Goal: Task Accomplishment & Management: Use online tool/utility

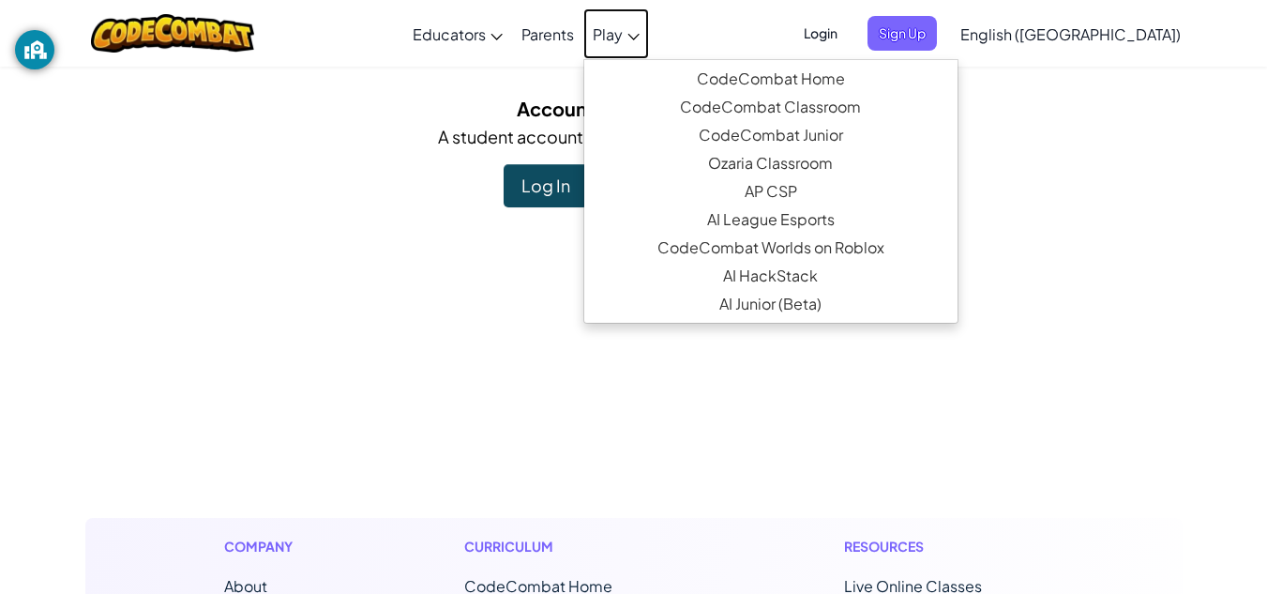
click at [623, 29] on span "Play" at bounding box center [608, 34] width 30 height 20
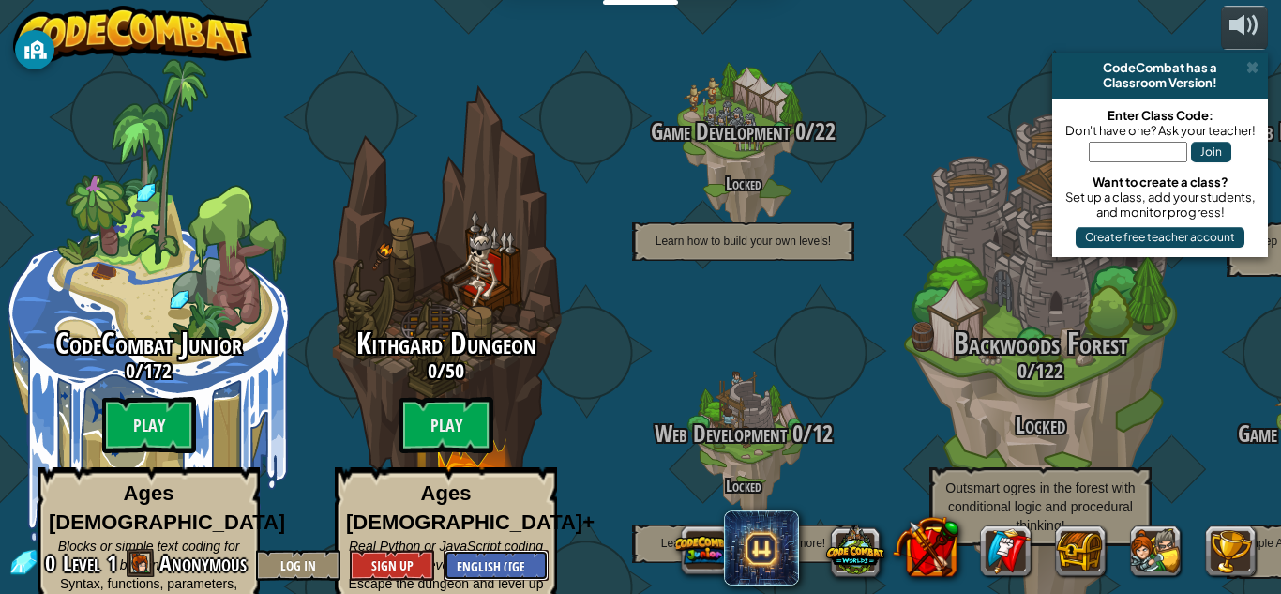
click at [484, 561] on select "English ([GEOGRAPHIC_DATA]) English ([GEOGRAPHIC_DATA]) 简体中文 繁體中文 русский españ…" at bounding box center [495, 564] width 105 height 31
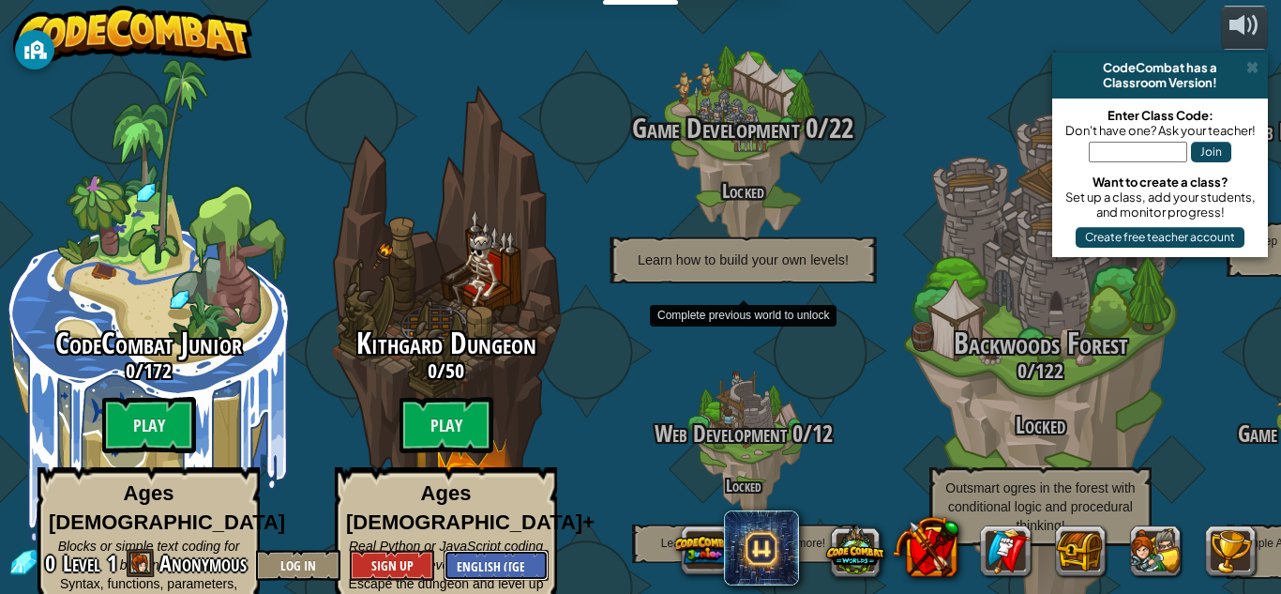
click at [443, 549] on select "English ([GEOGRAPHIC_DATA]) English ([GEOGRAPHIC_DATA]) 简体中文 繁體中文 русский españ…" at bounding box center [495, 564] width 105 height 31
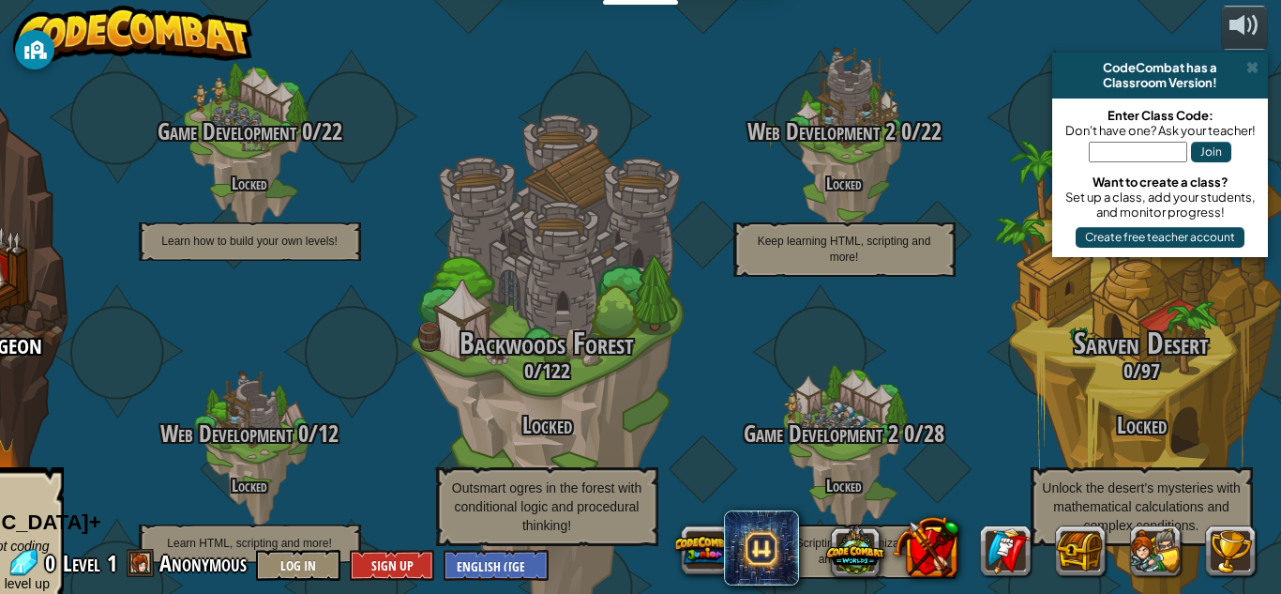
click at [1152, 152] on input "text" at bounding box center [1138, 152] width 98 height 21
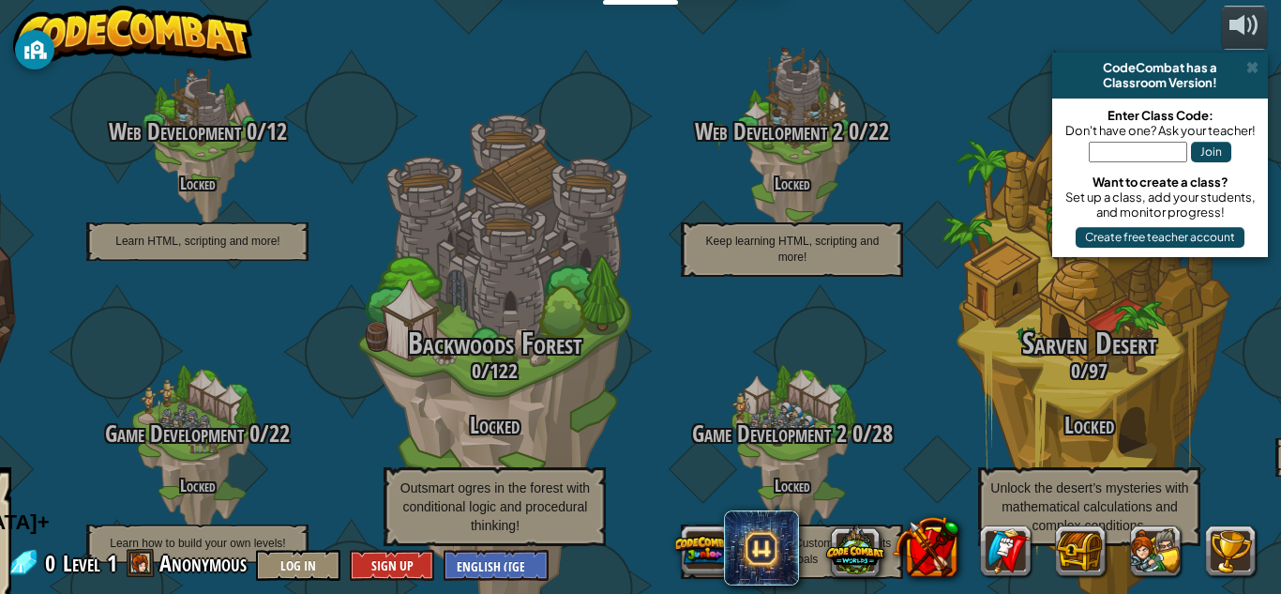
click at [1134, 146] on input "text" at bounding box center [1138, 152] width 98 height 21
type input "LeafDeepZap"
click at [1198, 154] on button "Join" at bounding box center [1211, 152] width 40 height 21
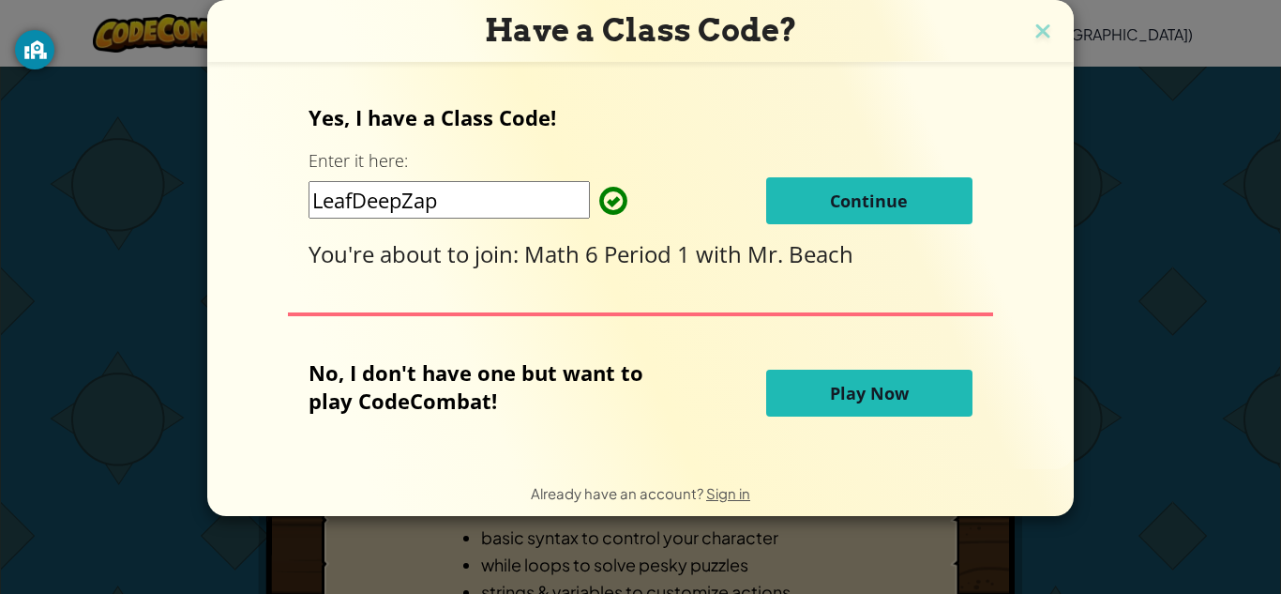
click at [854, 204] on span "Continue" at bounding box center [869, 200] width 78 height 23
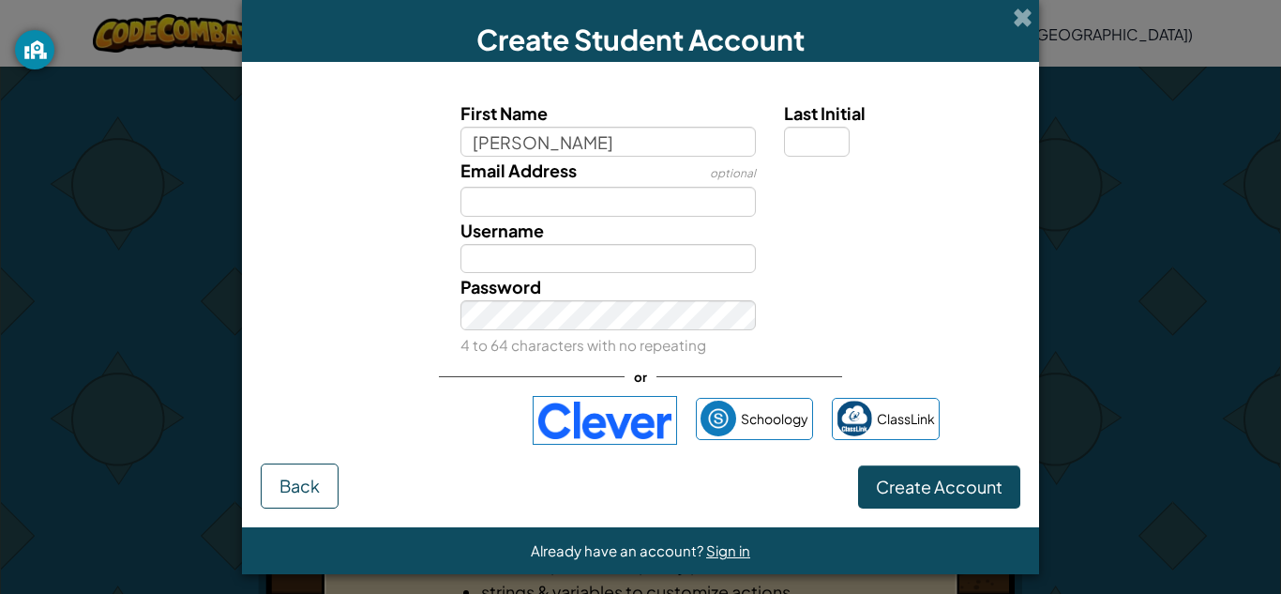
type input "Jameson"
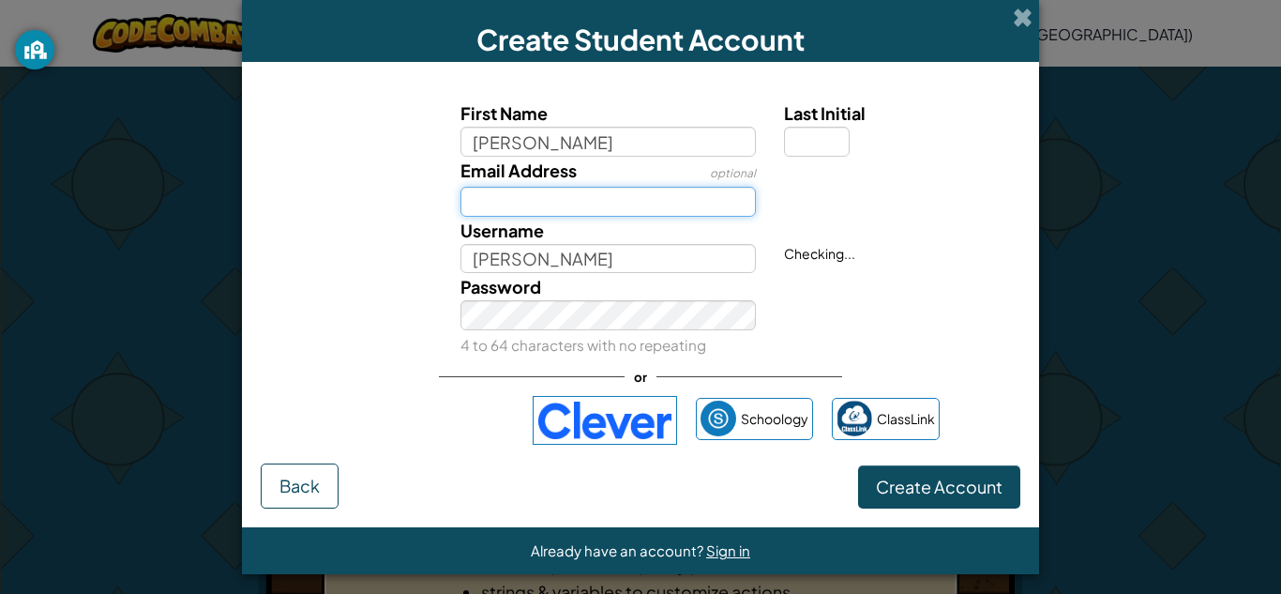
click at [561, 209] on input "Email Address" at bounding box center [608, 202] width 296 height 30
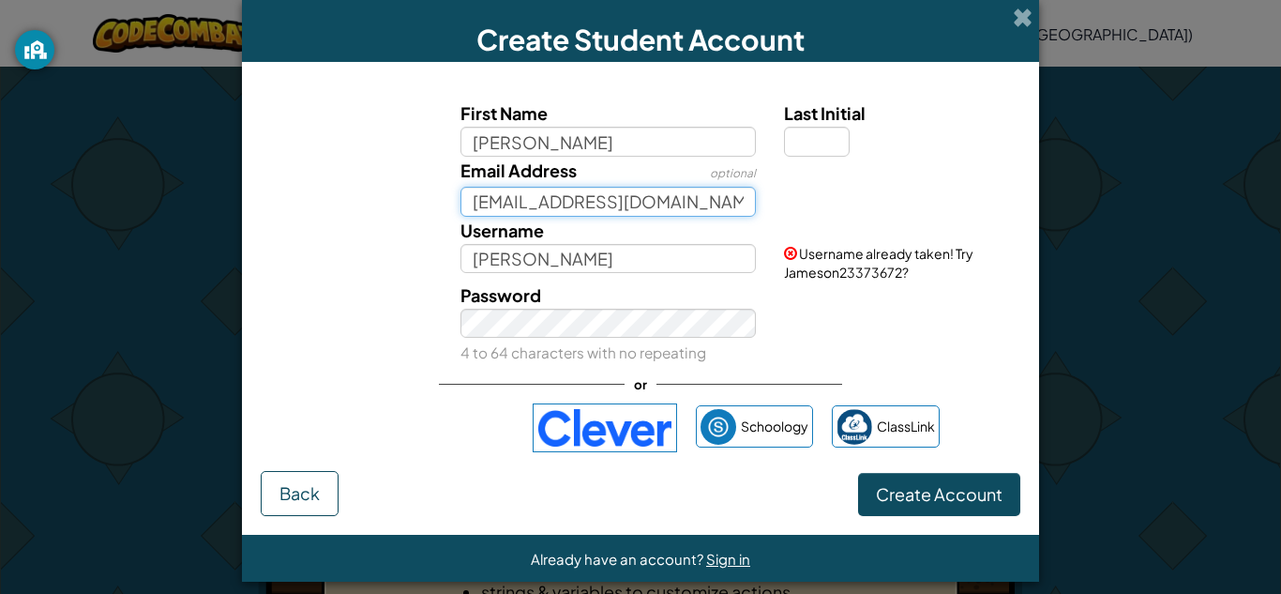
type input "JamesonWyant@icloud.com"
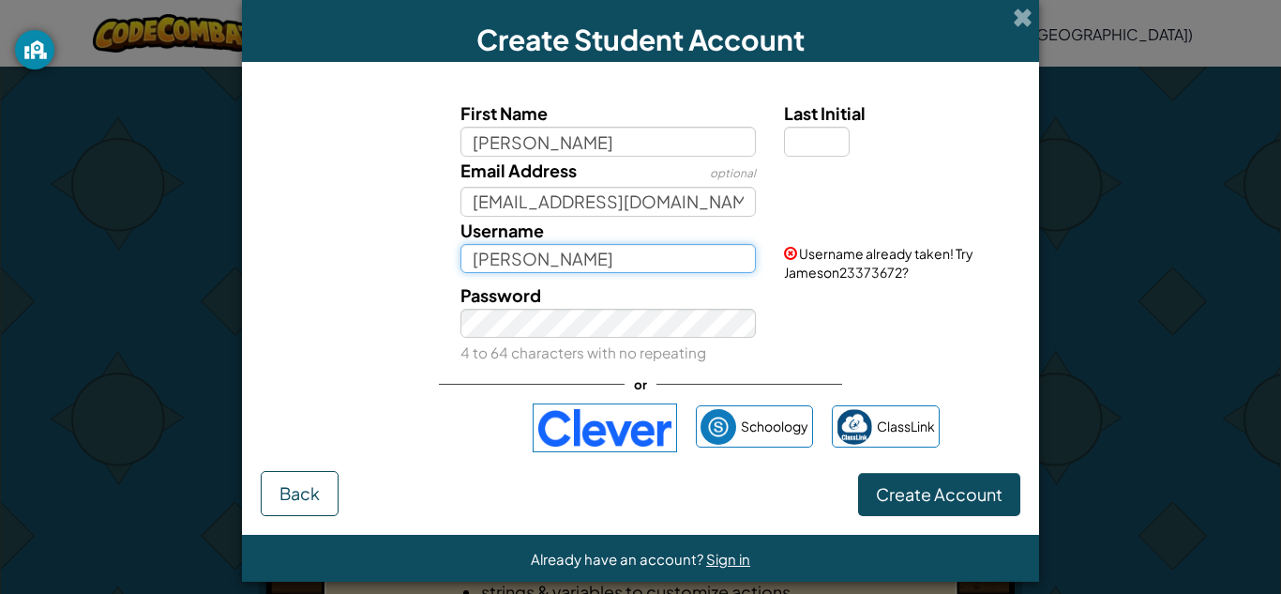
click at [549, 258] on input "Jameson" at bounding box center [608, 259] width 296 height 30
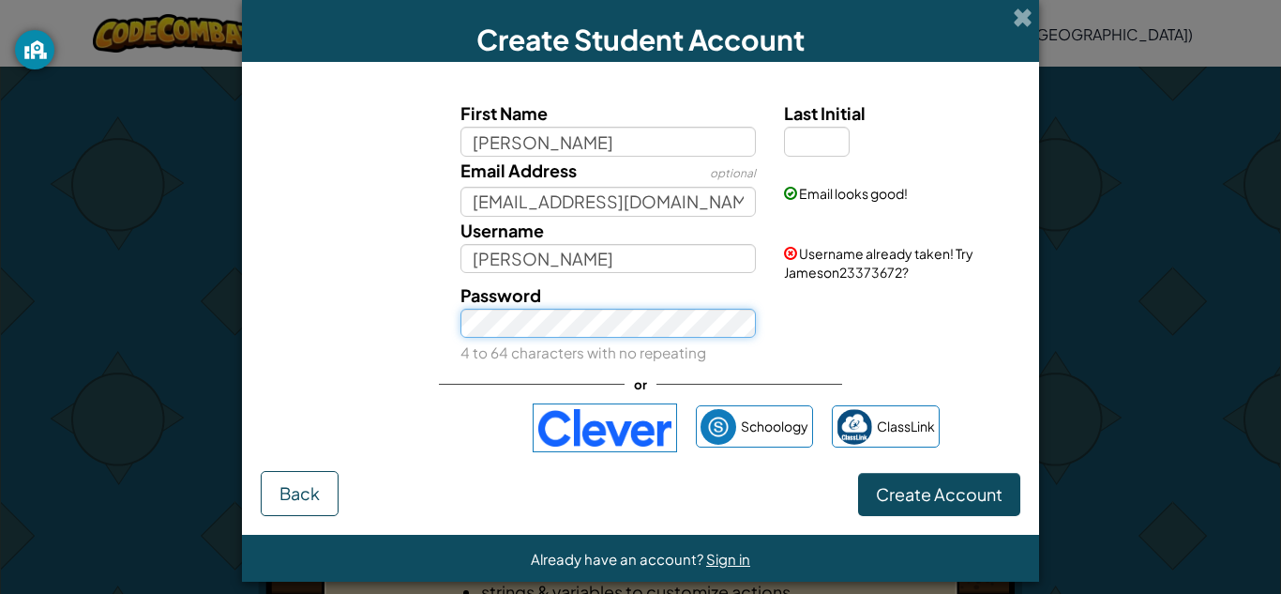
click at [858, 473] on button "Create Account" at bounding box center [939, 494] width 162 height 43
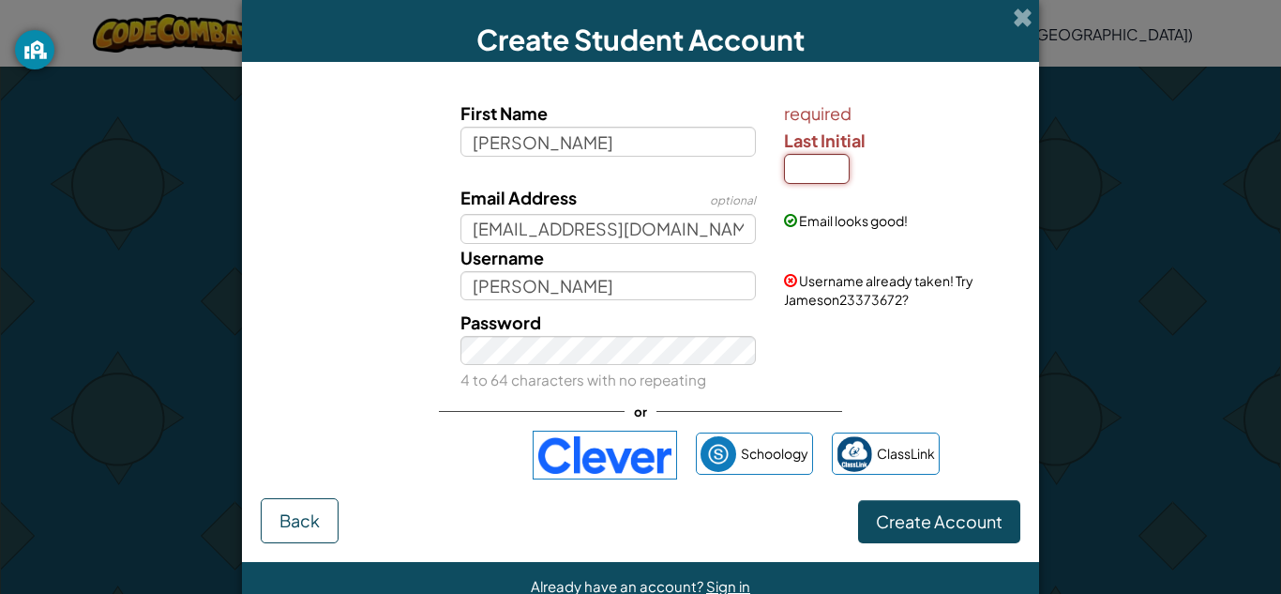
click at [814, 171] on input "Last Initial" at bounding box center [817, 169] width 66 height 30
type input "w"
click at [858, 500] on button "Create Account" at bounding box center [939, 521] width 162 height 43
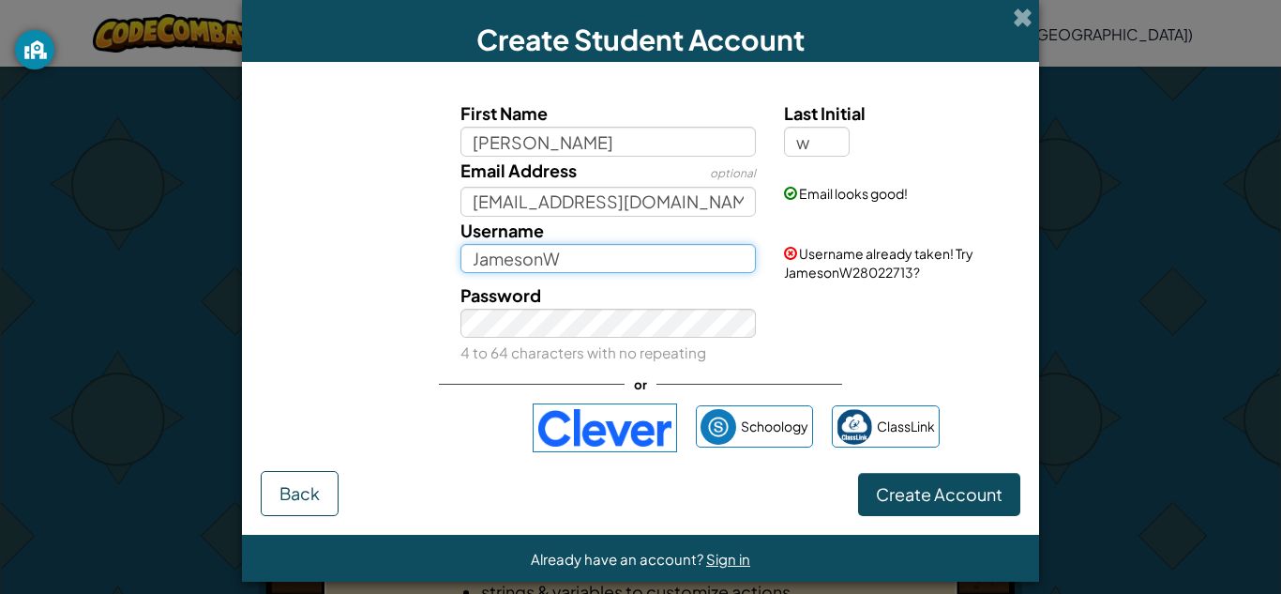
click at [635, 256] on input "JamesonW" at bounding box center [608, 259] width 296 height 30
type input "JamesonWrizz"
click at [858, 473] on button "Create Account" at bounding box center [939, 494] width 162 height 43
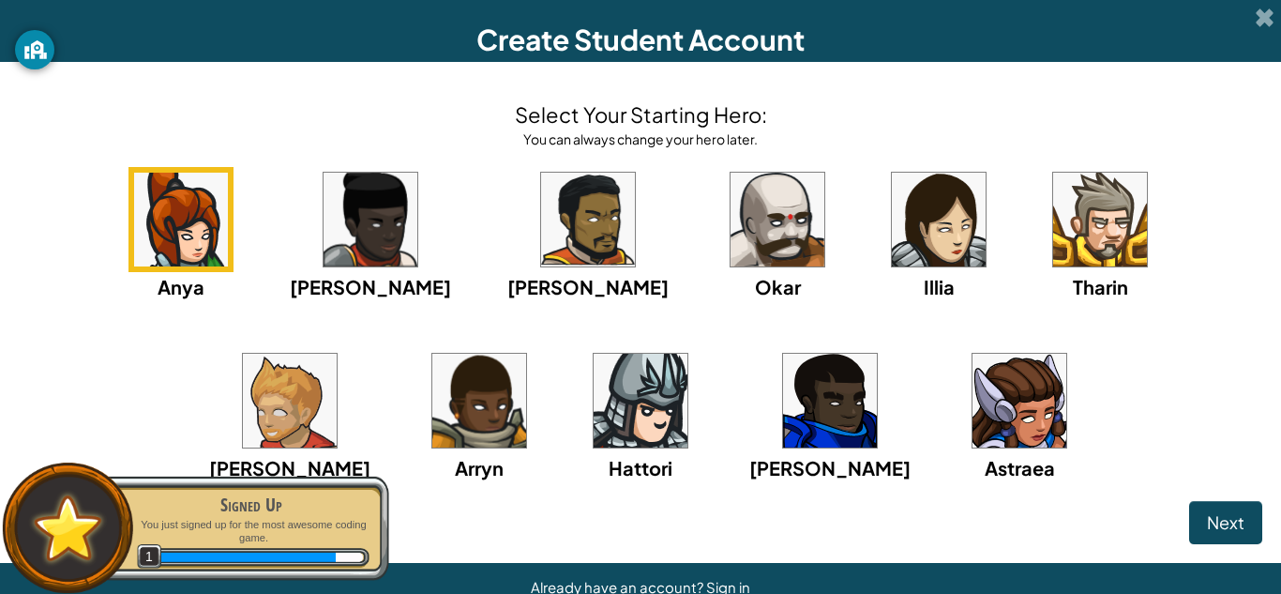
click at [337, 353] on img at bounding box center [290, 400] width 94 height 94
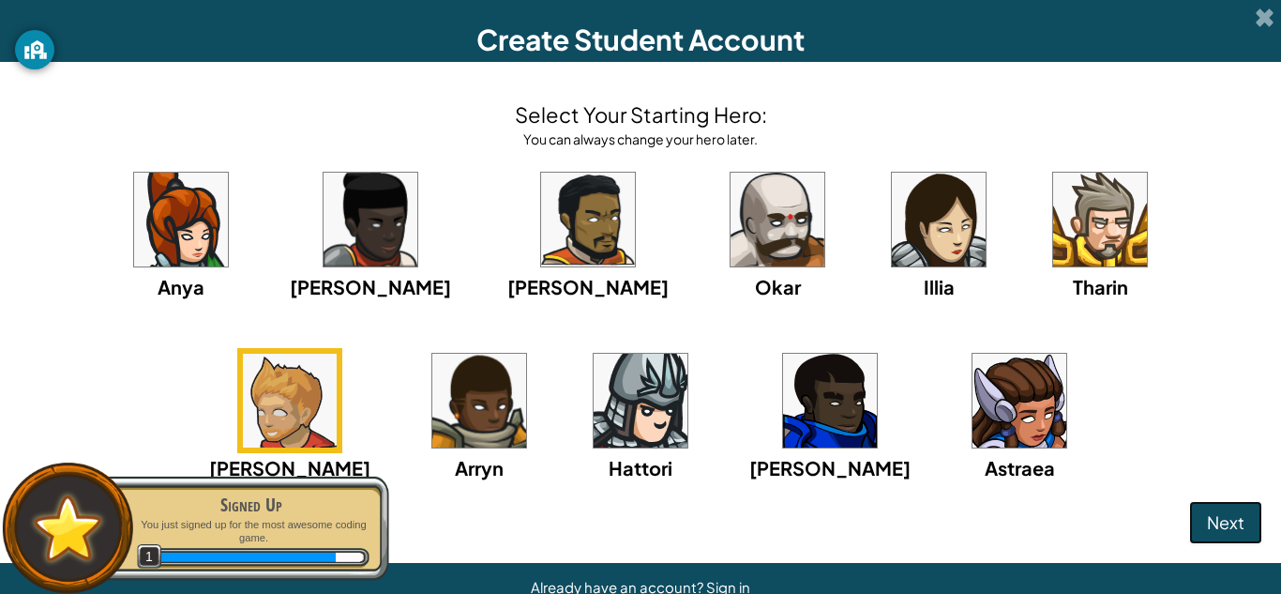
click at [1207, 520] on span "Next" at bounding box center [1226, 522] width 38 height 22
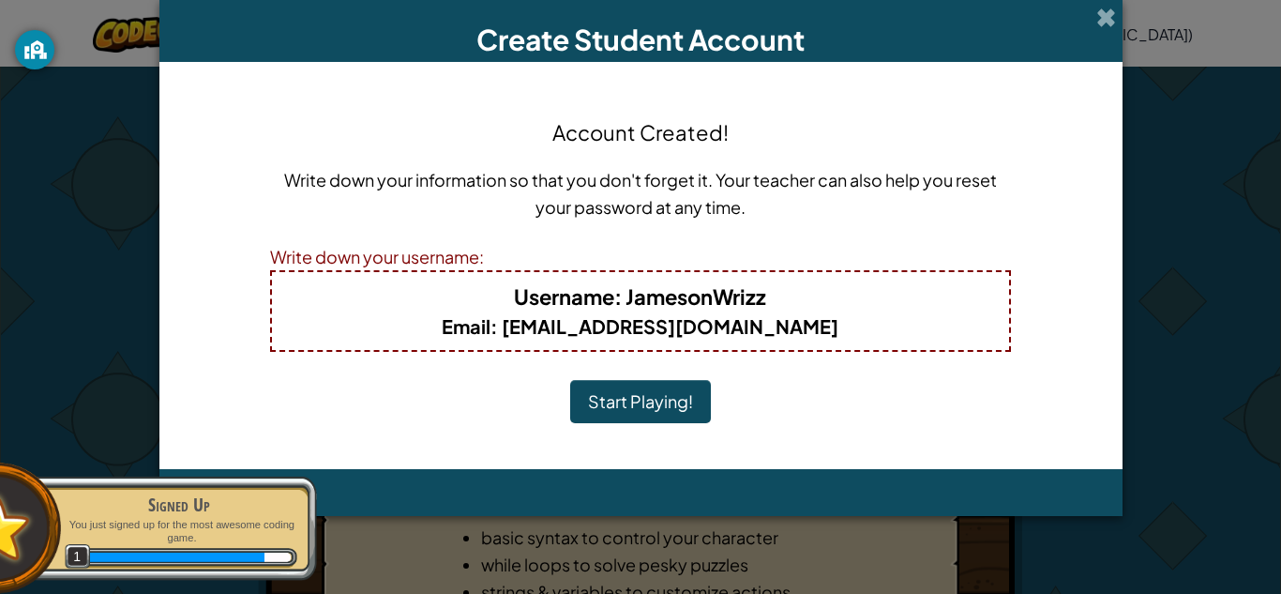
click at [625, 401] on button "Start Playing!" at bounding box center [640, 401] width 141 height 43
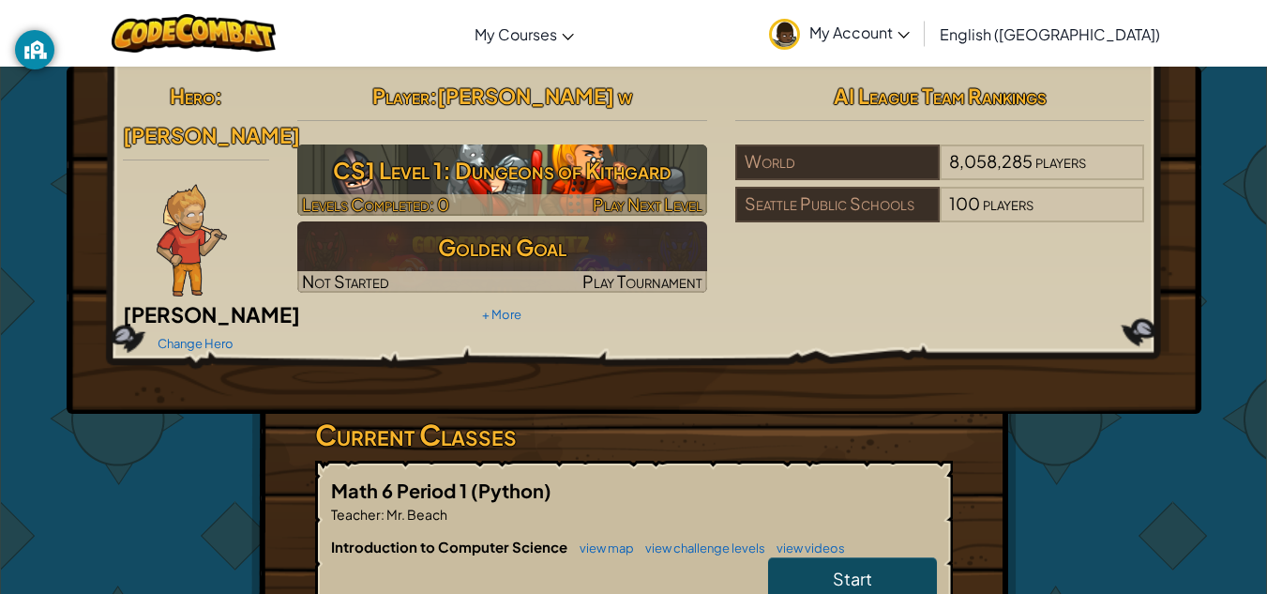
click at [591, 165] on h3 "CS1 Level 1: Dungeons of Kithgard" at bounding box center [502, 170] width 410 height 42
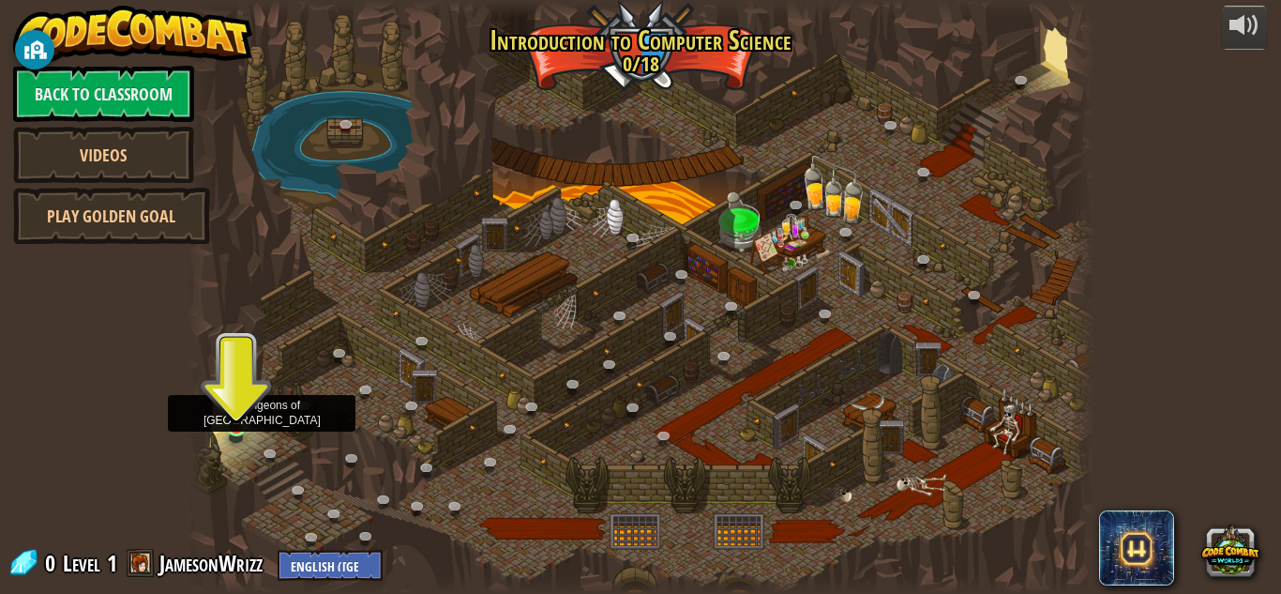
click at [237, 427] on img at bounding box center [237, 404] width 22 height 49
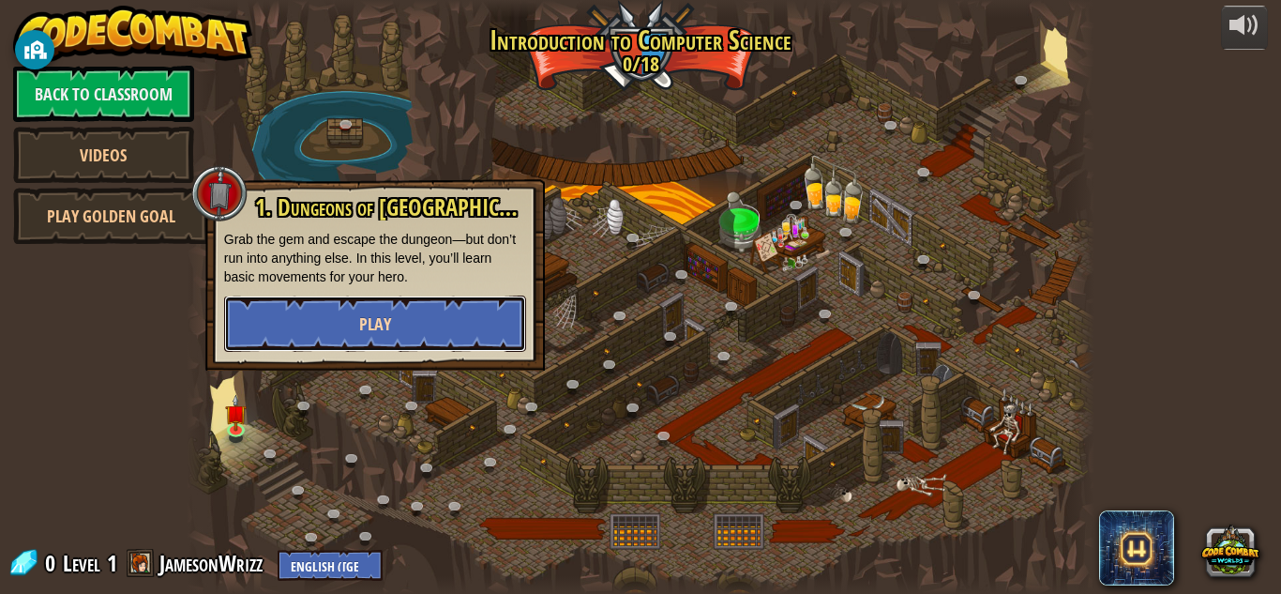
click at [346, 324] on button "Play" at bounding box center [375, 323] width 302 height 56
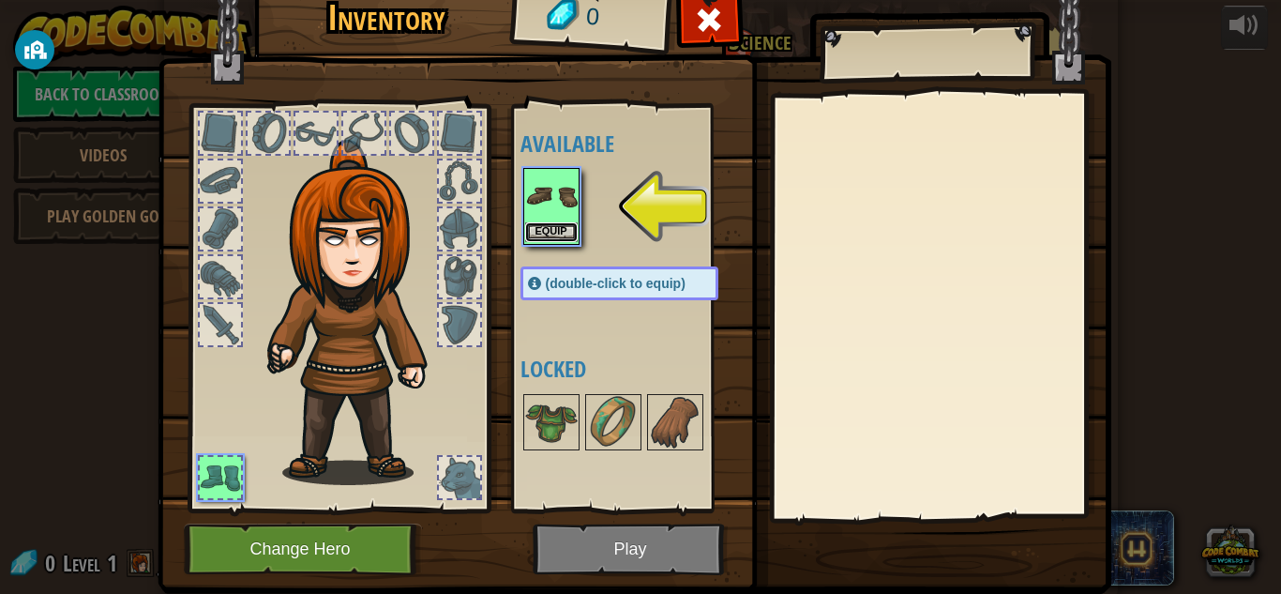
click at [554, 224] on button "Equip" at bounding box center [551, 232] width 53 height 20
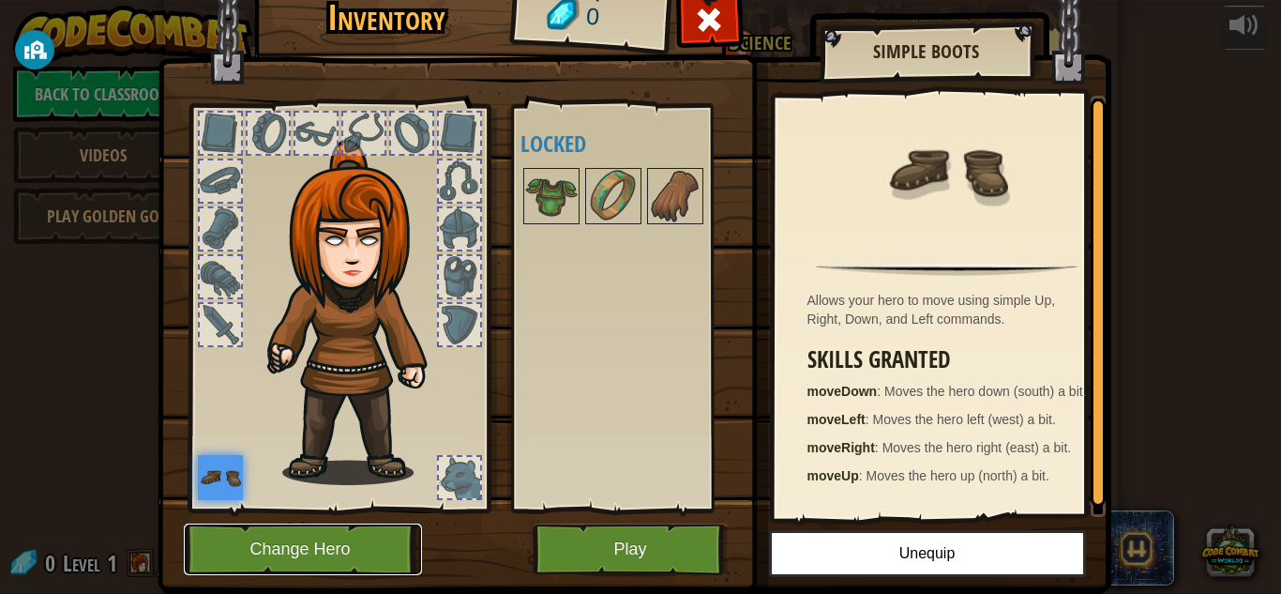
click at [344, 535] on button "Change Hero" at bounding box center [303, 549] width 238 height 52
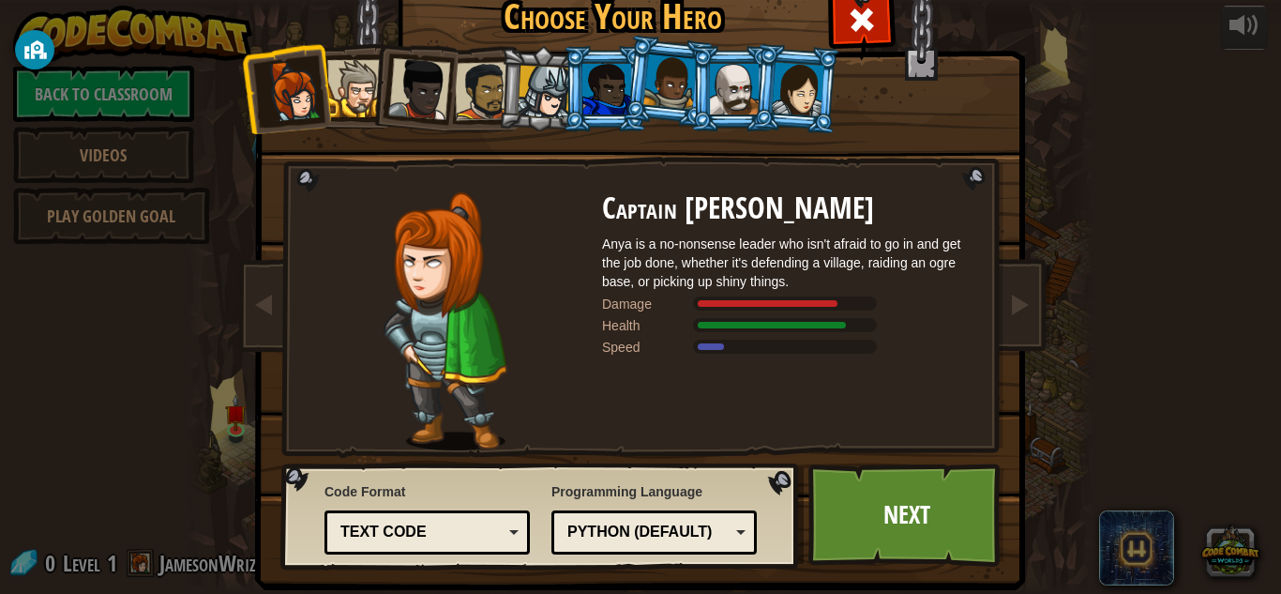
click at [779, 81] on div at bounding box center [798, 88] width 53 height 53
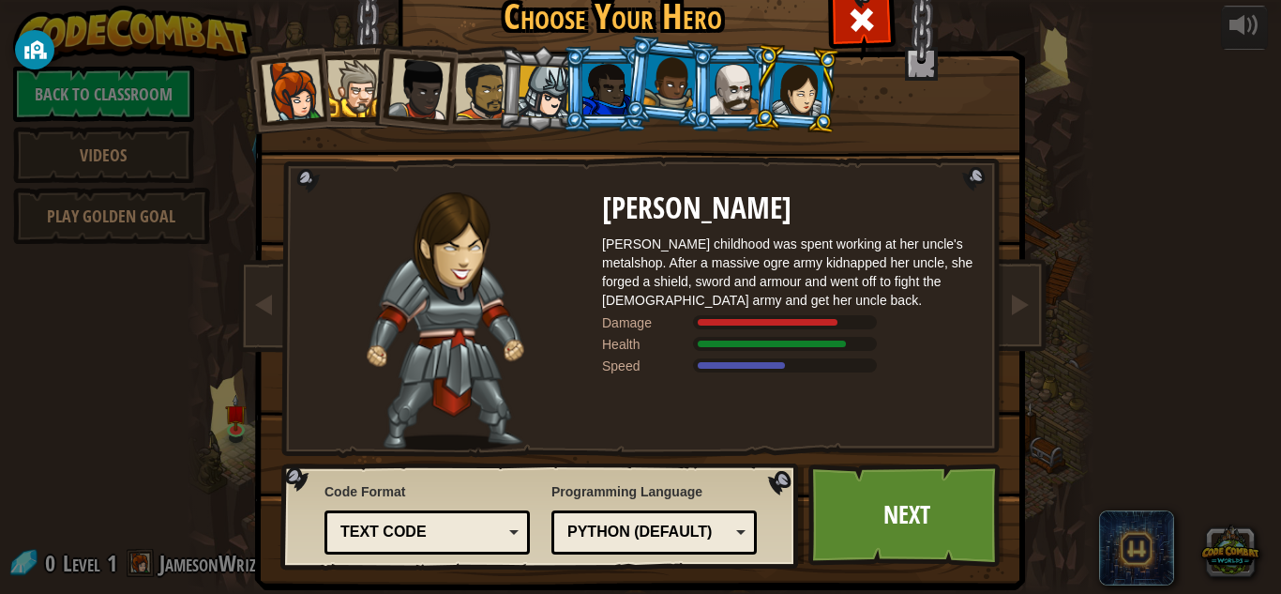
click at [305, 89] on div at bounding box center [293, 91] width 62 height 62
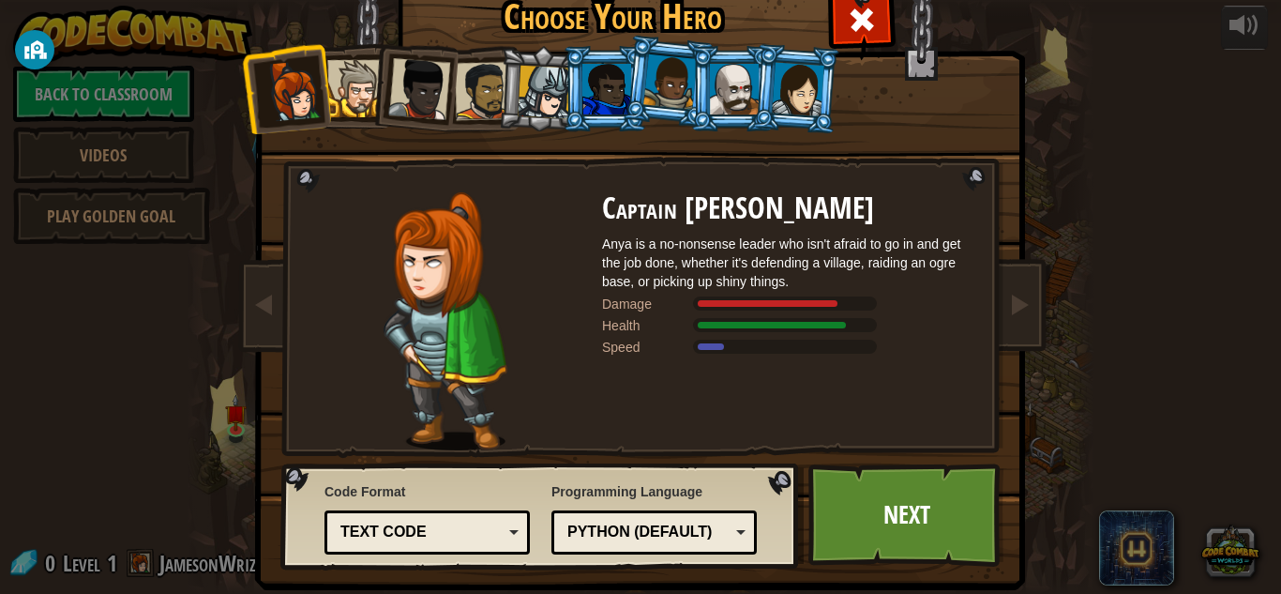
click at [634, 91] on li at bounding box center [668, 82] width 93 height 94
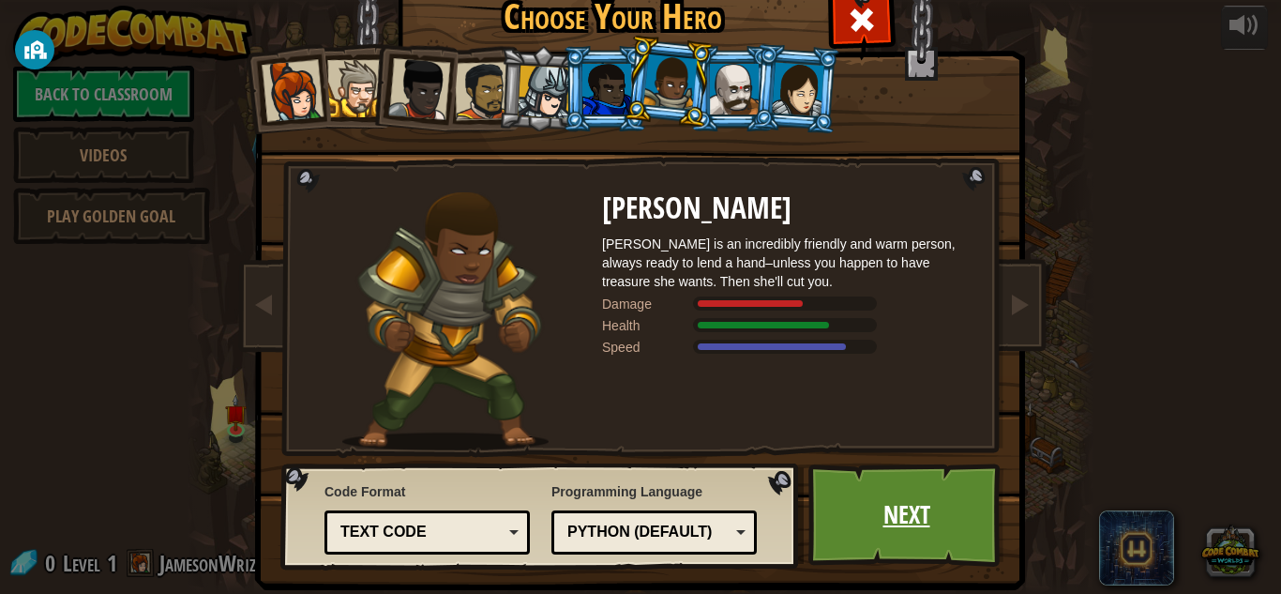
click at [904, 498] on link "Next" at bounding box center [906, 514] width 196 height 103
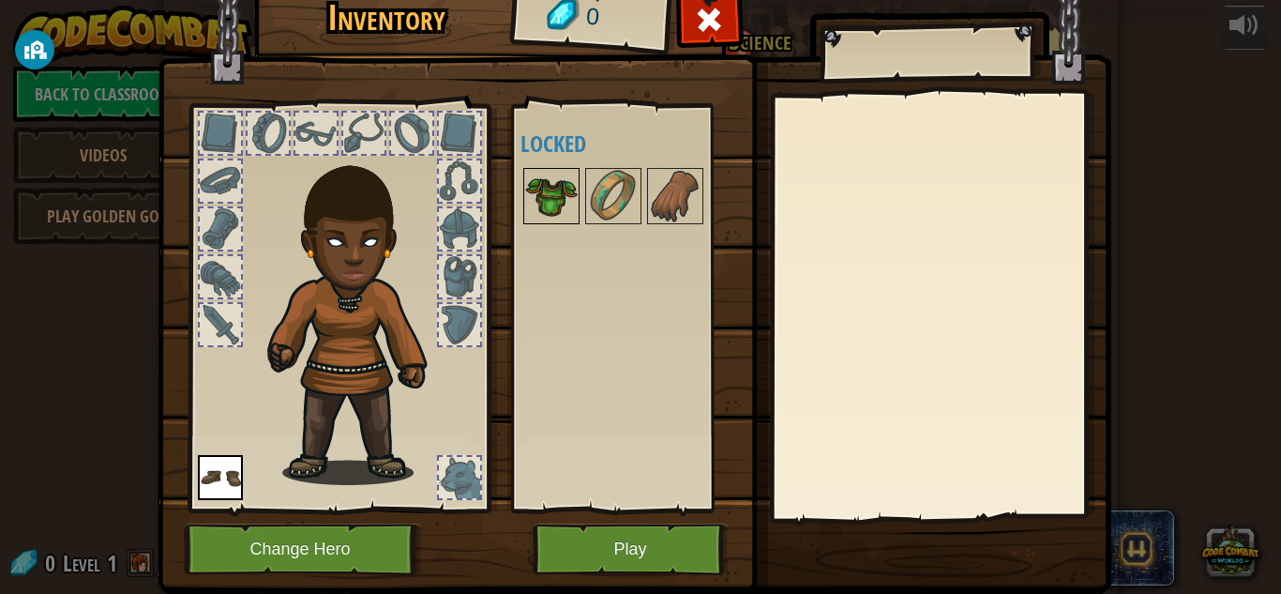
click at [549, 188] on img at bounding box center [551, 196] width 53 height 53
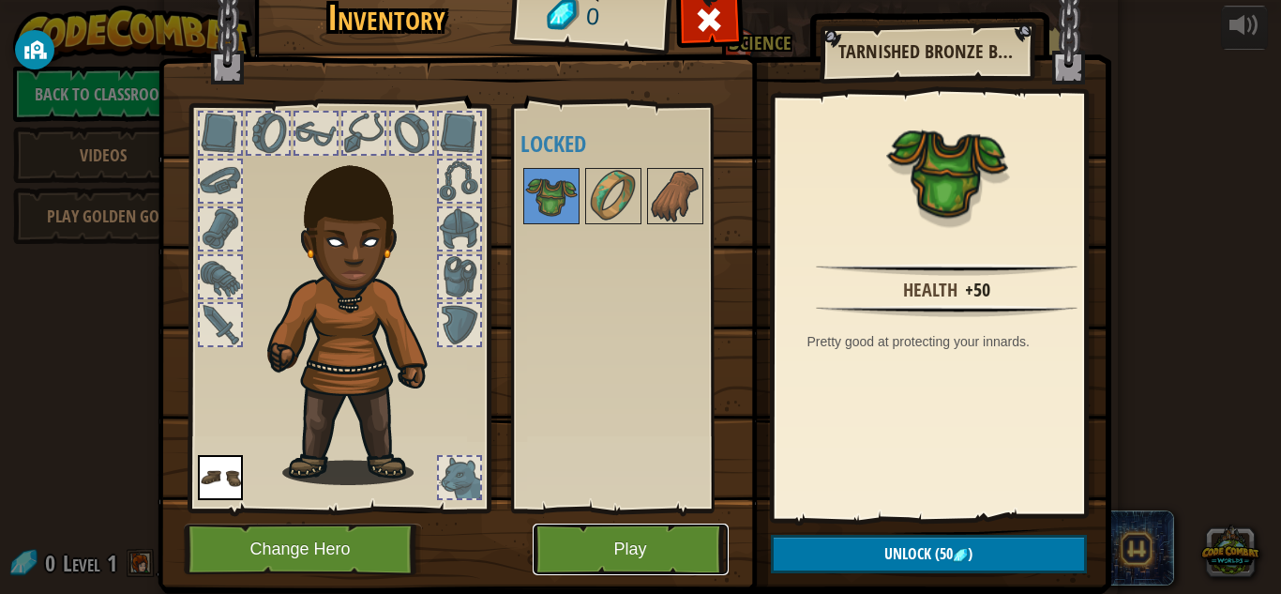
click at [648, 559] on button "Play" at bounding box center [631, 549] width 196 height 52
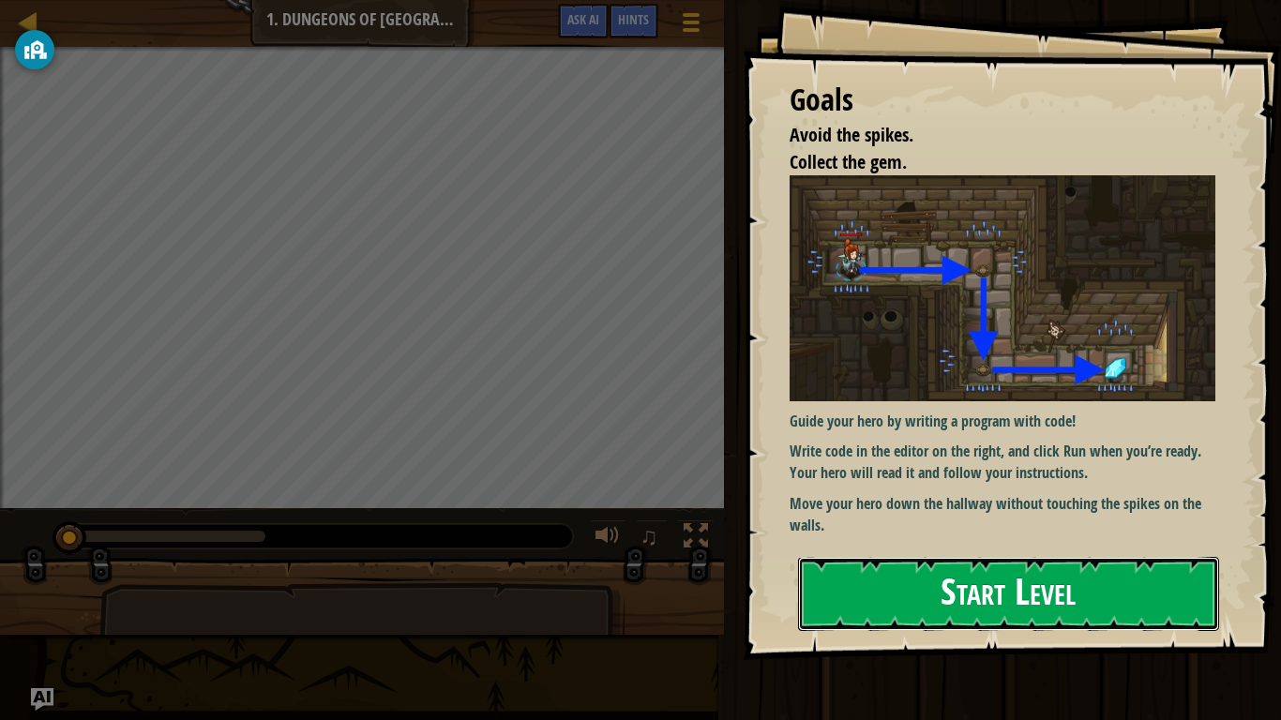
click at [894, 580] on button "Start Level" at bounding box center [1008, 594] width 421 height 74
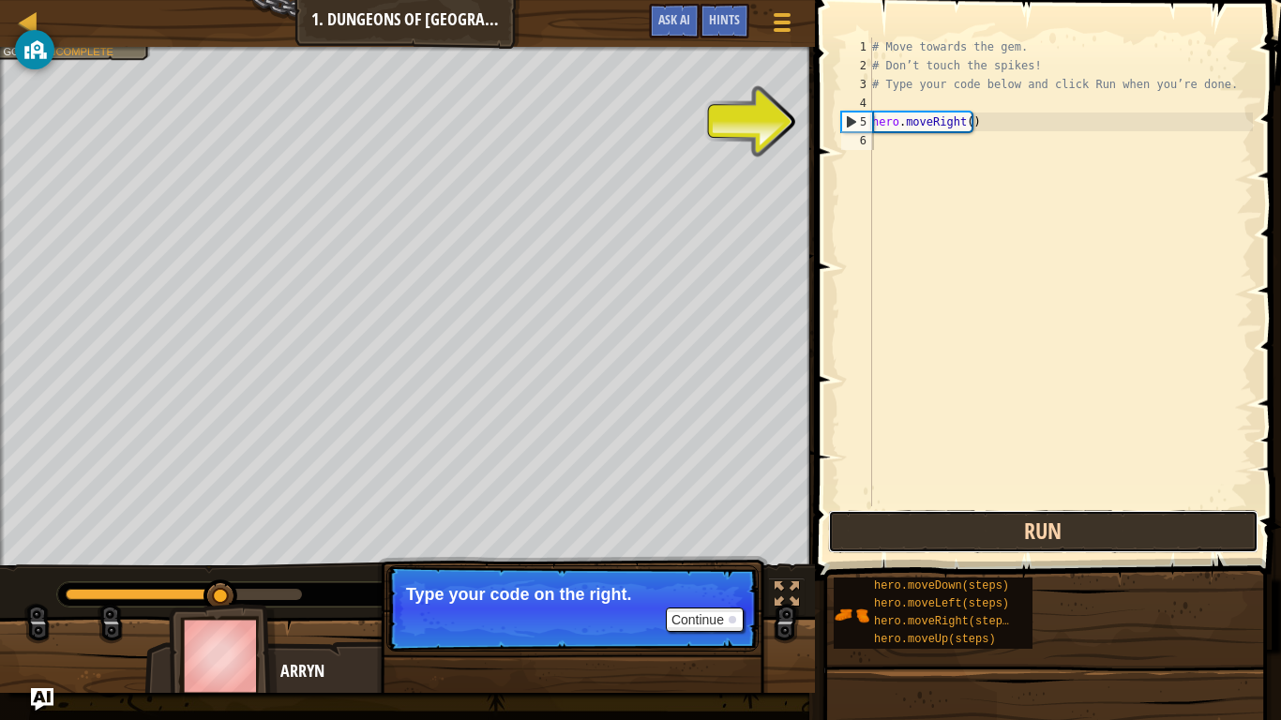
click at [997, 537] on button "Run" at bounding box center [1043, 531] width 430 height 43
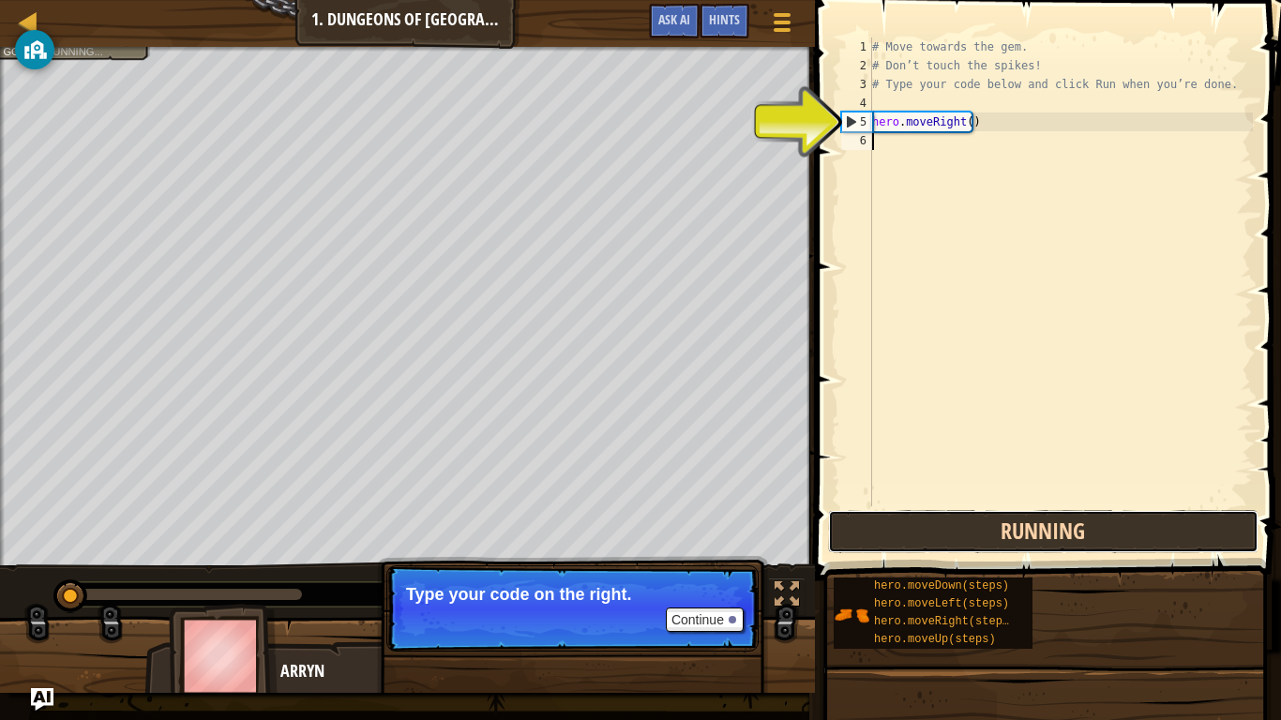
click at [997, 537] on button "Running" at bounding box center [1043, 531] width 430 height 43
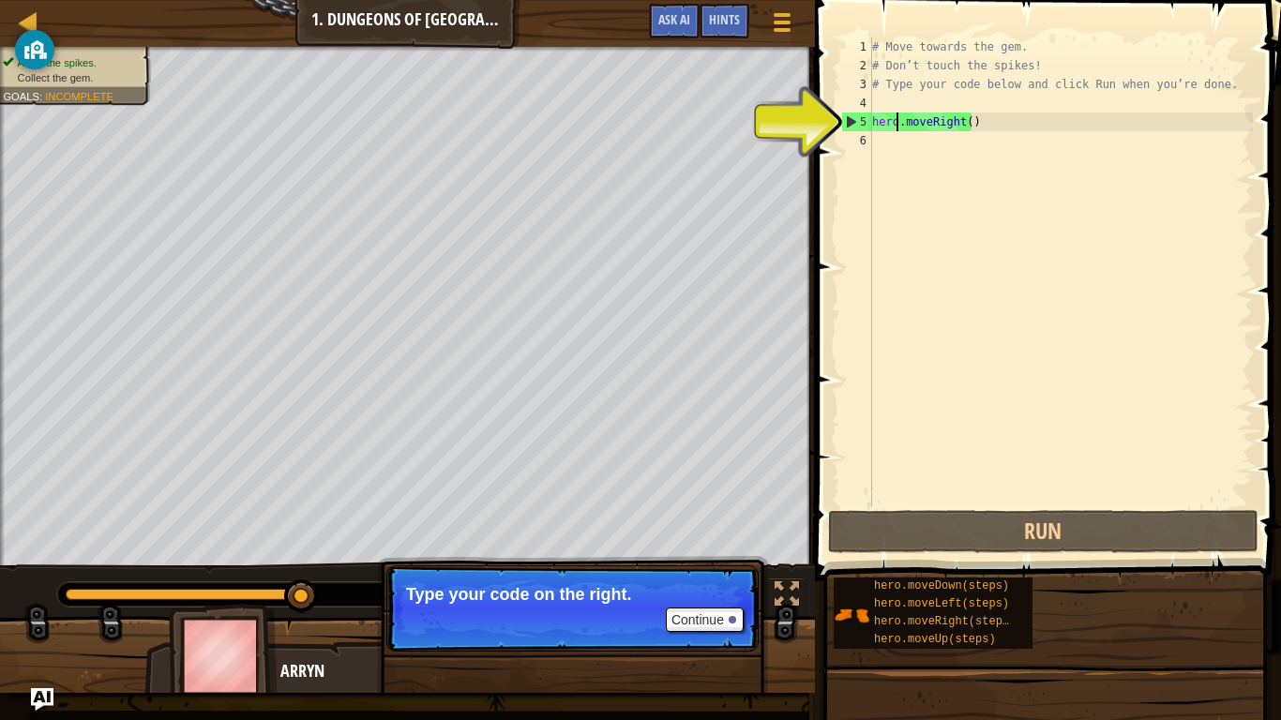
click at [895, 127] on div "# Move towards the gem. # Don’t touch the spikes! # Type your code below and cl…" at bounding box center [1060, 291] width 384 height 506
click at [848, 123] on div "5" at bounding box center [857, 122] width 30 height 19
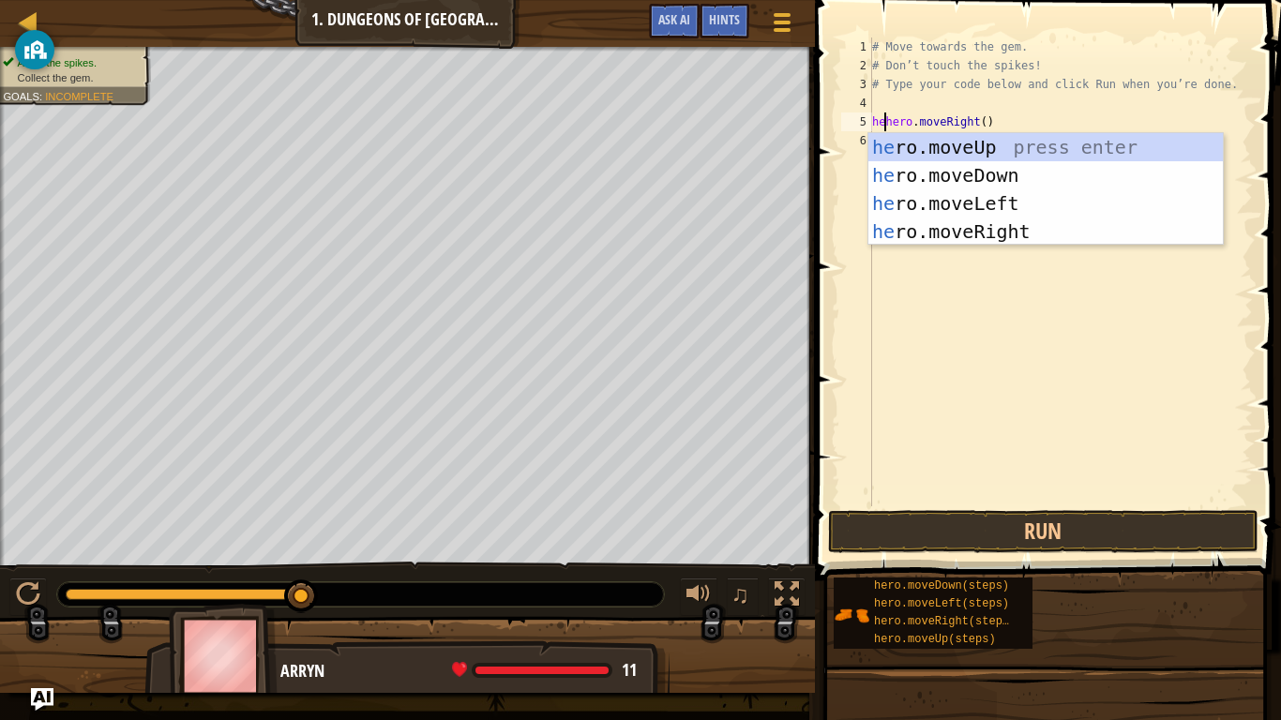
scroll to position [8, 1]
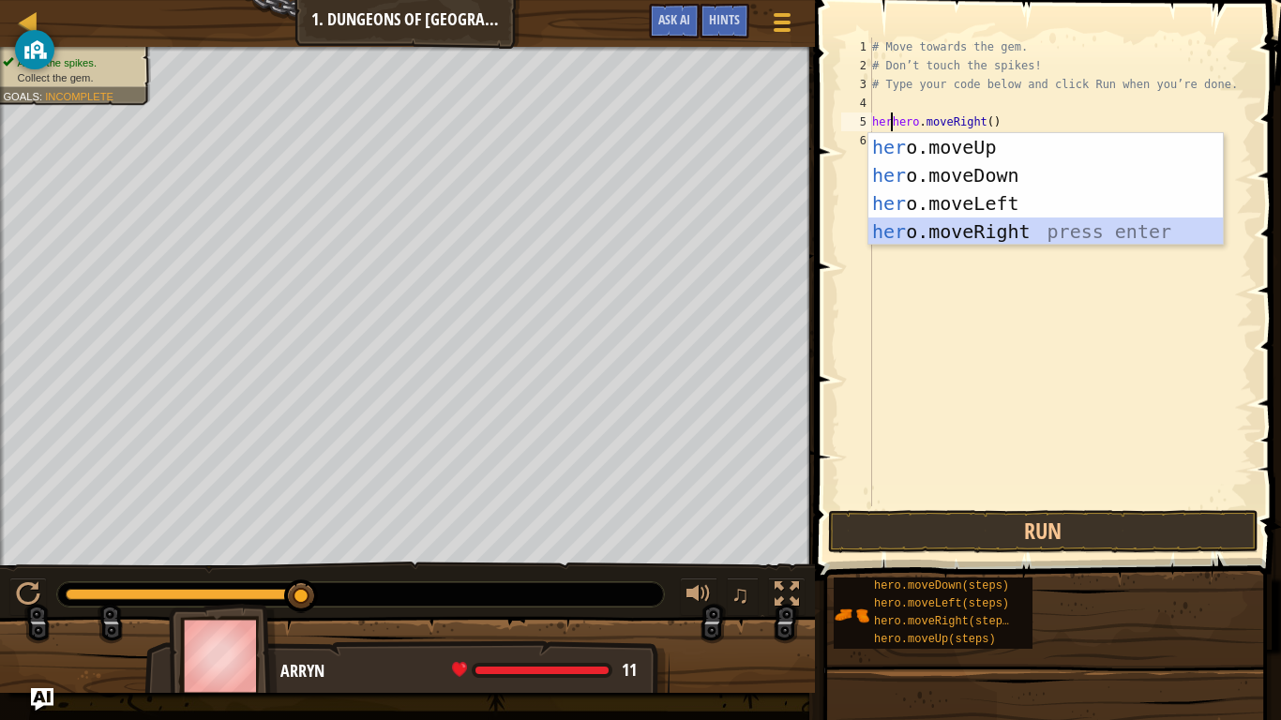
click at [914, 231] on div "her o.moveUp press enter her o.moveDown press enter her o.moveLeft press enter …" at bounding box center [1045, 217] width 354 height 169
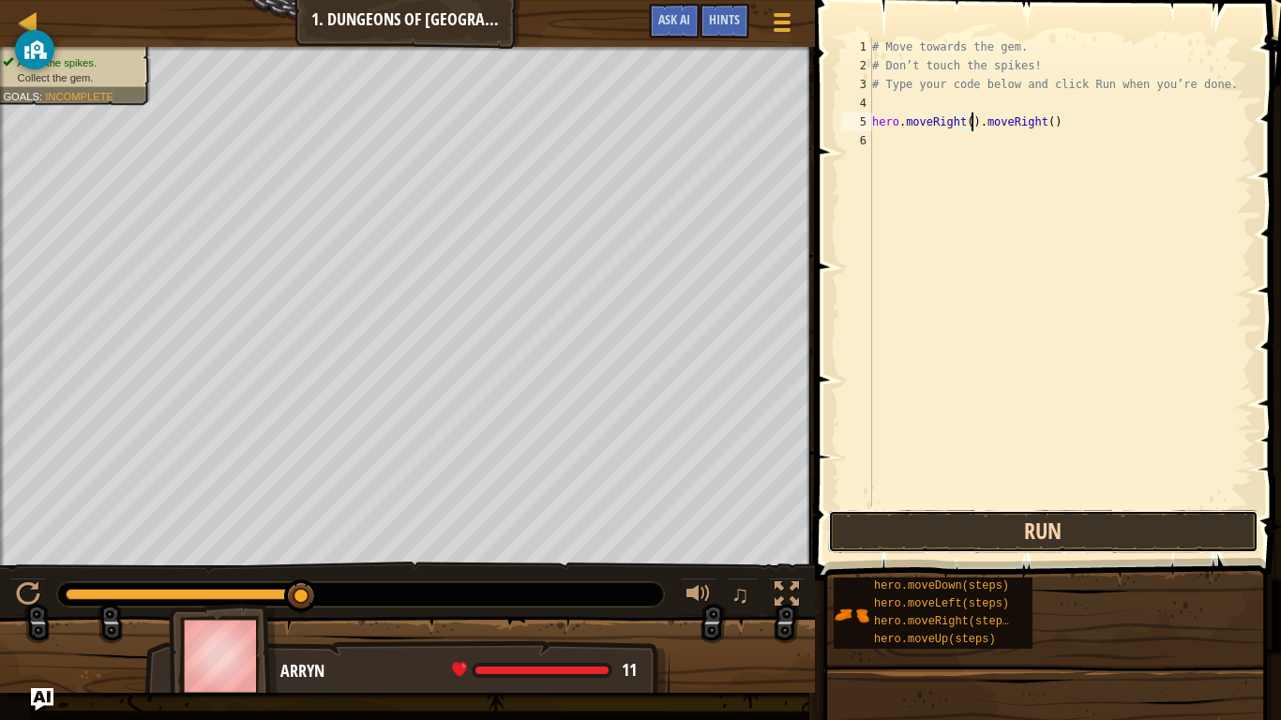
click at [976, 536] on button "Run" at bounding box center [1043, 531] width 430 height 43
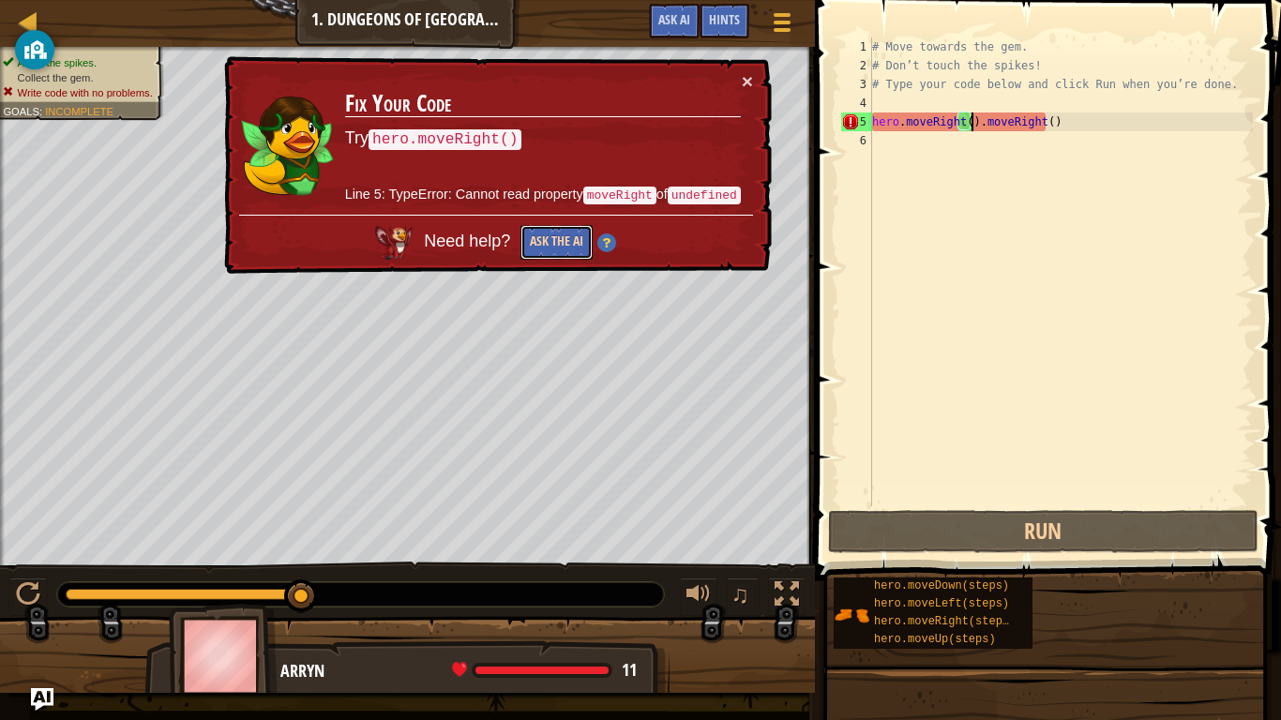
click at [558, 237] on button "Ask the AI" at bounding box center [556, 242] width 72 height 35
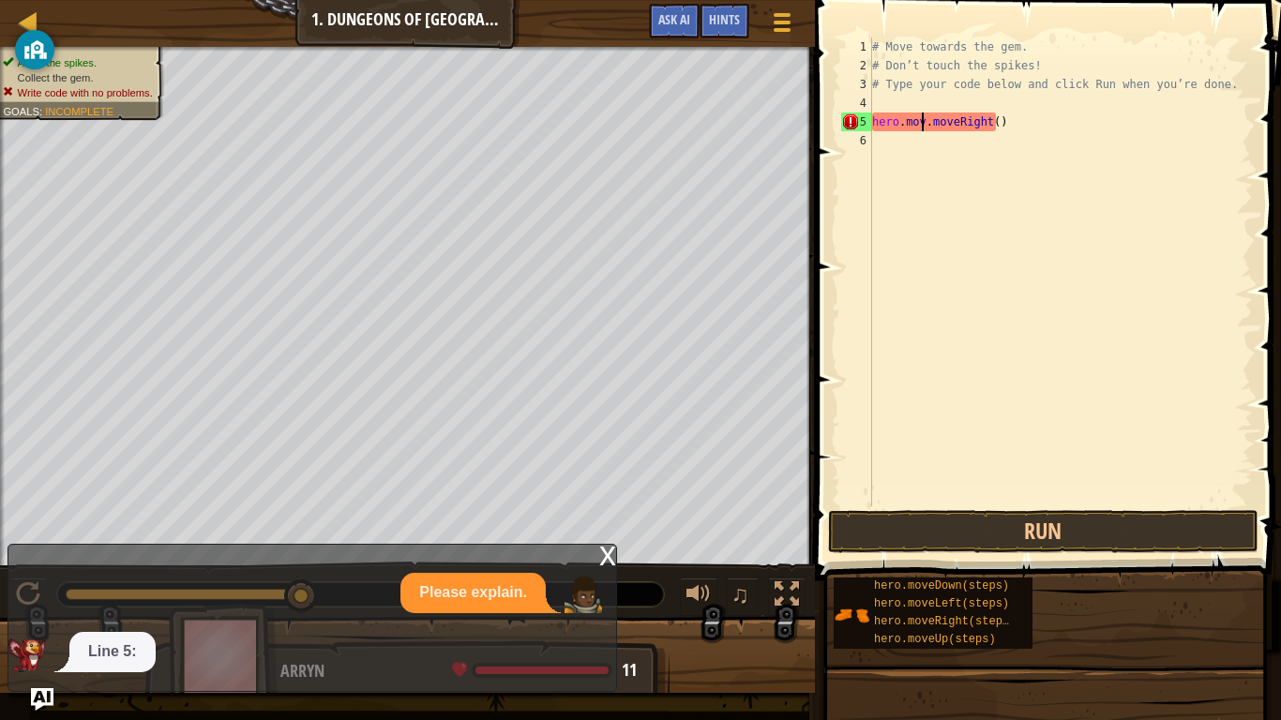
type textarea ".moveRight()"
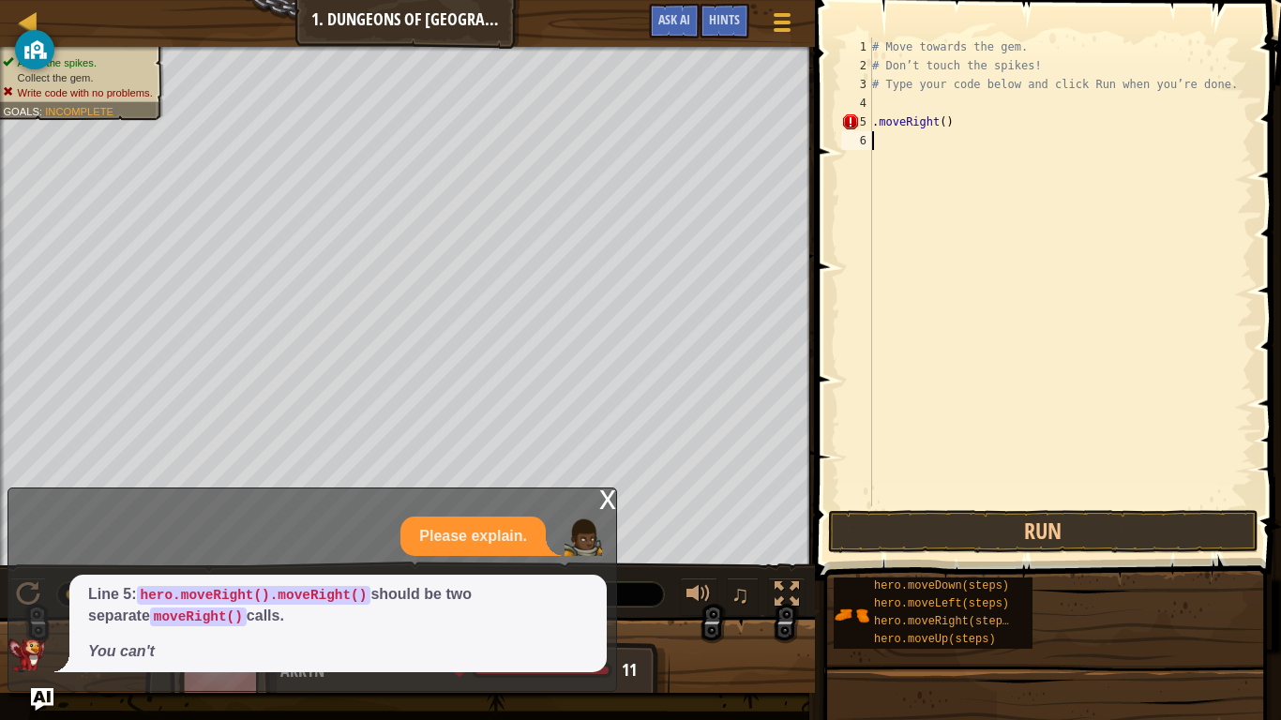
scroll to position [8, 0]
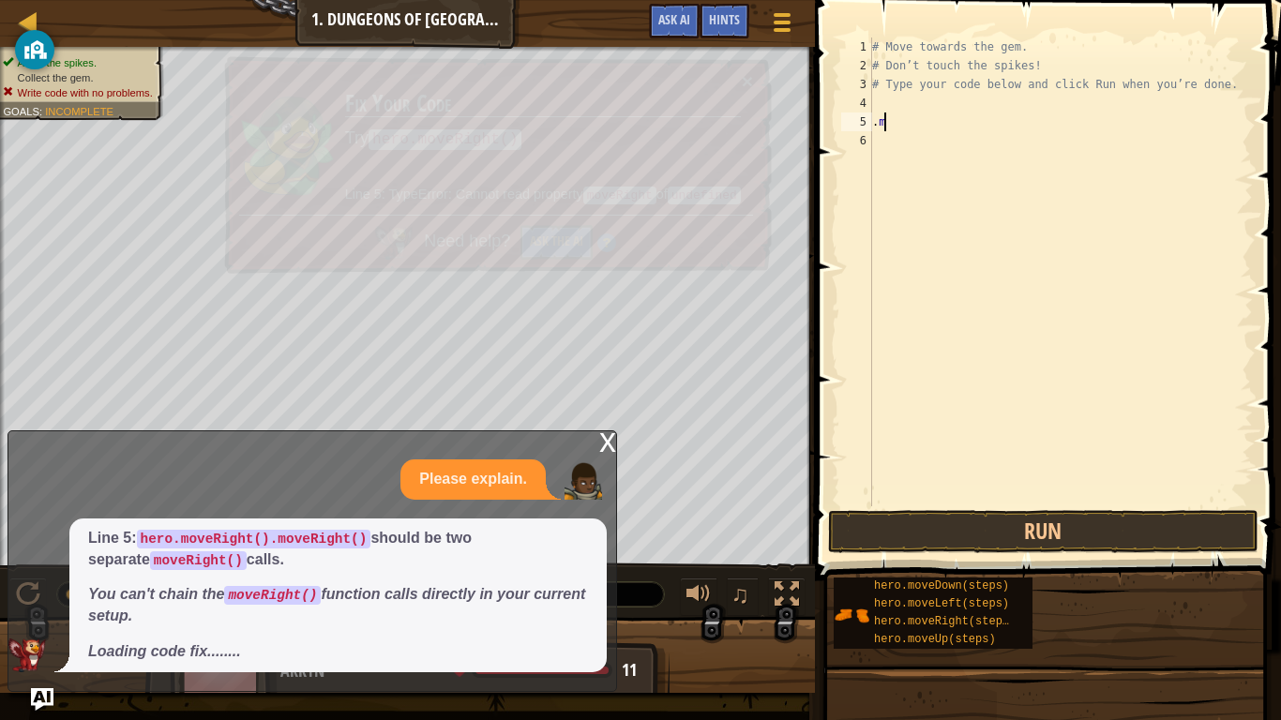
type textarea "."
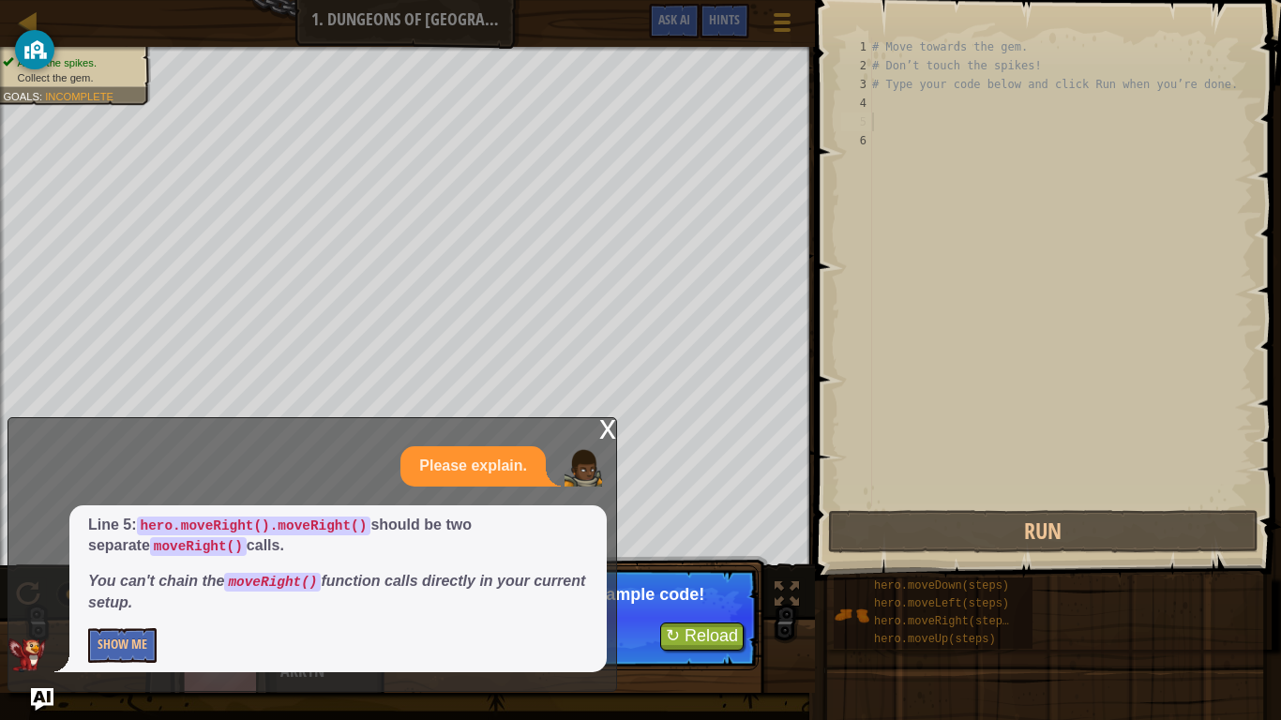
click at [609, 428] on div "x" at bounding box center [607, 427] width 17 height 19
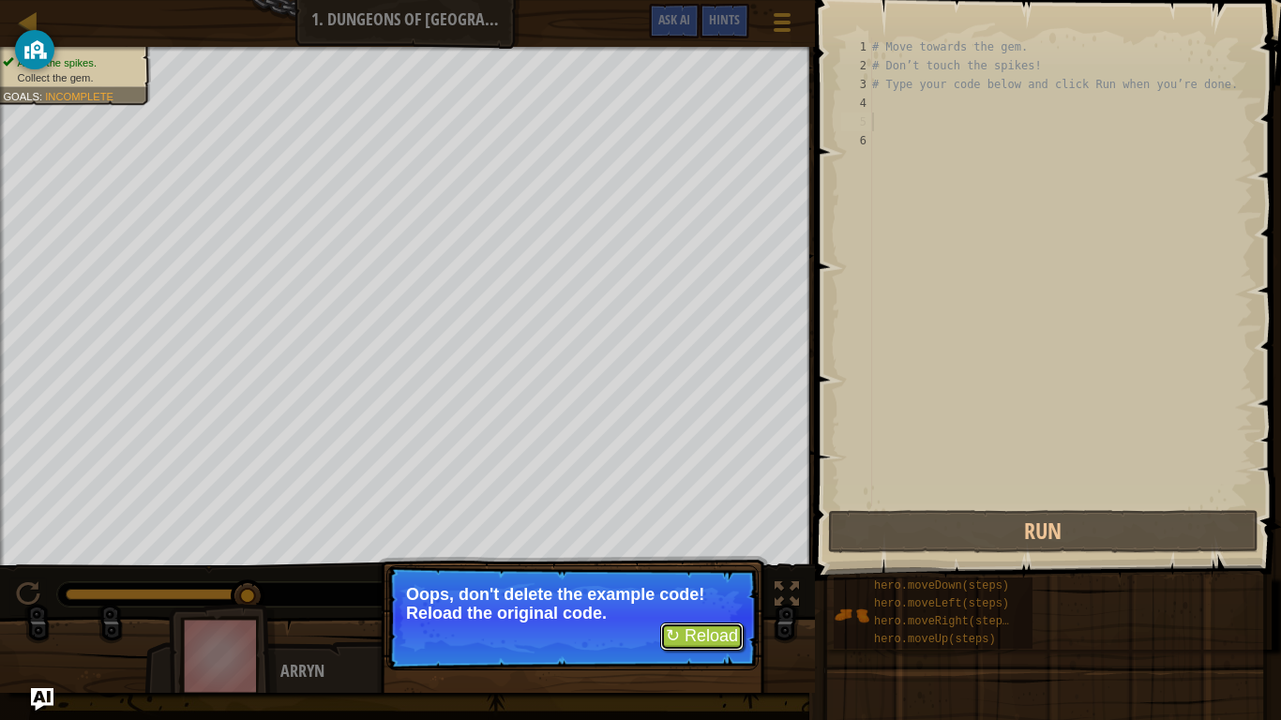
click at [685, 593] on button "↻ Reload" at bounding box center [701, 637] width 83 height 28
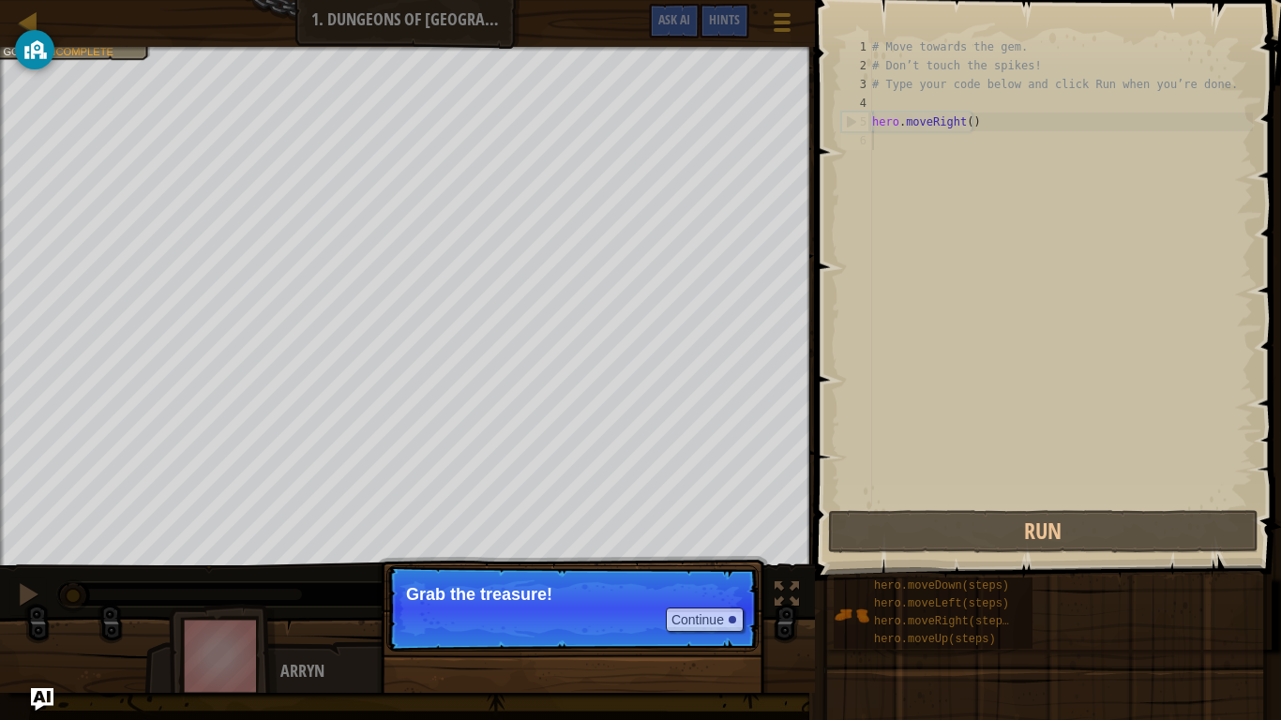
click at [901, 124] on div "# Move towards the gem. # Don’t touch the spikes! # Type your code below and cl…" at bounding box center [1060, 291] width 384 height 506
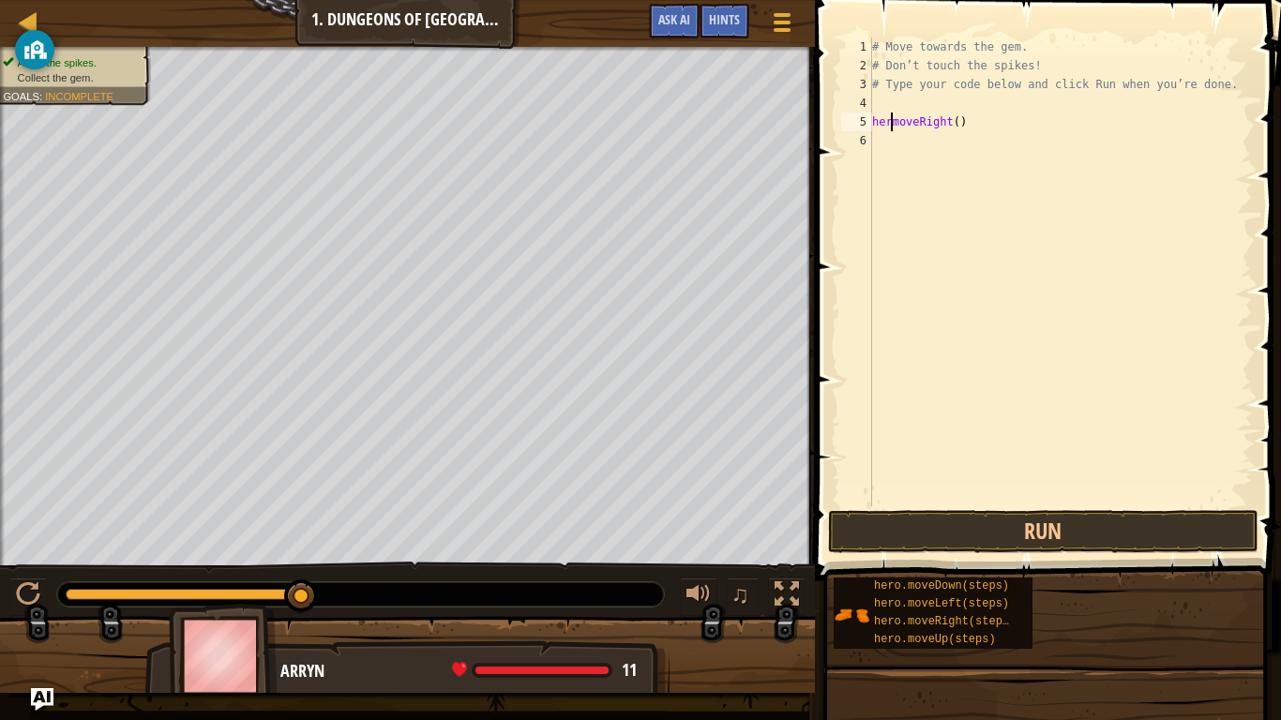
scroll to position [8, 2]
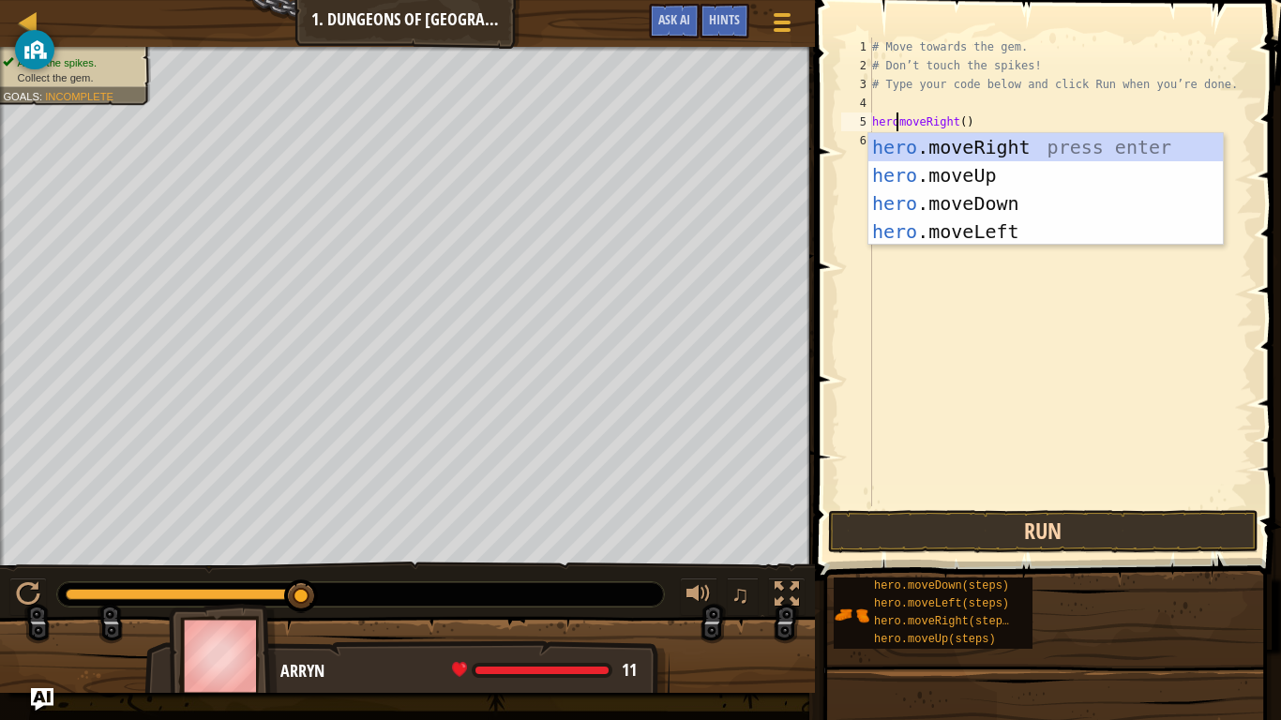
type textarea "heromoveRight()"
click at [1001, 528] on button "Run" at bounding box center [1043, 531] width 430 height 43
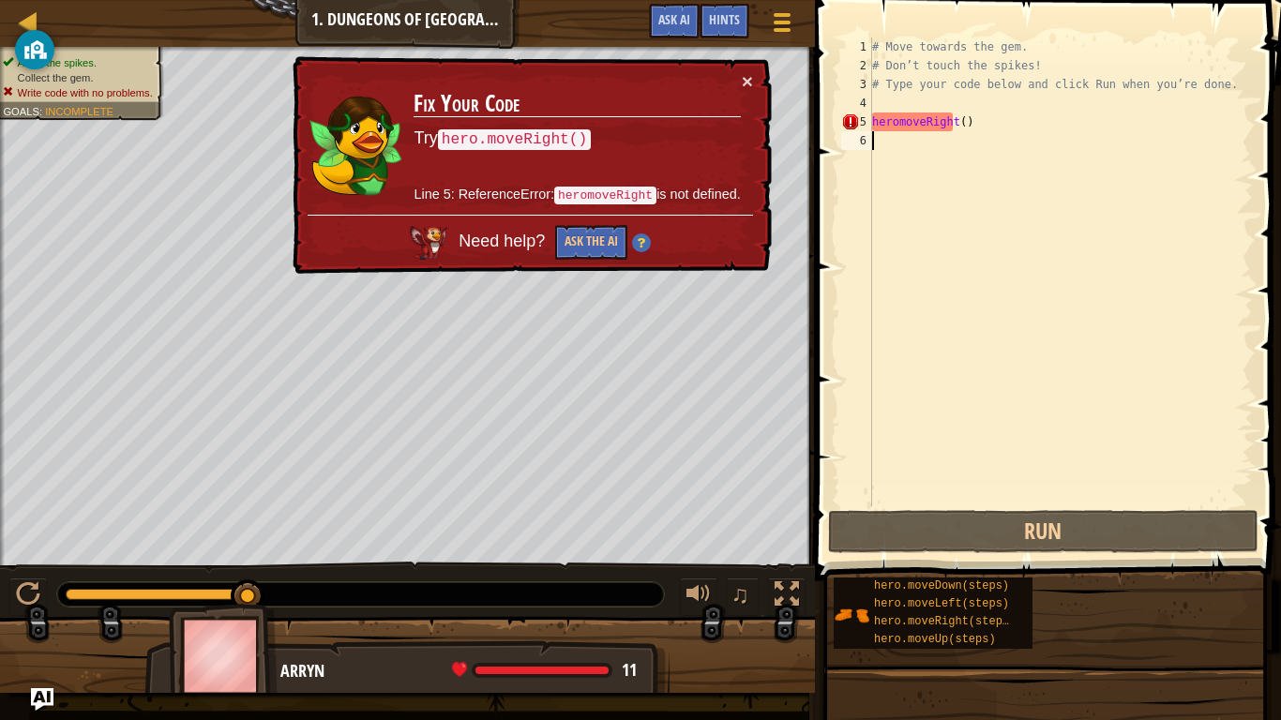
click at [742, 82] on button "×" at bounding box center [747, 81] width 11 height 20
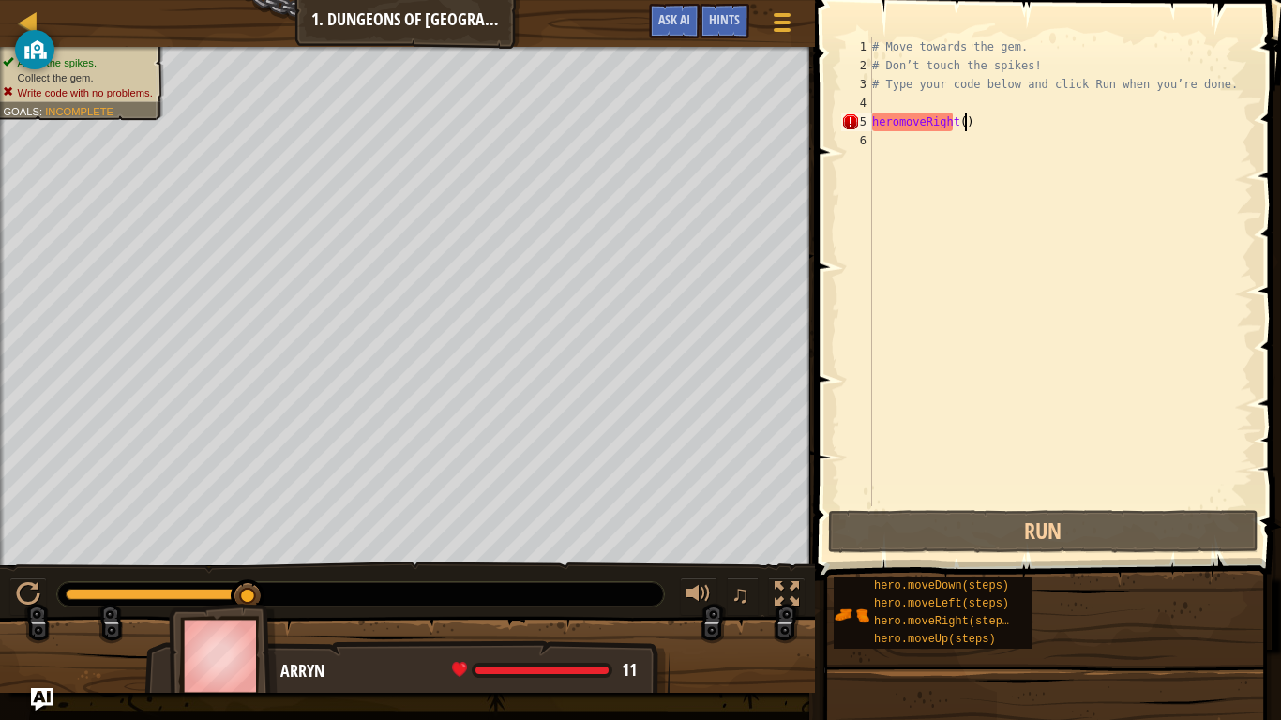
click at [967, 123] on div "# Move towards the gem. # Don’t touch the spikes! # Type your code below and cl…" at bounding box center [1060, 291] width 384 height 506
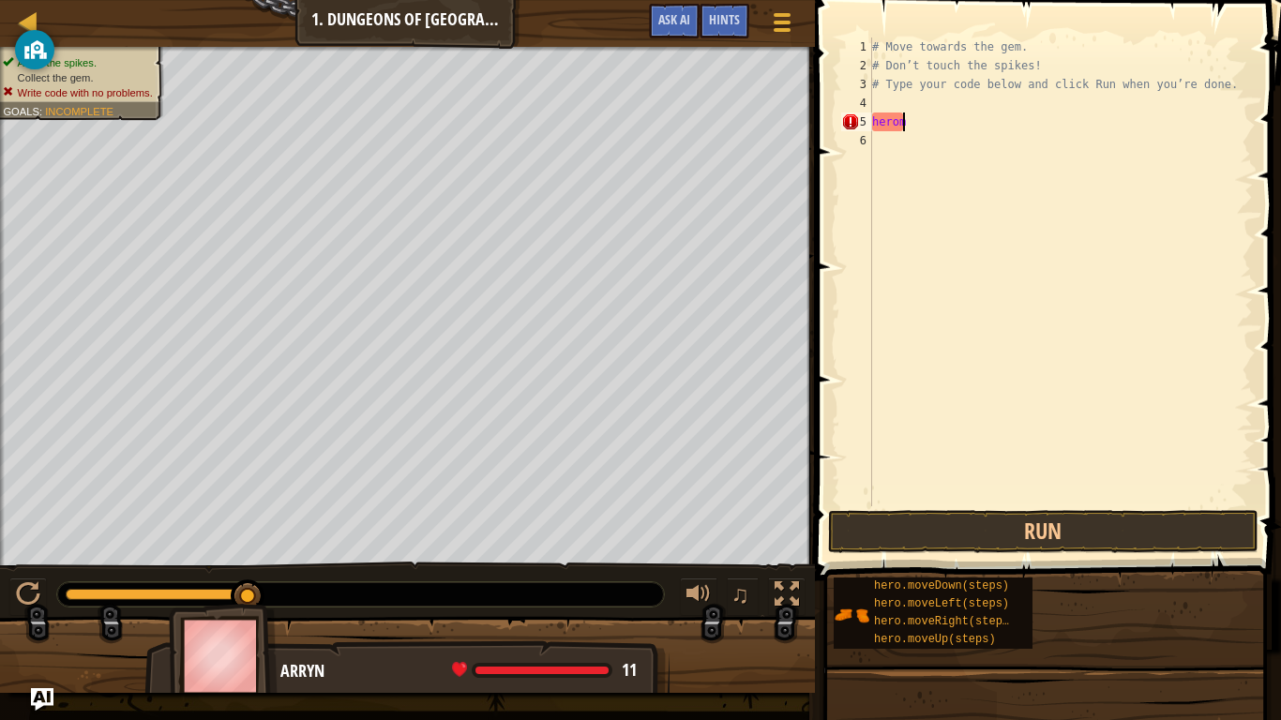
type textarea "h"
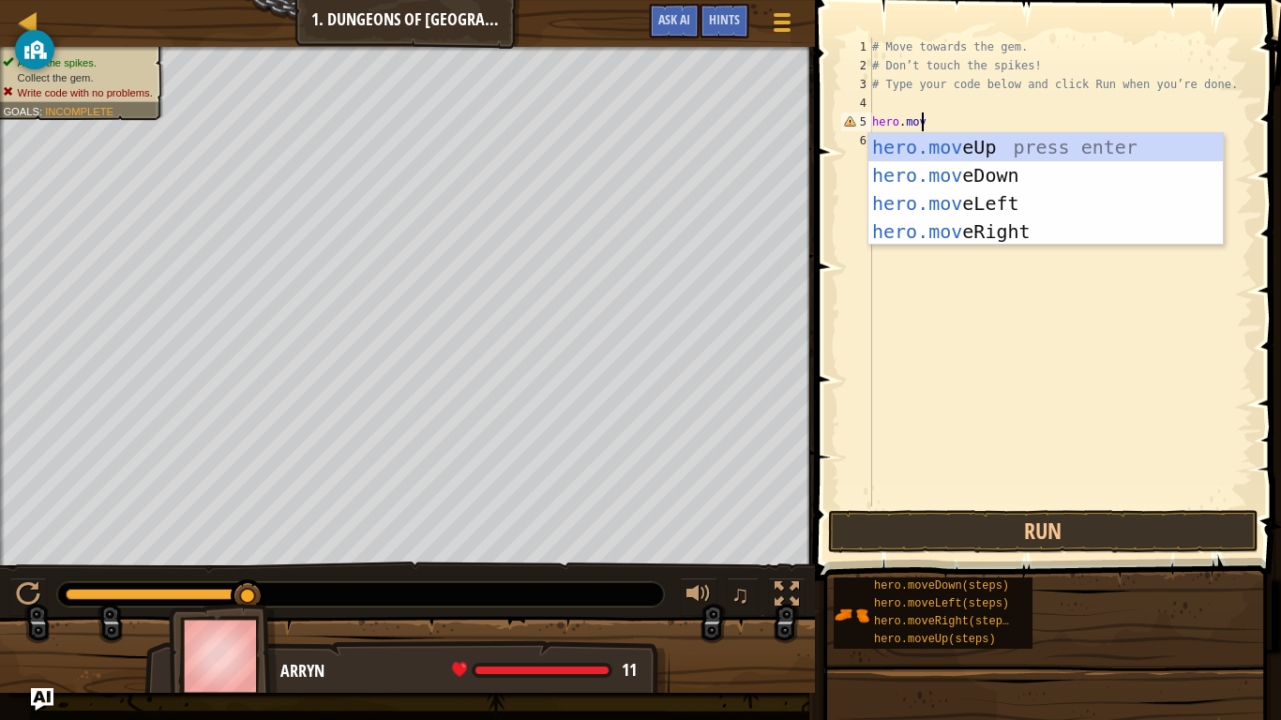
scroll to position [8, 3]
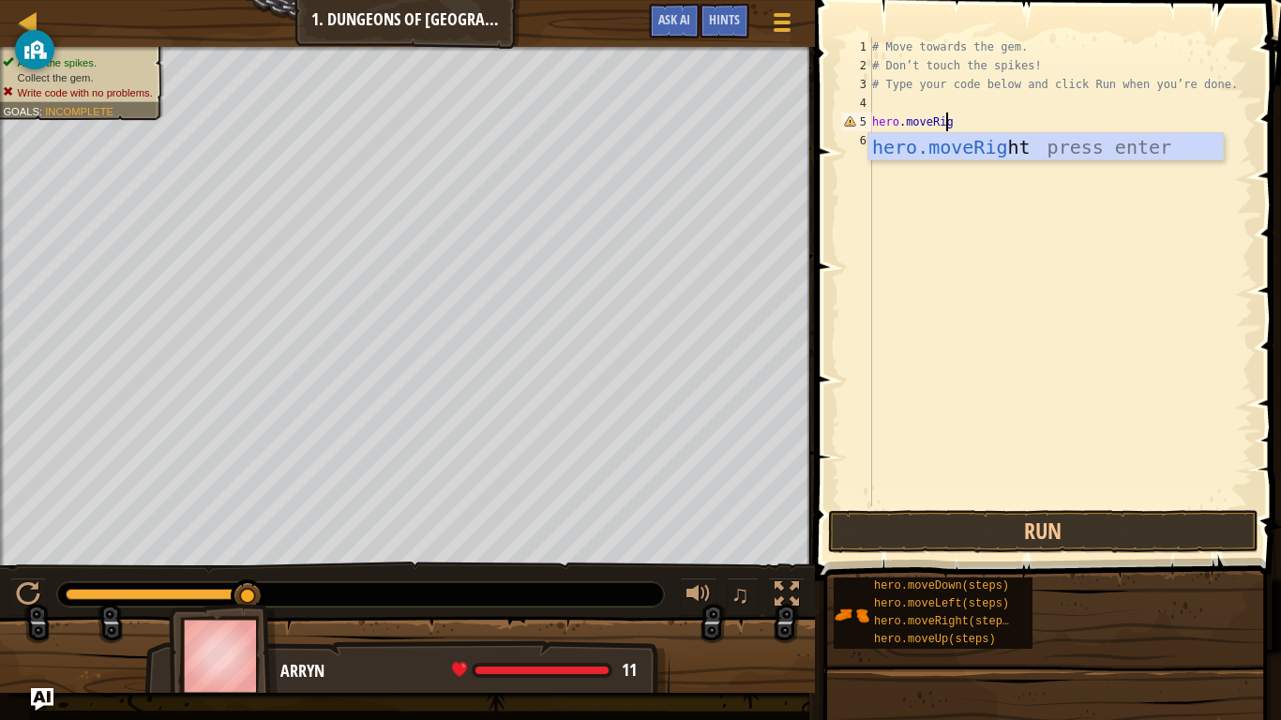
type textarea "hero.moveRight"
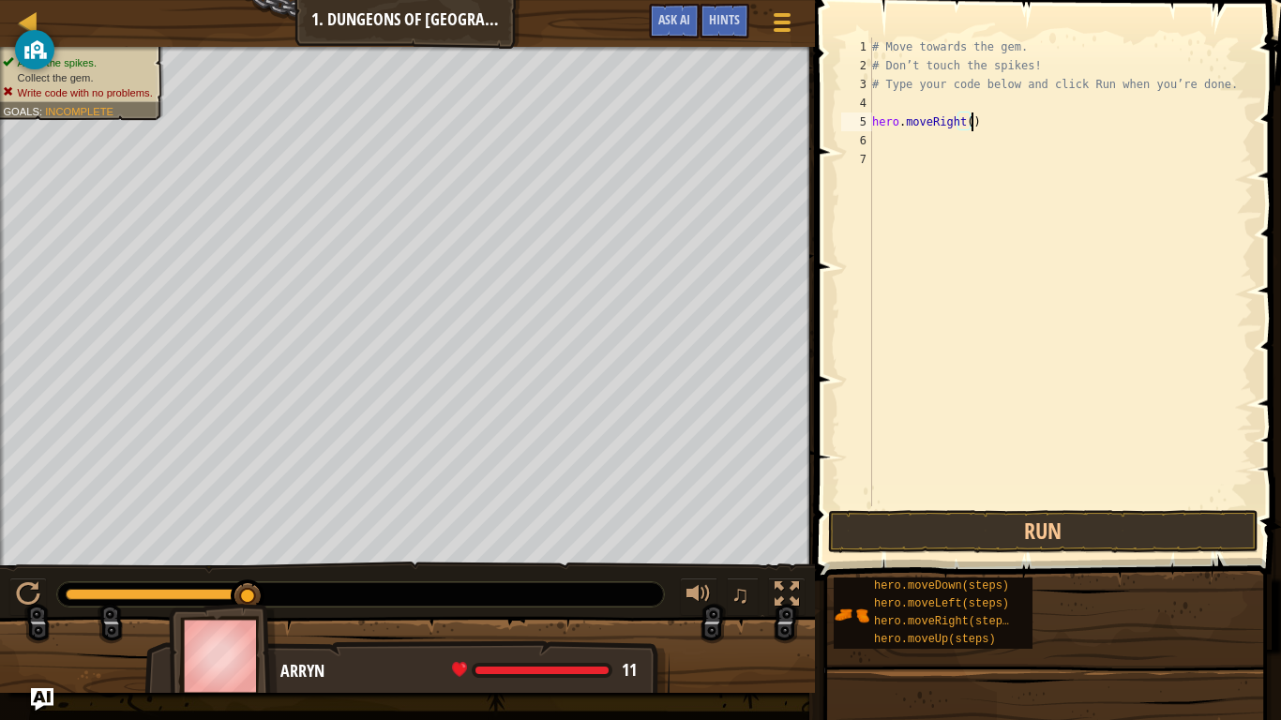
click at [985, 117] on div "# Move towards the gem. # Don’t touch the spikes! # Type your code below and cl…" at bounding box center [1060, 291] width 384 height 506
type textarea "h"
click at [875, 95] on div "# Move towards the gem. # Don’t touch the spikes! # Type your code below and cl…" at bounding box center [1060, 291] width 384 height 506
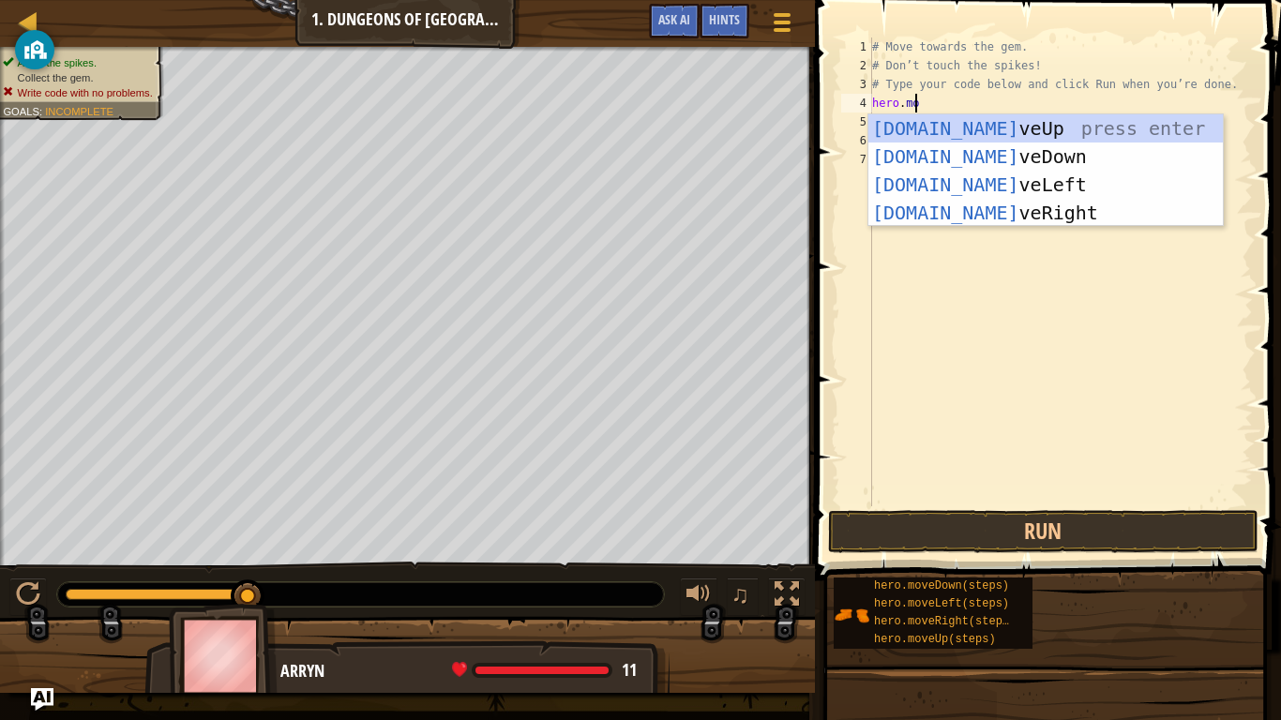
scroll to position [8, 3]
type textarea "hero.move"
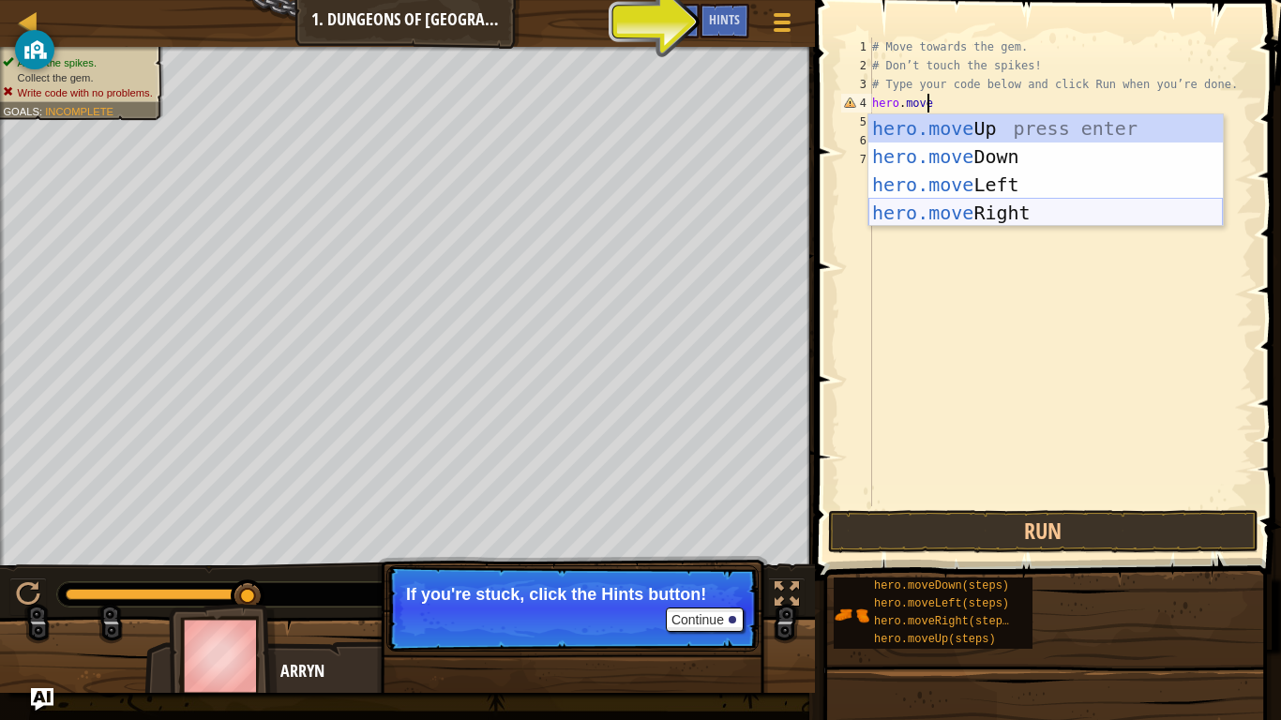
click at [985, 215] on div "hero.move Up press enter hero.move Down press enter hero.move Left press enter …" at bounding box center [1045, 198] width 354 height 169
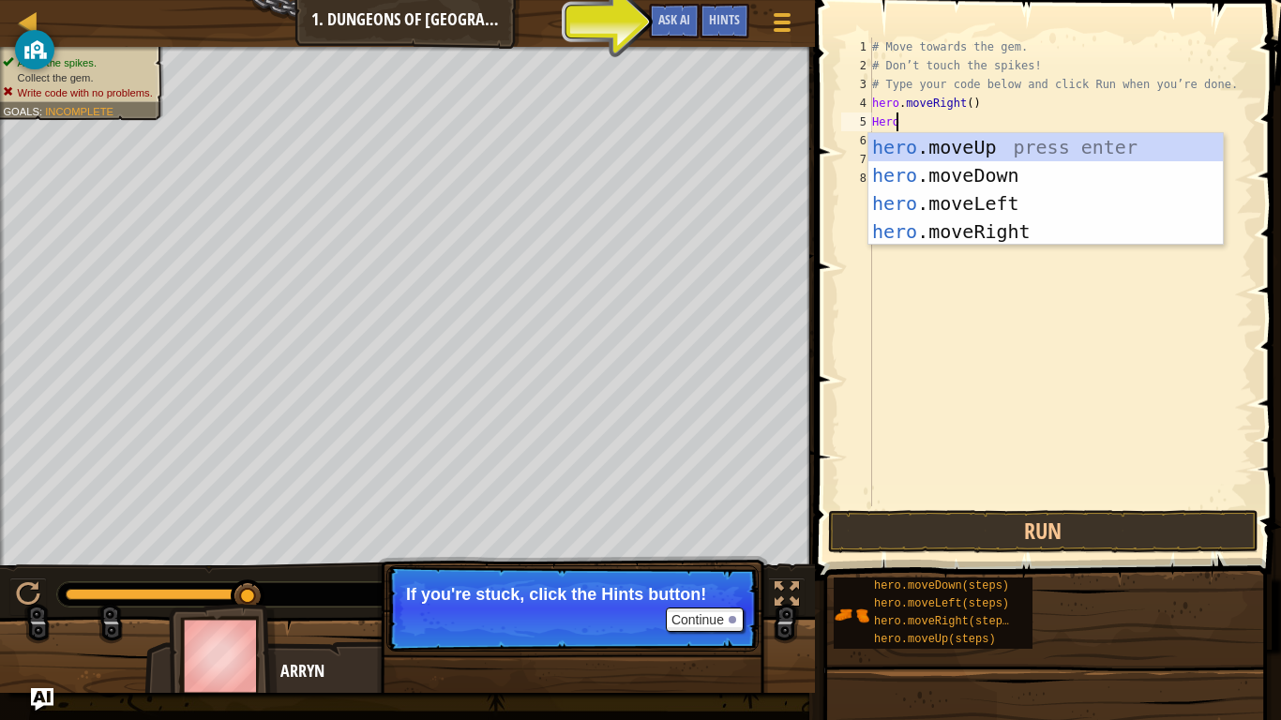
scroll to position [8, 1]
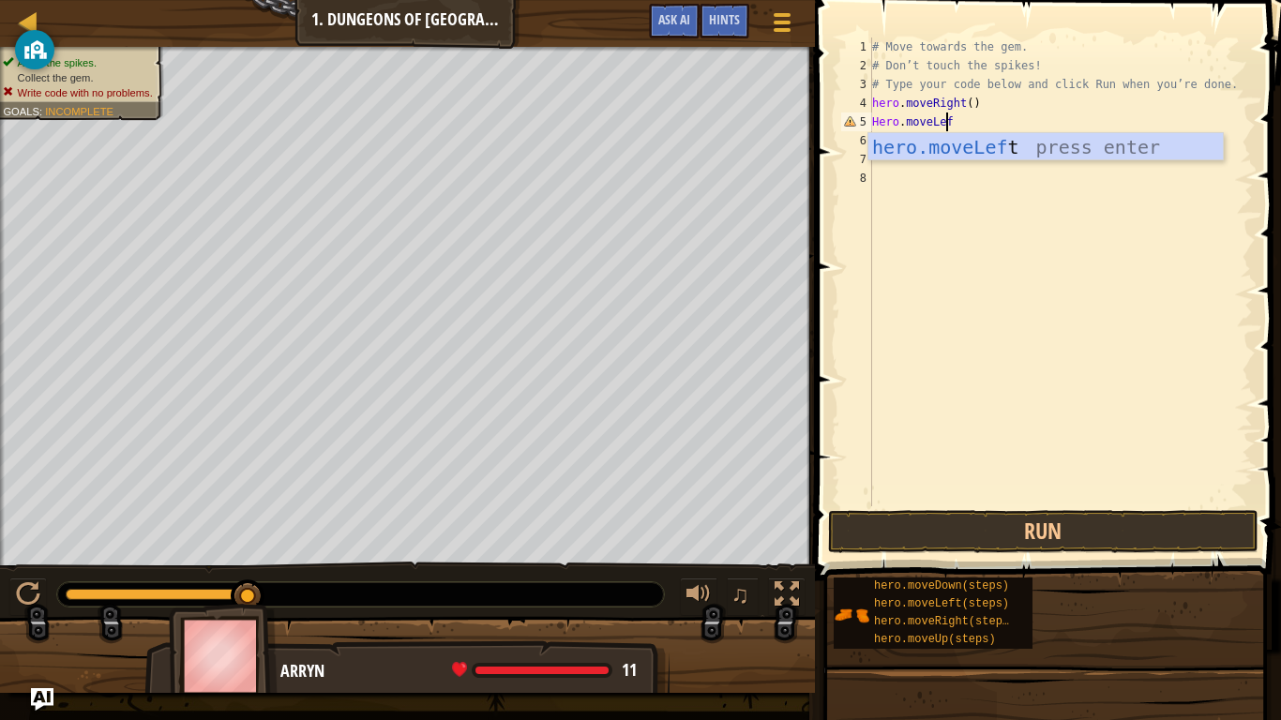
type textarea "Hero.moveLeft"
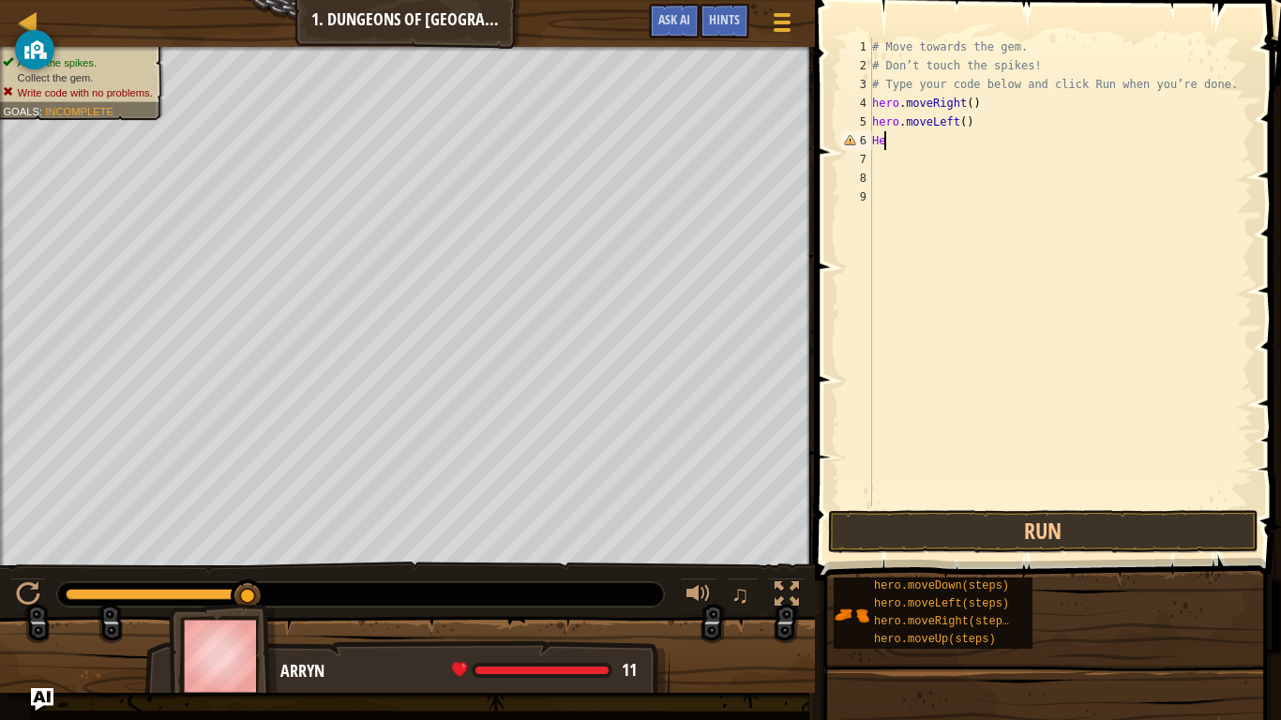
type textarea "H"
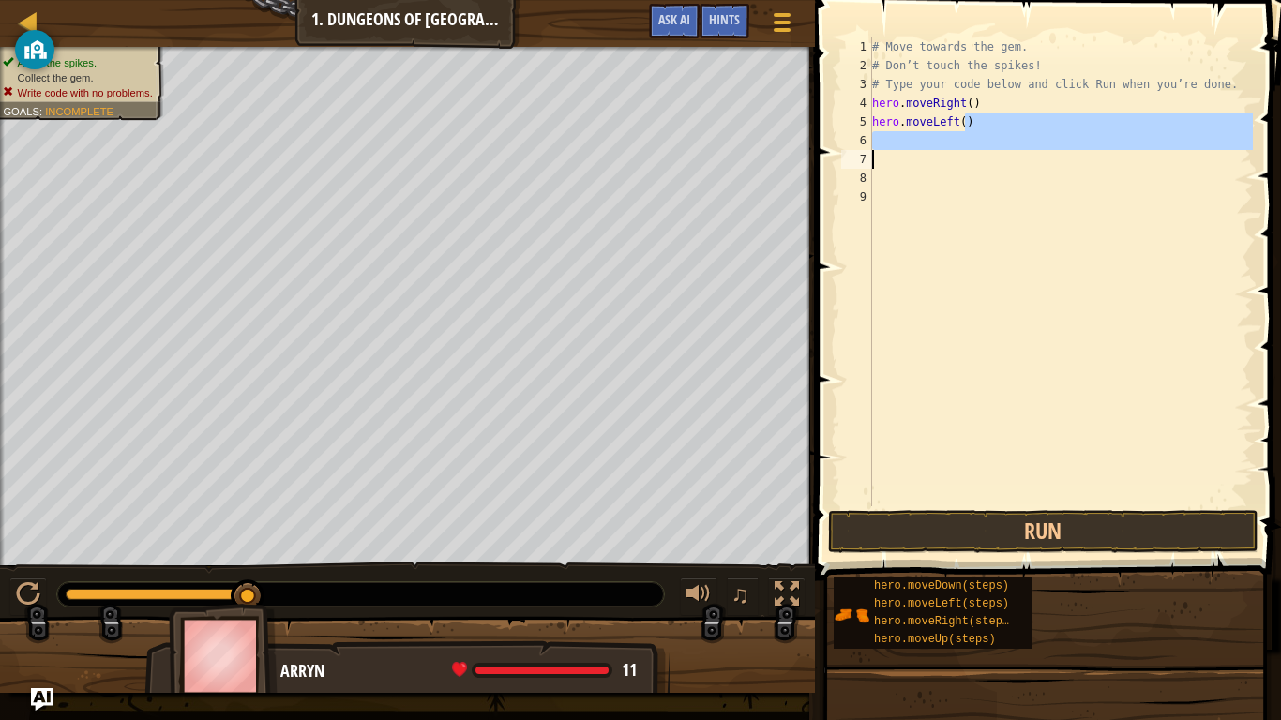
drag, startPoint x: 973, startPoint y: 128, endPoint x: 822, endPoint y: 151, distance: 152.6
click at [822, 151] on div "1 2 3 4 5 6 7 8 9 # Move towards the gem. # Don’t touch the spikes! # Type your…" at bounding box center [1045, 327] width 472 height 636
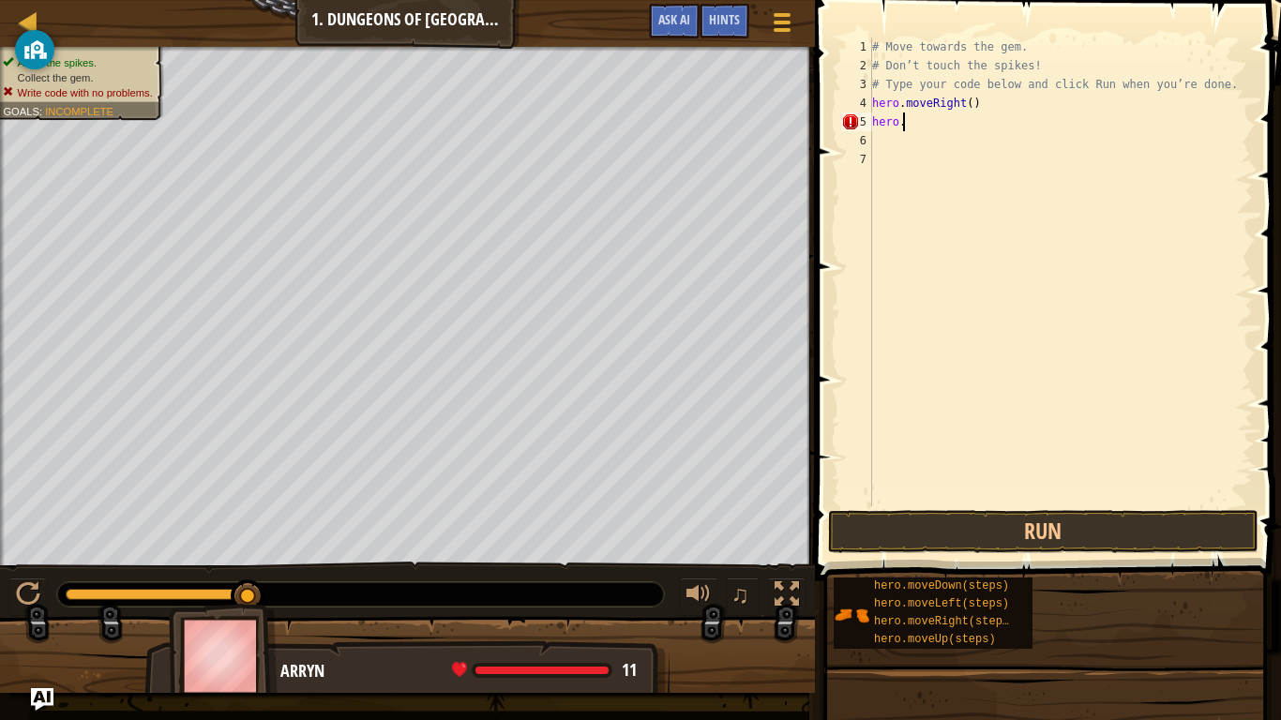
type textarea "h"
click at [984, 107] on div "# Move towards the gem. # Don’t touch the spikes! # Type your code below and cl…" at bounding box center [1060, 291] width 384 height 506
type textarea "h"
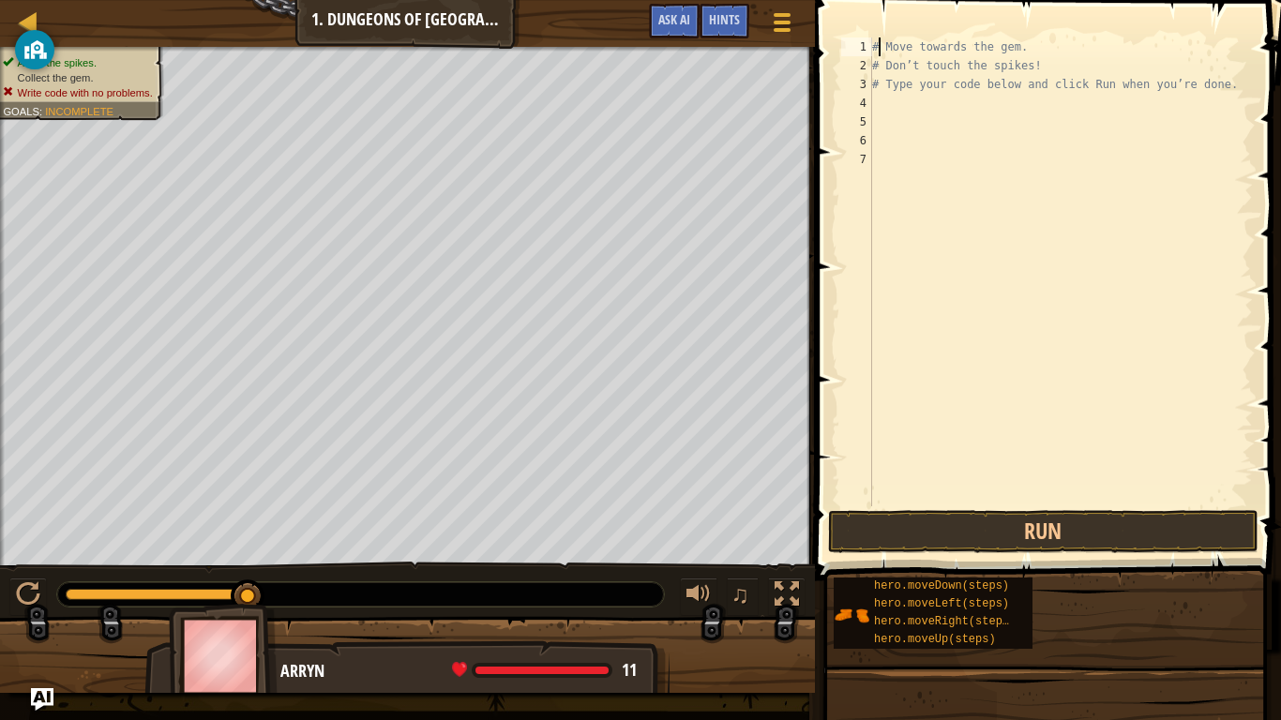
click at [878, 50] on div "# Move towards the gem. # Don’t touch the spikes! # Type your code below and cl…" at bounding box center [1060, 291] width 384 height 506
type textarea "Move towards the gem."
type textarea "#"
click at [879, 46] on div "Move towards the gem . # Don’t touch the spikes! # Type your code below and cli…" at bounding box center [1060, 291] width 384 height 506
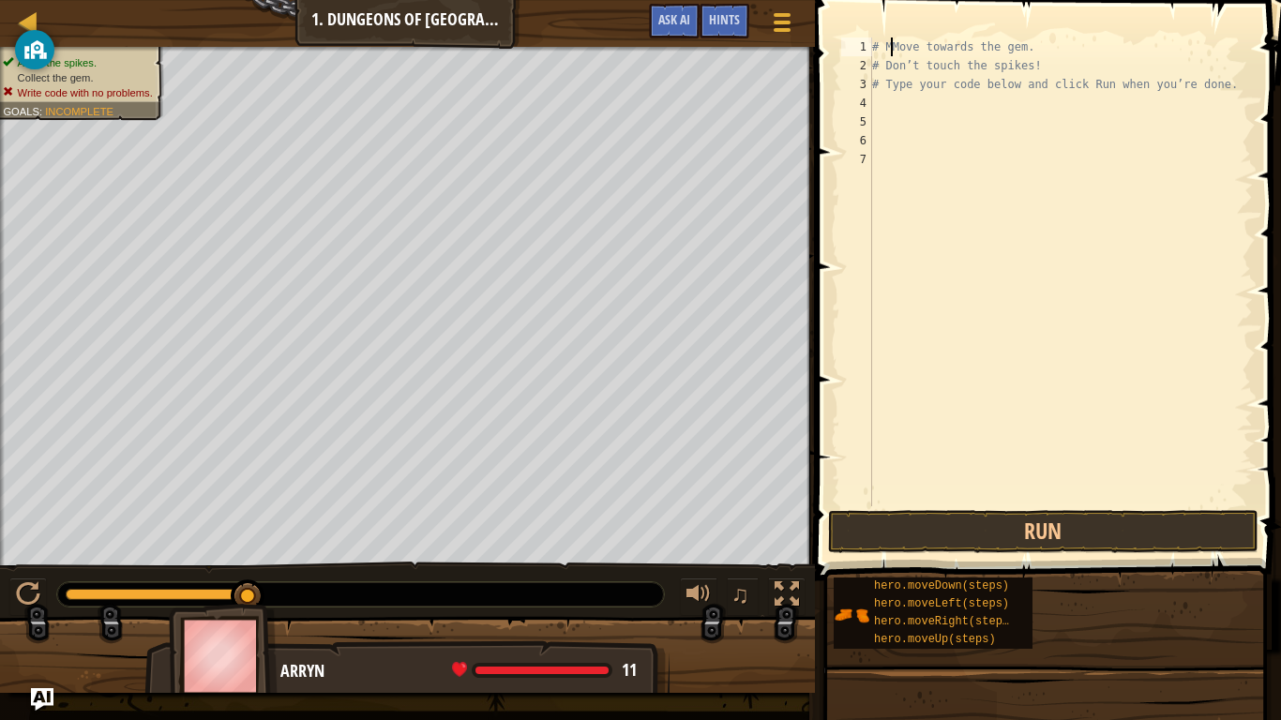
type textarea "# Move towards the gem."
click at [894, 113] on div "# Move towards the gem. # Don’t touch the spikes! # Type your code below and cl…" at bounding box center [1060, 291] width 384 height 506
click at [888, 102] on div "# Move towards the gem. # Don’t touch the spikes! # Type your code below and cl…" at bounding box center [1060, 291] width 384 height 506
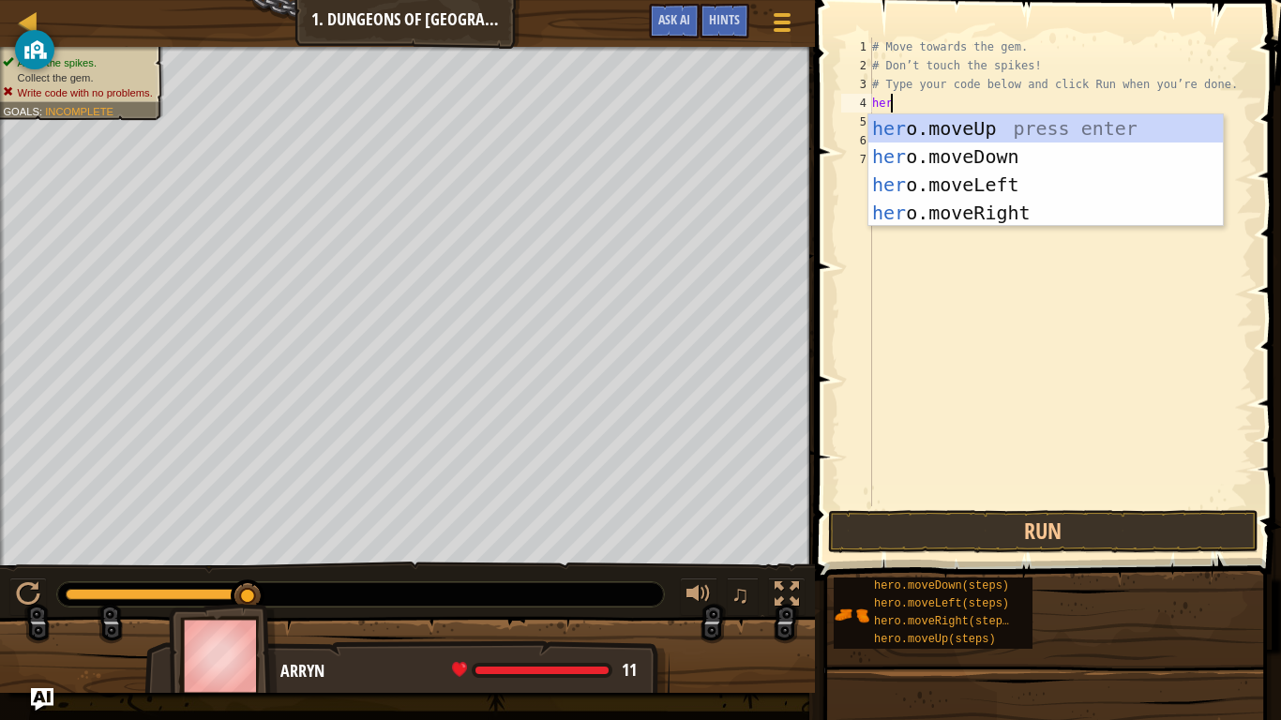
type textarea "hero"
click at [995, 214] on div "hero .moveUp press enter hero .moveDown press enter hero .moveLeft press enter …" at bounding box center [1045, 198] width 354 height 169
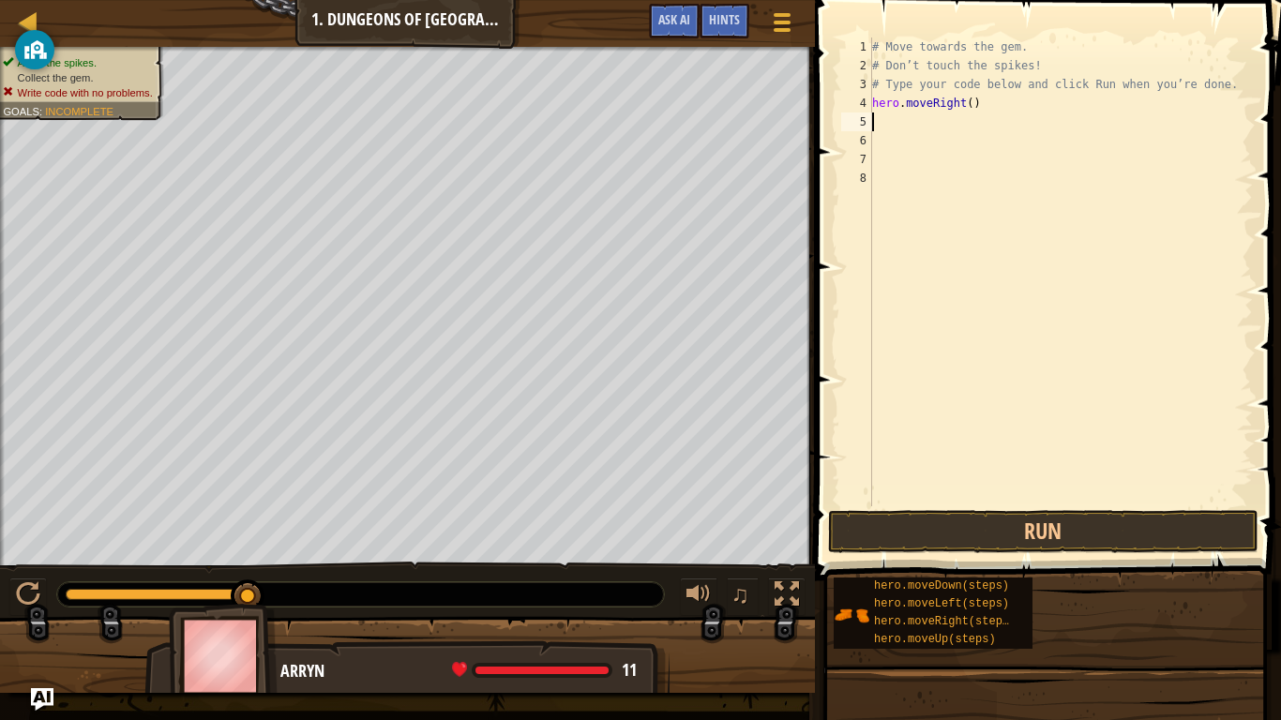
scroll to position [8, 0]
click at [989, 537] on button "Run" at bounding box center [1043, 531] width 430 height 43
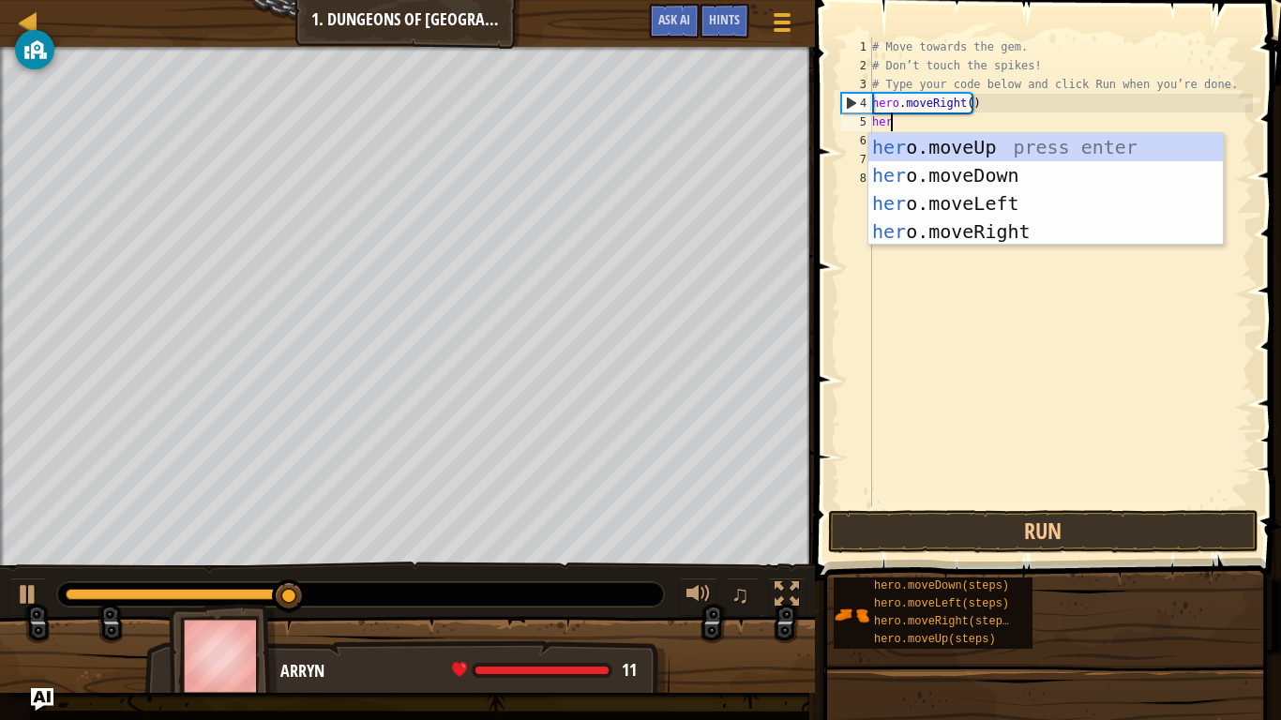
type textarea "hero"
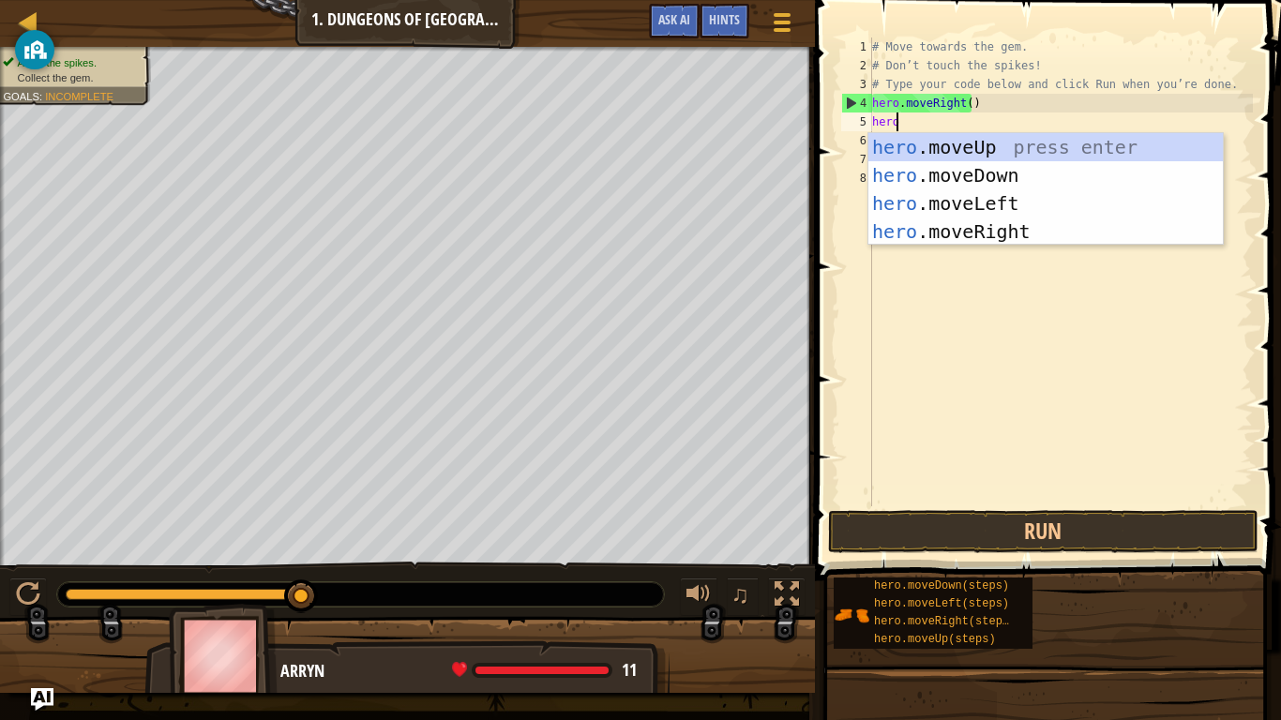
scroll to position [8, 1]
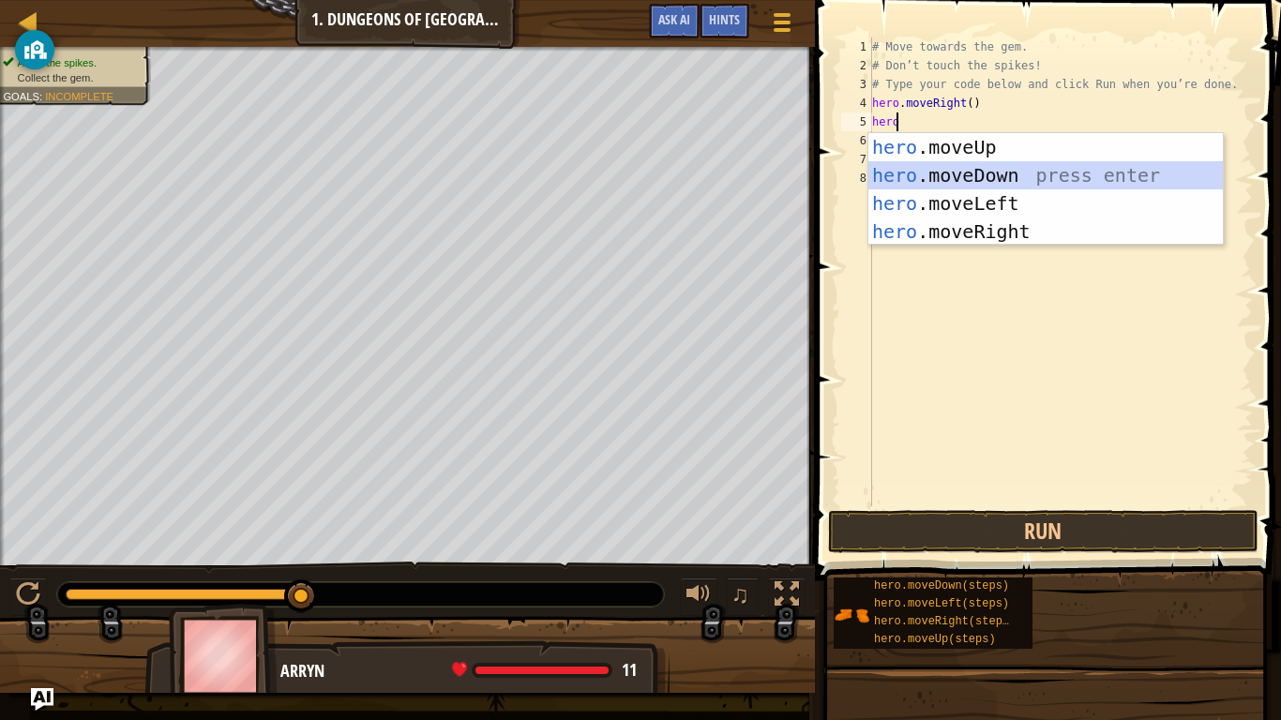
click at [940, 167] on div "hero .moveUp press enter hero .moveDown press enter hero .moveLeft press enter …" at bounding box center [1045, 217] width 354 height 169
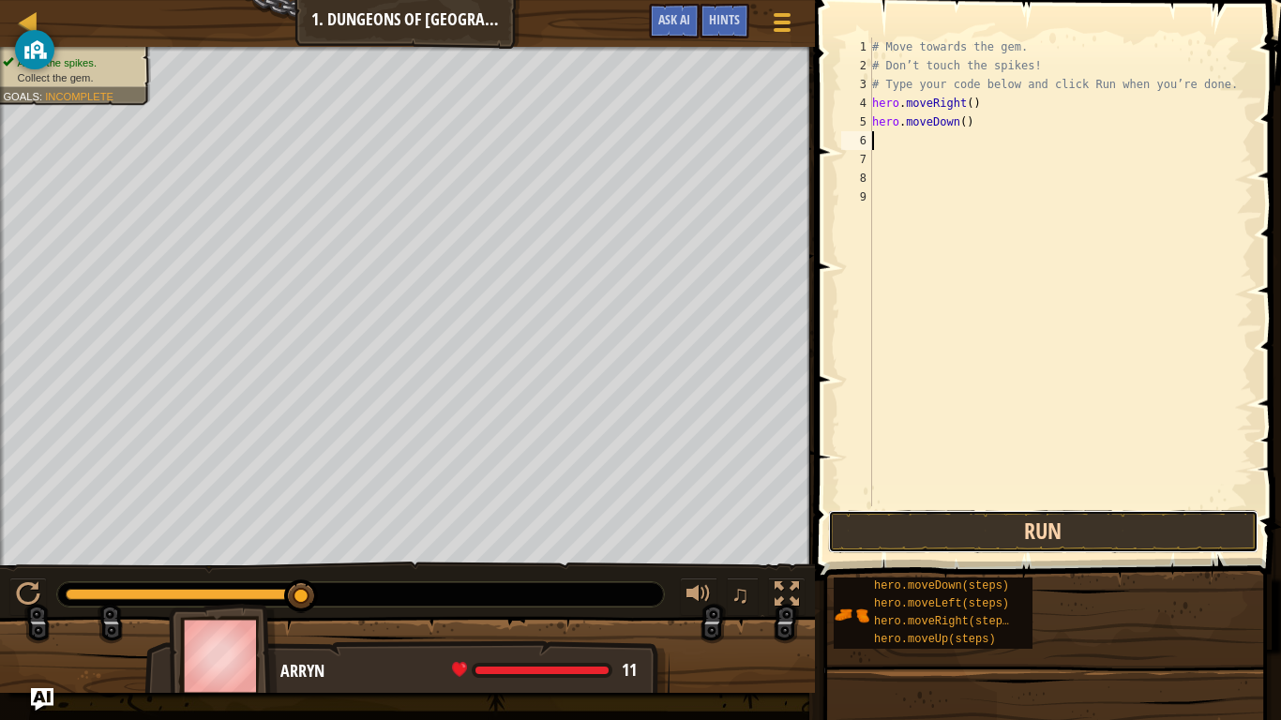
click at [961, 521] on button "Run" at bounding box center [1043, 531] width 430 height 43
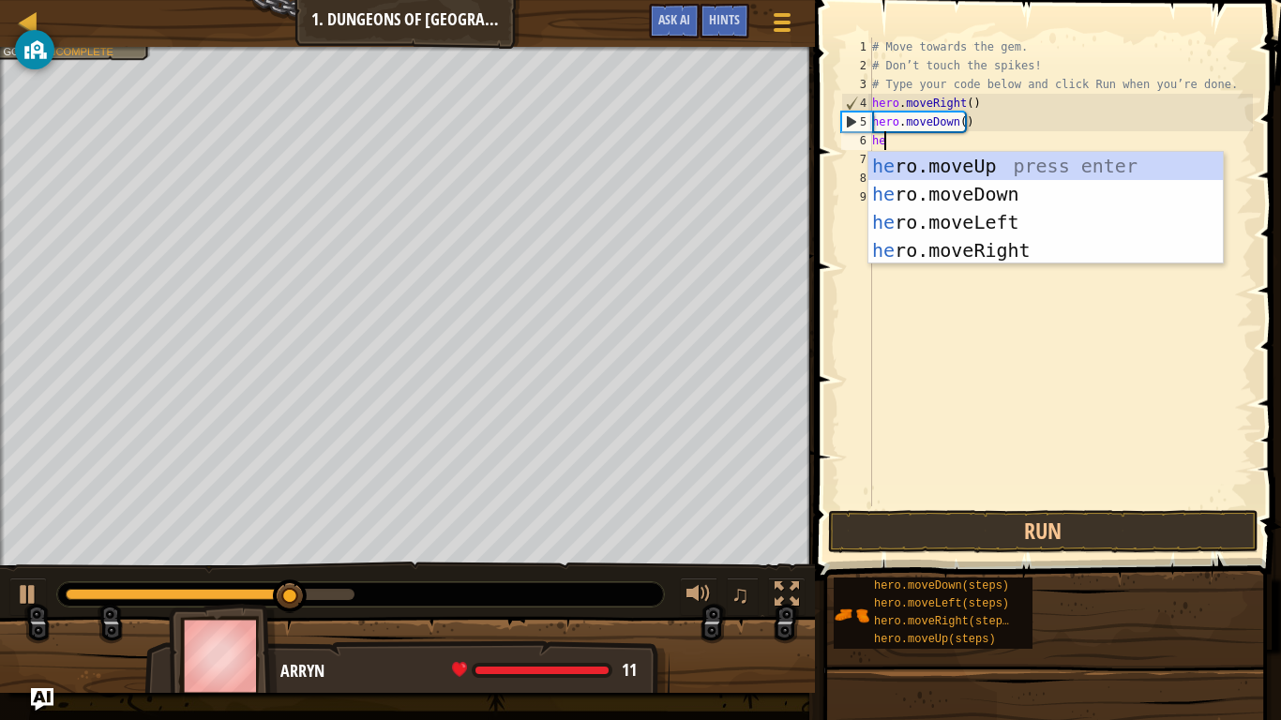
type textarea "her"
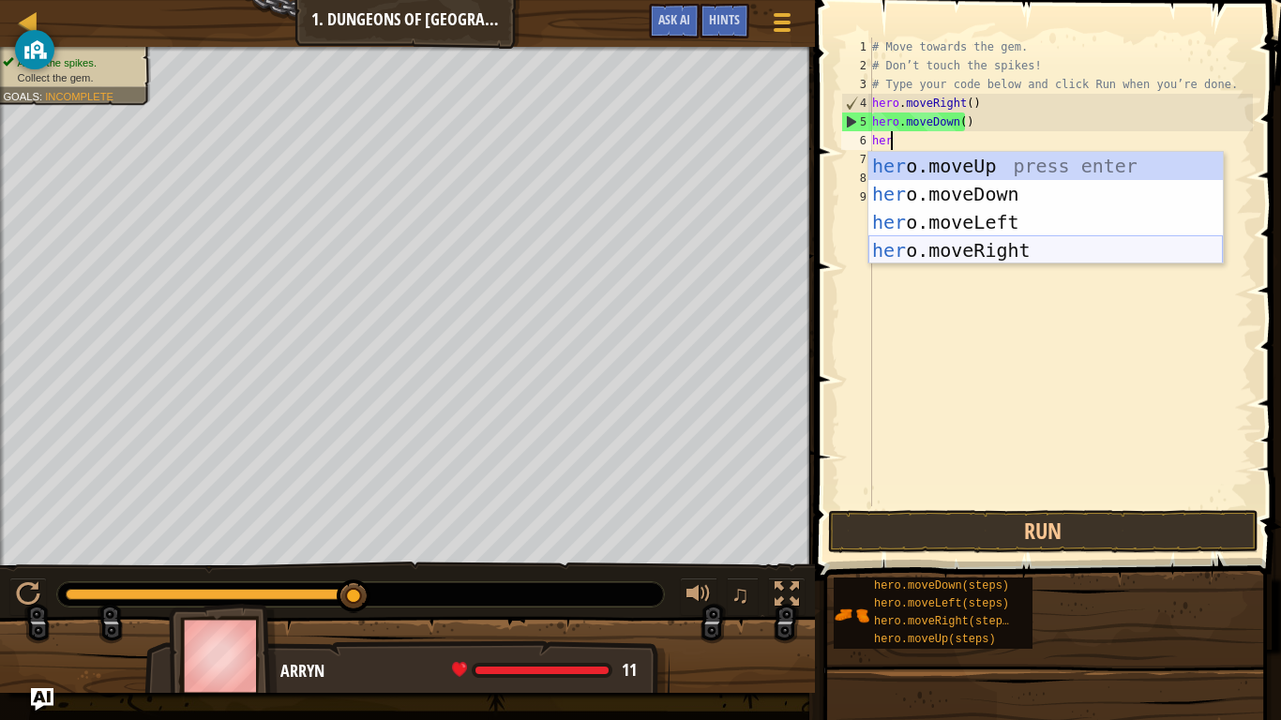
click at [941, 250] on div "her o.moveUp press enter her o.moveDown press enter her o.moveLeft press enter …" at bounding box center [1045, 236] width 354 height 169
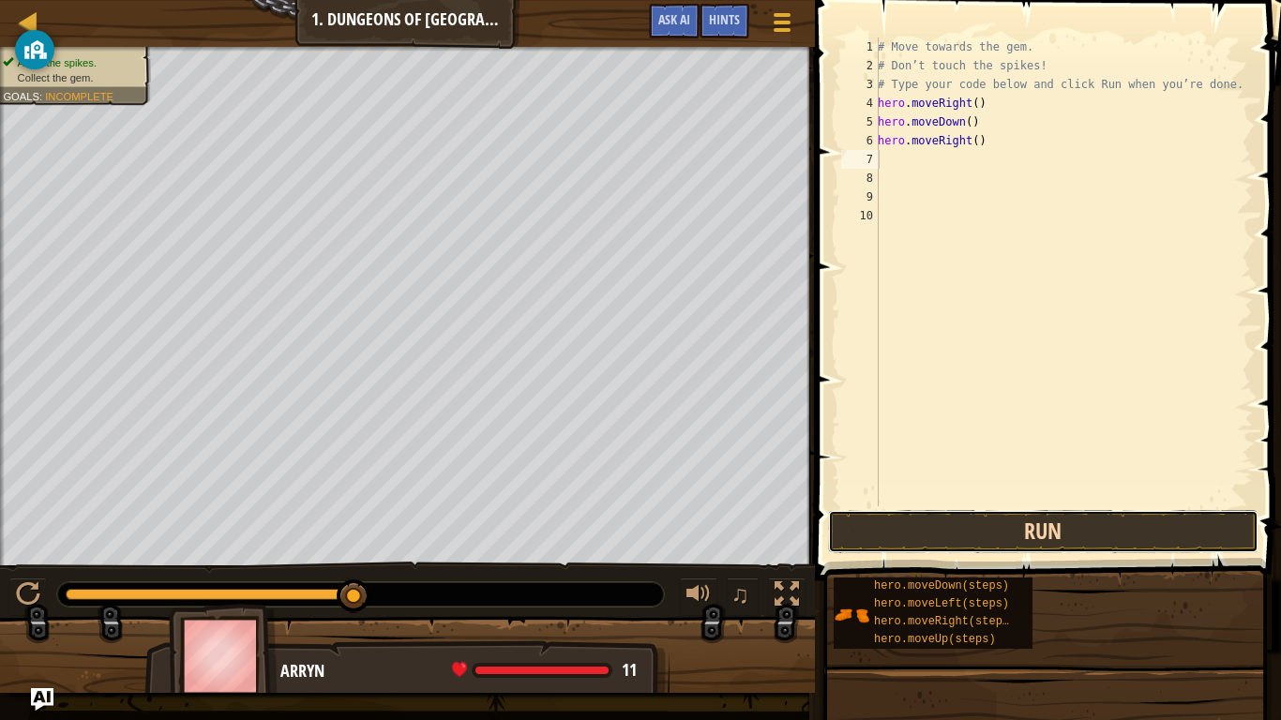
click at [977, 525] on button "Run" at bounding box center [1043, 531] width 430 height 43
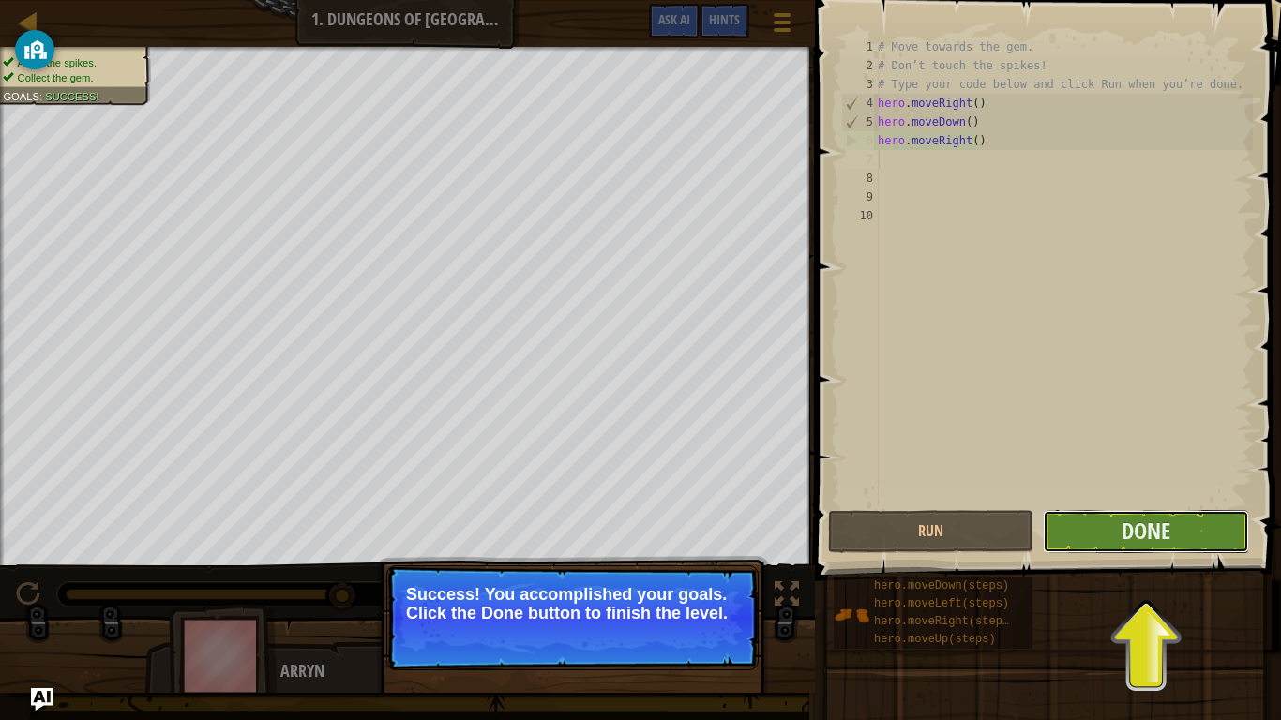
click at [1083, 522] on button "Done" at bounding box center [1145, 531] width 205 height 43
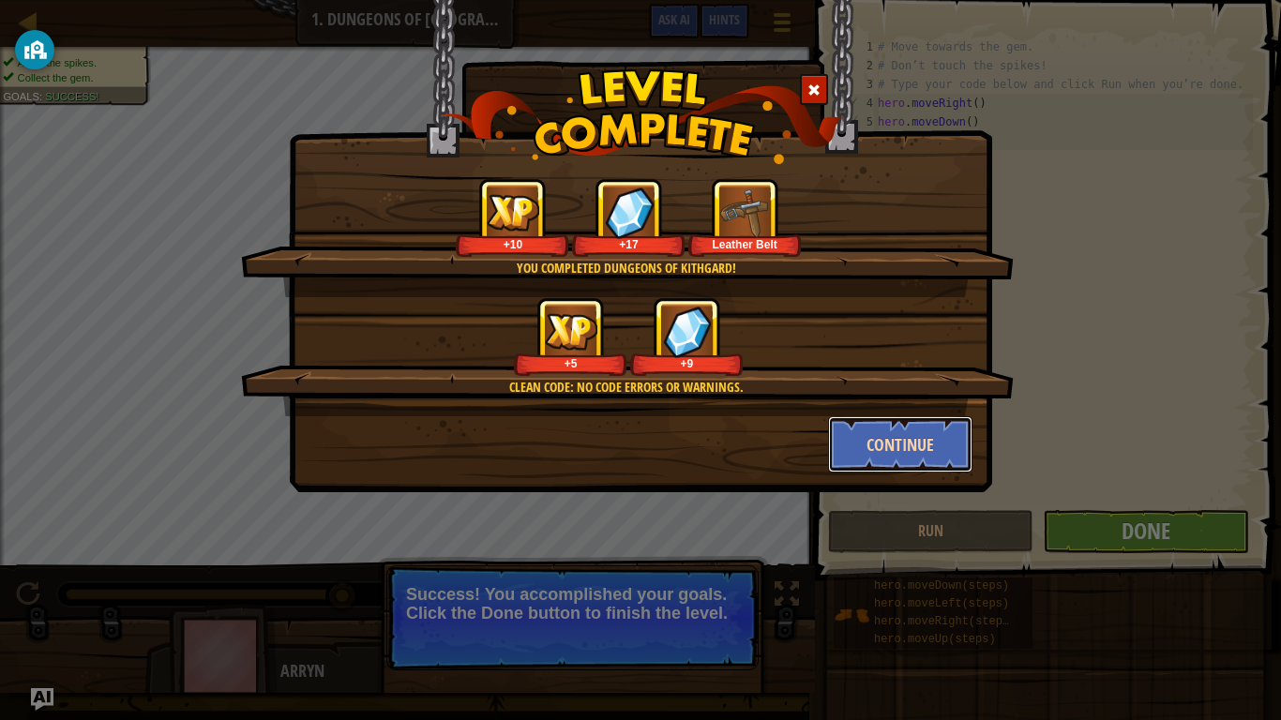
click at [934, 437] on button "Continue" at bounding box center [900, 444] width 145 height 56
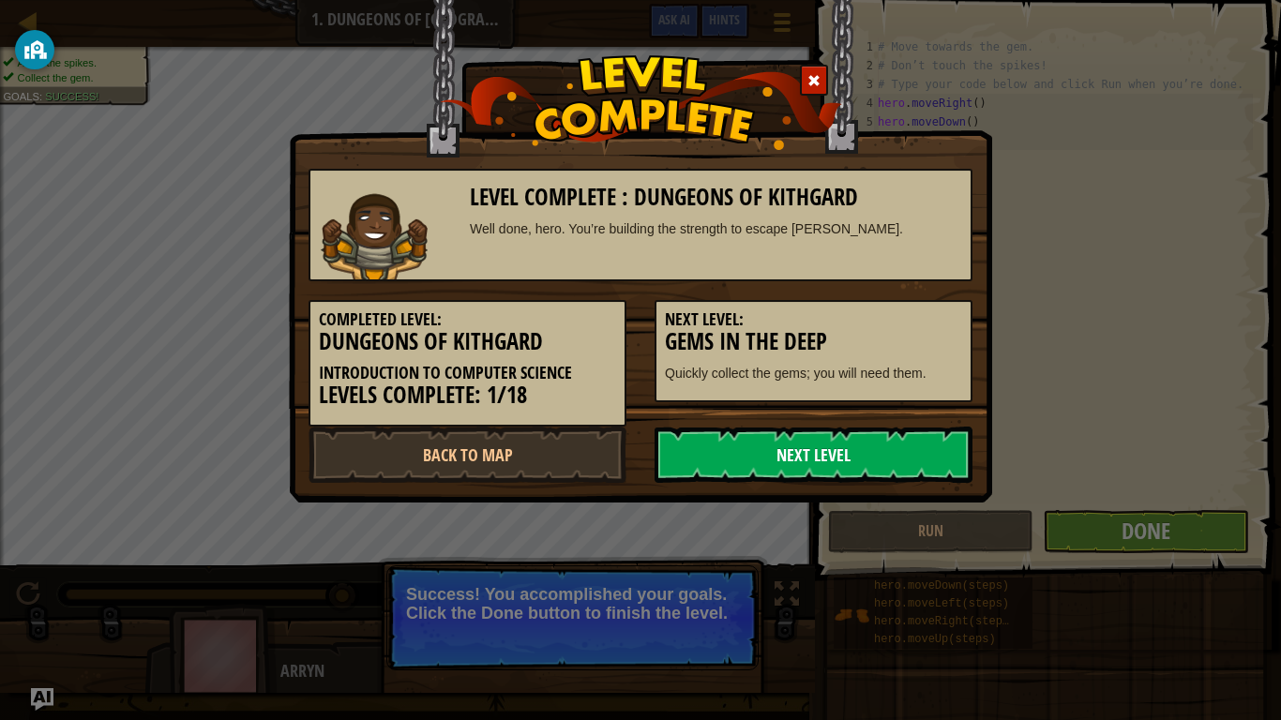
click at [903, 431] on link "Next Level" at bounding box center [813, 455] width 318 height 56
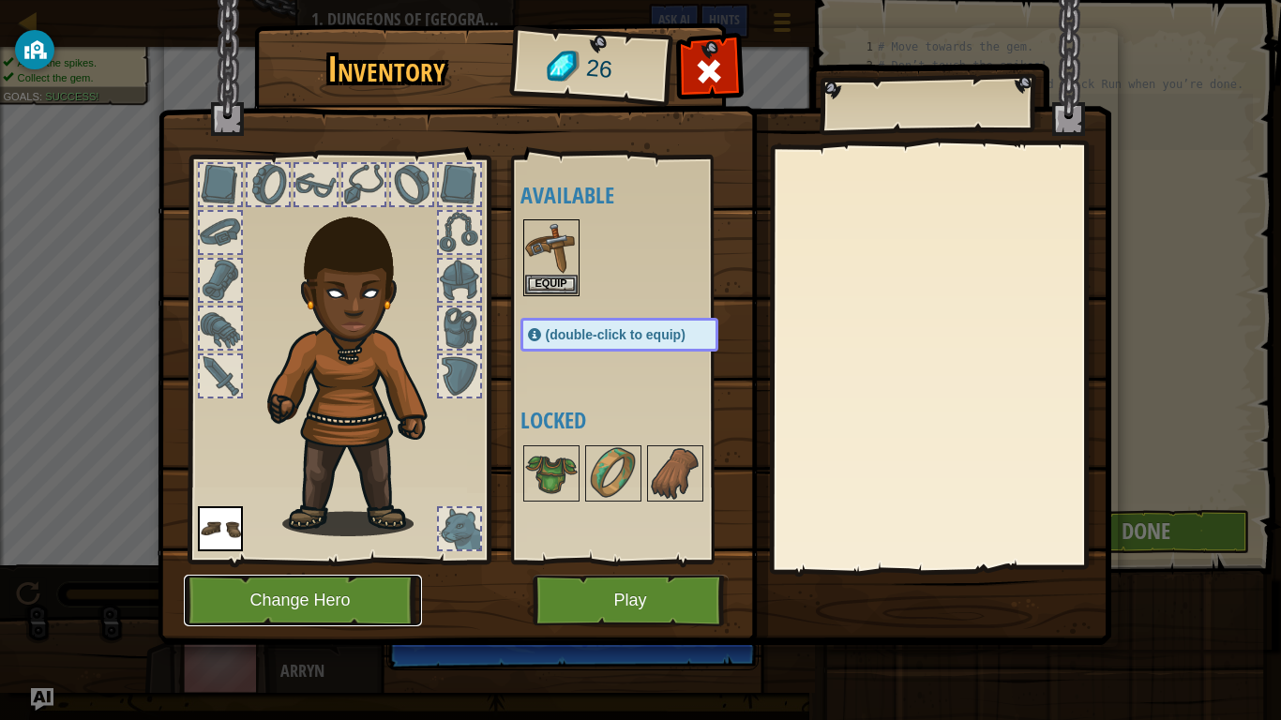
click at [307, 593] on button "Change Hero" at bounding box center [303, 601] width 238 height 52
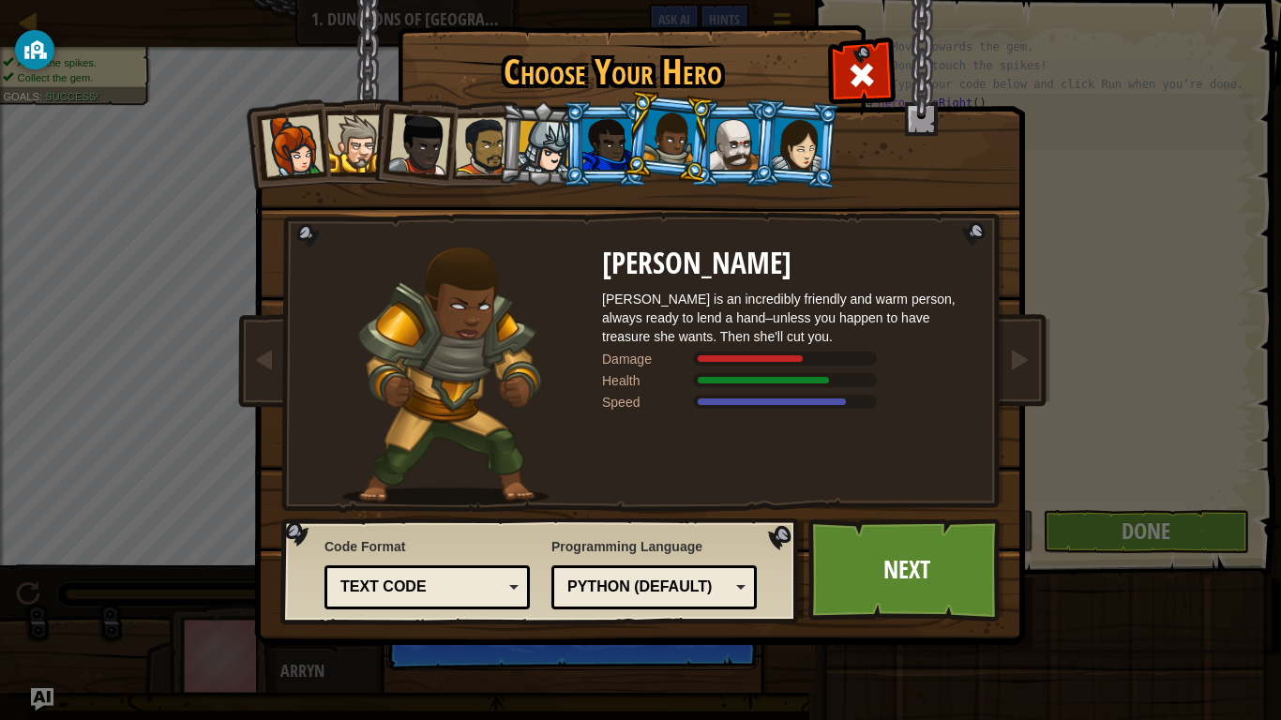
click at [489, 145] on div at bounding box center [484, 146] width 58 height 58
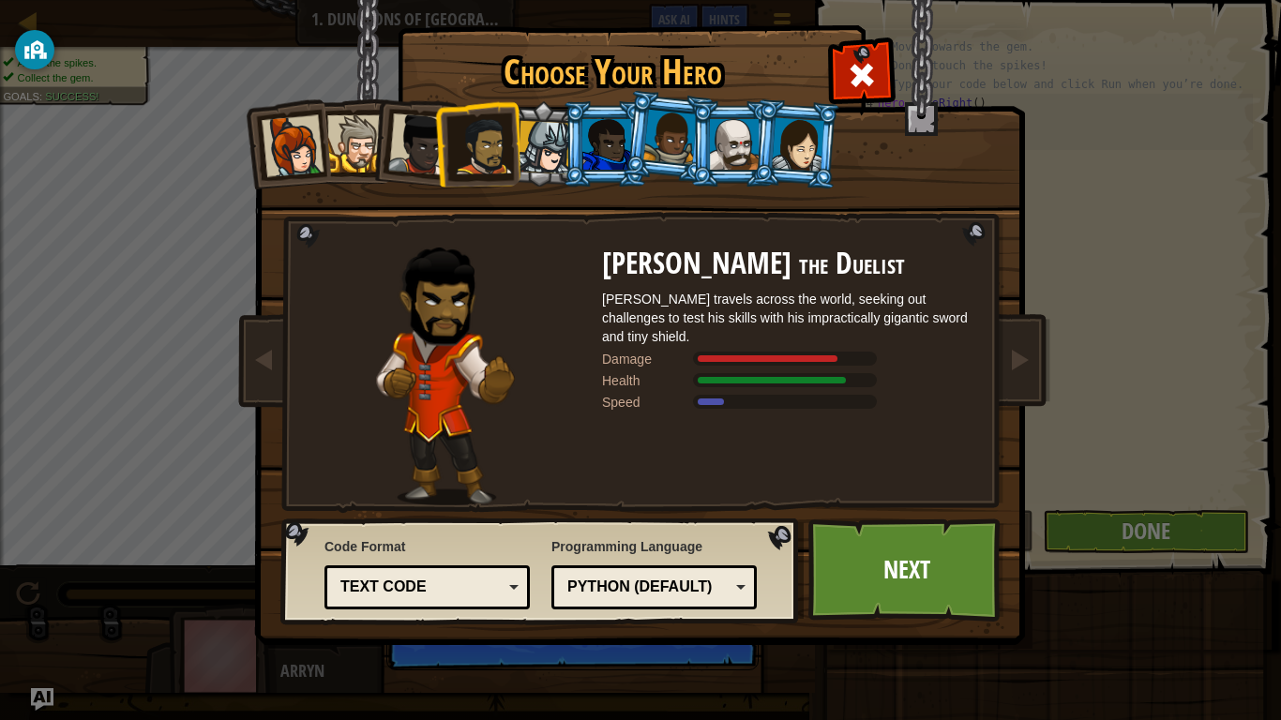
click at [421, 150] on div at bounding box center [419, 144] width 62 height 62
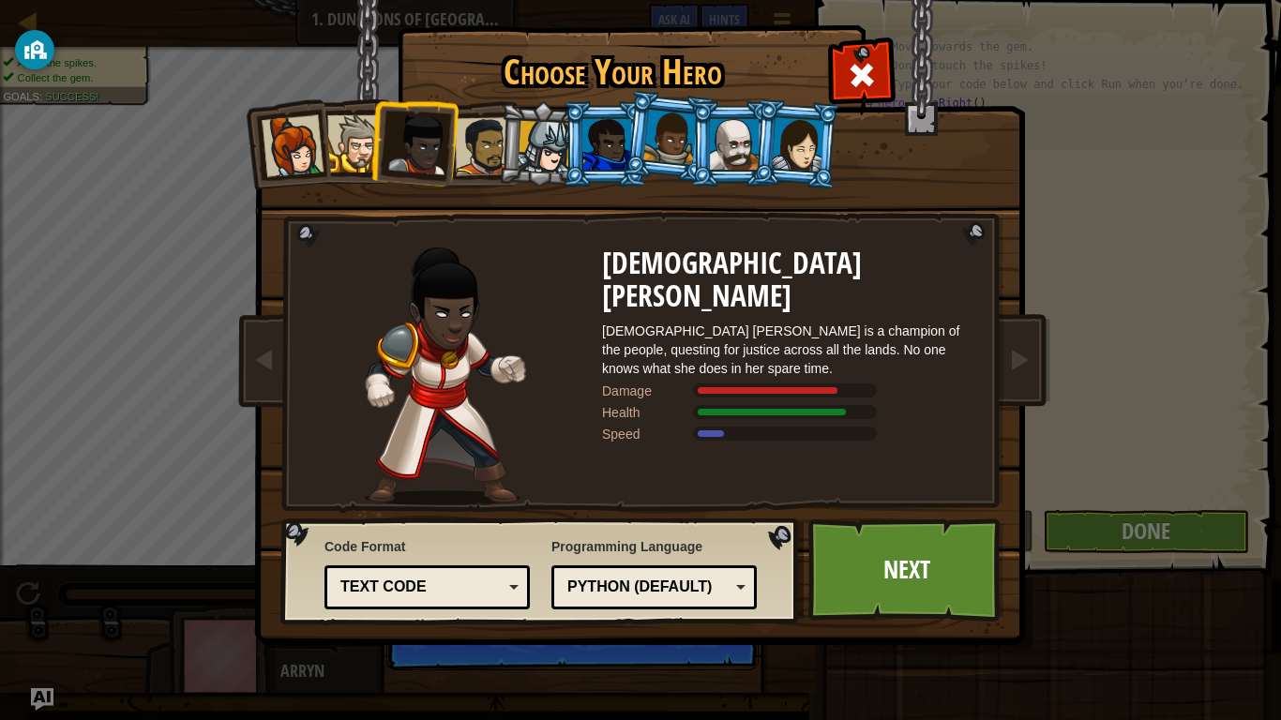
click at [364, 139] on div at bounding box center [355, 143] width 57 height 57
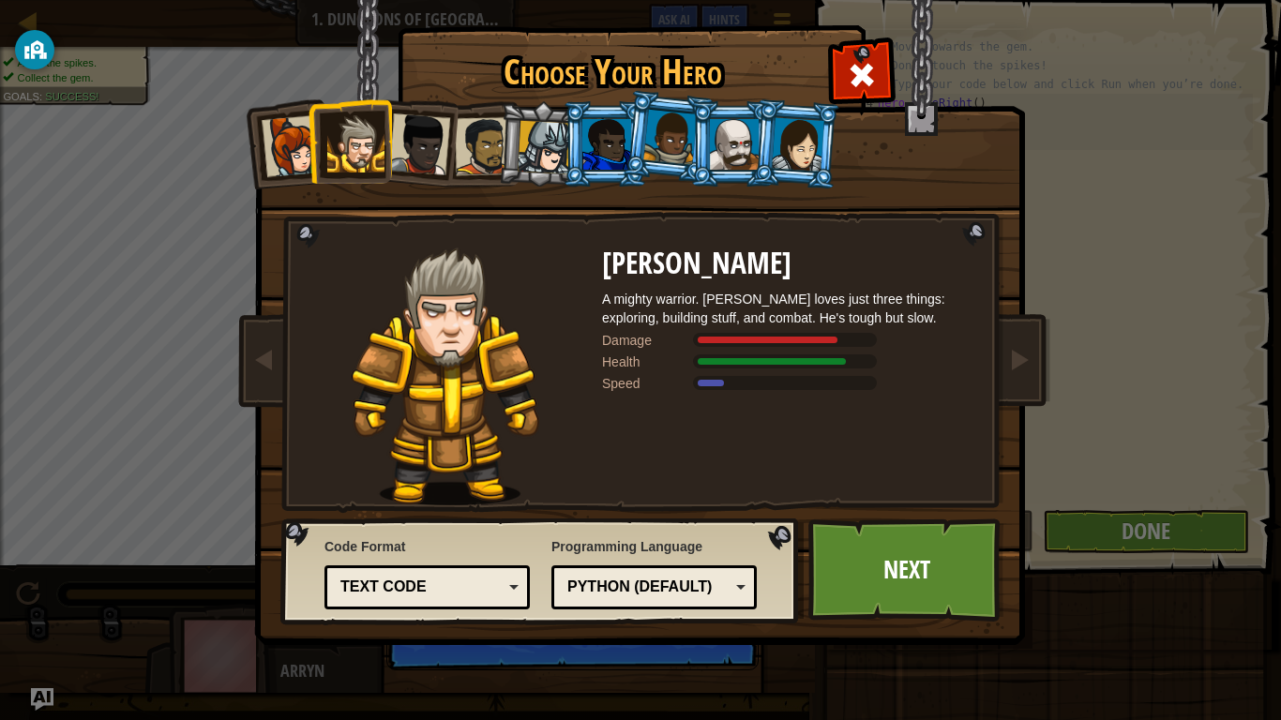
click at [797, 133] on div at bounding box center [798, 143] width 53 height 53
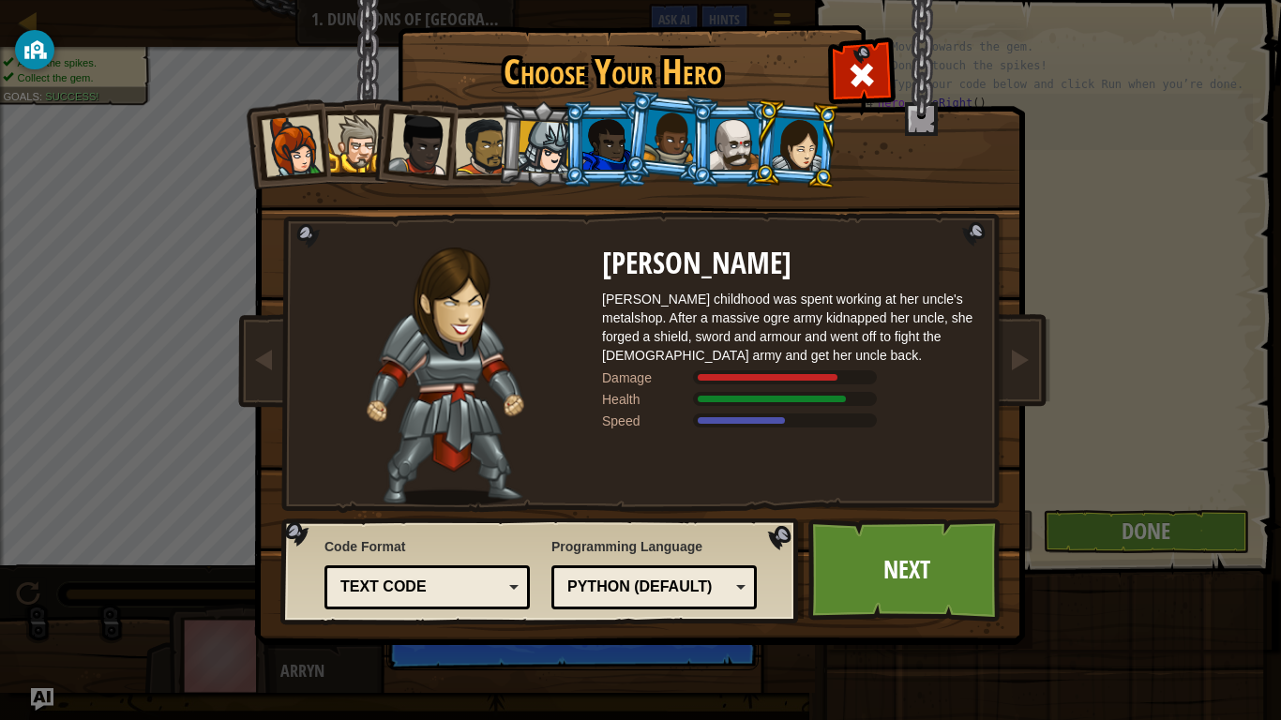
click at [720, 131] on div at bounding box center [734, 144] width 49 height 51
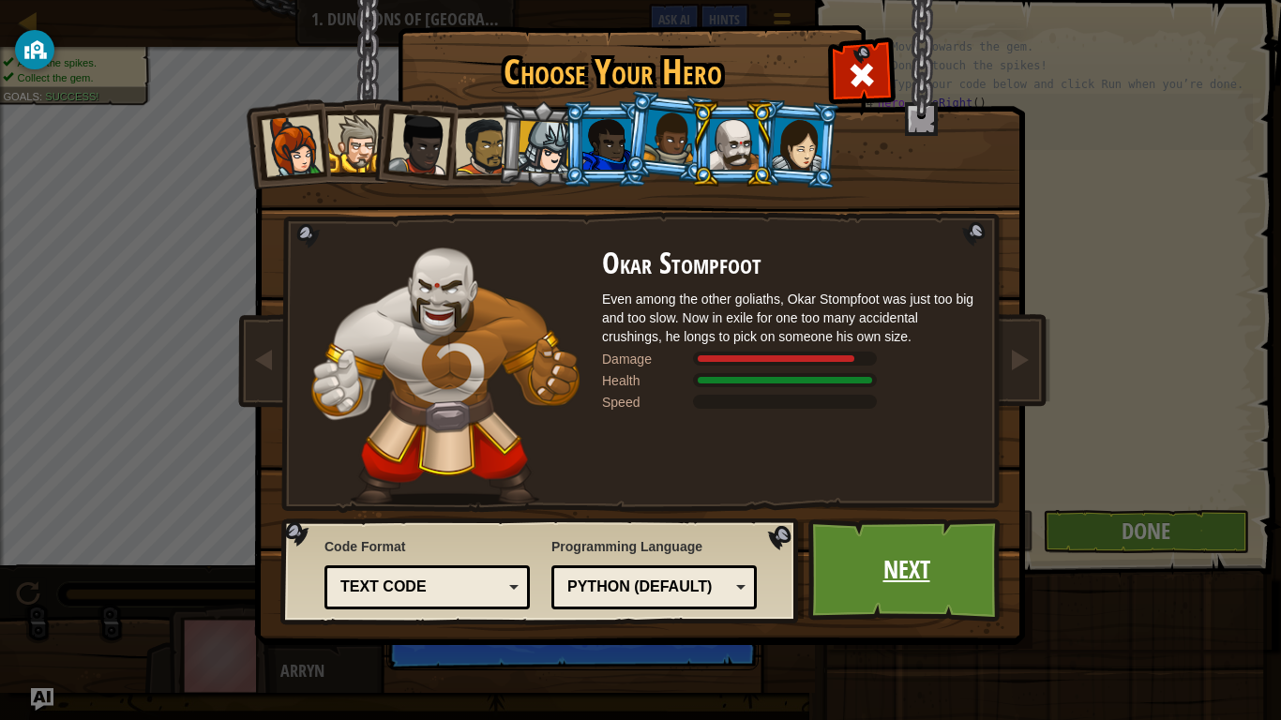
click at [876, 553] on link "Next" at bounding box center [906, 569] width 196 height 103
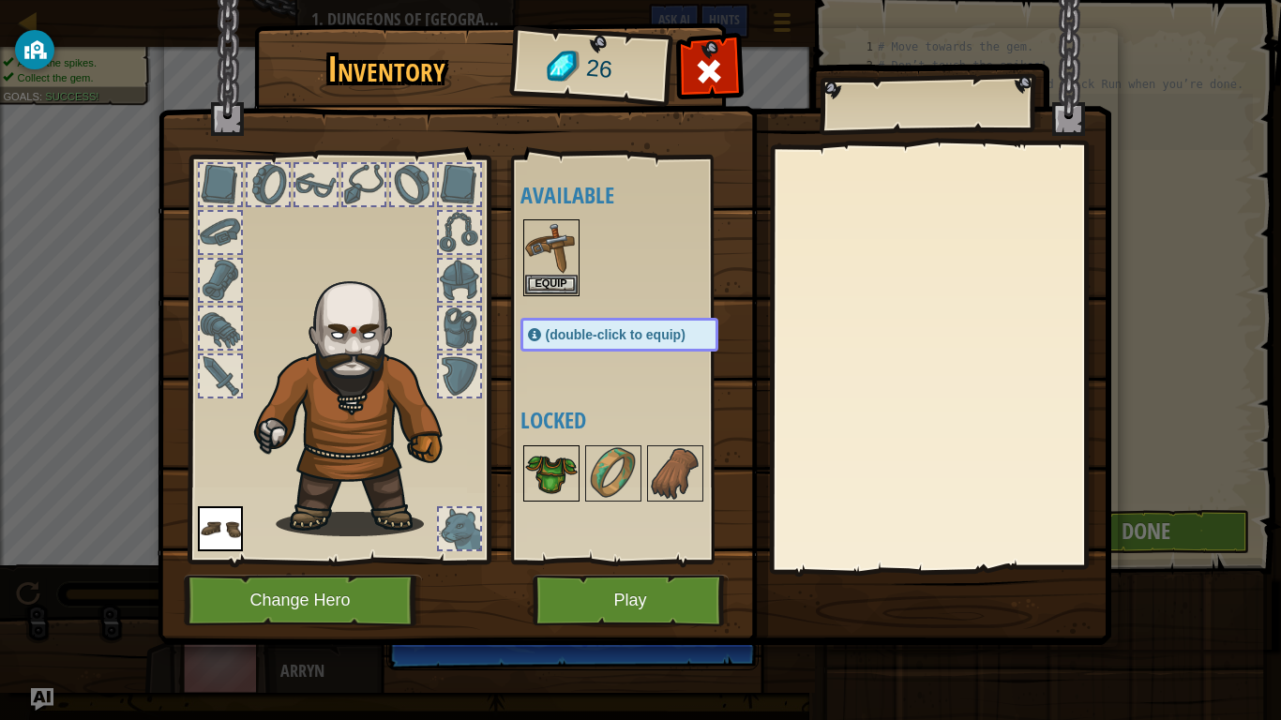
click at [534, 473] on img at bounding box center [551, 473] width 53 height 53
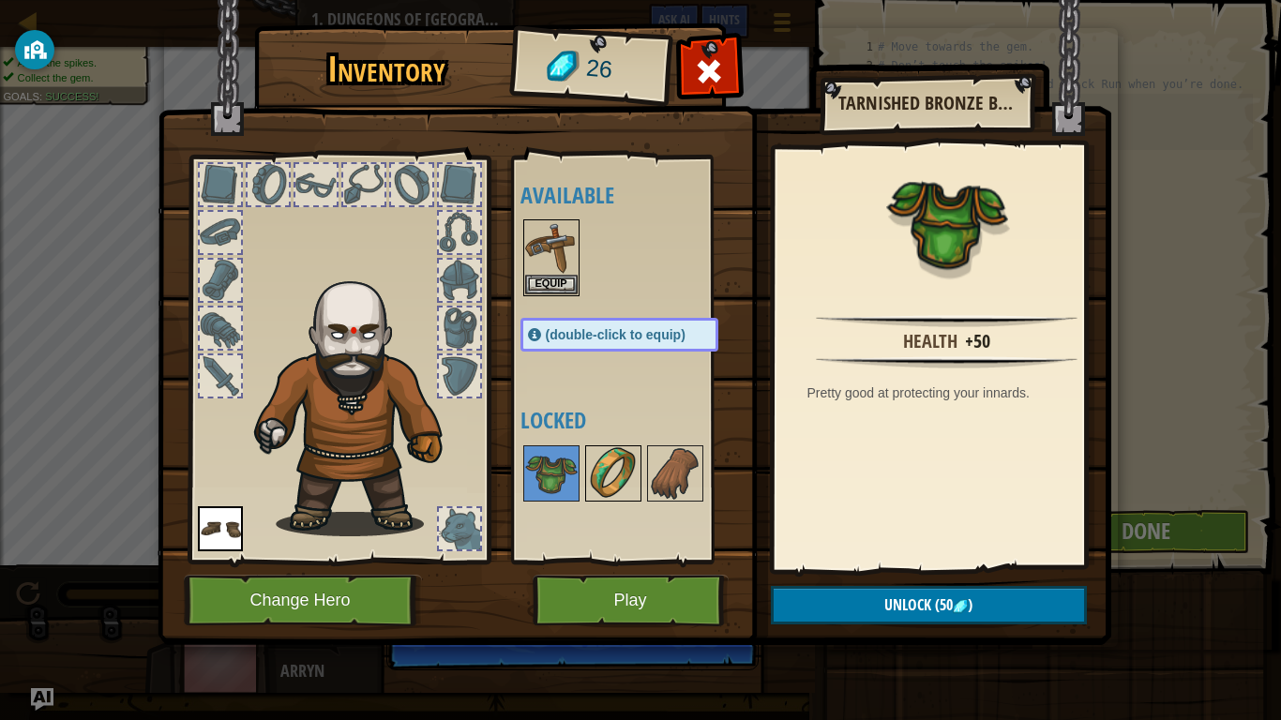
click at [607, 485] on img at bounding box center [613, 473] width 53 height 53
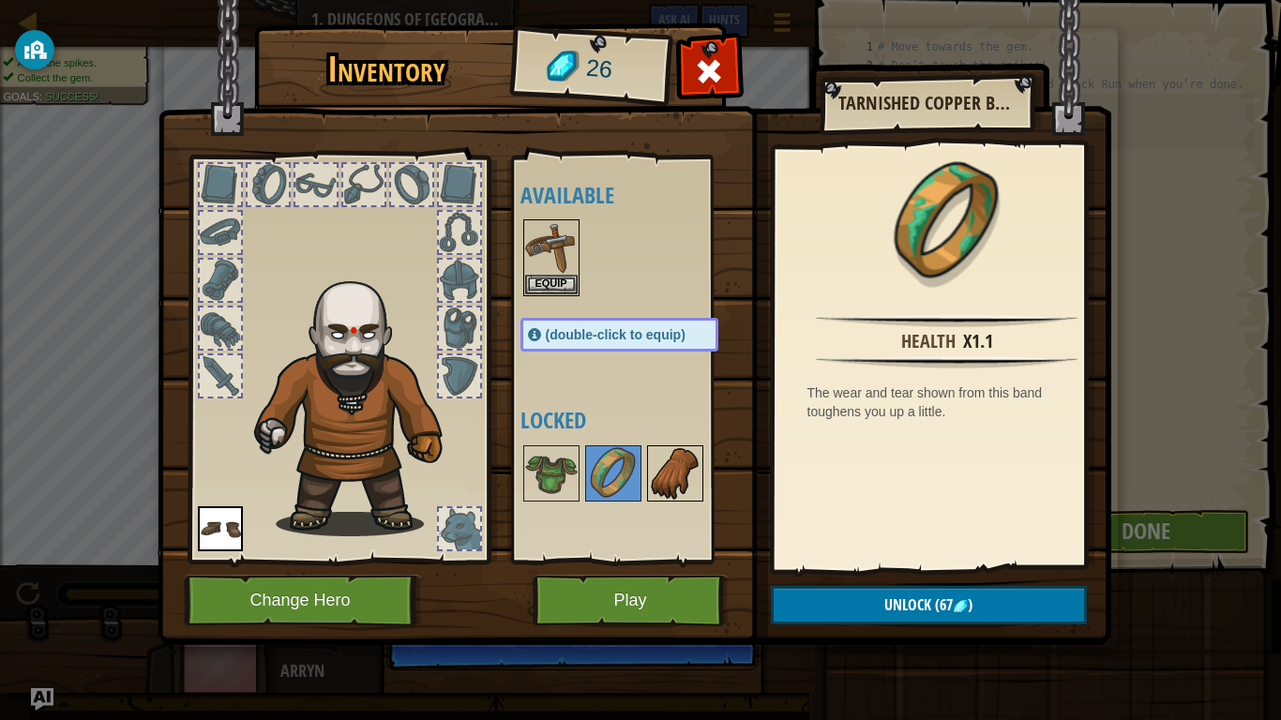
click at [657, 481] on img at bounding box center [675, 473] width 53 height 53
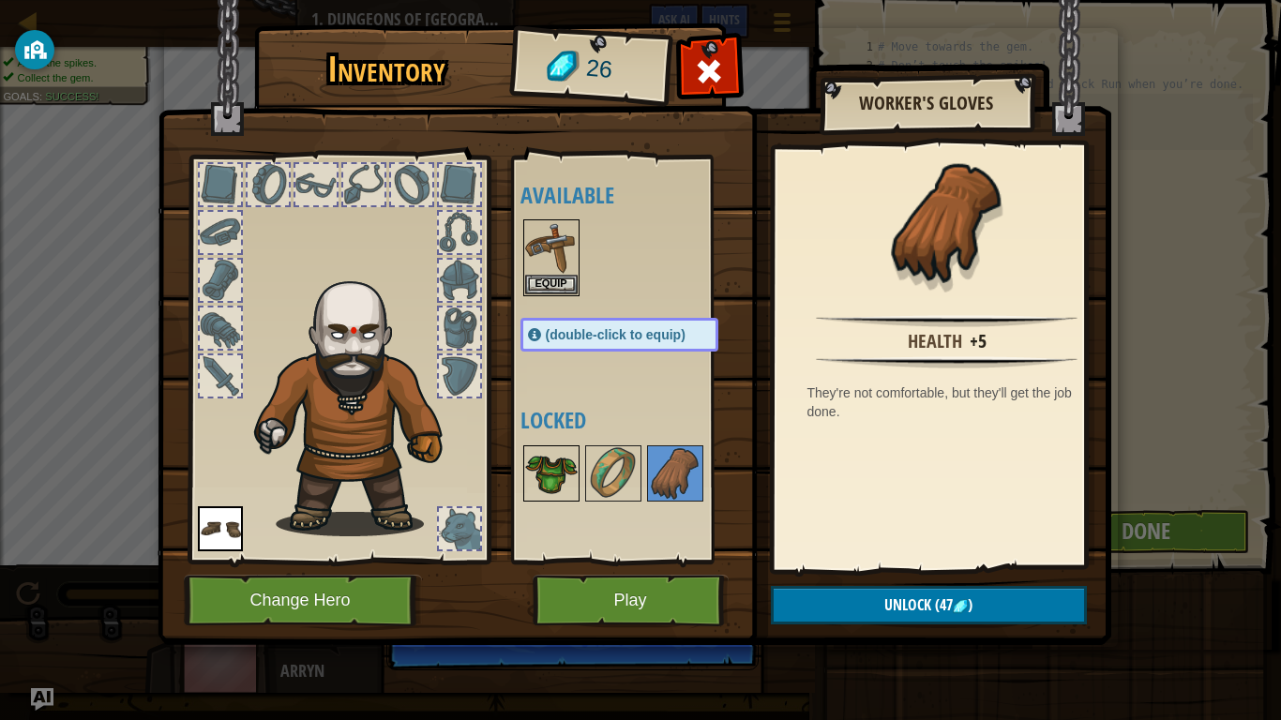
click at [544, 471] on img at bounding box center [551, 473] width 53 height 53
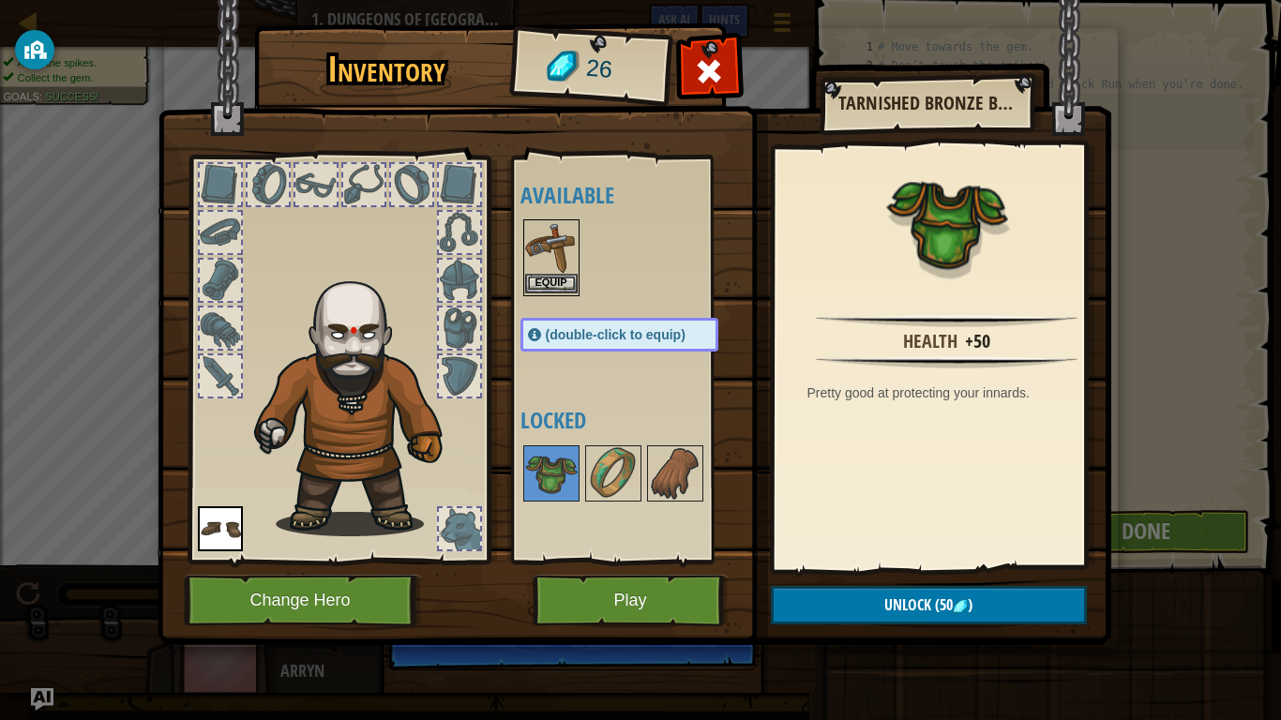
click at [539, 260] on img at bounding box center [551, 247] width 53 height 53
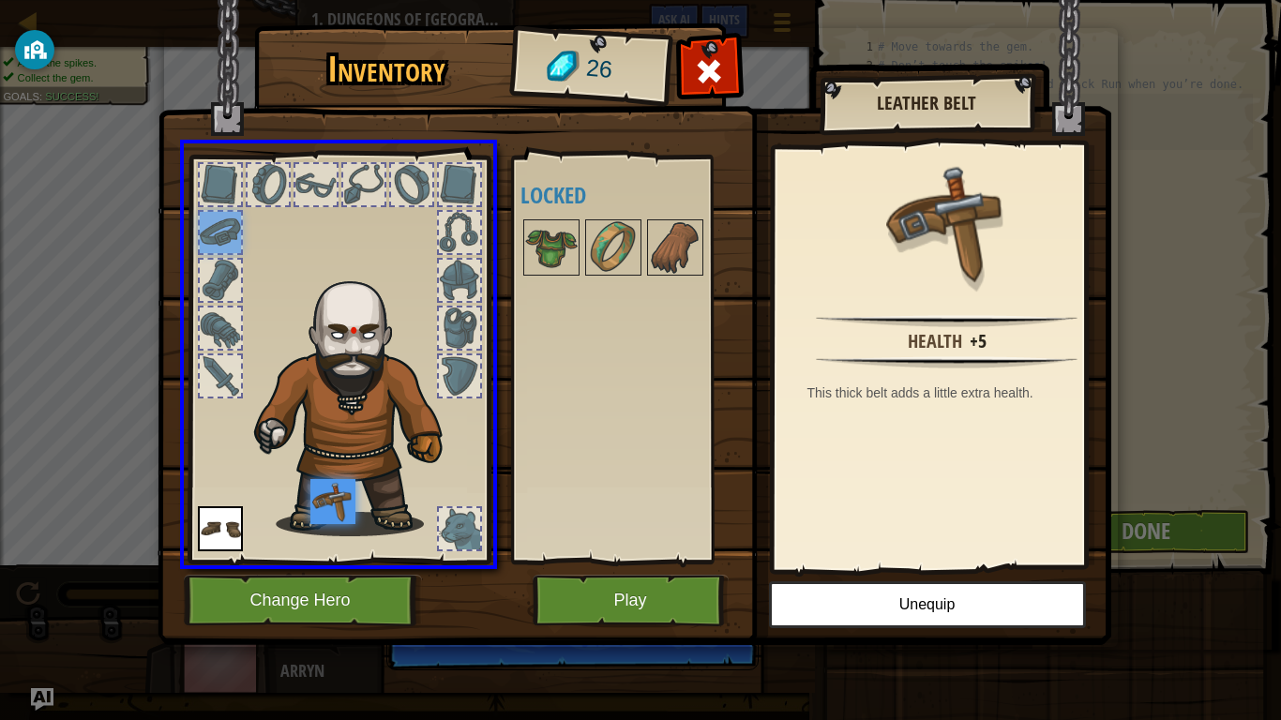
drag, startPoint x: 205, startPoint y: 223, endPoint x: 346, endPoint y: 526, distance: 333.9
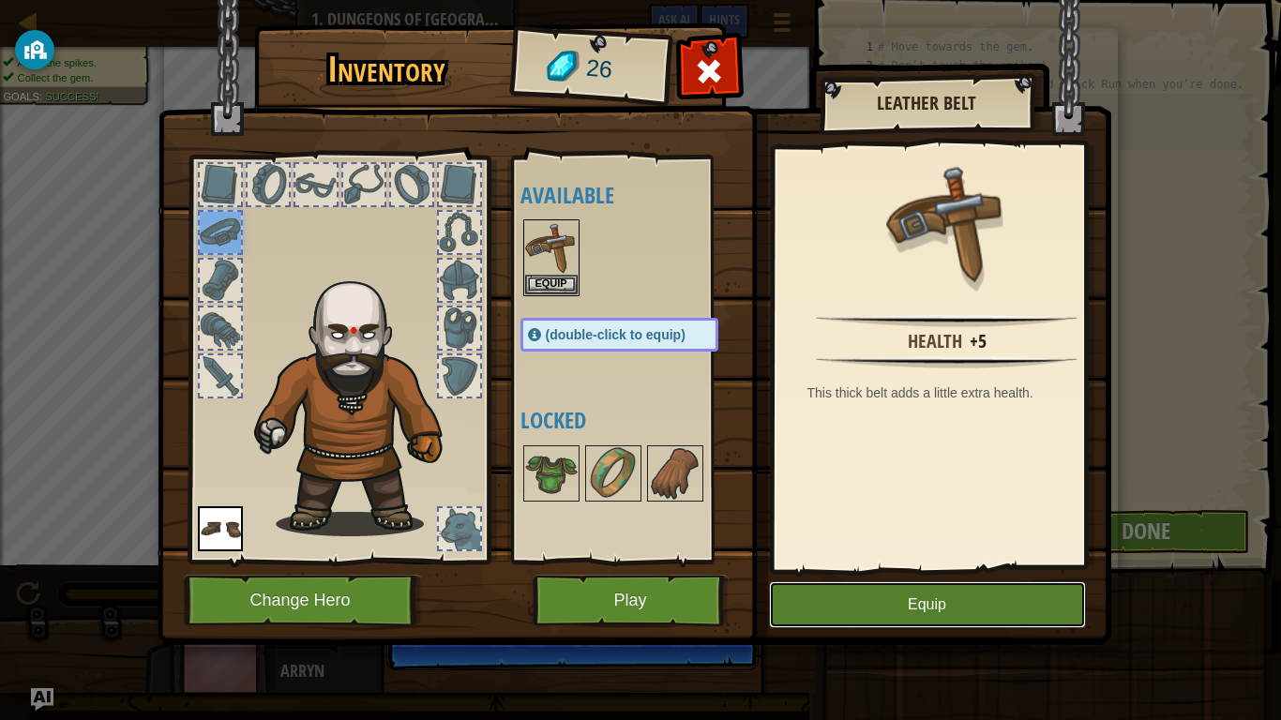
click at [876, 593] on button "Equip" at bounding box center [927, 604] width 317 height 47
click at [832, 593] on button "Equip" at bounding box center [927, 604] width 317 height 47
click at [219, 524] on img at bounding box center [220, 528] width 45 height 45
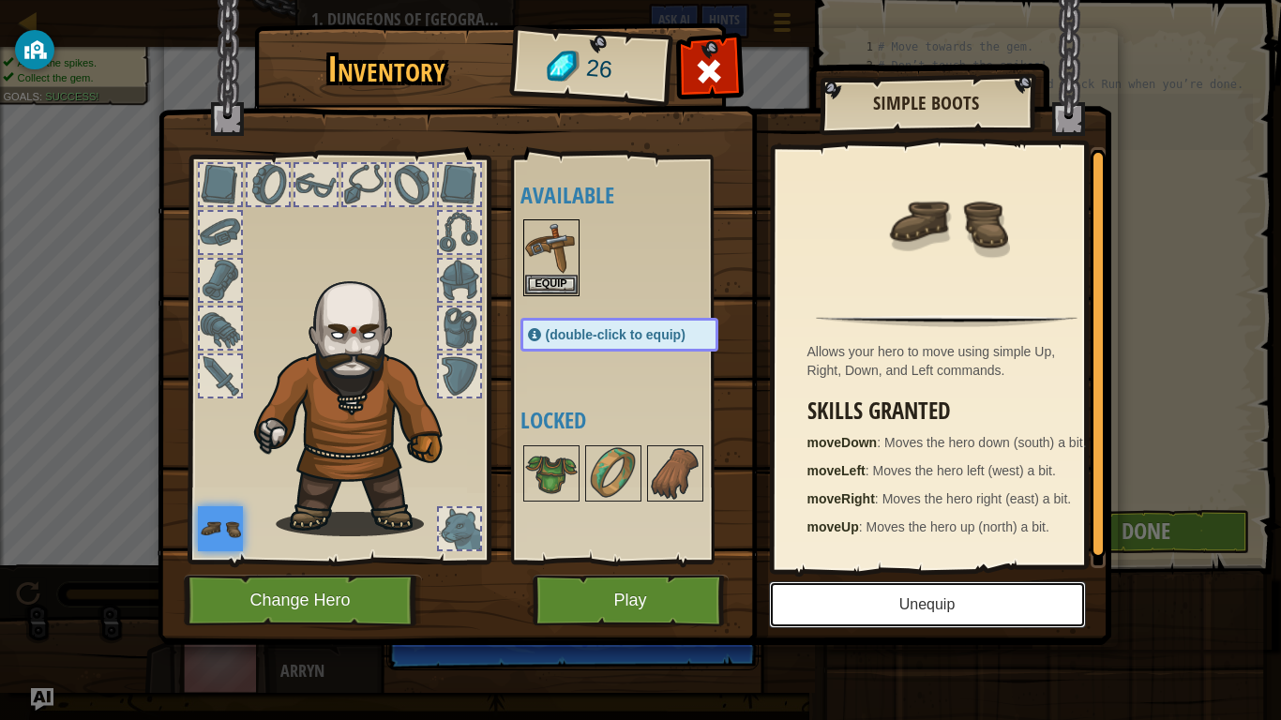
click at [805, 593] on button "Unequip" at bounding box center [927, 604] width 317 height 47
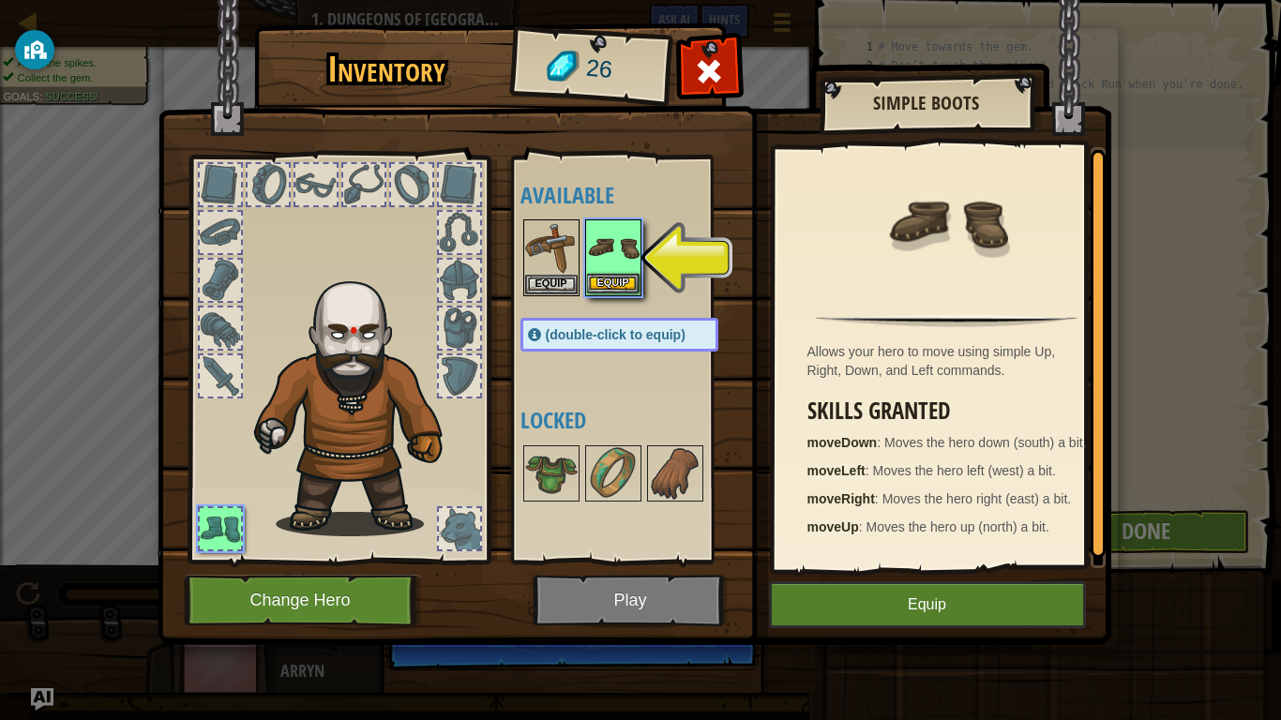
click at [618, 271] on img at bounding box center [613, 247] width 53 height 53
click at [551, 276] on button "Equip" at bounding box center [551, 284] width 53 height 20
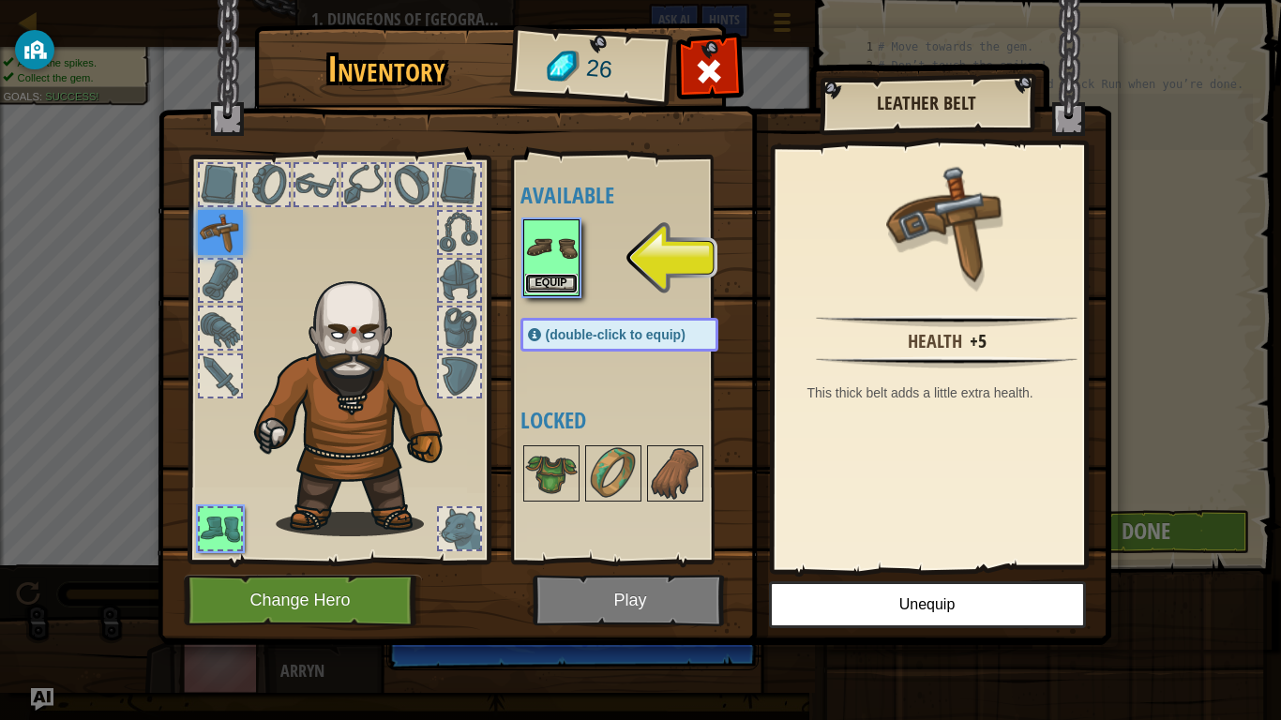
click at [558, 282] on button "Equip" at bounding box center [551, 284] width 53 height 20
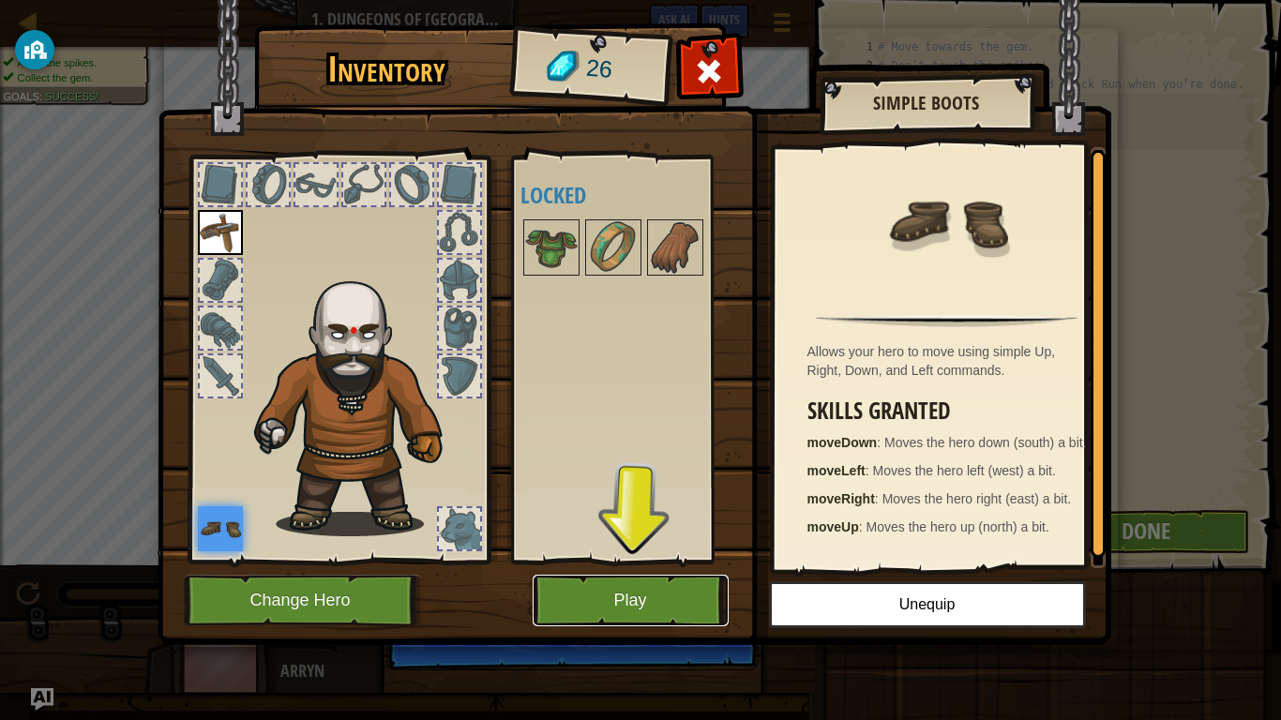
click at [586, 593] on button "Play" at bounding box center [631, 601] width 196 height 52
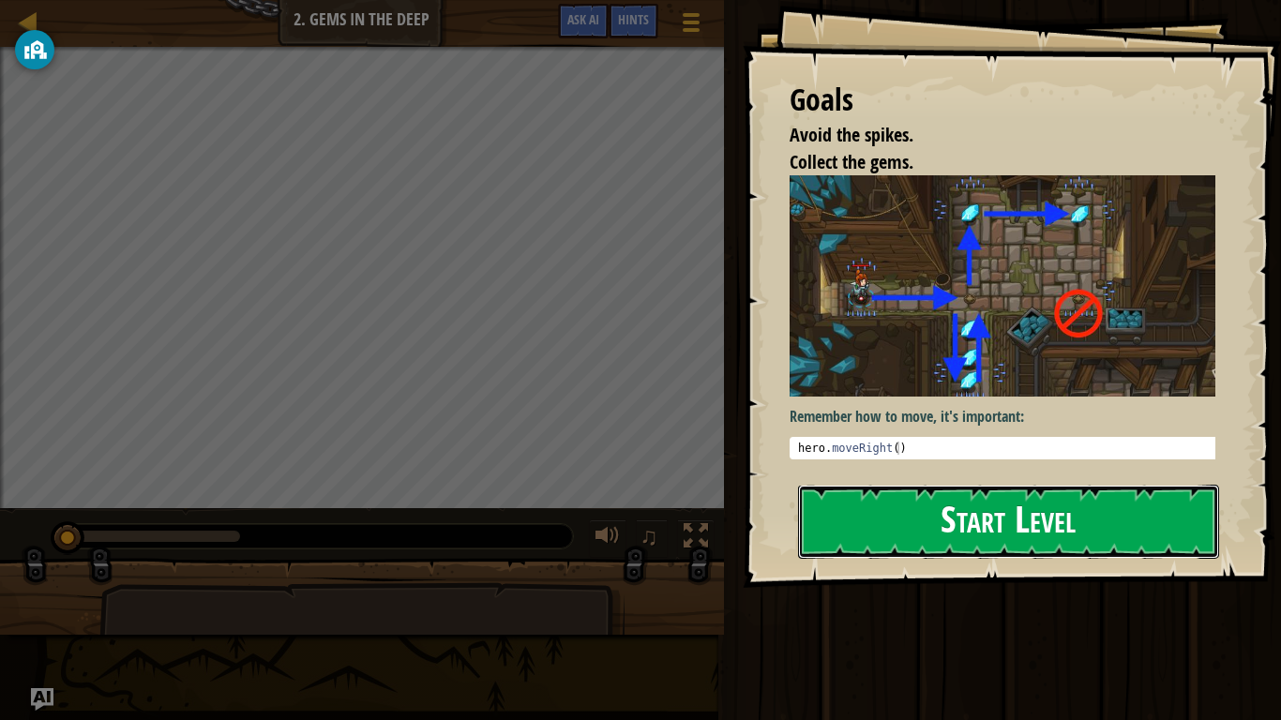
click at [852, 526] on button "Start Level" at bounding box center [1008, 522] width 421 height 74
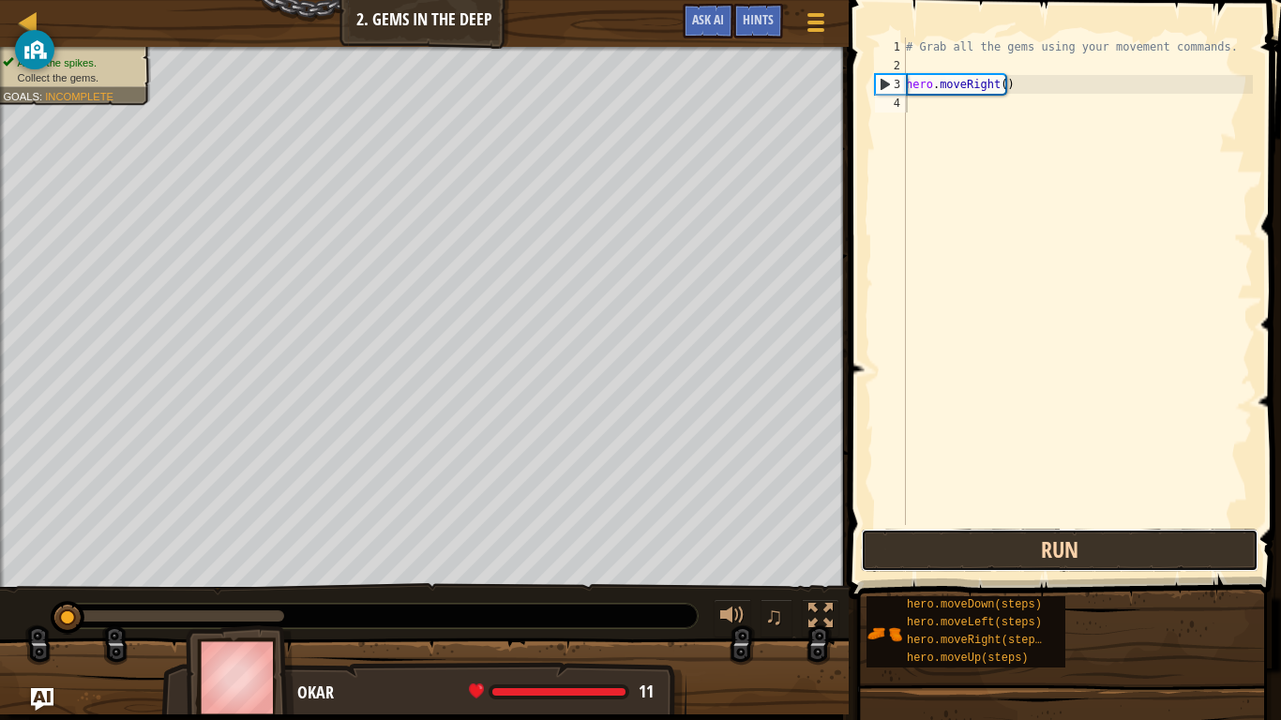
click at [873, 549] on button "Run" at bounding box center [1060, 550] width 398 height 43
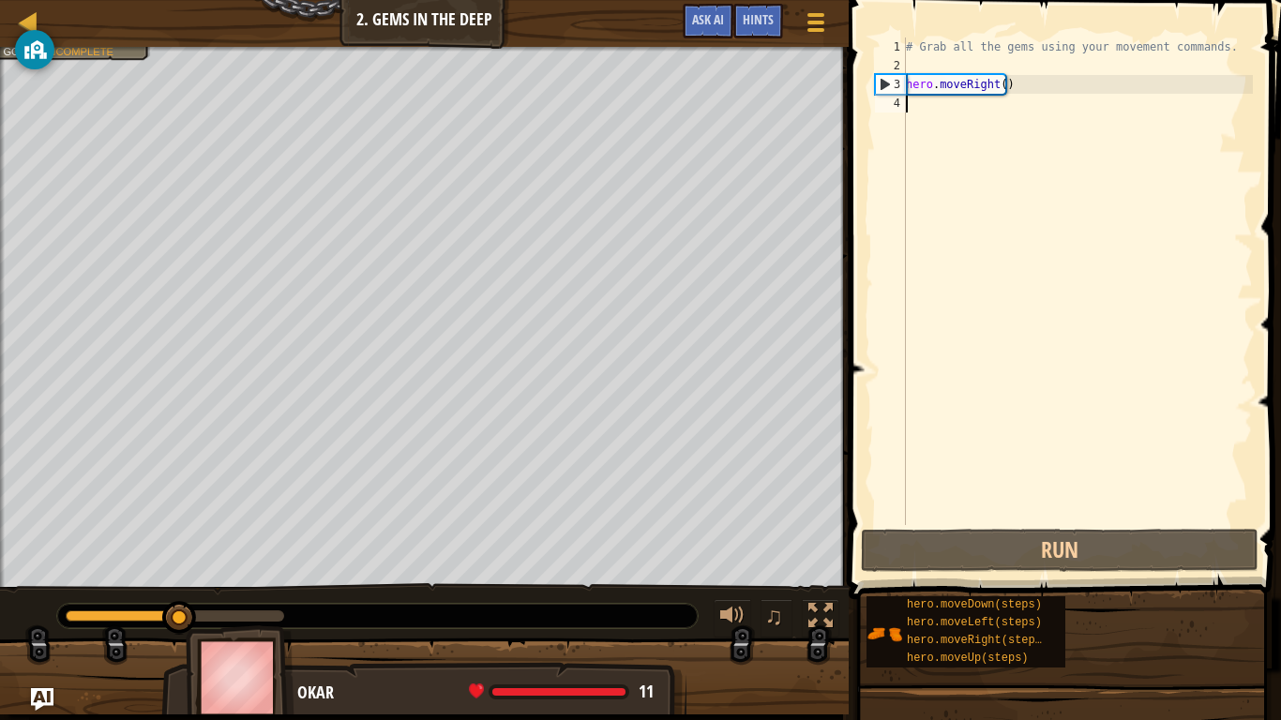
scroll to position [8, 0]
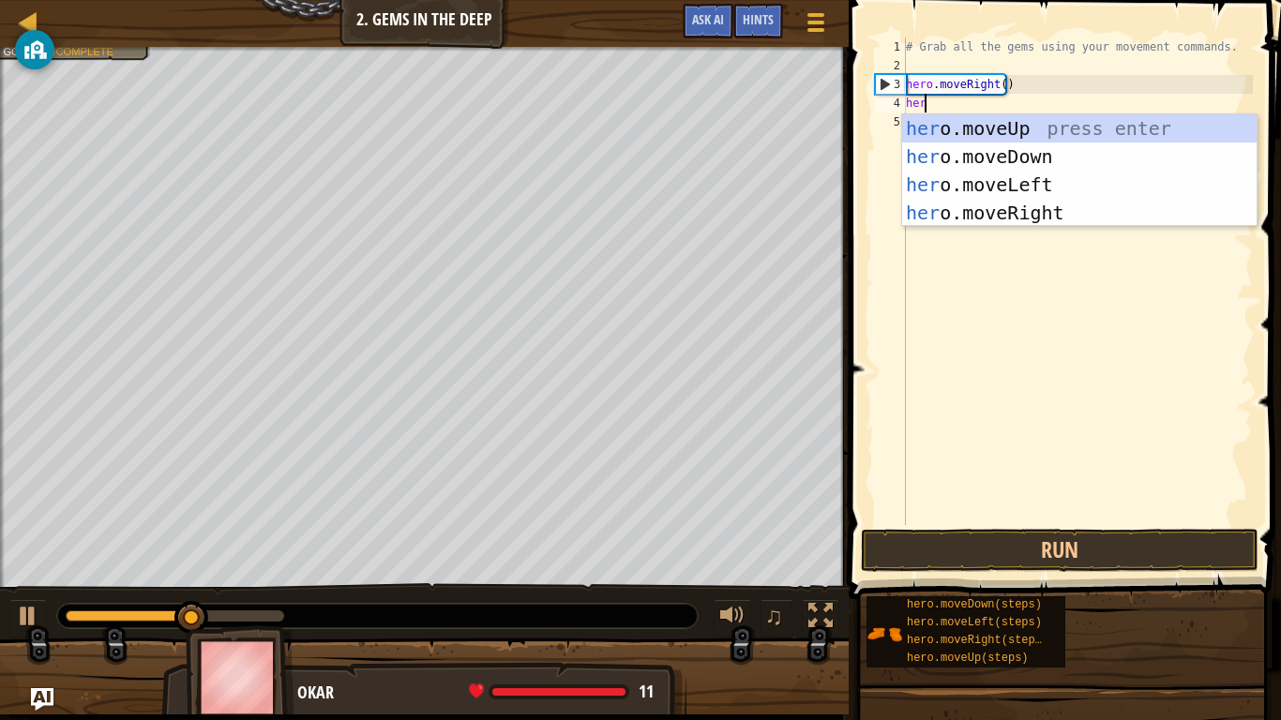
type textarea "hero"
click at [947, 151] on div "hero .moveUp press enter hero .moveDown press enter hero .moveLeft press enter …" at bounding box center [1079, 198] width 354 height 169
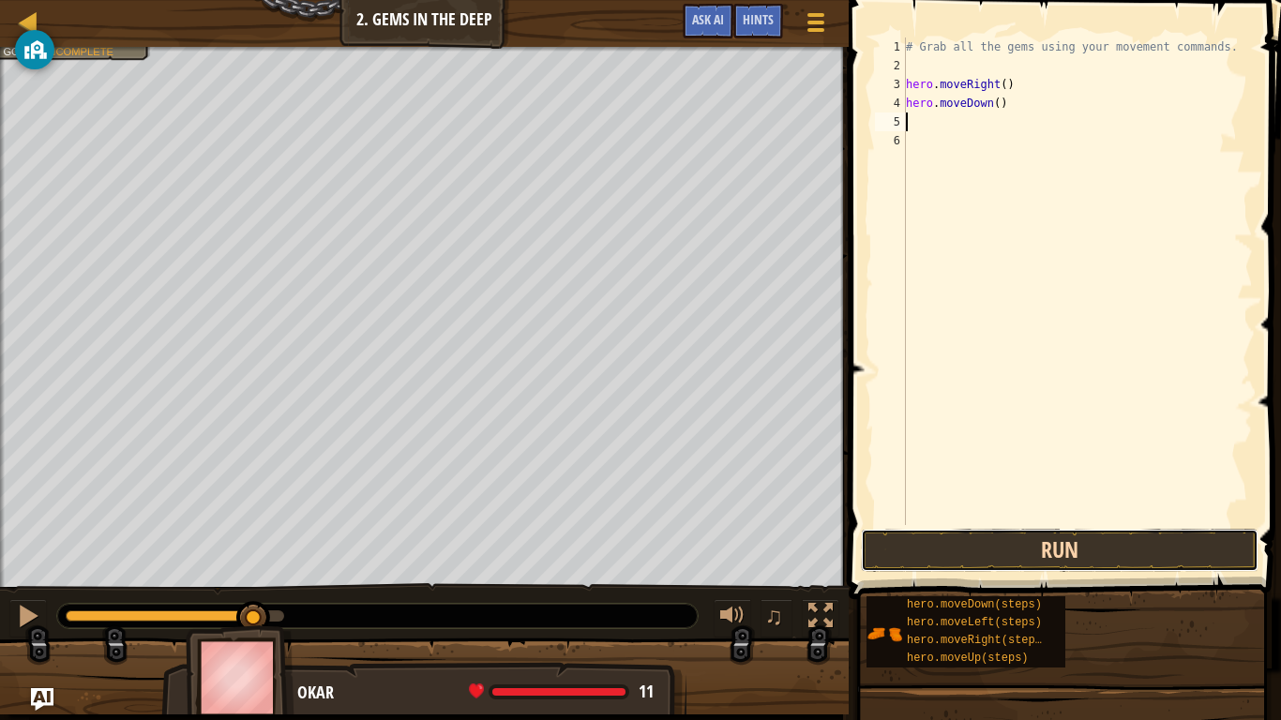
click at [954, 549] on button "Run" at bounding box center [1060, 550] width 398 height 43
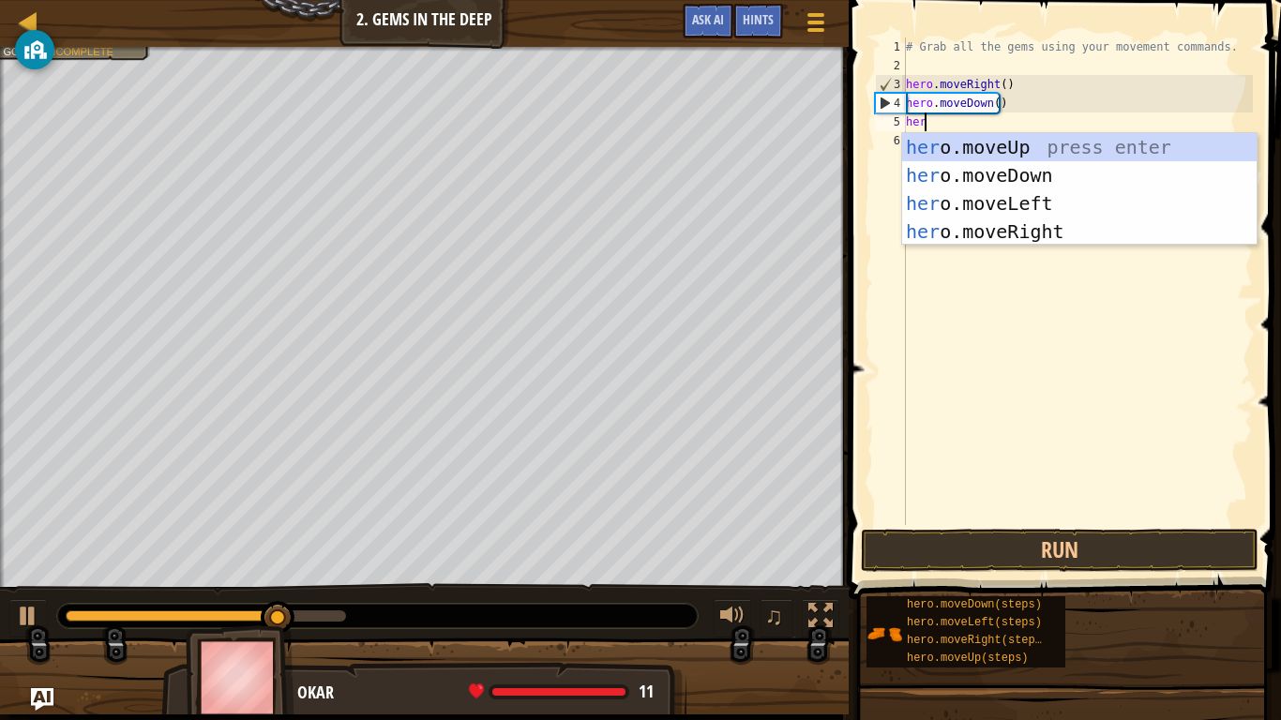
type textarea "hero"
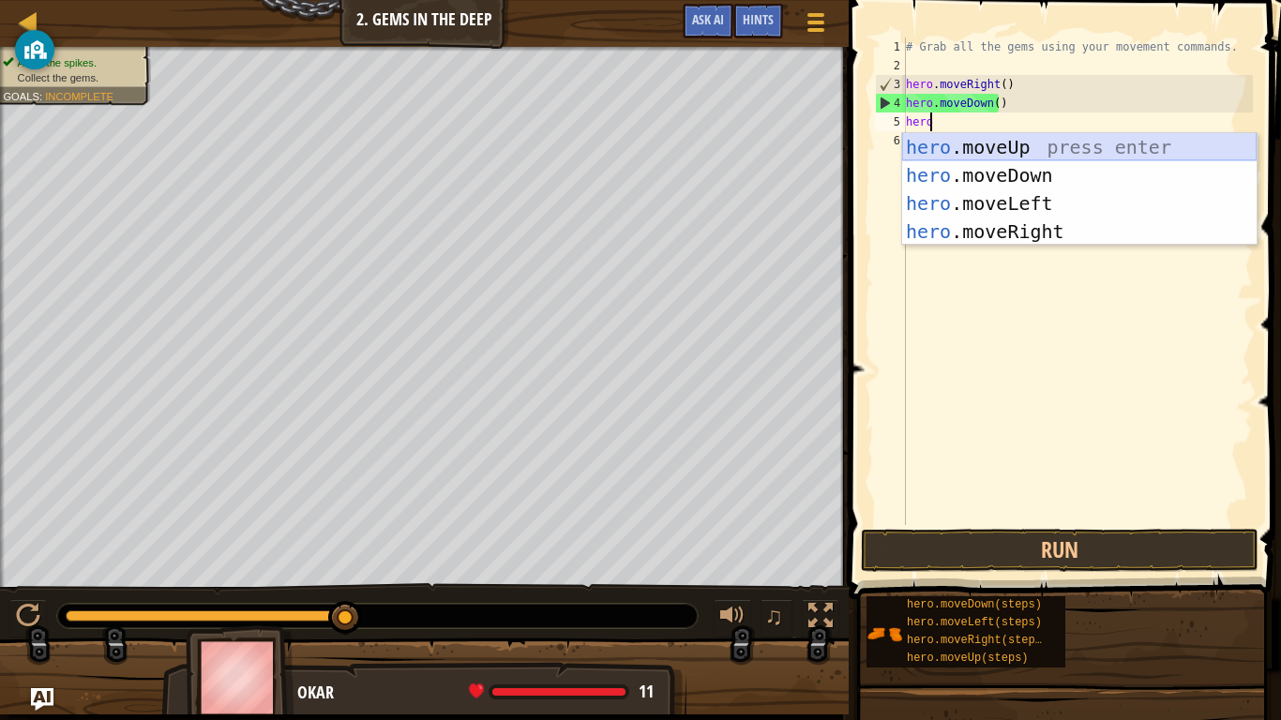
click at [936, 142] on div "hero .moveUp press enter hero .moveDown press enter hero .moveLeft press enter …" at bounding box center [1079, 217] width 354 height 169
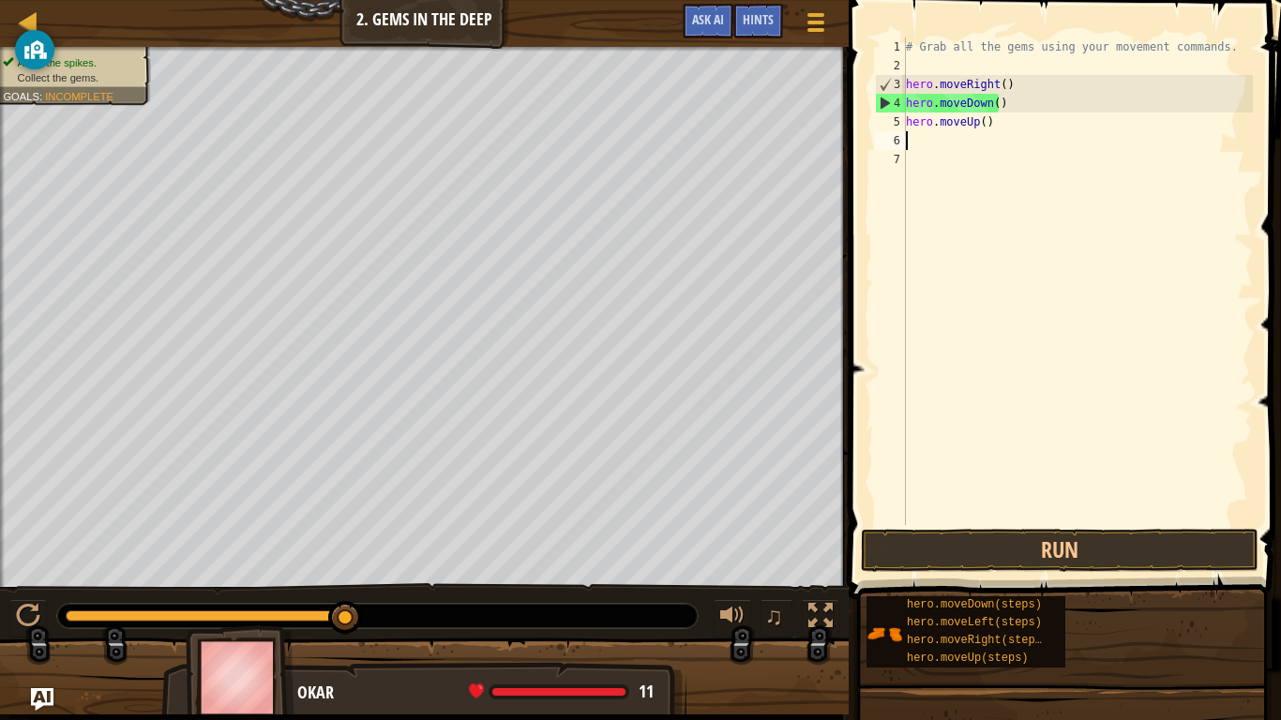
scroll to position [8, 0]
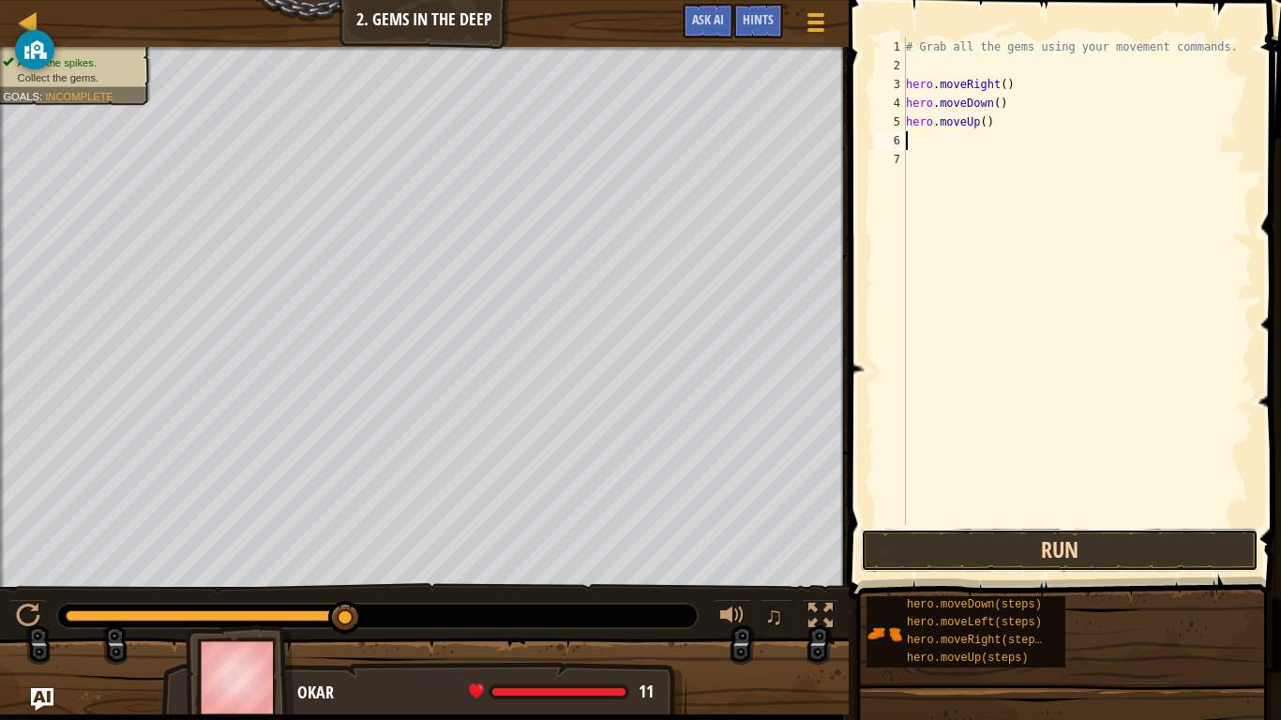
click at [965, 537] on button "Run" at bounding box center [1060, 550] width 398 height 43
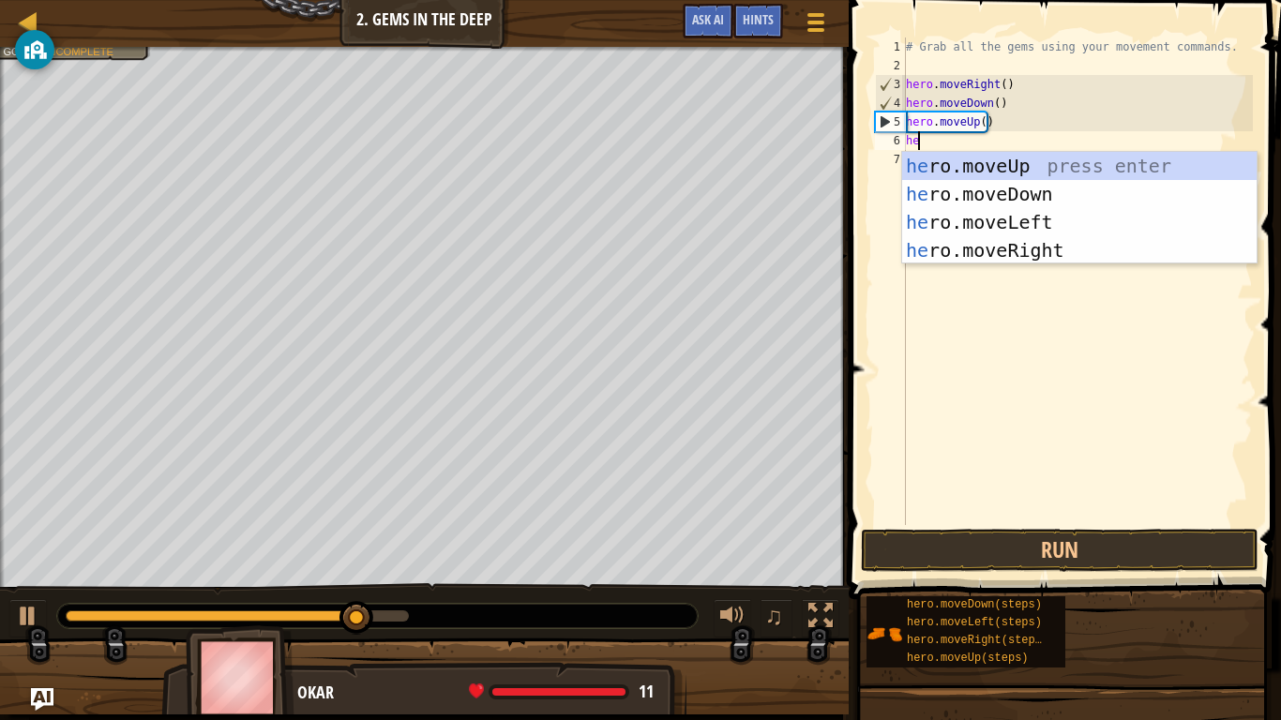
type textarea "her"
click at [918, 160] on div "her o.moveUp press enter her o.moveDown press enter her o.moveLeft press enter …" at bounding box center [1079, 236] width 354 height 169
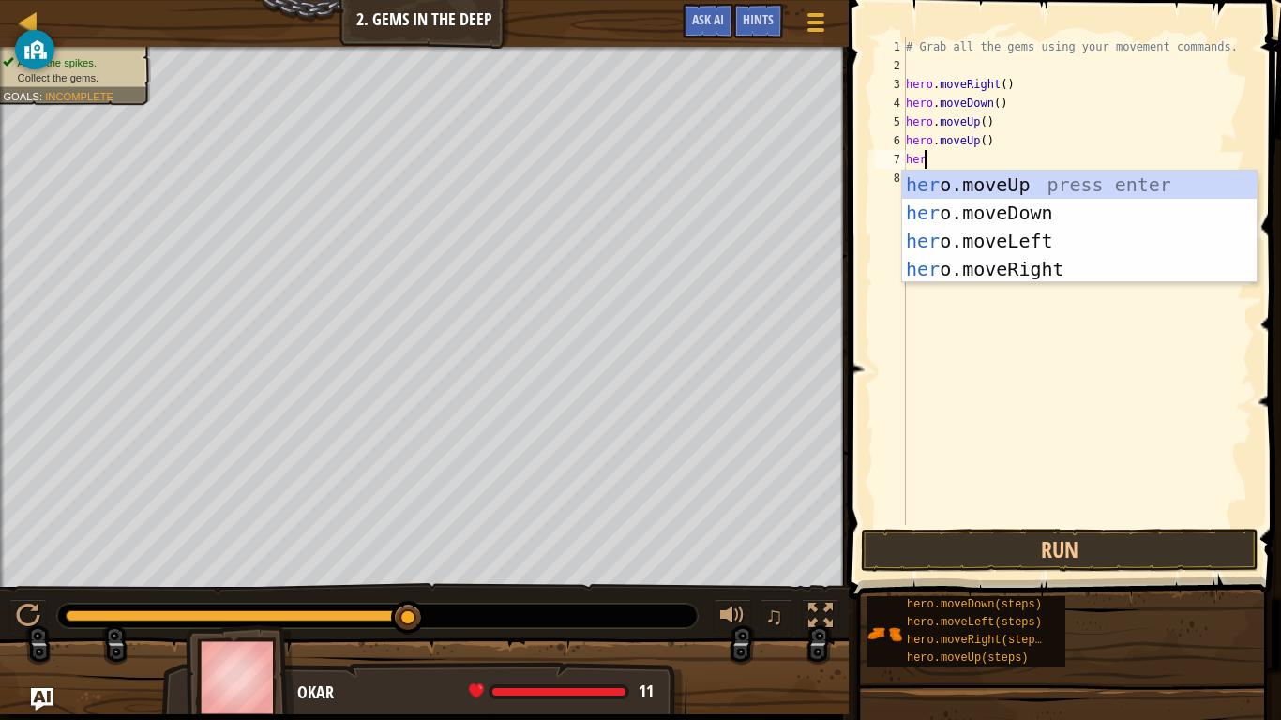
type textarea "hero"
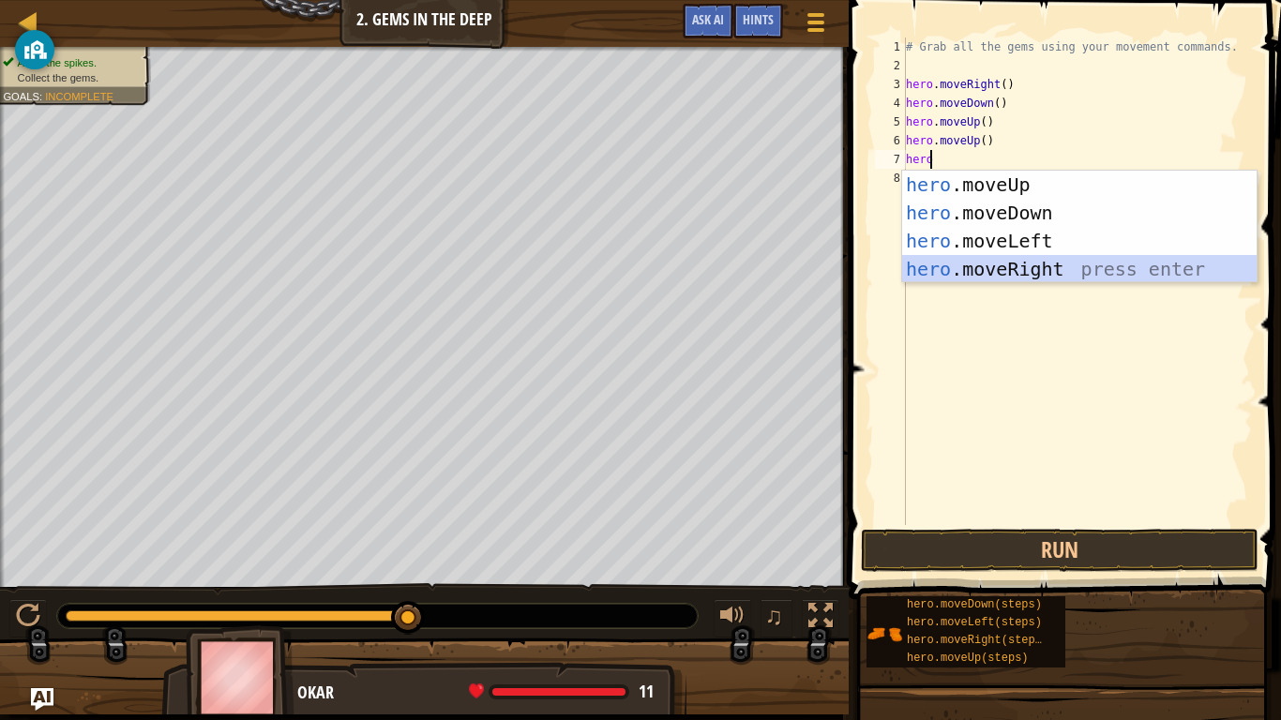
click at [971, 263] on div "hero .moveUp press enter hero .moveDown press enter hero .moveLeft press enter …" at bounding box center [1079, 255] width 354 height 169
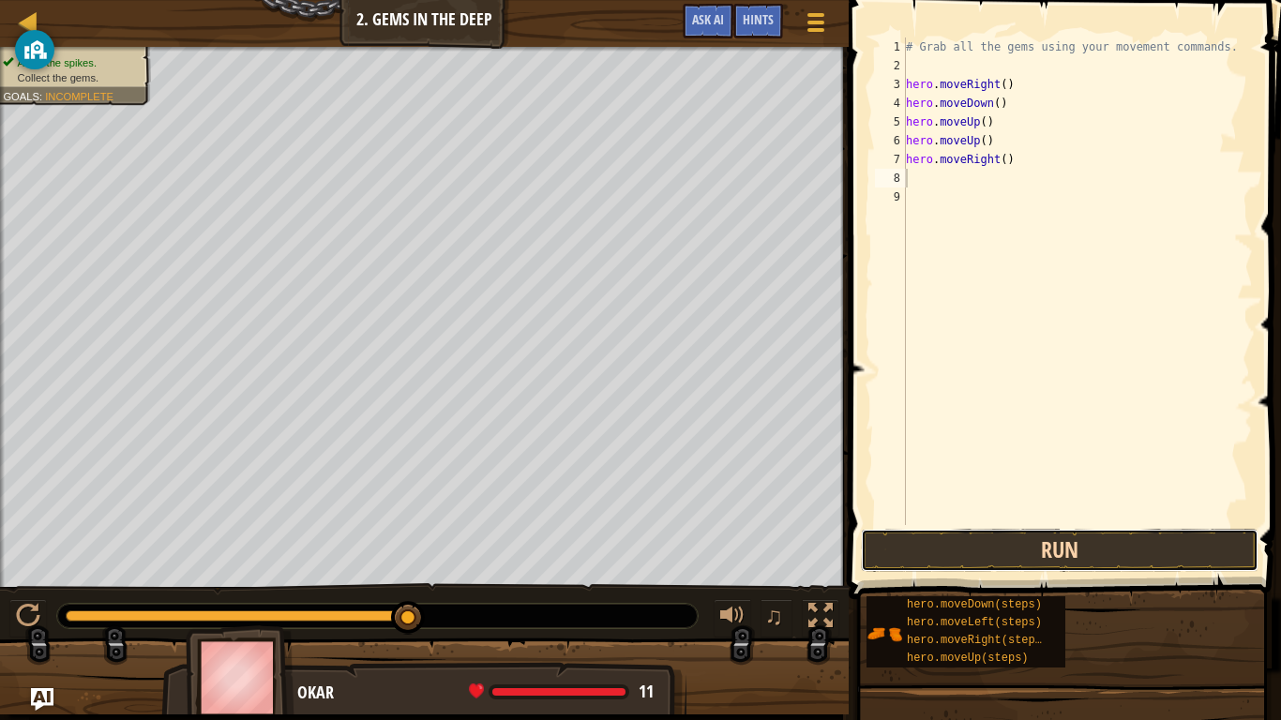
click at [1001, 554] on button "Run" at bounding box center [1060, 550] width 398 height 43
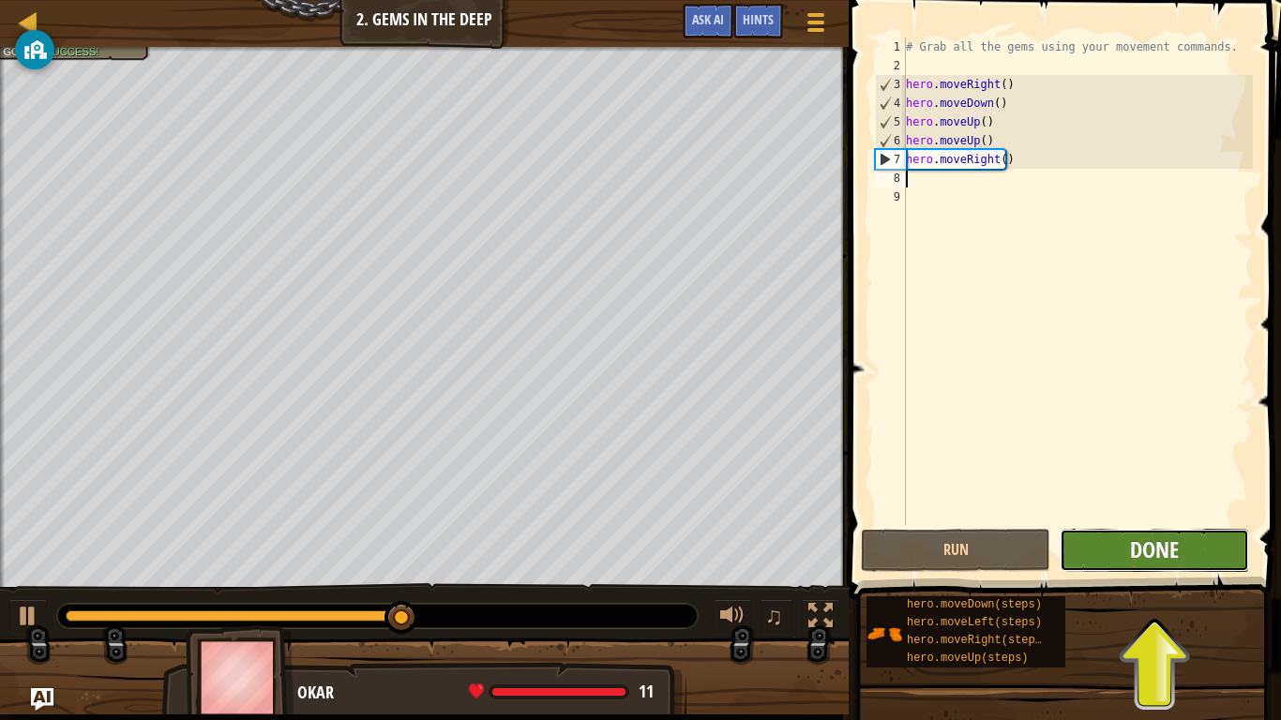
click at [1138, 549] on span "Done" at bounding box center [1154, 549] width 49 height 30
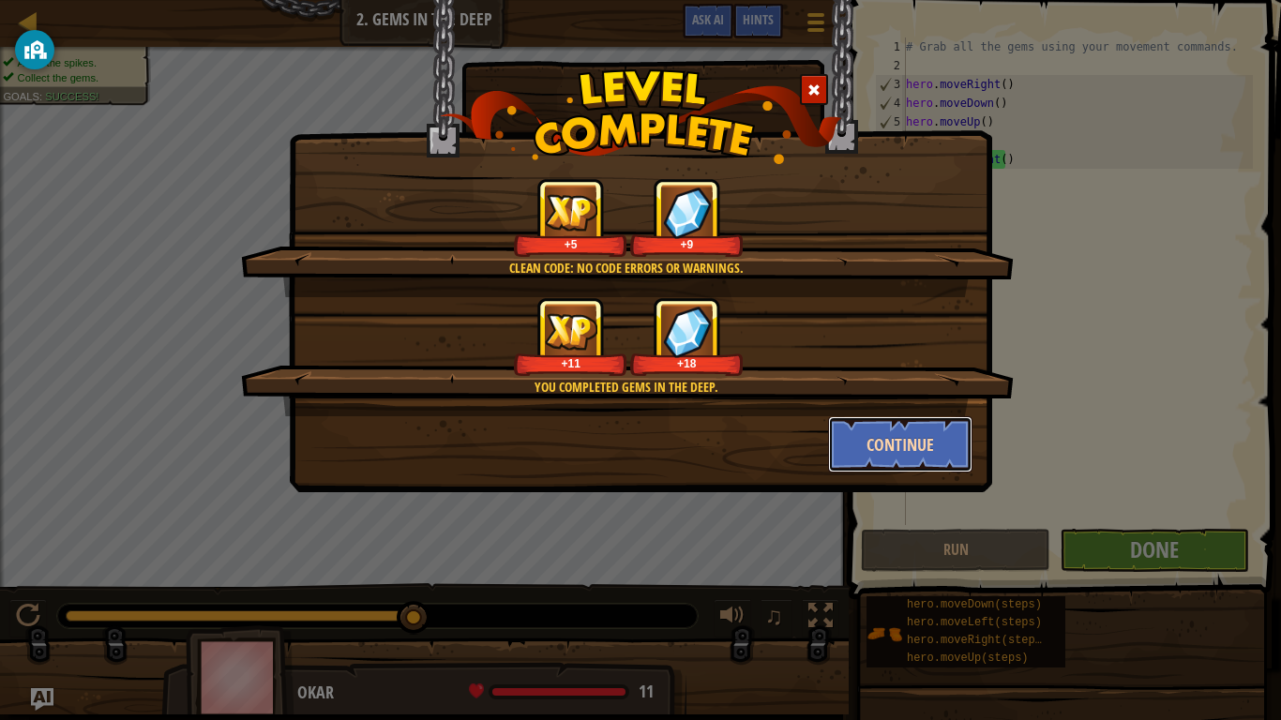
click at [930, 449] on button "Continue" at bounding box center [900, 444] width 145 height 56
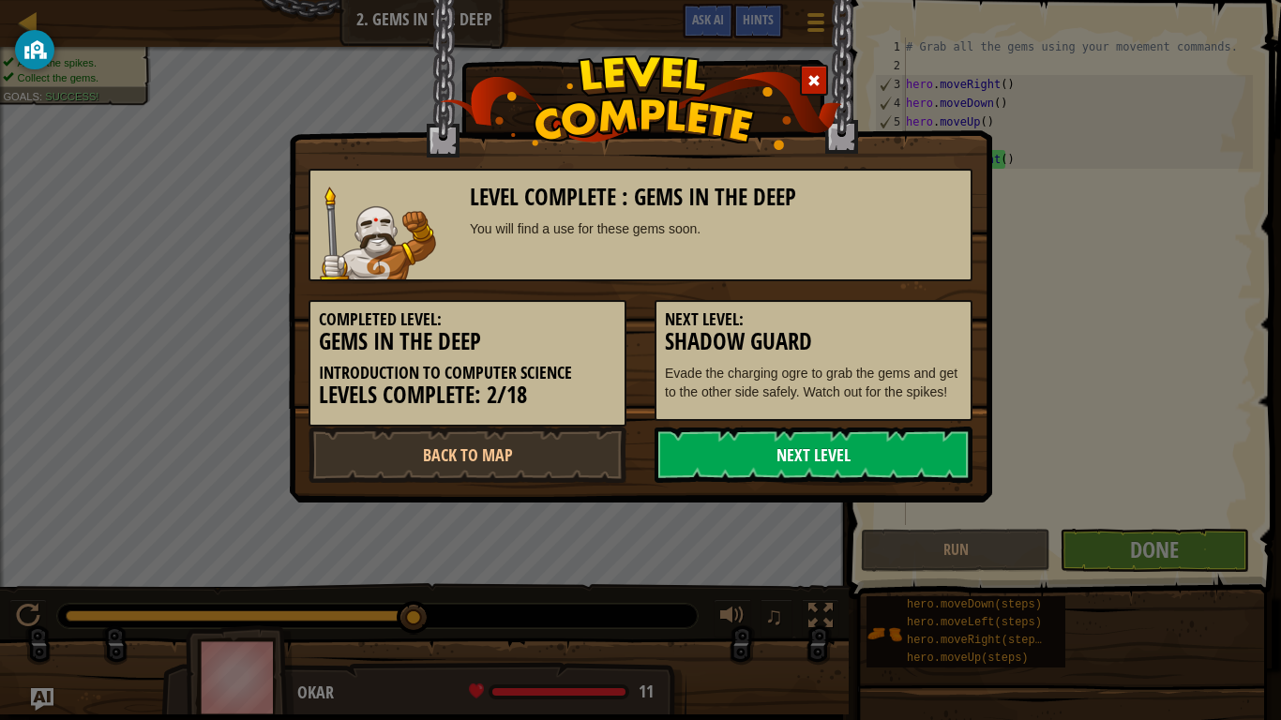
click at [862, 455] on link "Next Level" at bounding box center [813, 455] width 318 height 56
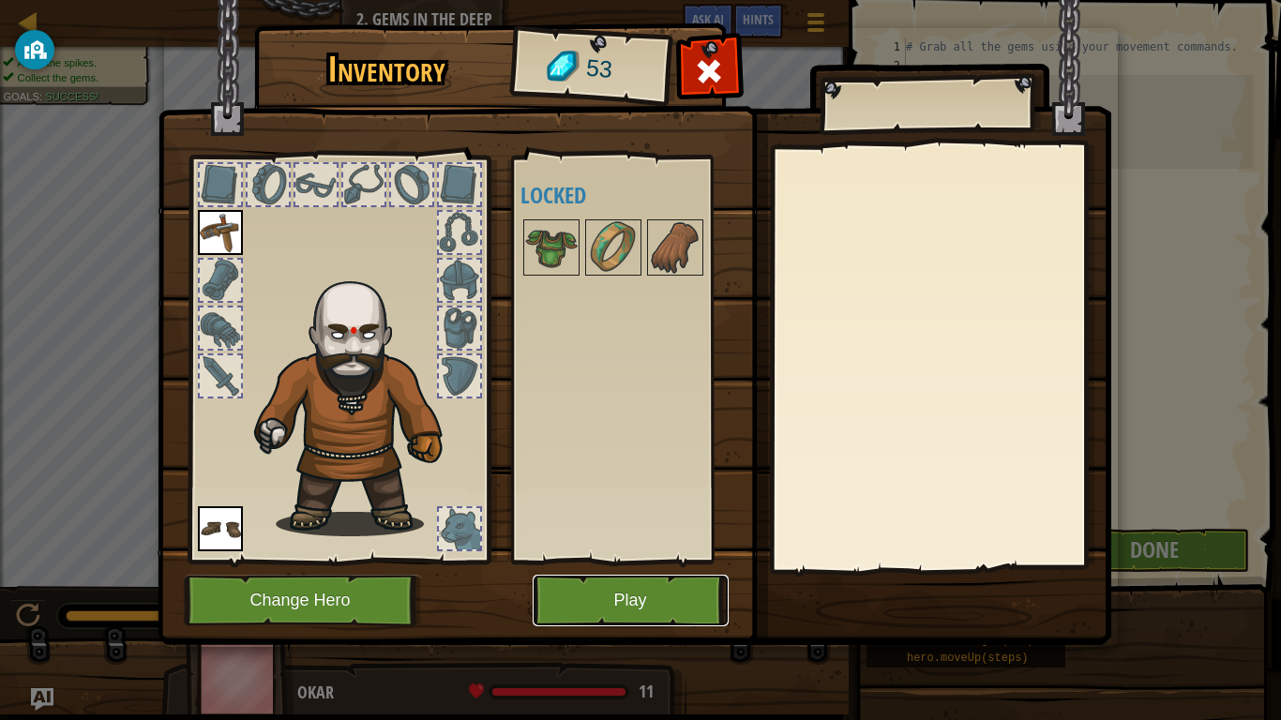
click at [631, 593] on button "Play" at bounding box center [631, 601] width 196 height 52
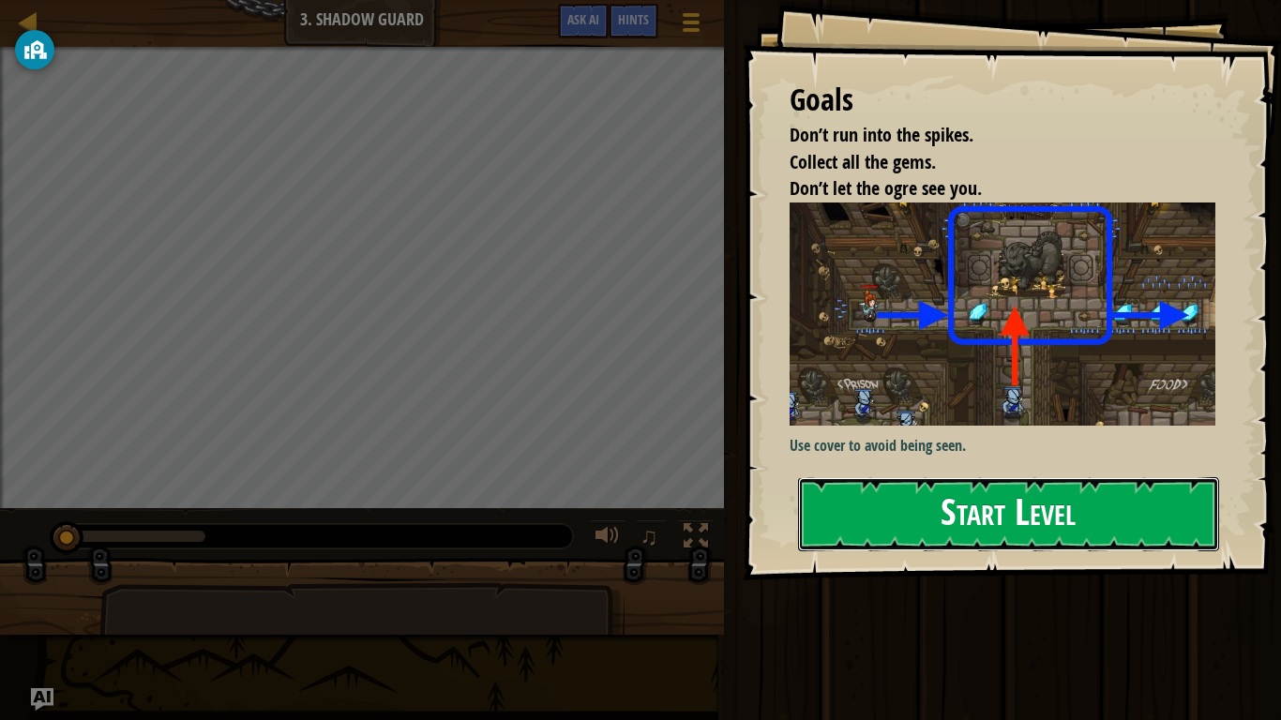
click at [862, 497] on button "Start Level" at bounding box center [1008, 514] width 421 height 74
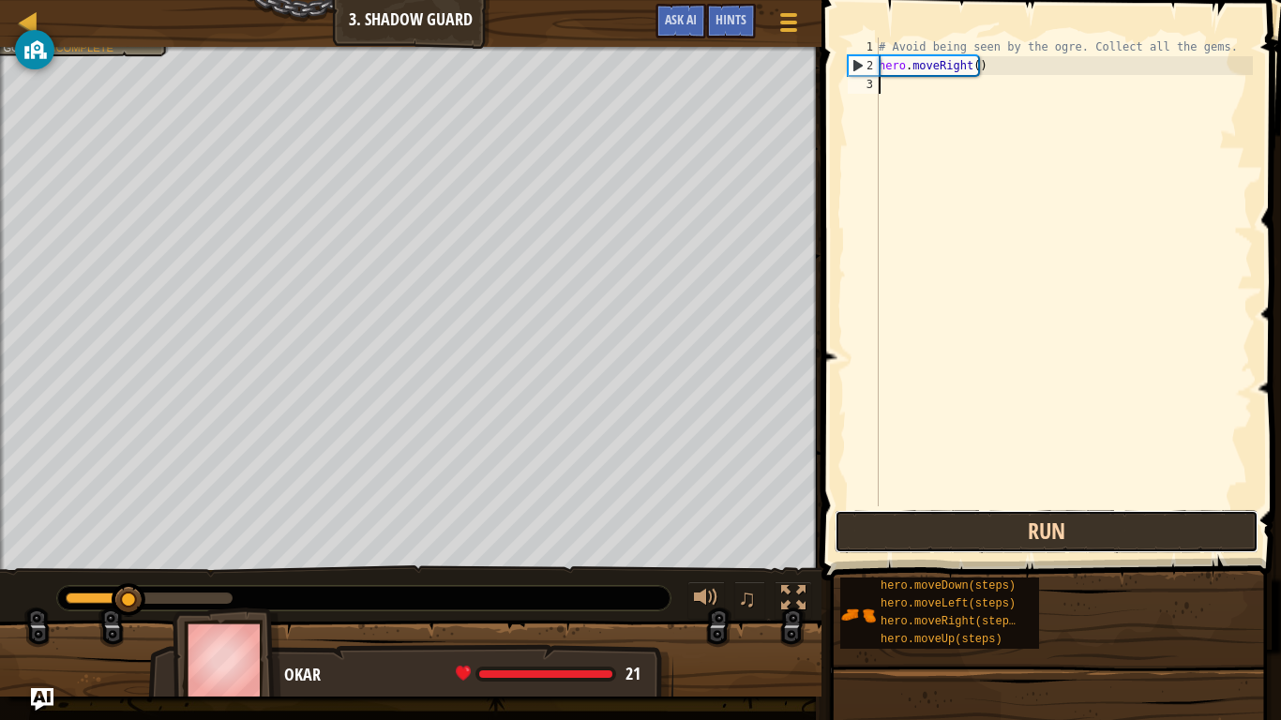
click at [859, 524] on button "Run" at bounding box center [1046, 531] width 424 height 43
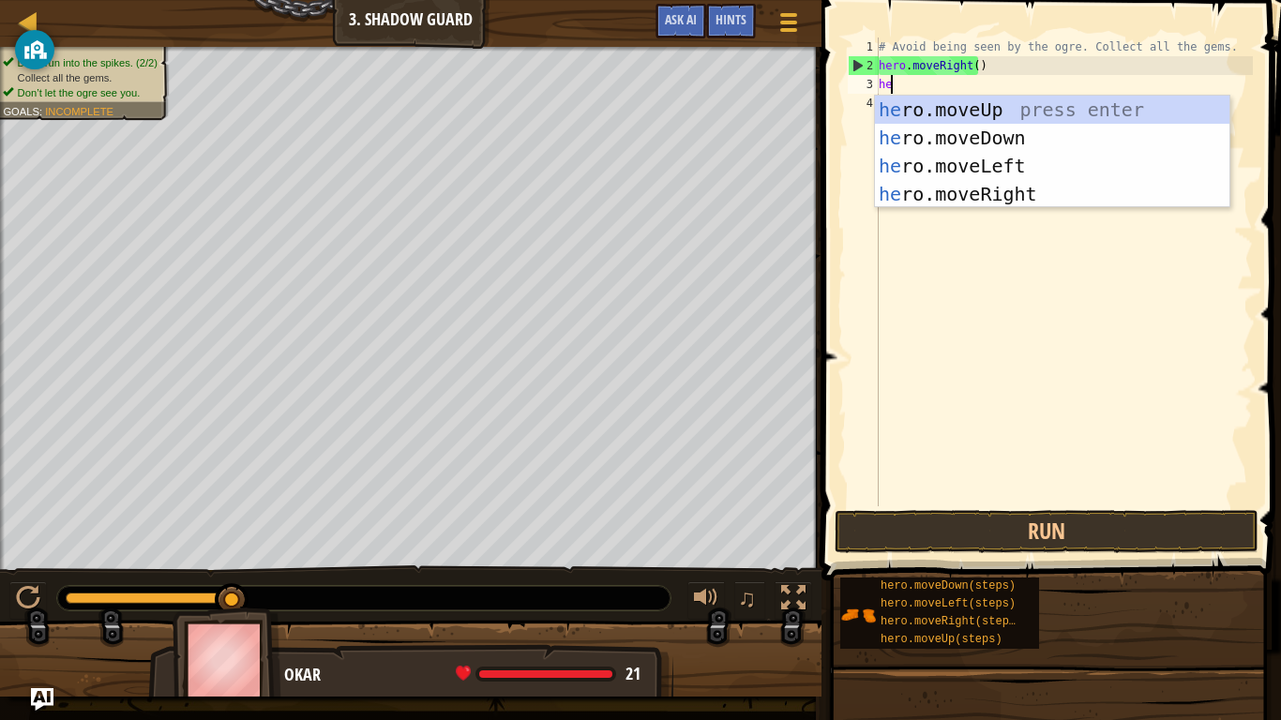
scroll to position [8, 1]
type textarea "hero"
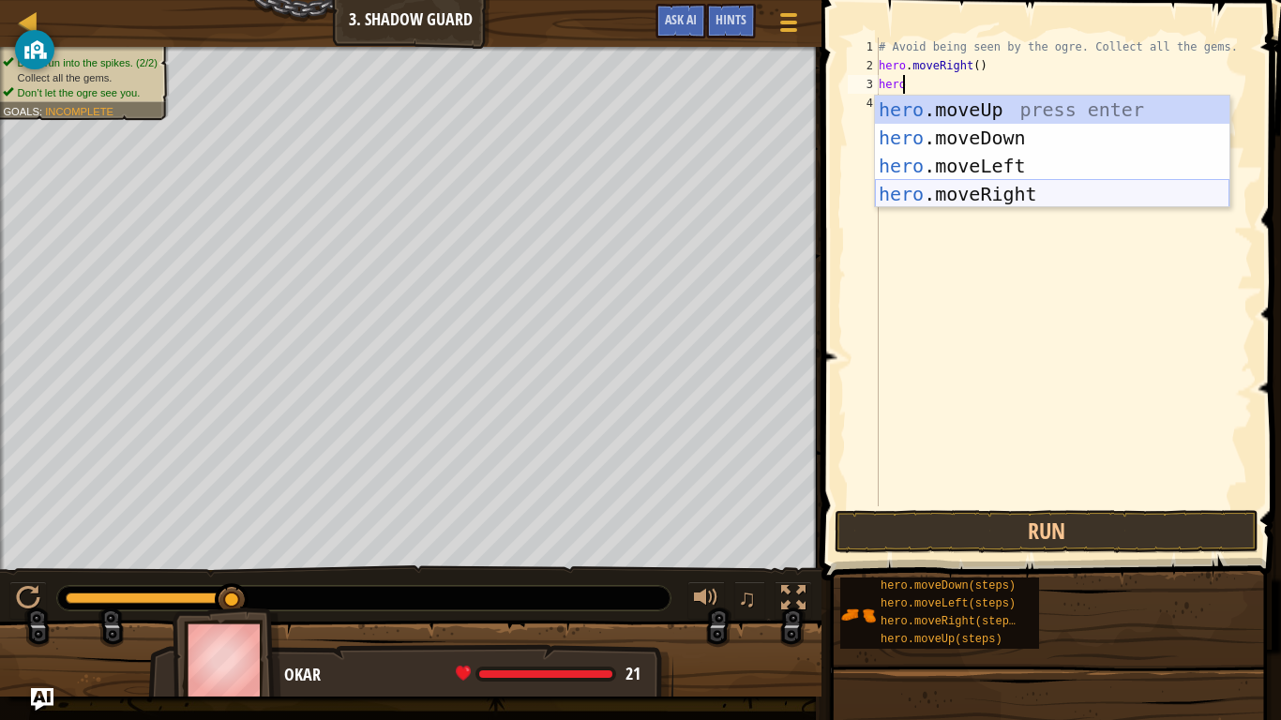
click at [933, 195] on div "hero .moveUp press enter hero .moveDown press enter hero .moveLeft press enter …" at bounding box center [1052, 180] width 354 height 169
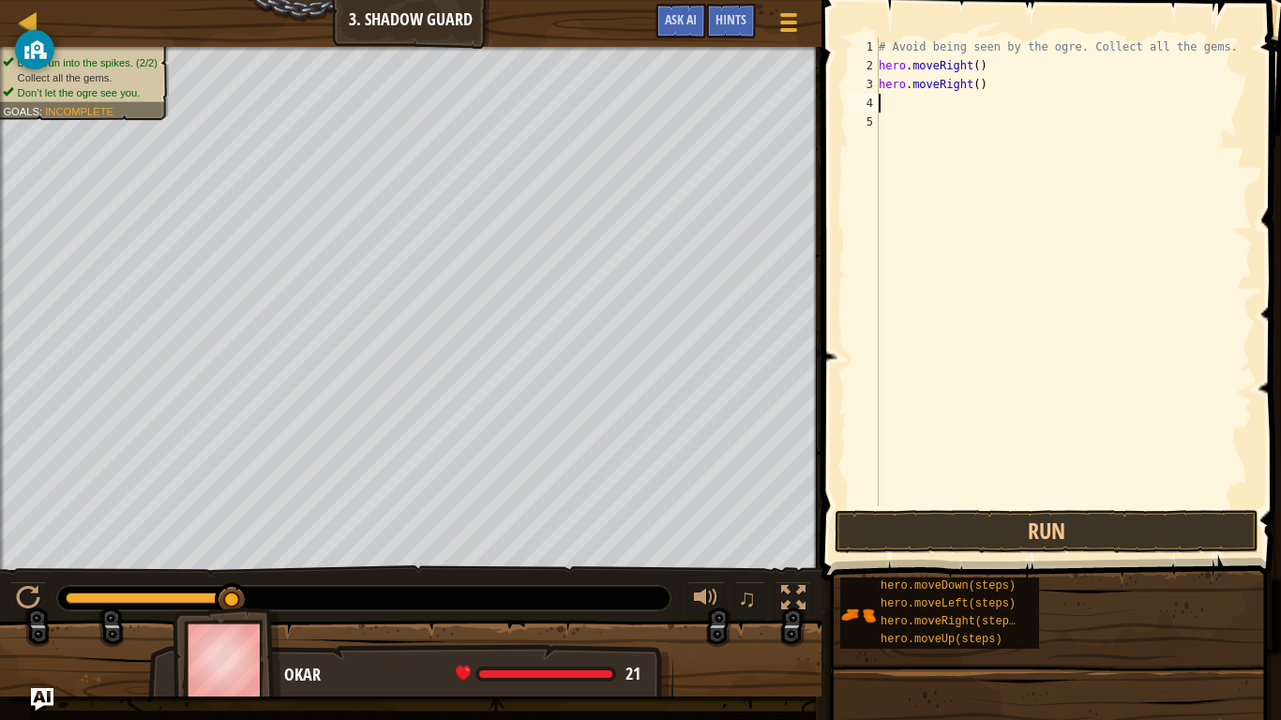
scroll to position [8, 0]
click at [911, 525] on button "Run" at bounding box center [1046, 531] width 424 height 43
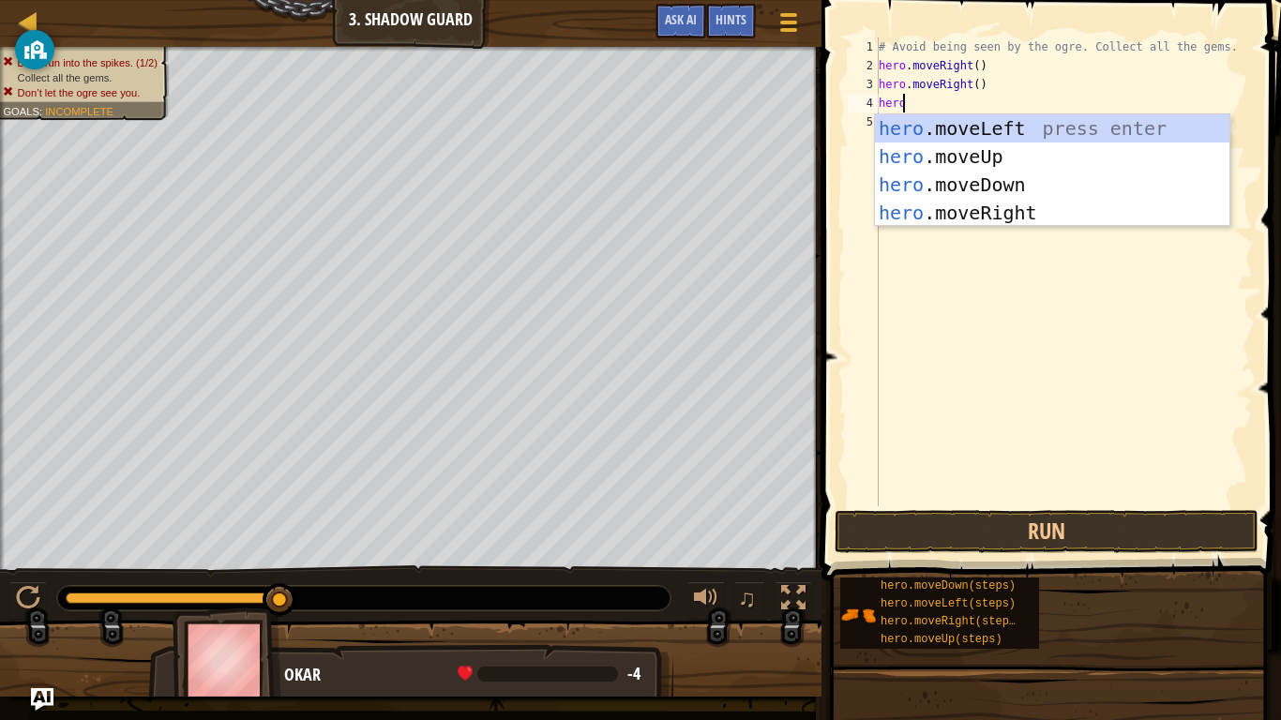
scroll to position [8, 1]
type textarea "h"
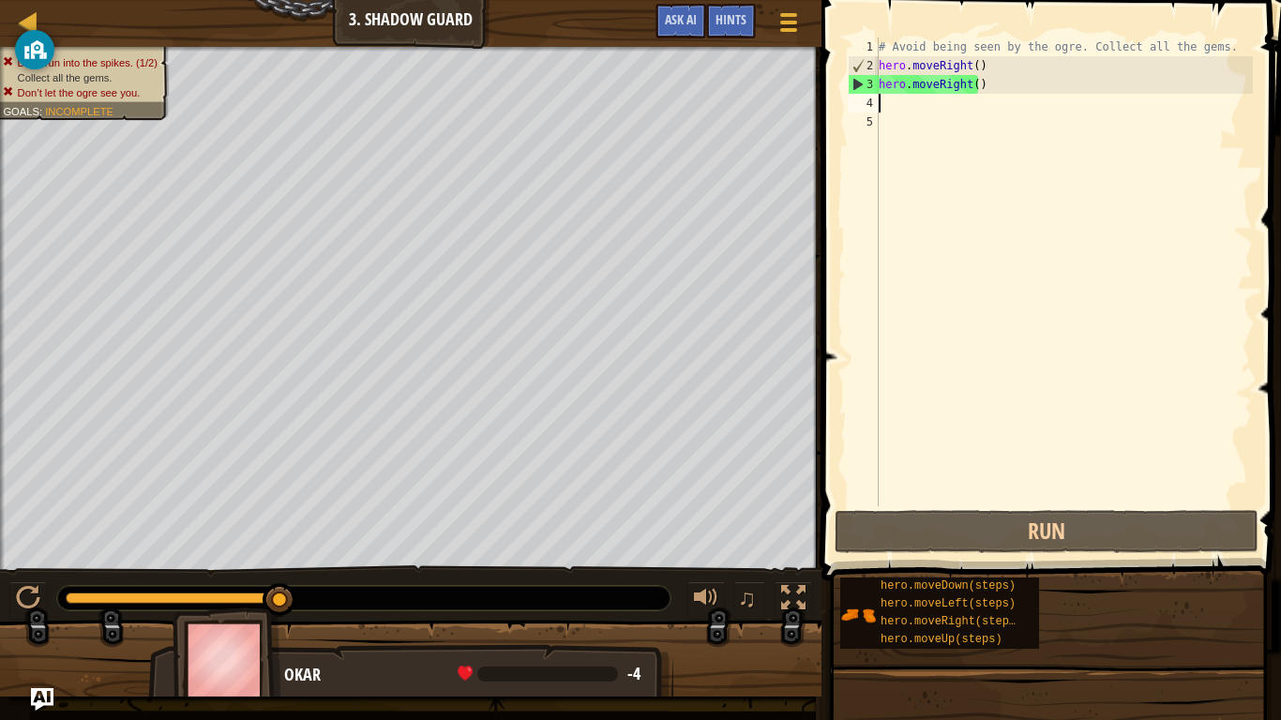
click at [938, 203] on div "# Avoid being seen by the ogre. Collect all the gems. hero . moveRight ( ) hero…" at bounding box center [1064, 291] width 378 height 506
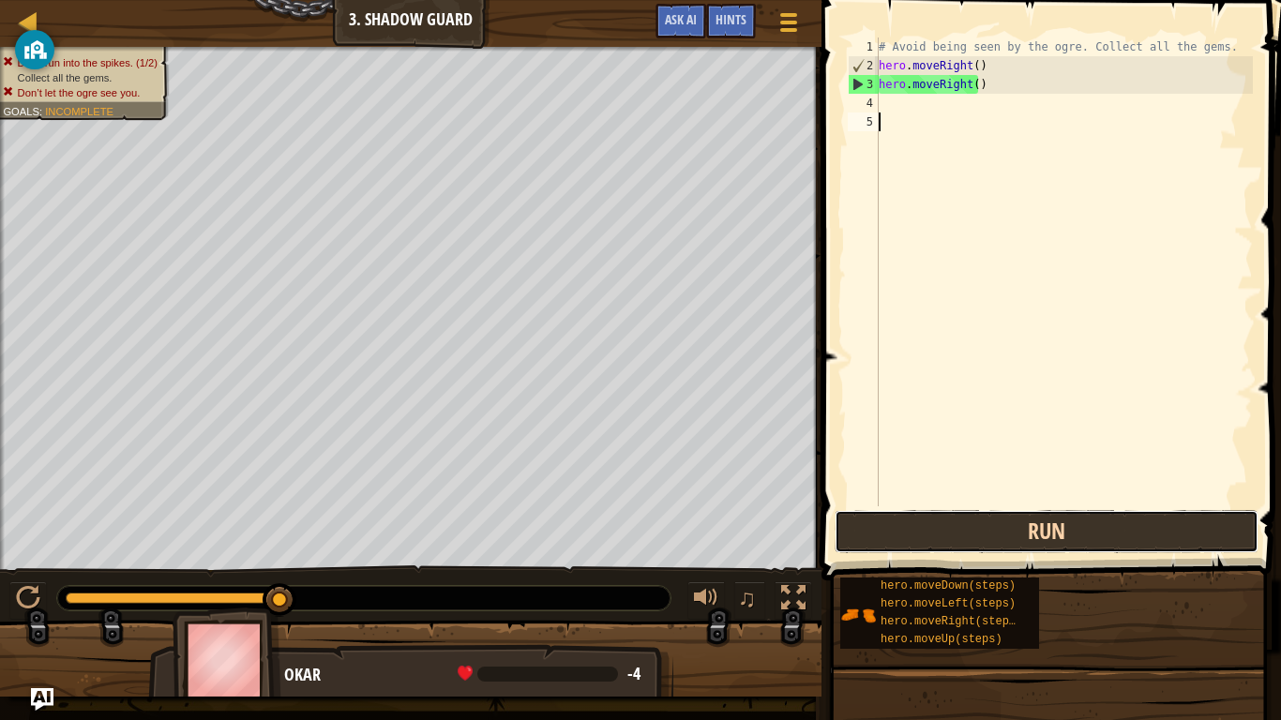
click at [912, 522] on button "Run" at bounding box center [1046, 531] width 424 height 43
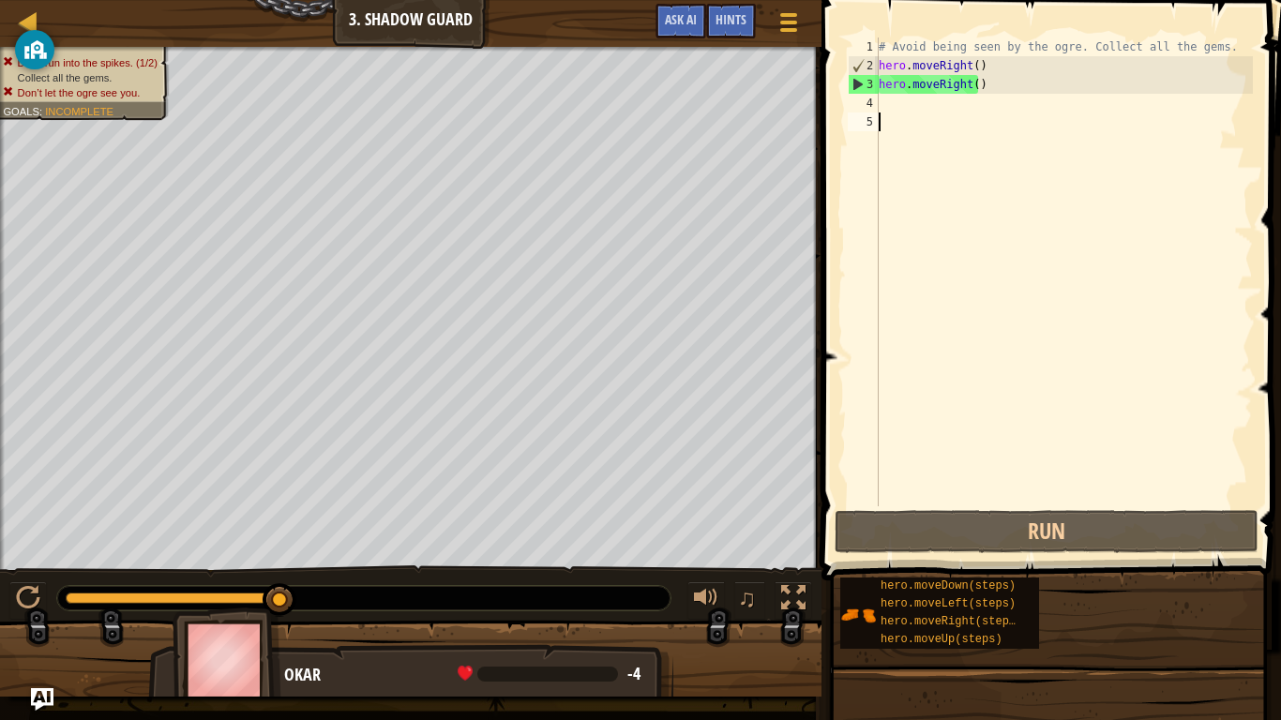
click at [885, 105] on div "# Avoid being seen by the ogre. Collect all the gems. hero . moveRight ( ) hero…" at bounding box center [1064, 291] width 378 height 506
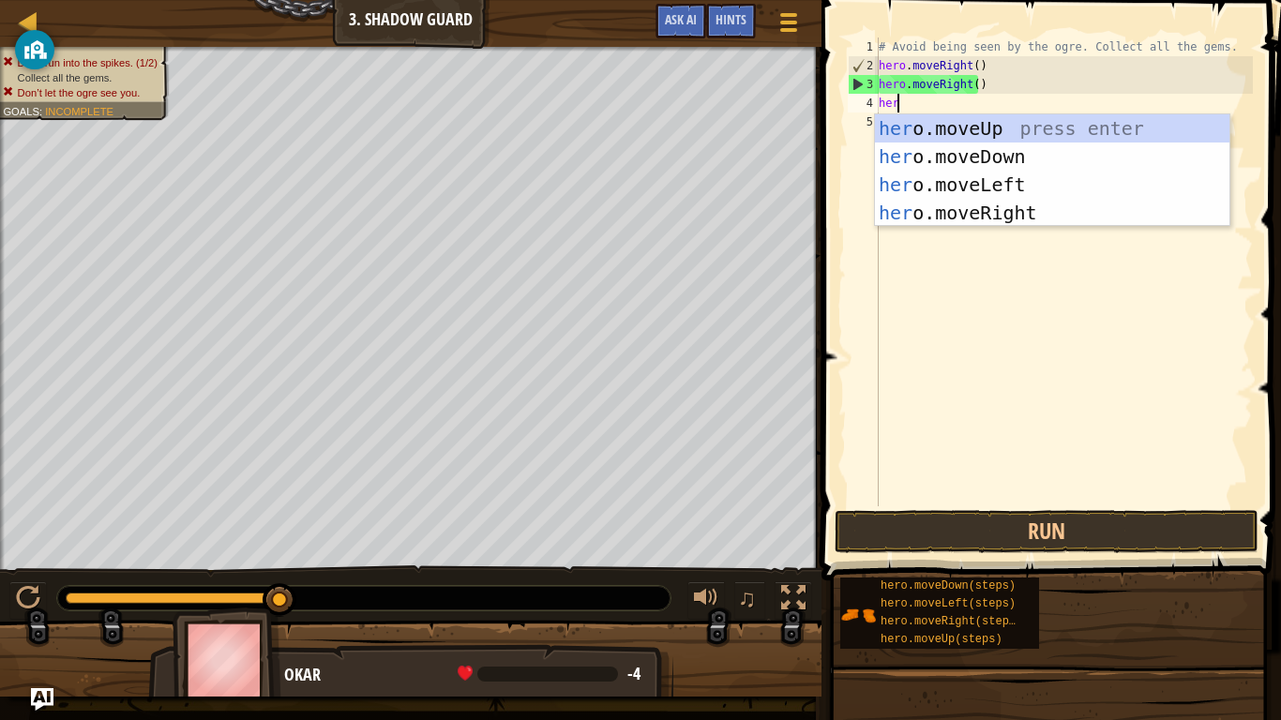
scroll to position [8, 1]
type textarea "hero"
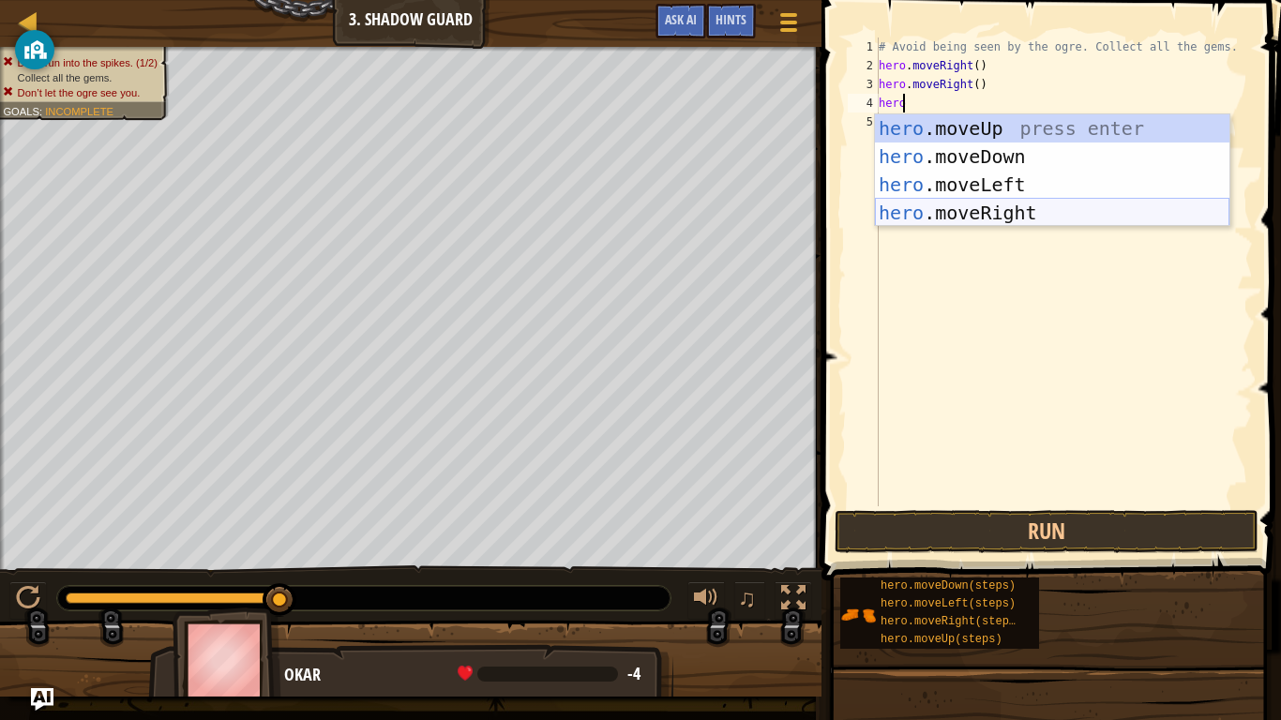
click at [946, 203] on div "hero .moveUp press enter hero .moveDown press enter hero .moveLeft press enter …" at bounding box center [1052, 198] width 354 height 169
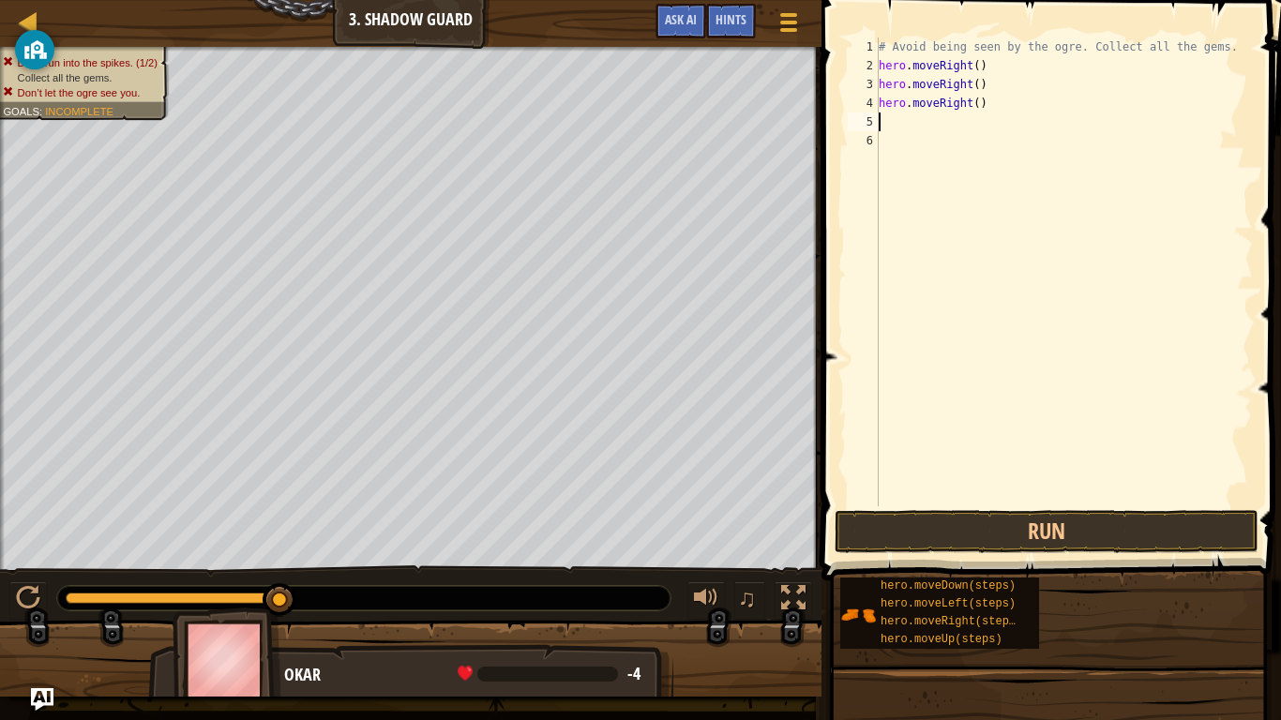
scroll to position [8, 0]
click at [942, 531] on button "Run" at bounding box center [1046, 531] width 424 height 43
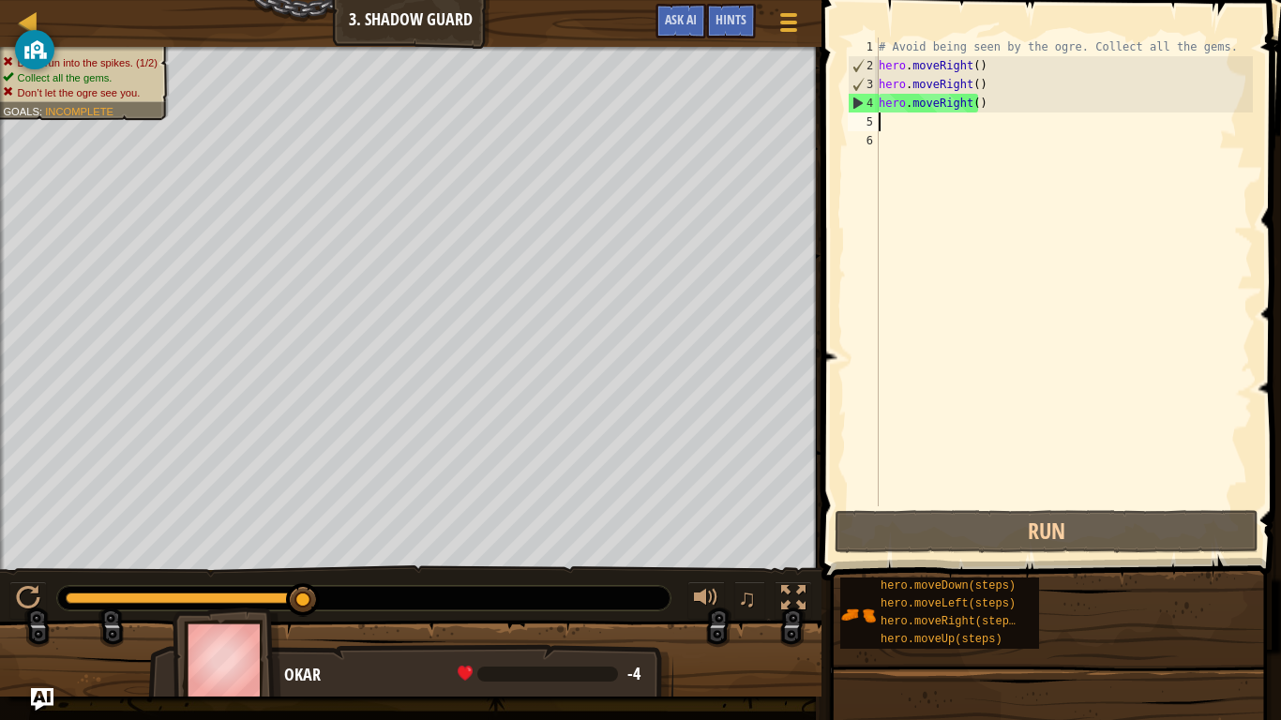
click at [993, 109] on div "# Avoid being seen by the ogre. Collect all the gems. hero . moveRight ( ) hero…" at bounding box center [1064, 291] width 378 height 506
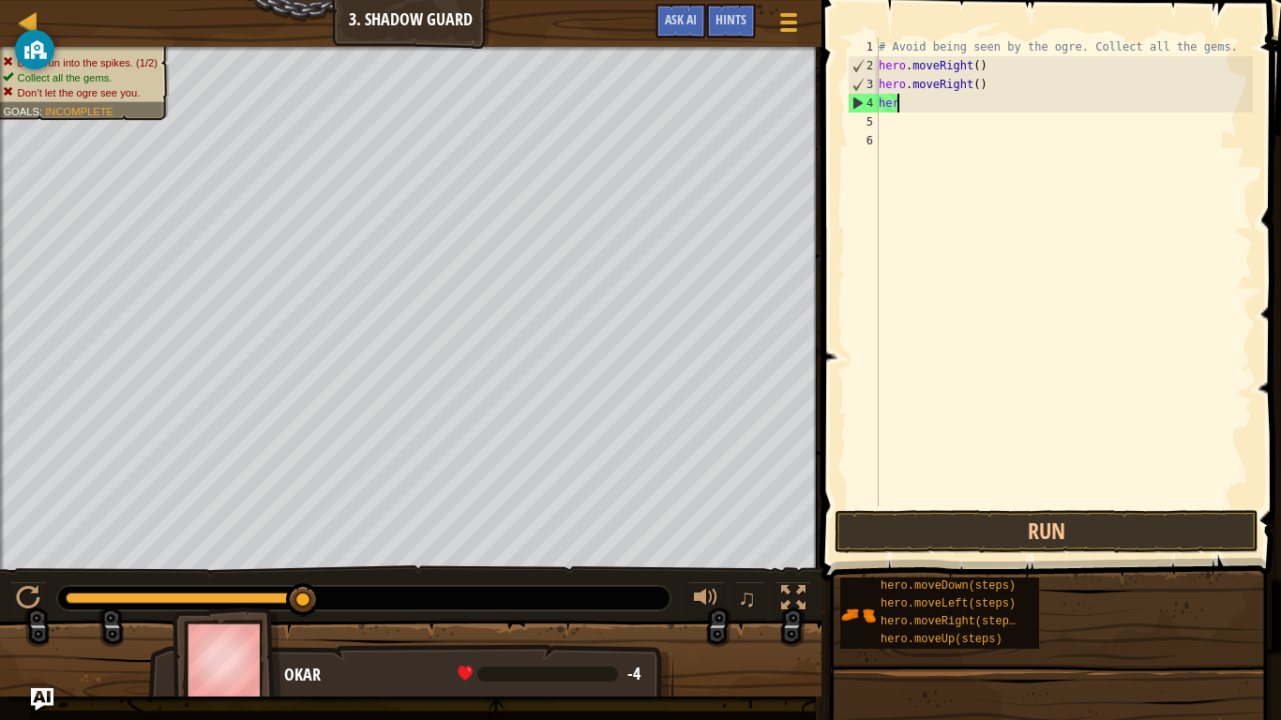
type textarea "h"
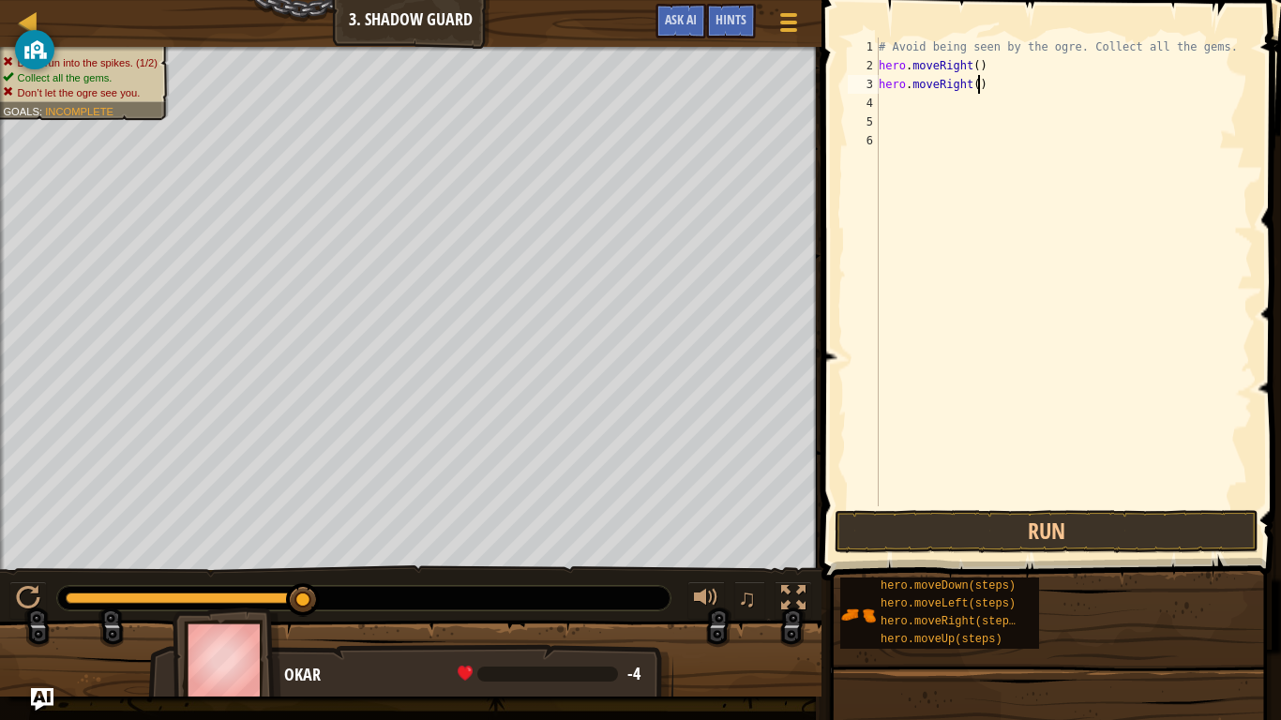
click at [981, 84] on div "# Avoid being seen by the ogre. Collect all the gems. hero . moveRight ( ) hero…" at bounding box center [1064, 291] width 378 height 506
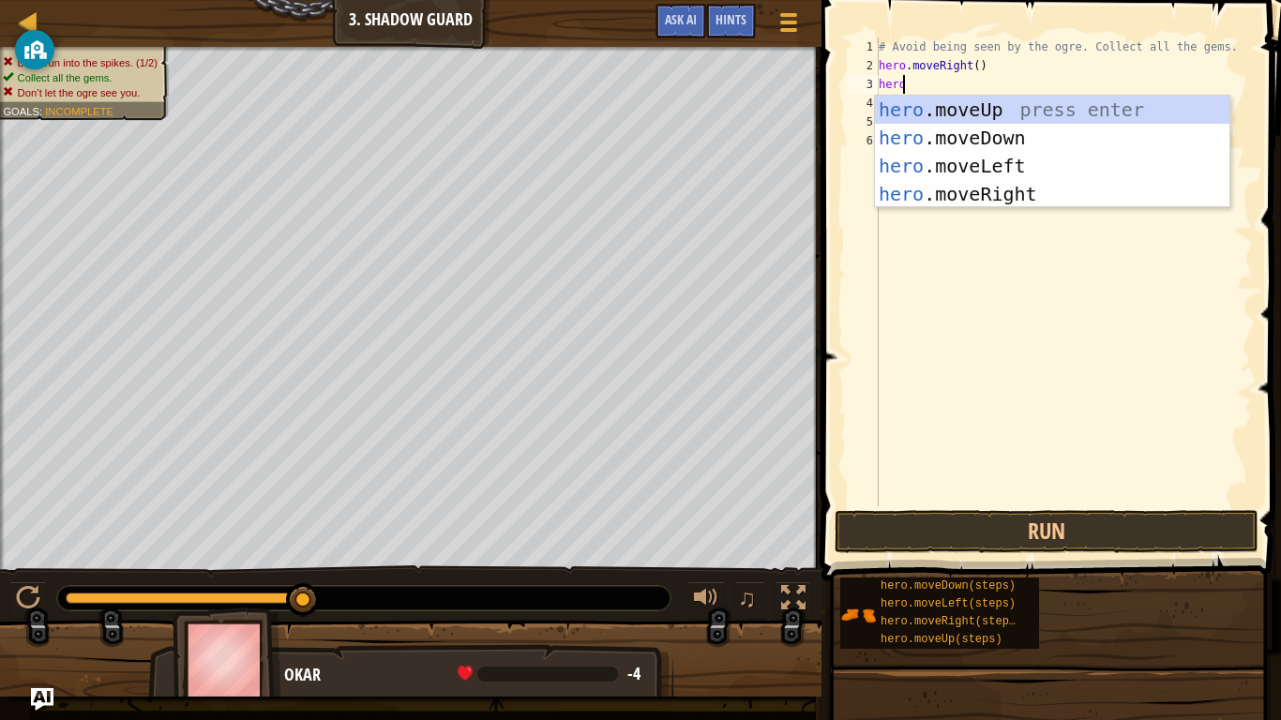
type textarea "herom"
click at [976, 104] on div "hero . m oveUp press enter hero . m oveDown press enter hero . m oveLeft press …" at bounding box center [1052, 180] width 354 height 169
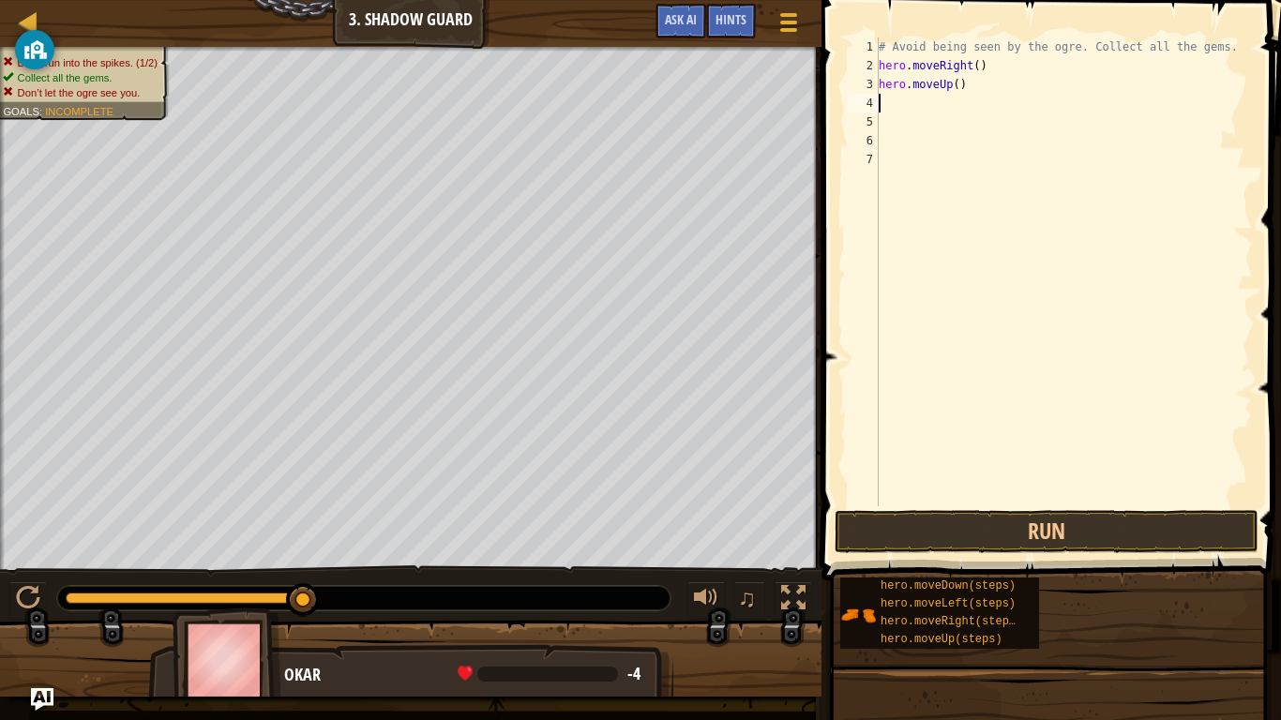
scroll to position [8, 0]
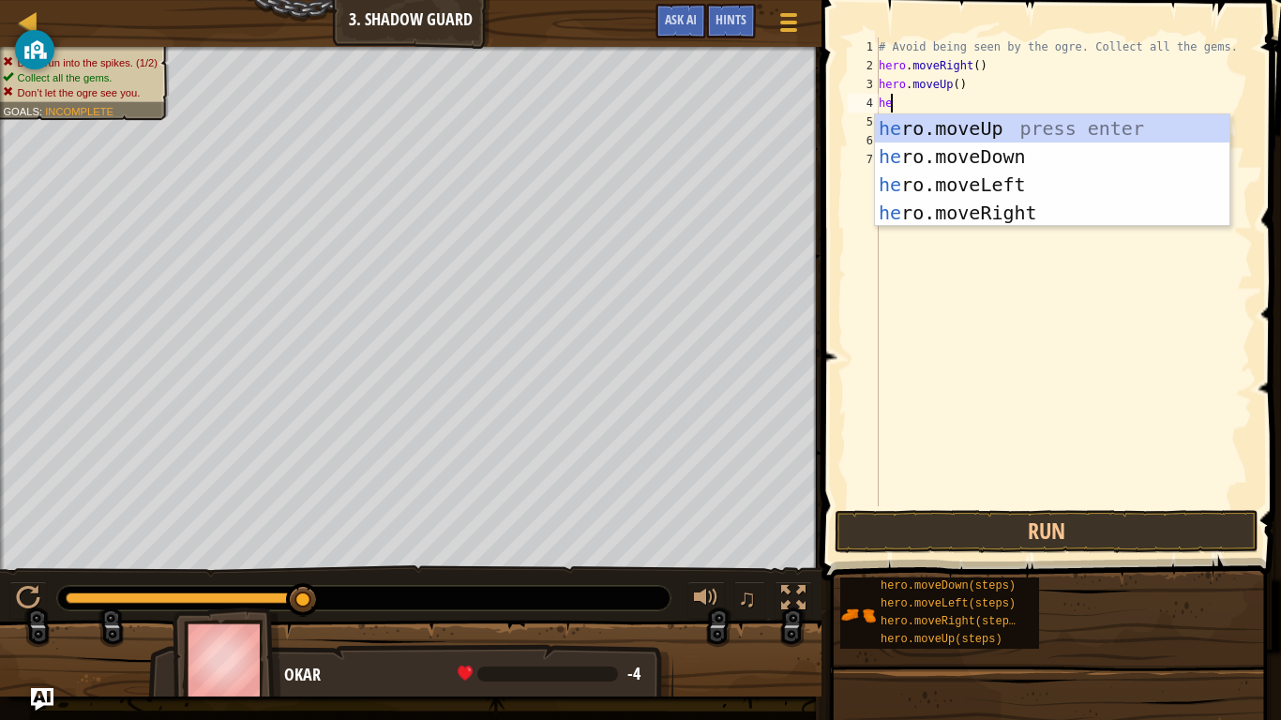
type textarea "her"
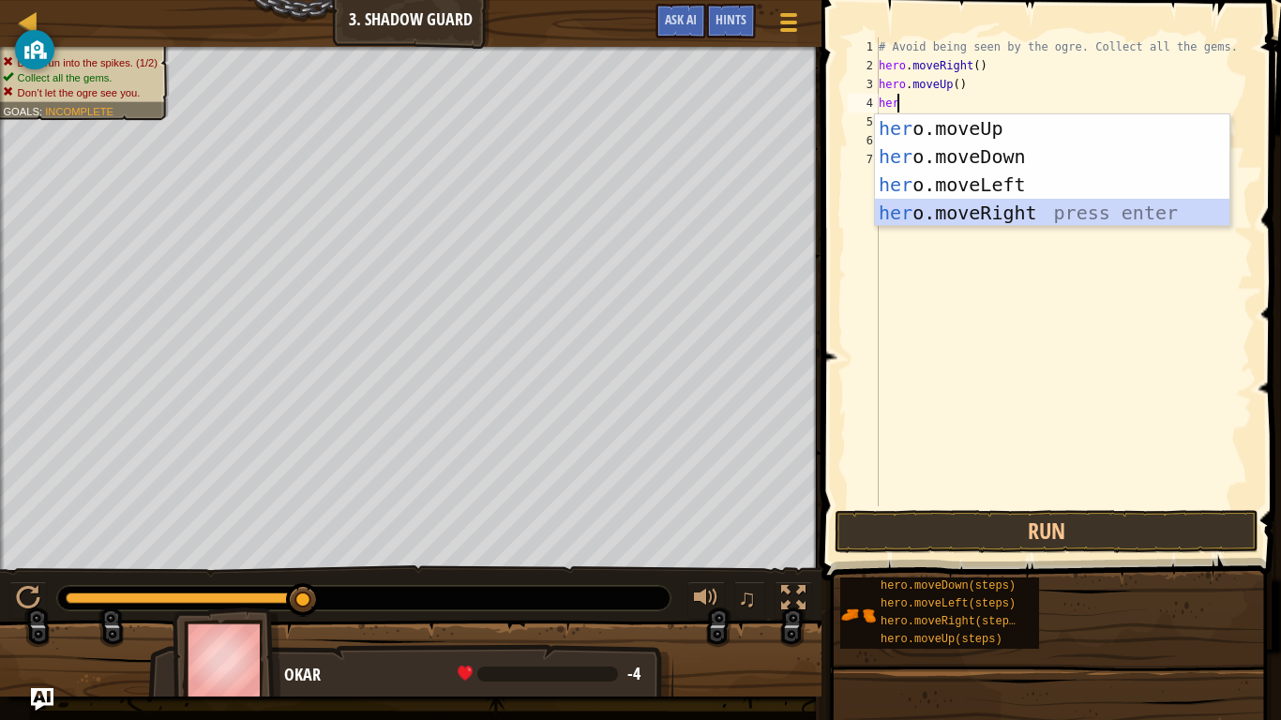
click at [964, 214] on div "her o.moveUp press enter her o.moveDown press enter her o.moveLeft press enter …" at bounding box center [1052, 198] width 354 height 169
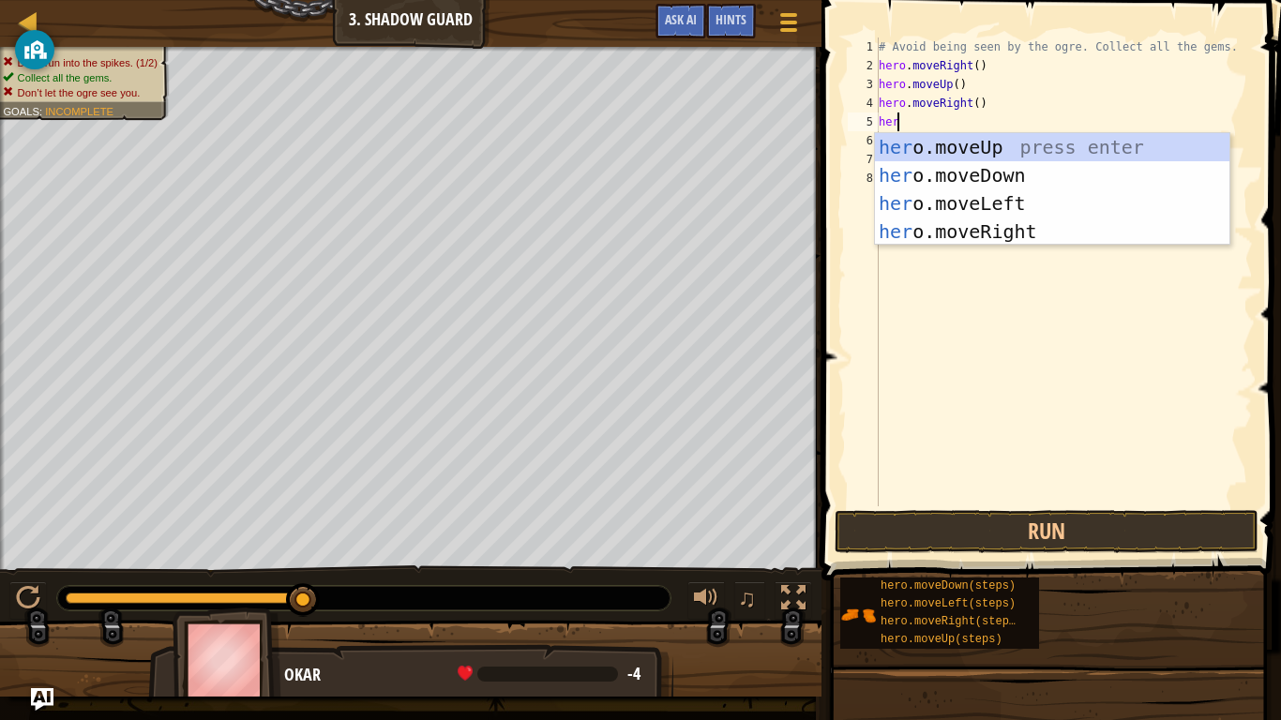
type textarea "hero"
click at [919, 168] on div "hero .moveUp press enter hero .moveDown press enter hero .moveLeft press enter …" at bounding box center [1052, 217] width 354 height 169
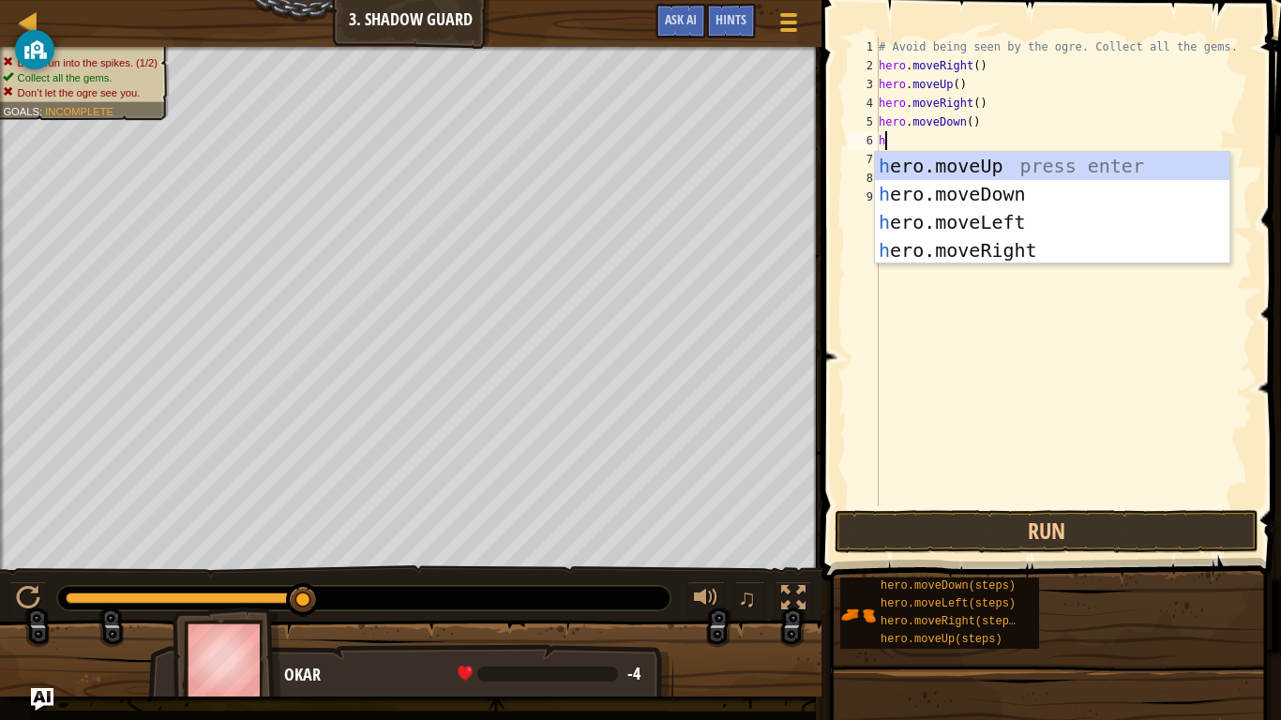
type textarea "her"
click at [918, 243] on div "her o.moveUp press enter her o.moveDown press enter her o.moveLeft press enter …" at bounding box center [1052, 236] width 354 height 169
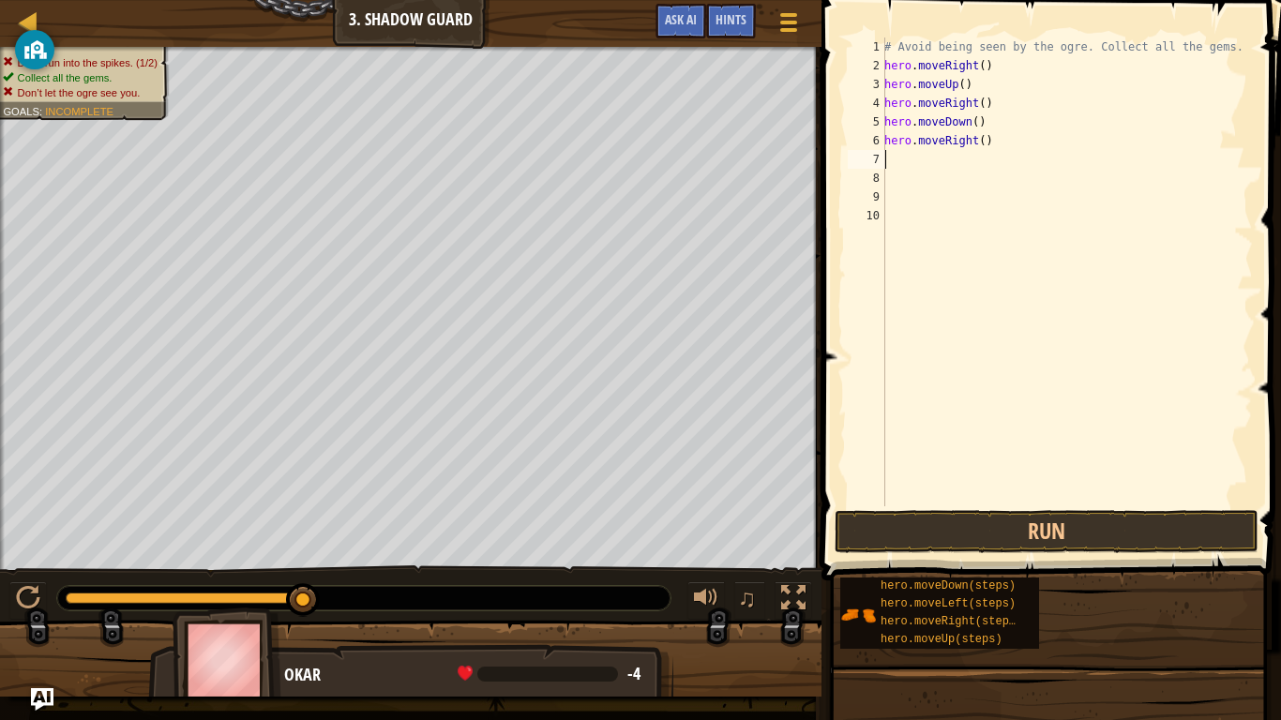
scroll to position [8, 0]
click at [934, 529] on button "Run" at bounding box center [1046, 531] width 424 height 43
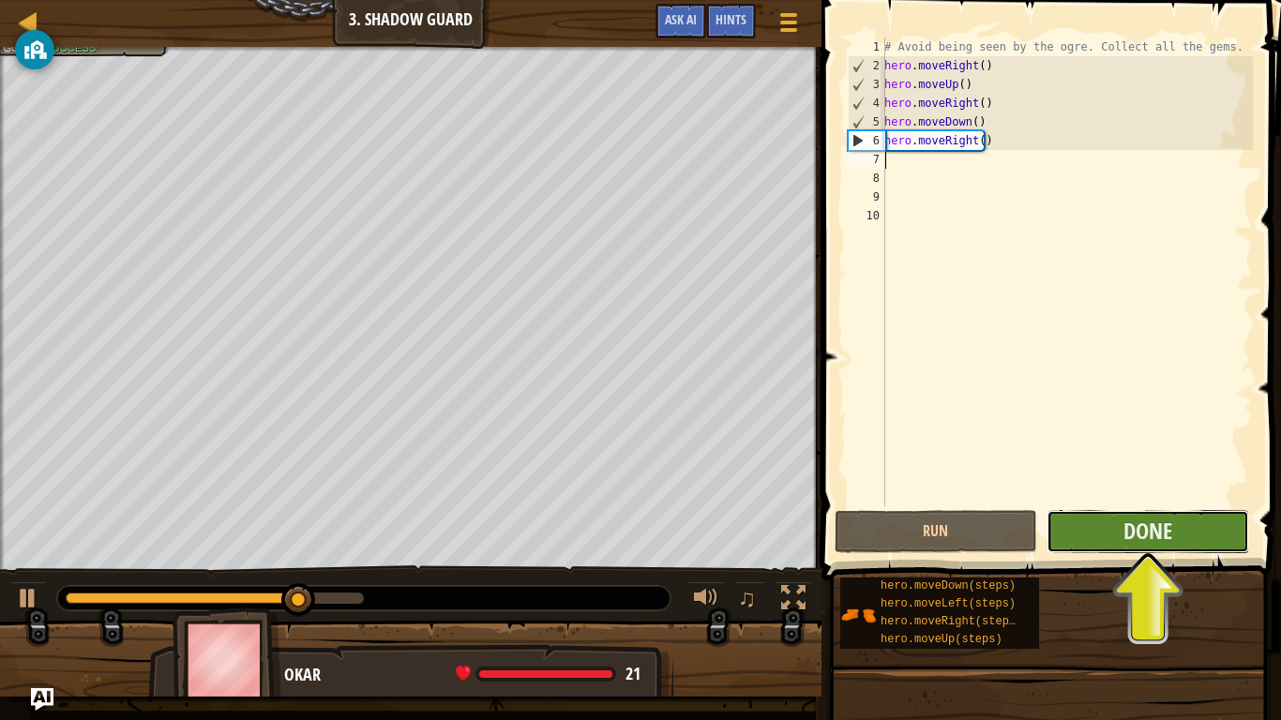
click at [1074, 526] on button "Done" at bounding box center [1147, 531] width 203 height 43
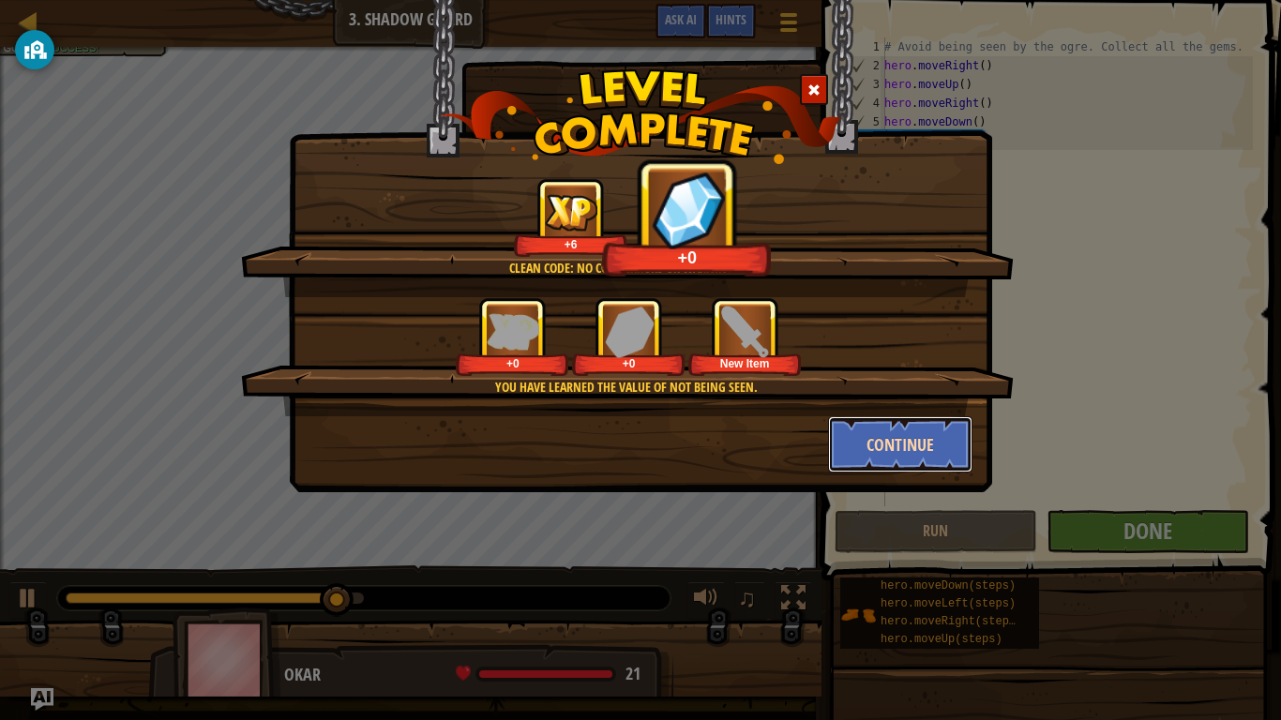
click at [884, 443] on button "Continue" at bounding box center [900, 444] width 145 height 56
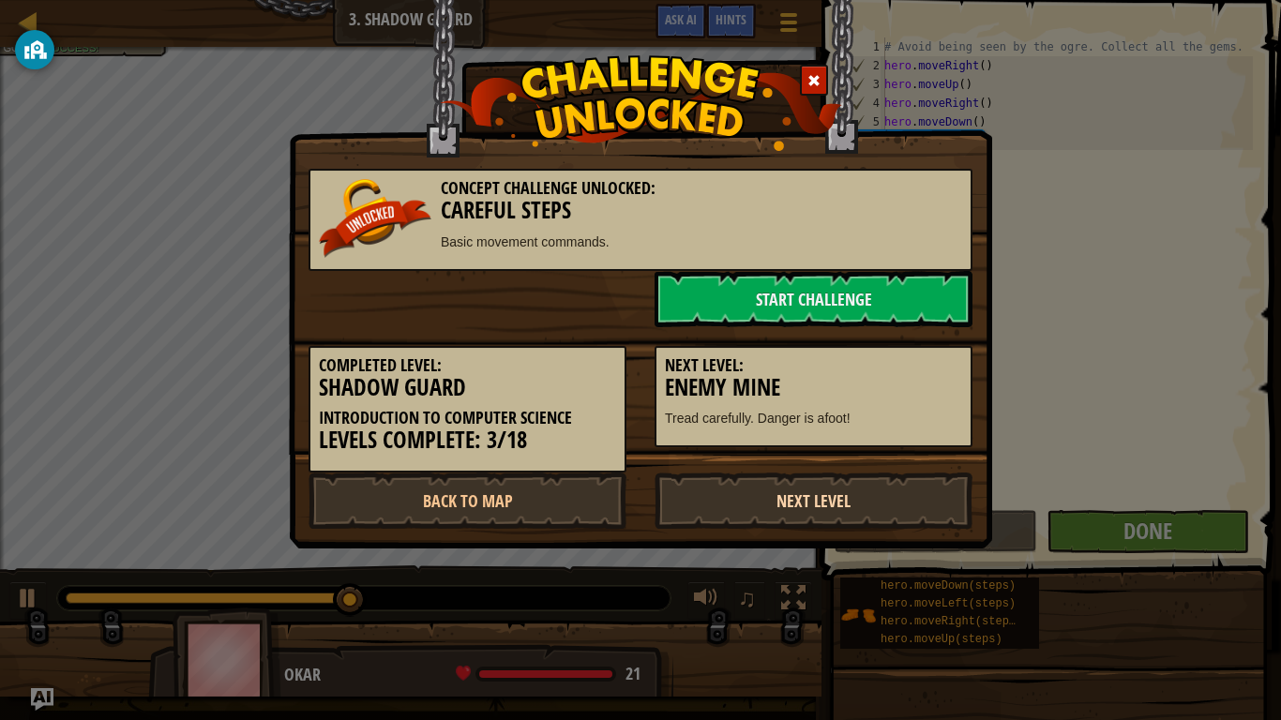
click at [789, 505] on link "Next Level" at bounding box center [813, 501] width 318 height 56
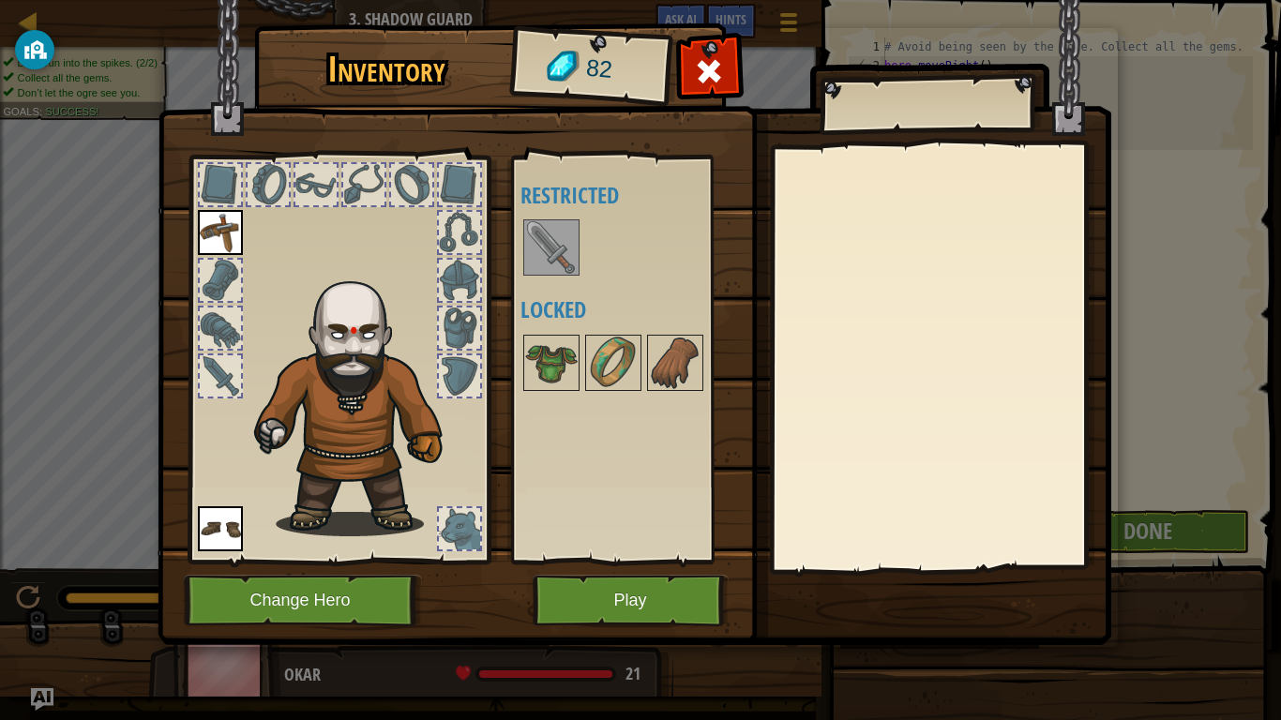
click at [543, 232] on img at bounding box center [551, 247] width 53 height 53
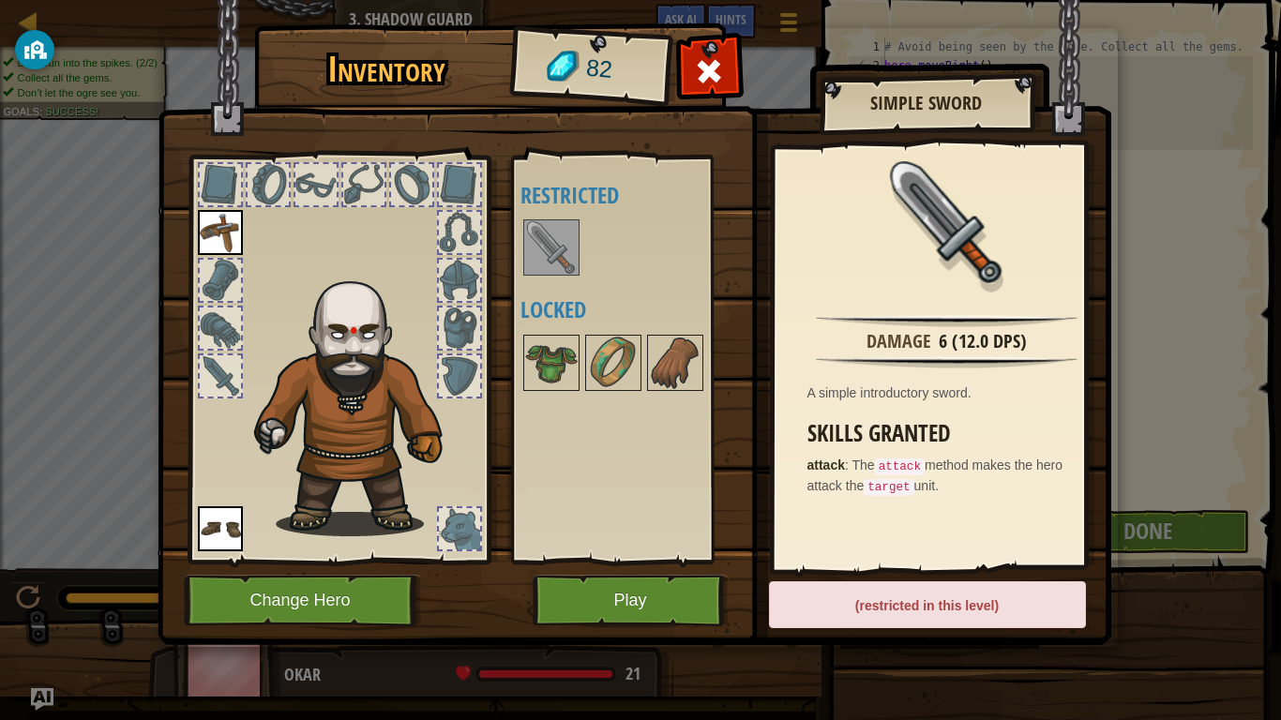
click at [879, 593] on div "(restricted in this level)" at bounding box center [927, 604] width 317 height 47
click at [578, 593] on button "Play" at bounding box center [631, 601] width 196 height 52
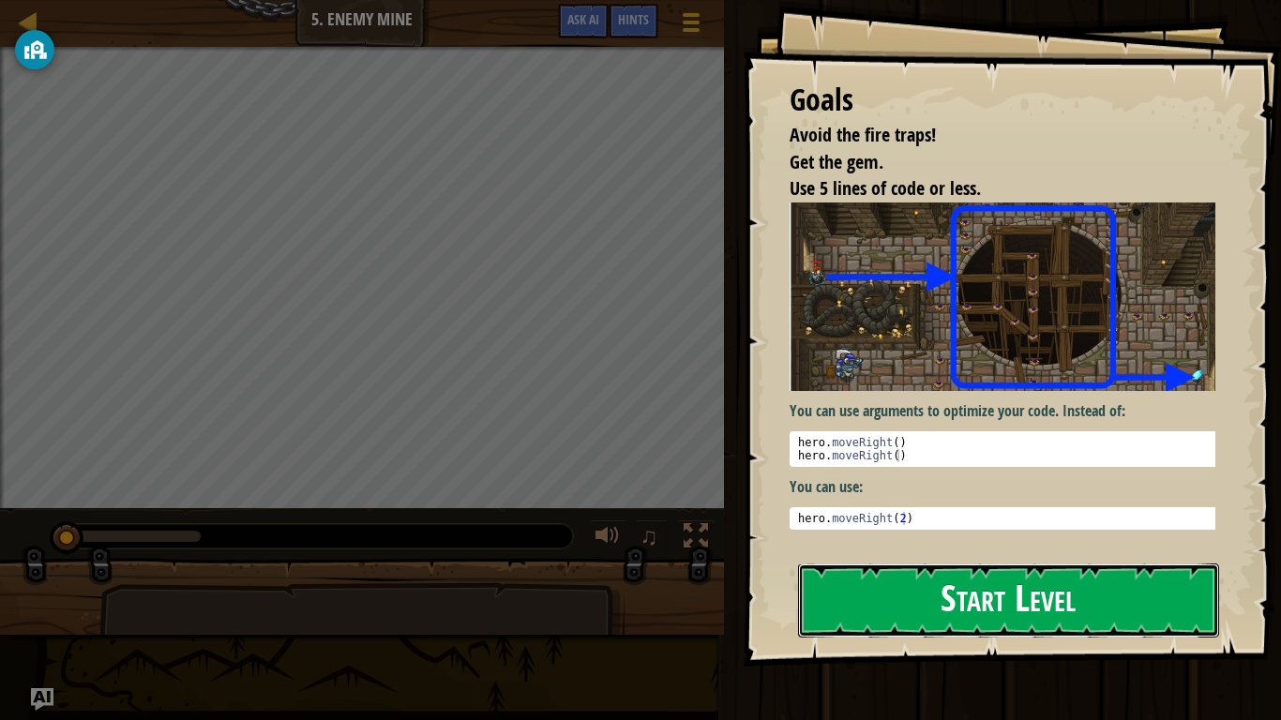
click at [1014, 593] on button "Start Level" at bounding box center [1008, 601] width 421 height 74
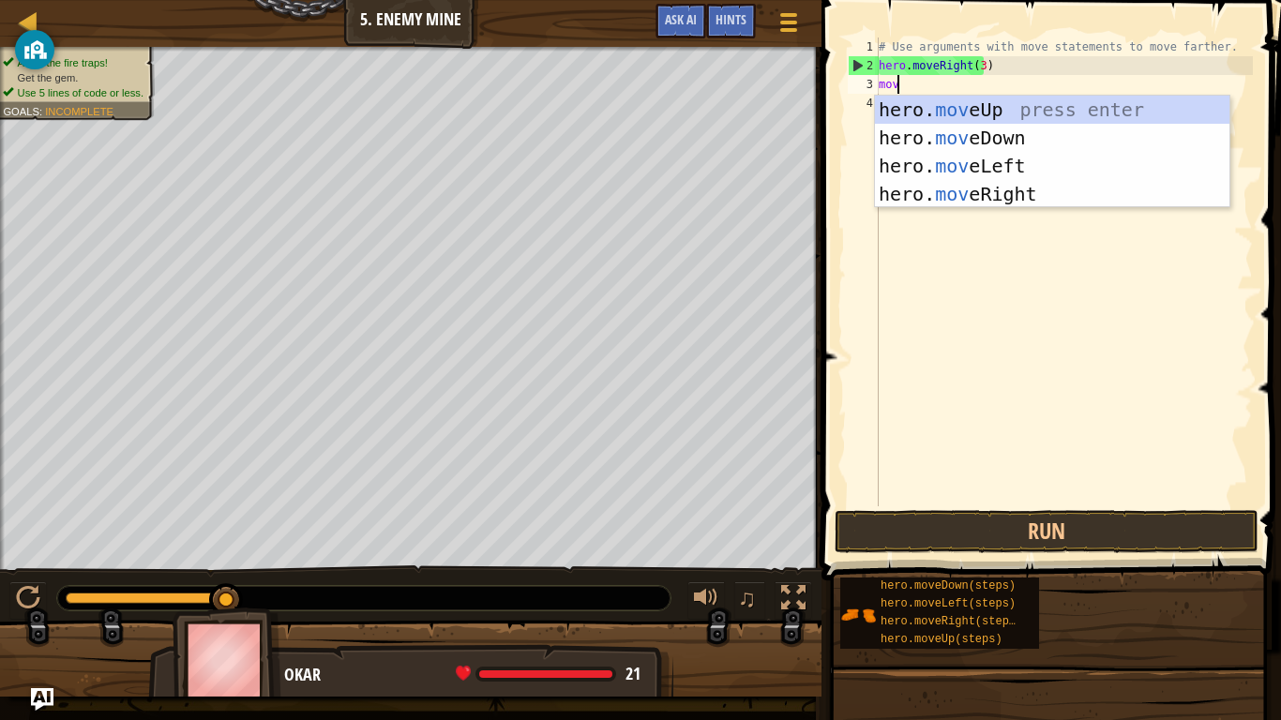
scroll to position [8, 1]
type textarea "move"
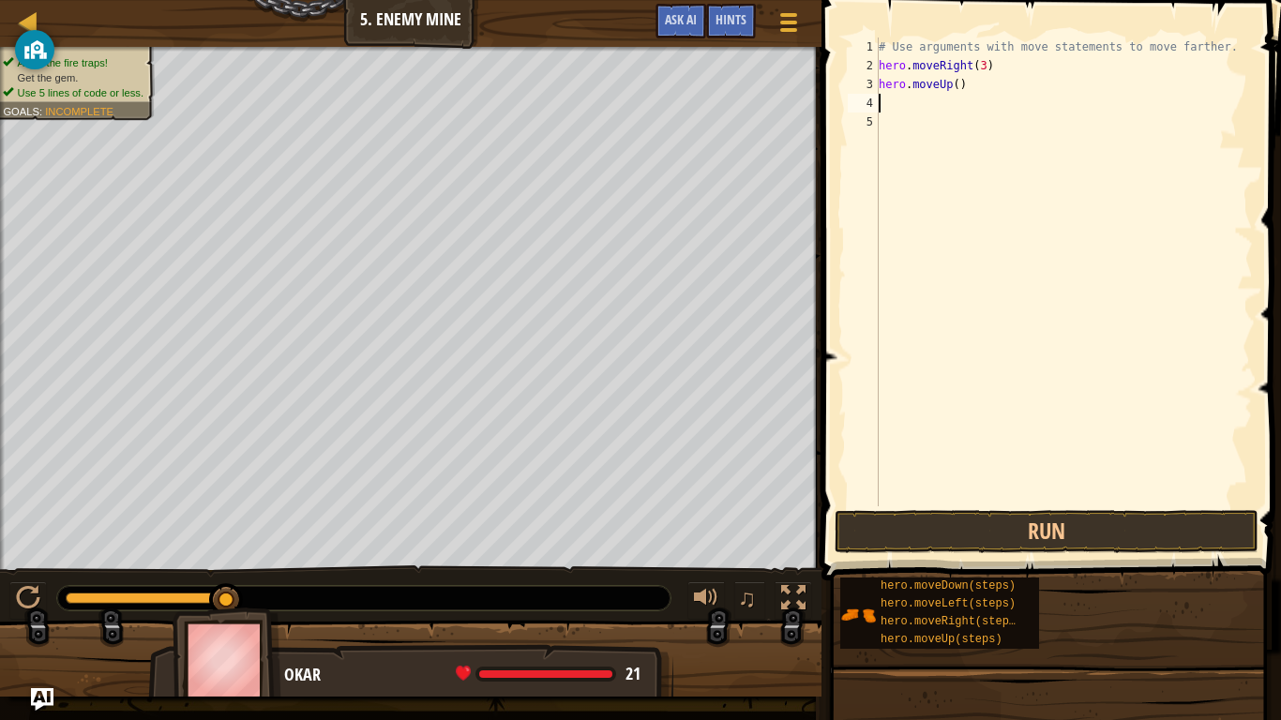
scroll to position [8, 0]
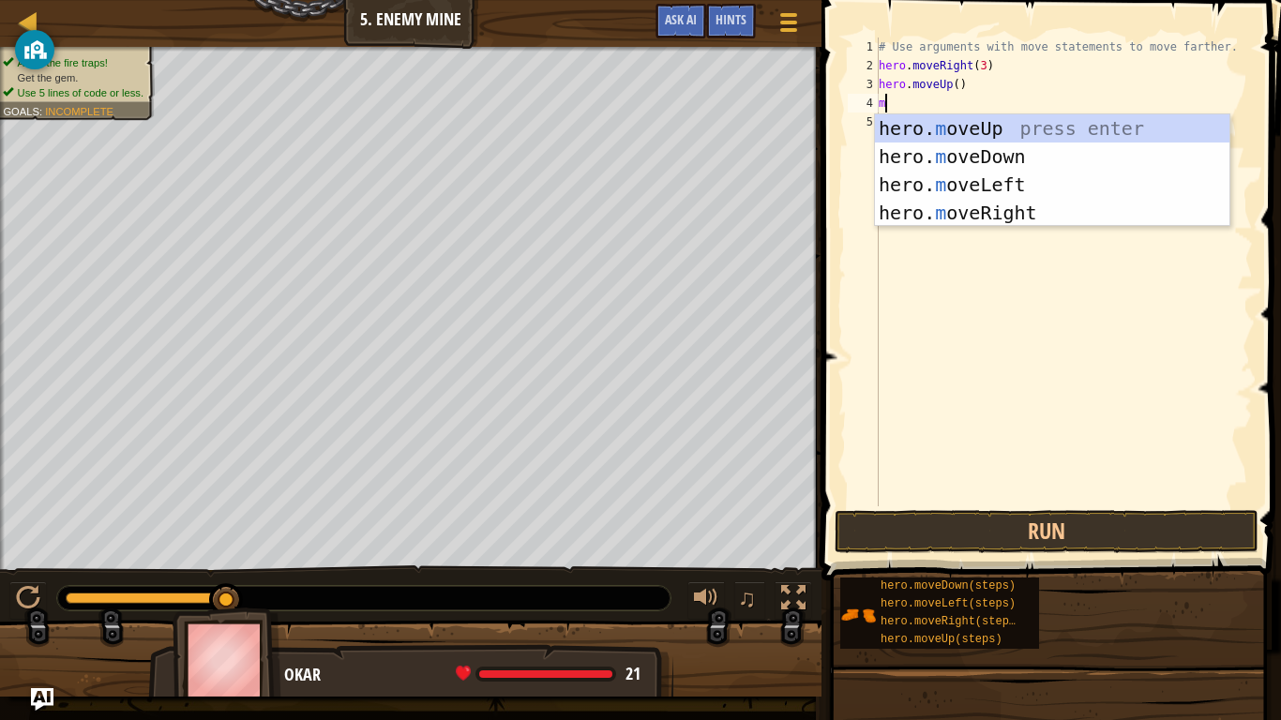
type textarea "mo"
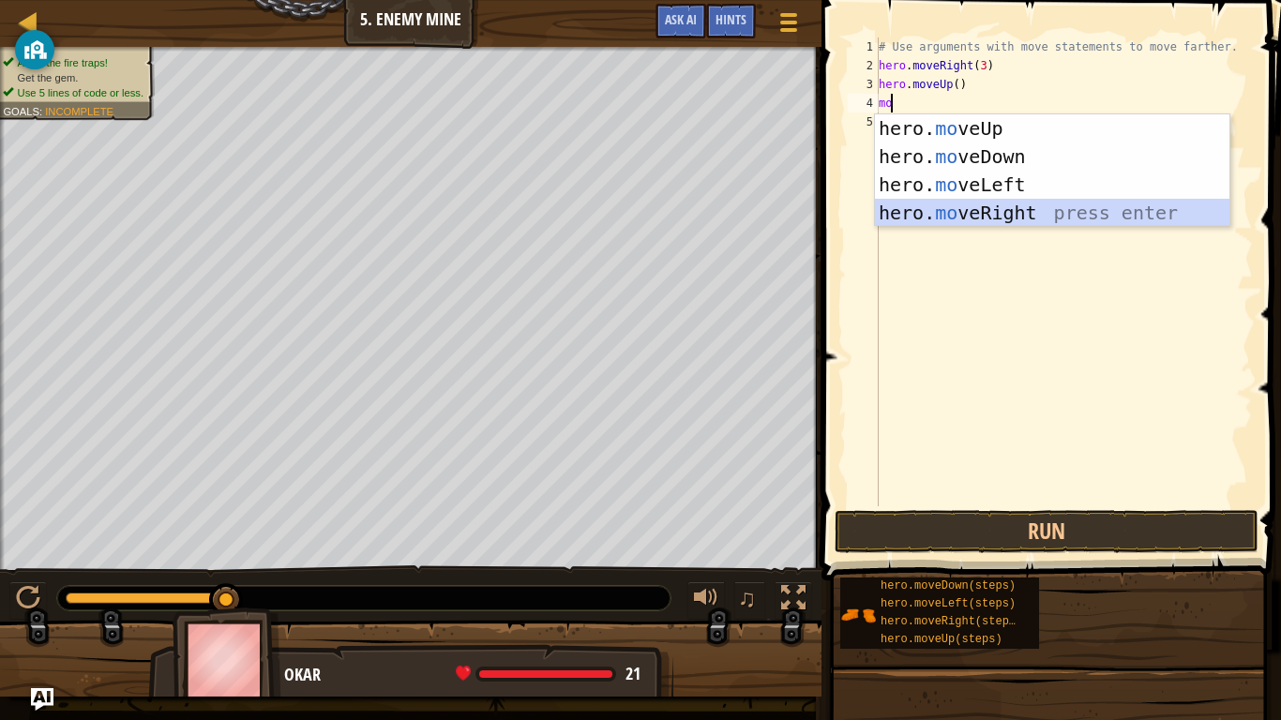
click at [981, 212] on div "hero. mo veUp press enter hero. mo veDown press enter hero. mo veLeft press ent…" at bounding box center [1052, 198] width 354 height 169
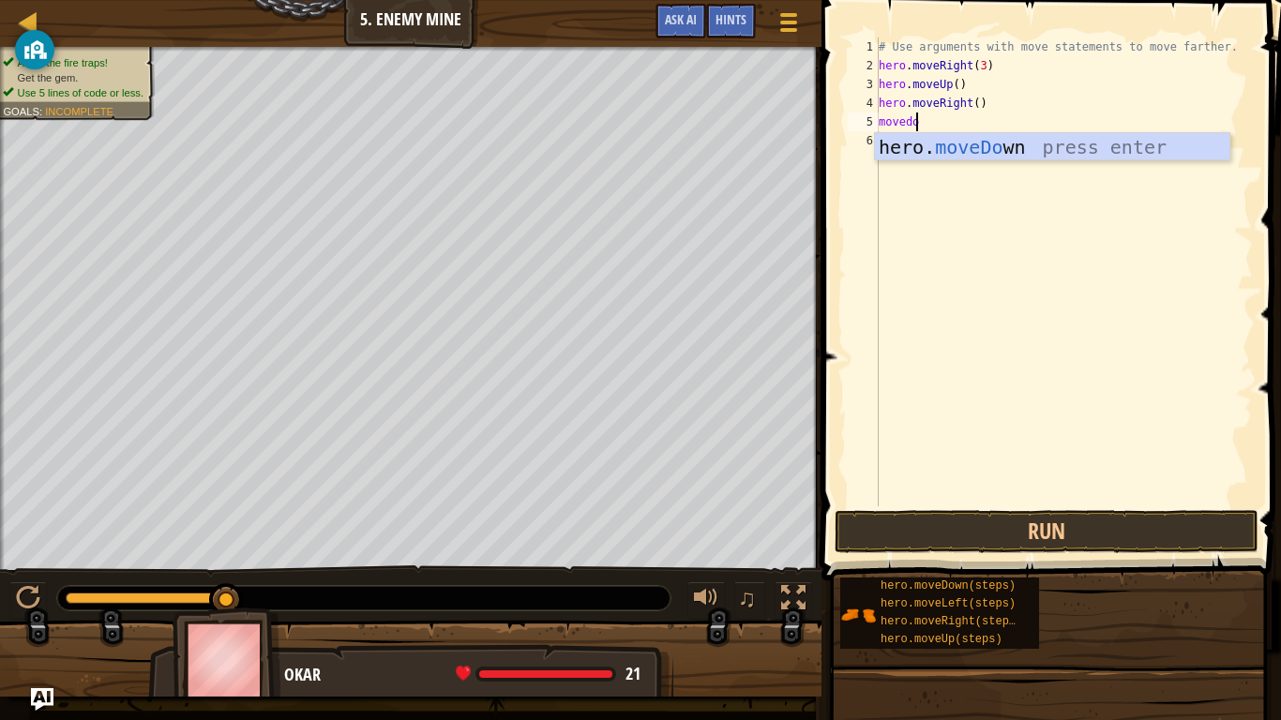
scroll to position [8, 3]
type textarea "movedown"
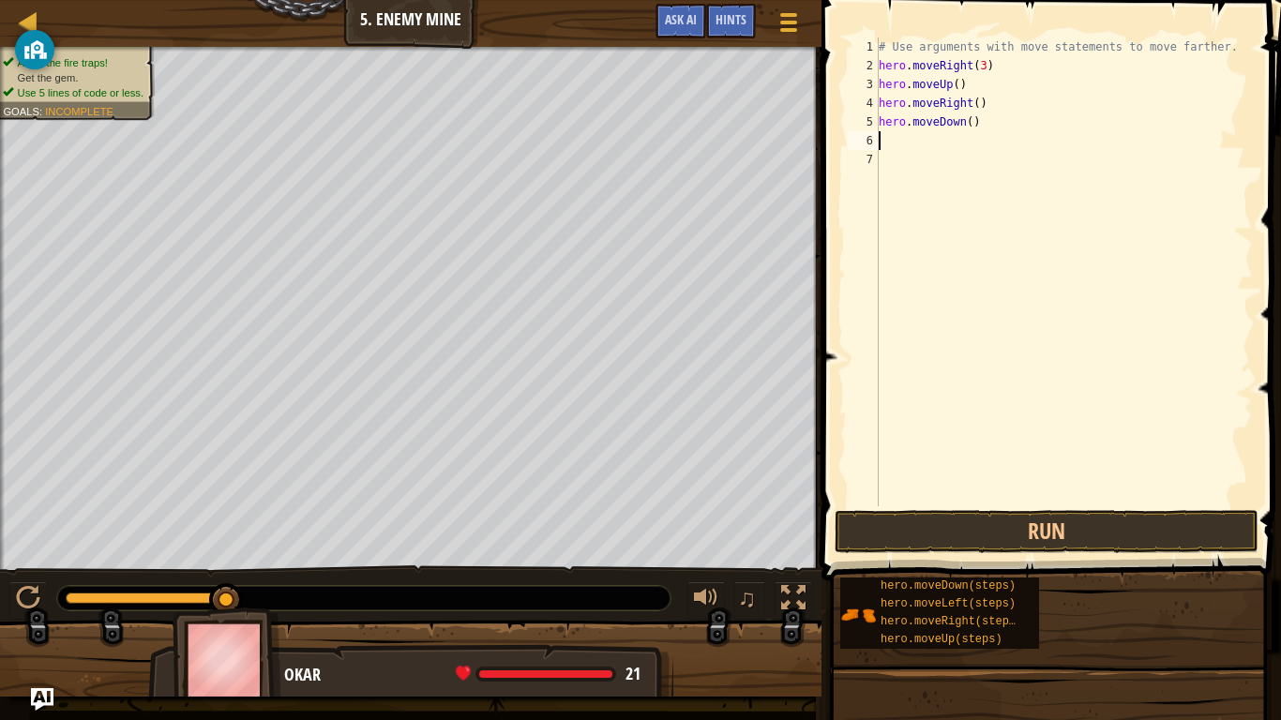
scroll to position [8, 0]
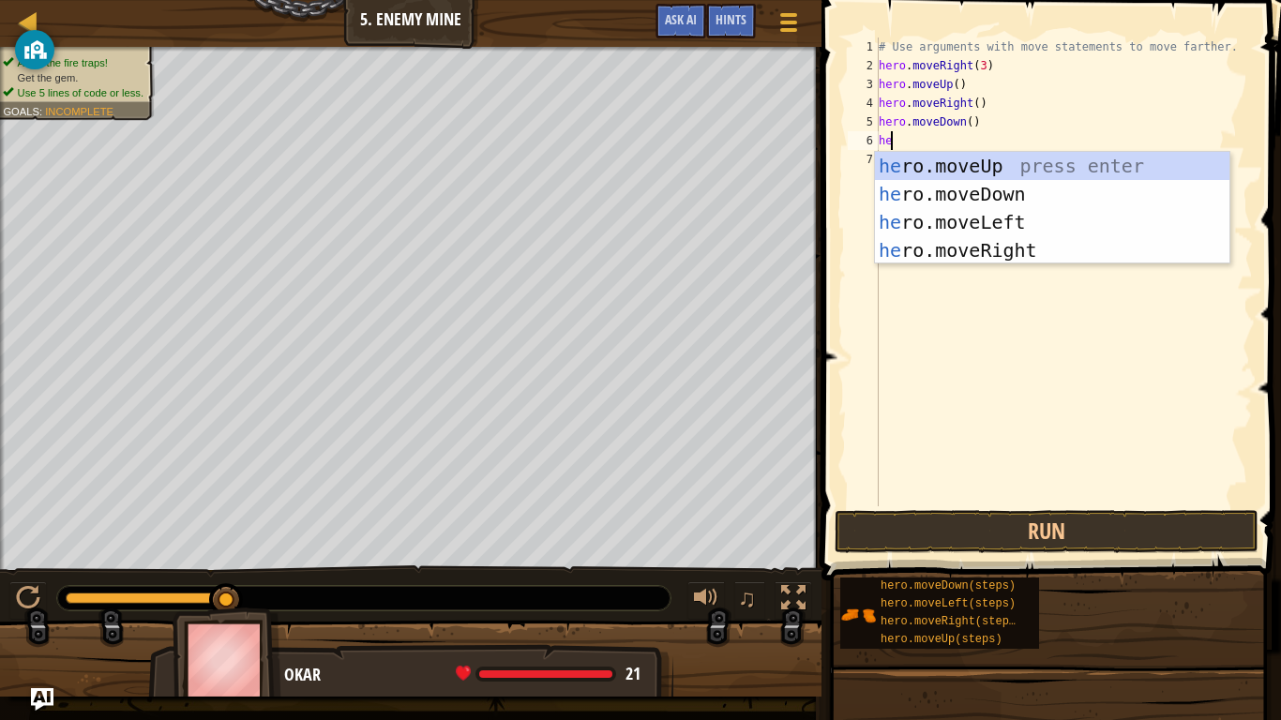
type textarea "her"
click at [932, 188] on div "her o.moveUp press enter her o.moveDown press enter her o.moveLeft press enter …" at bounding box center [1052, 236] width 354 height 169
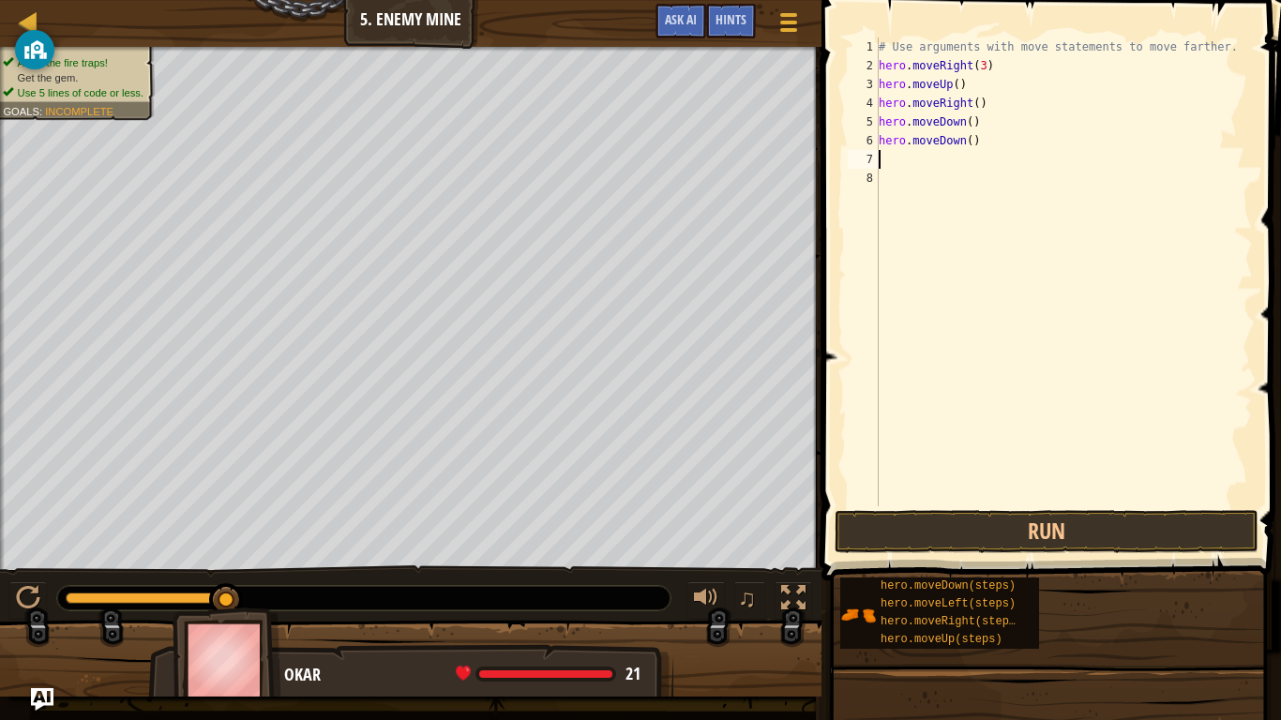
scroll to position [8, 0]
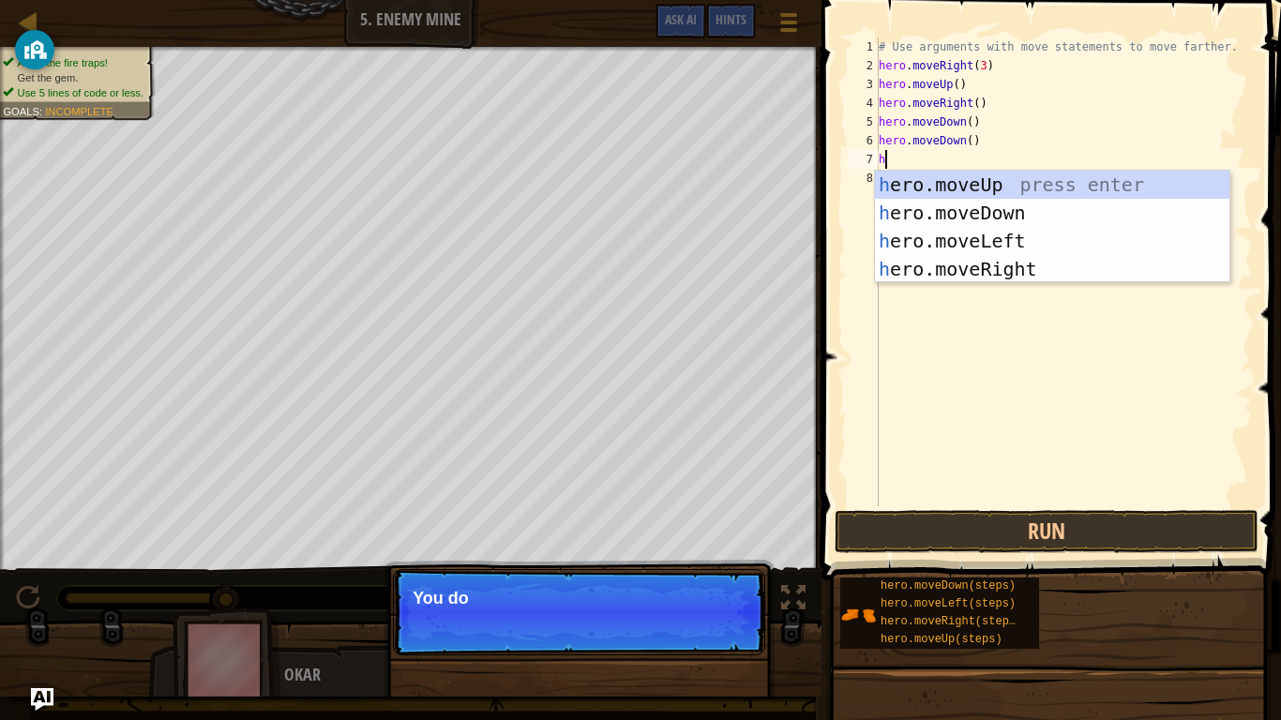
type textarea "her"
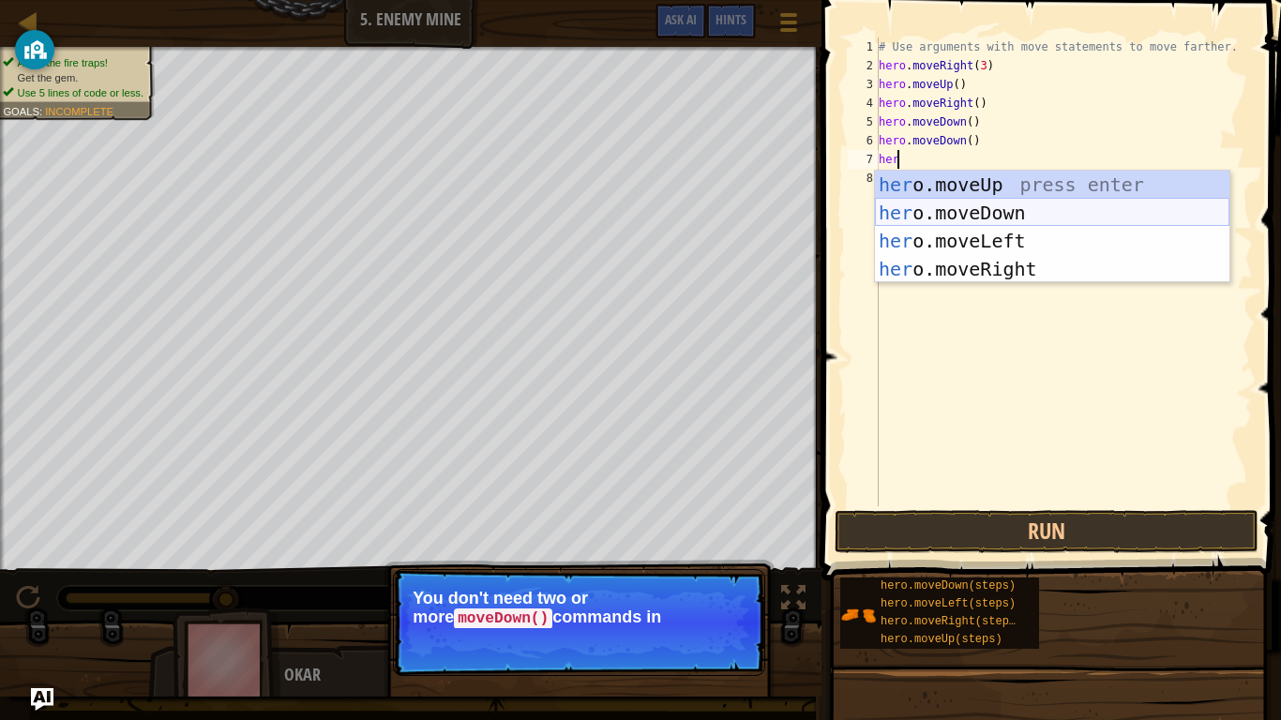
click at [942, 206] on div "her o.moveUp press enter her o.moveDown press enter her o.moveLeft press enter …" at bounding box center [1052, 255] width 354 height 169
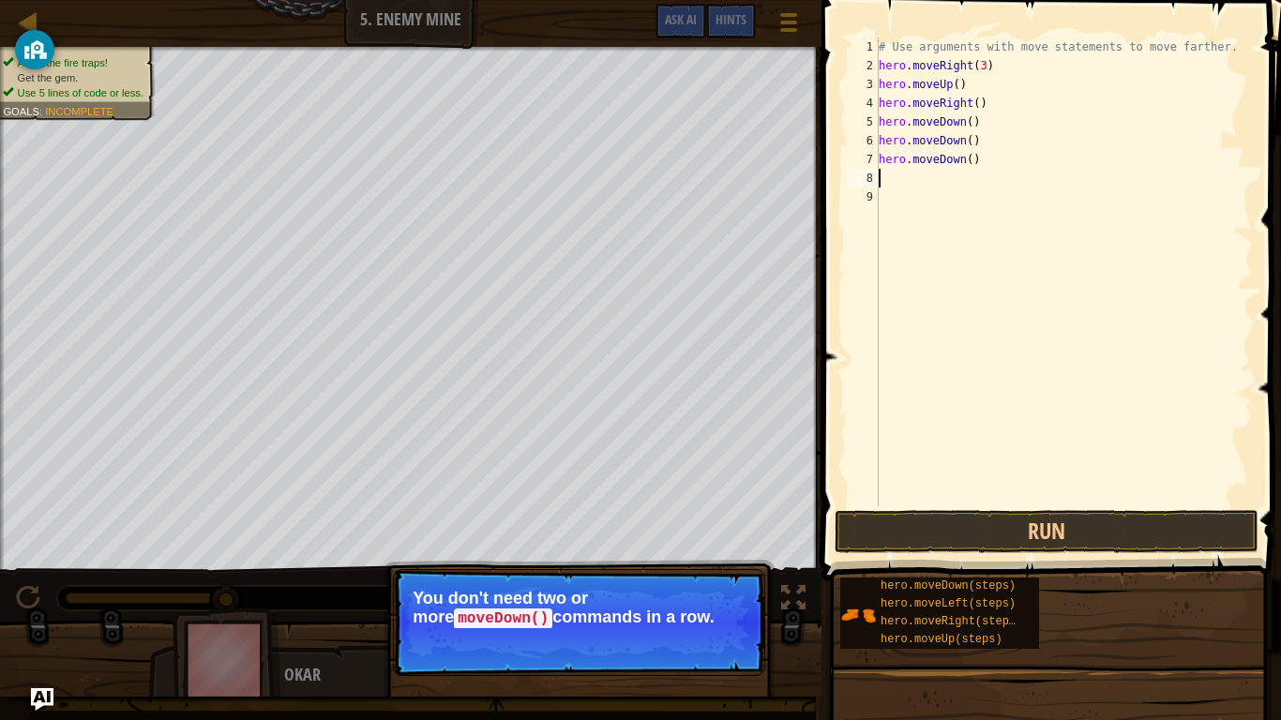
scroll to position [8, 0]
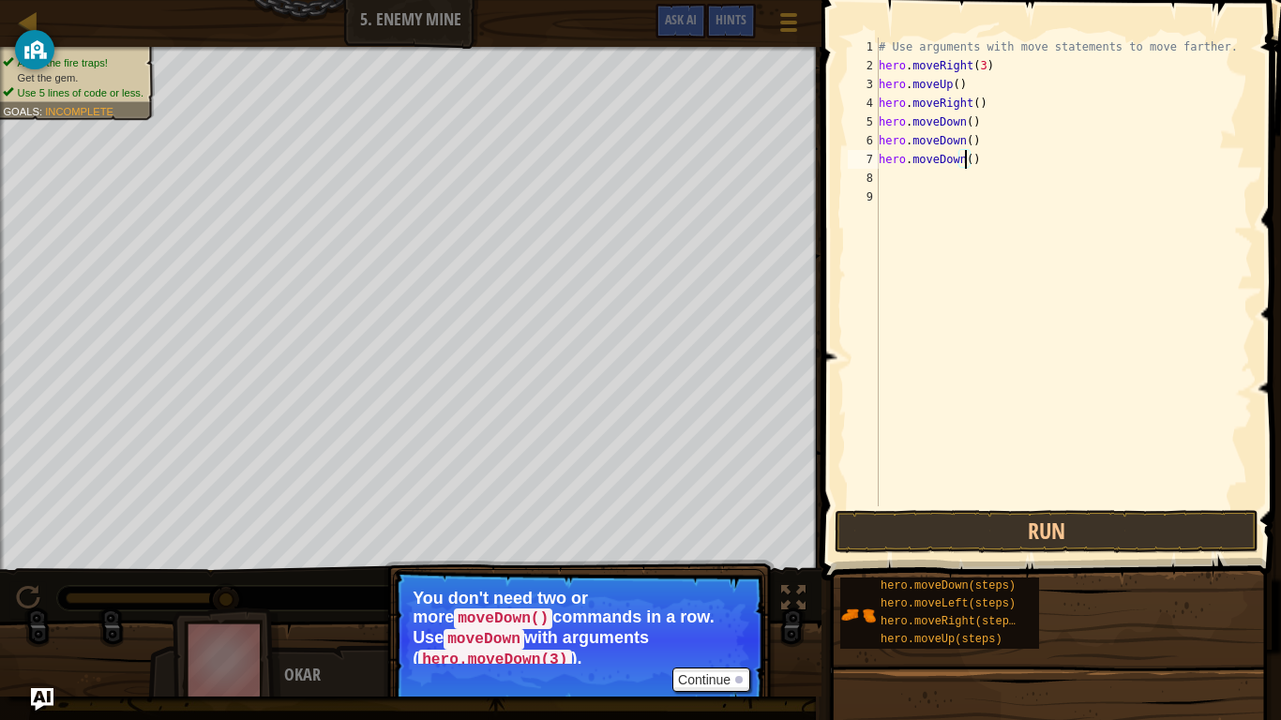
click at [966, 159] on div "# Use arguments with move statements to move farther. hero . moveRight ( 3 ) he…" at bounding box center [1064, 291] width 378 height 506
click at [966, 143] on div "# Use arguments with move statements to move farther. hero . moveRight ( 3 ) he…" at bounding box center [1064, 291] width 378 height 506
type textarea "hero.moveDown(2)"
click at [963, 533] on button "Run" at bounding box center [1046, 531] width 424 height 43
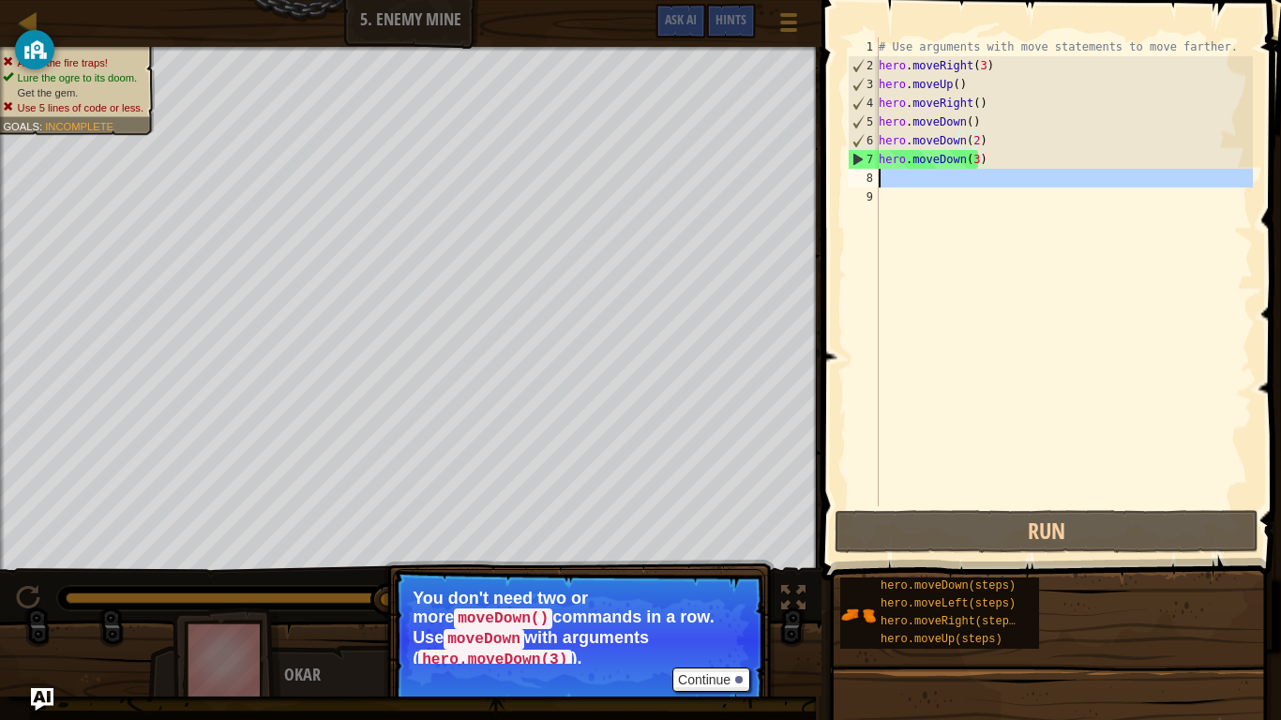
click at [876, 186] on div "8" at bounding box center [863, 178] width 31 height 19
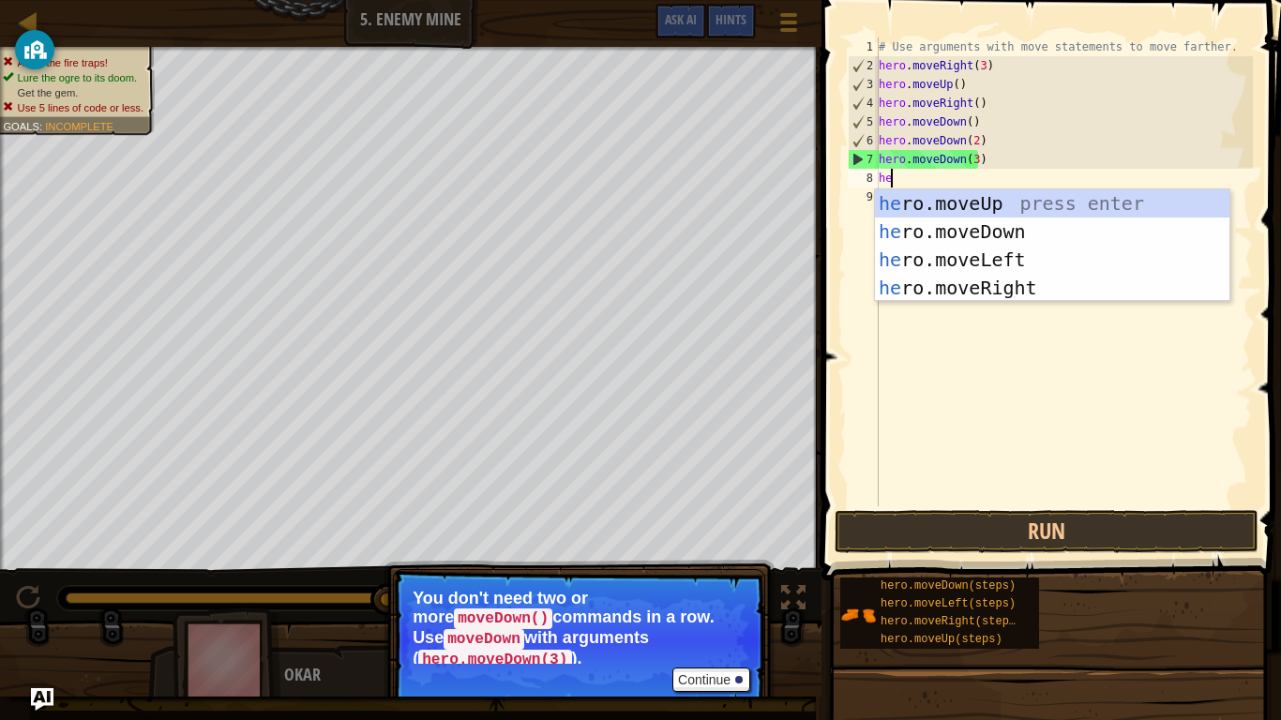
scroll to position [8, 1]
type textarea "hero"
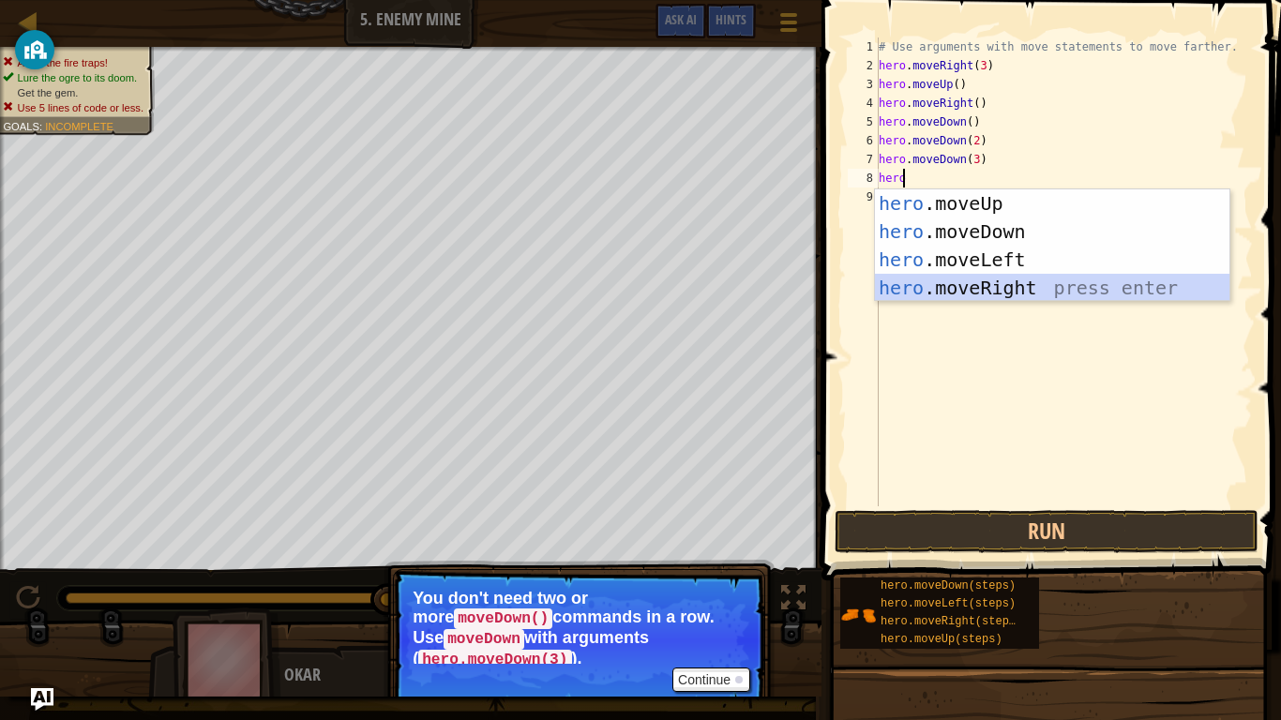
click at [968, 288] on div "hero .moveUp press enter hero .moveDown press enter hero .moveLeft press enter …" at bounding box center [1052, 273] width 354 height 169
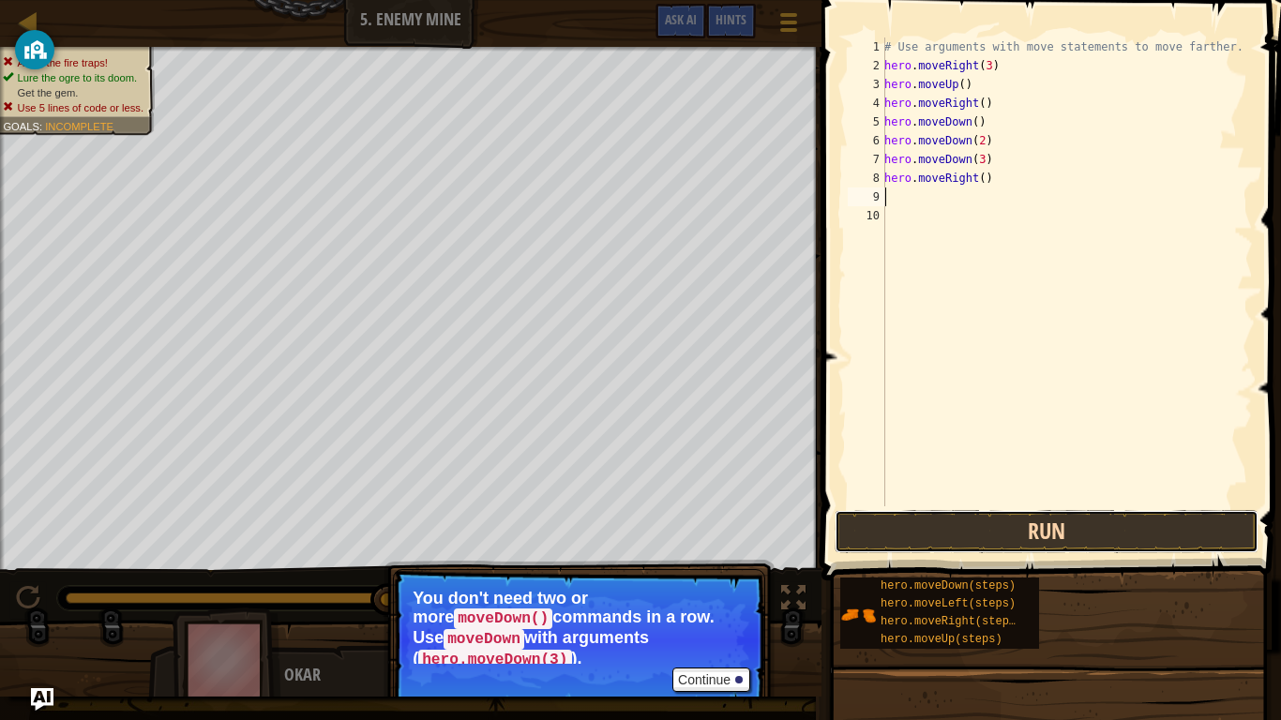
click at [967, 529] on button "Run" at bounding box center [1046, 531] width 424 height 43
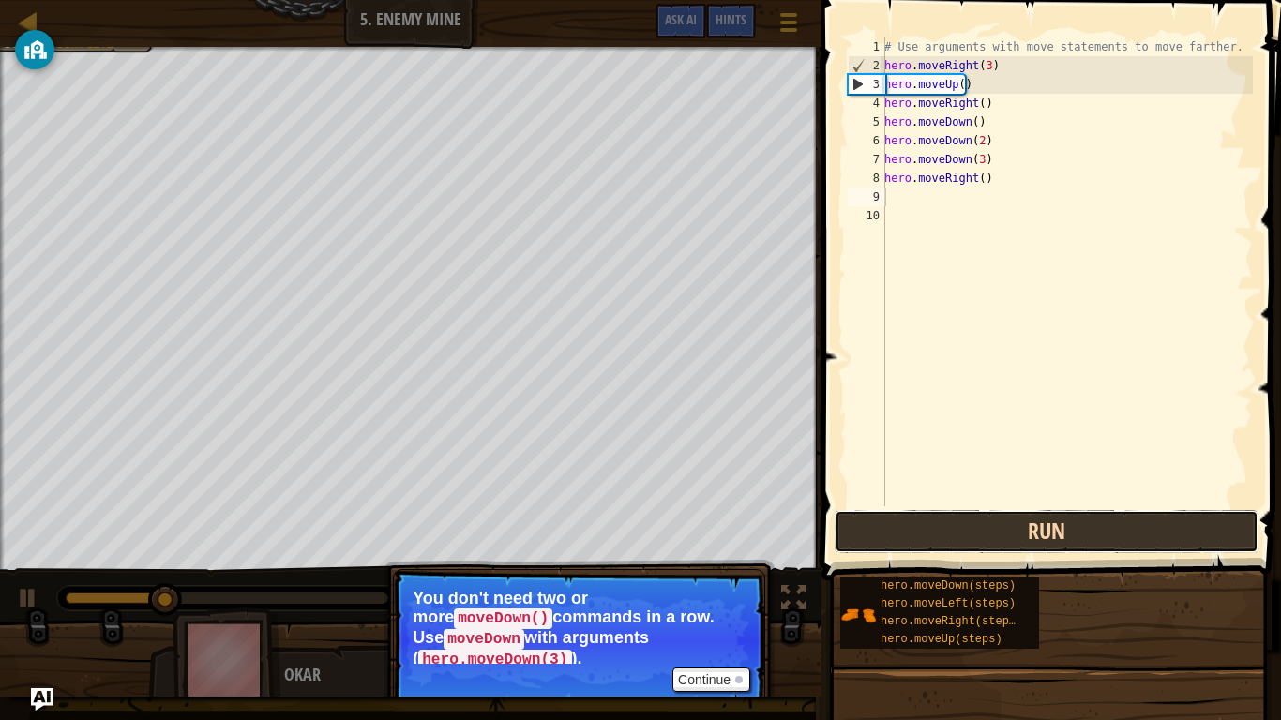
click at [967, 529] on button "Run" at bounding box center [1046, 531] width 424 height 43
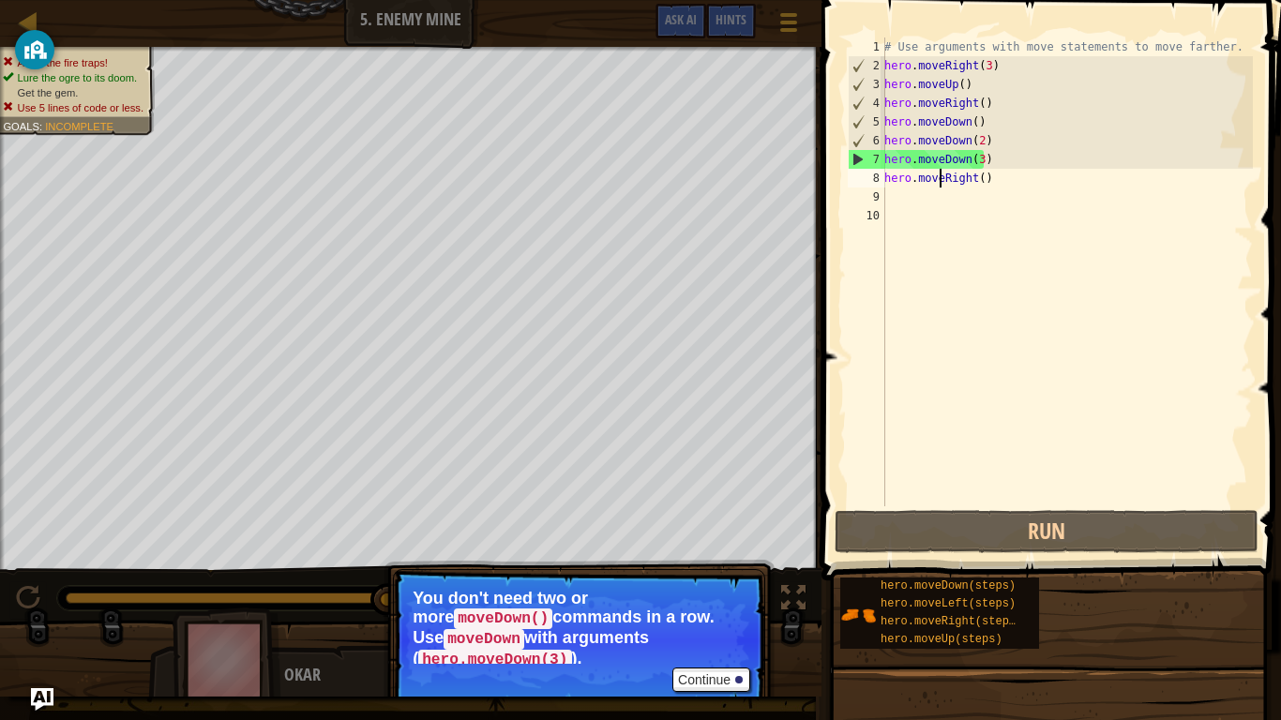
click at [938, 178] on div "# Use arguments with move statements to move farther. hero . moveRight ( 3 ) he…" at bounding box center [1066, 291] width 372 height 506
click at [997, 179] on div "# Use arguments with move statements to move farther. hero . moveRight ( 3 ) he…" at bounding box center [1066, 291] width 372 height 506
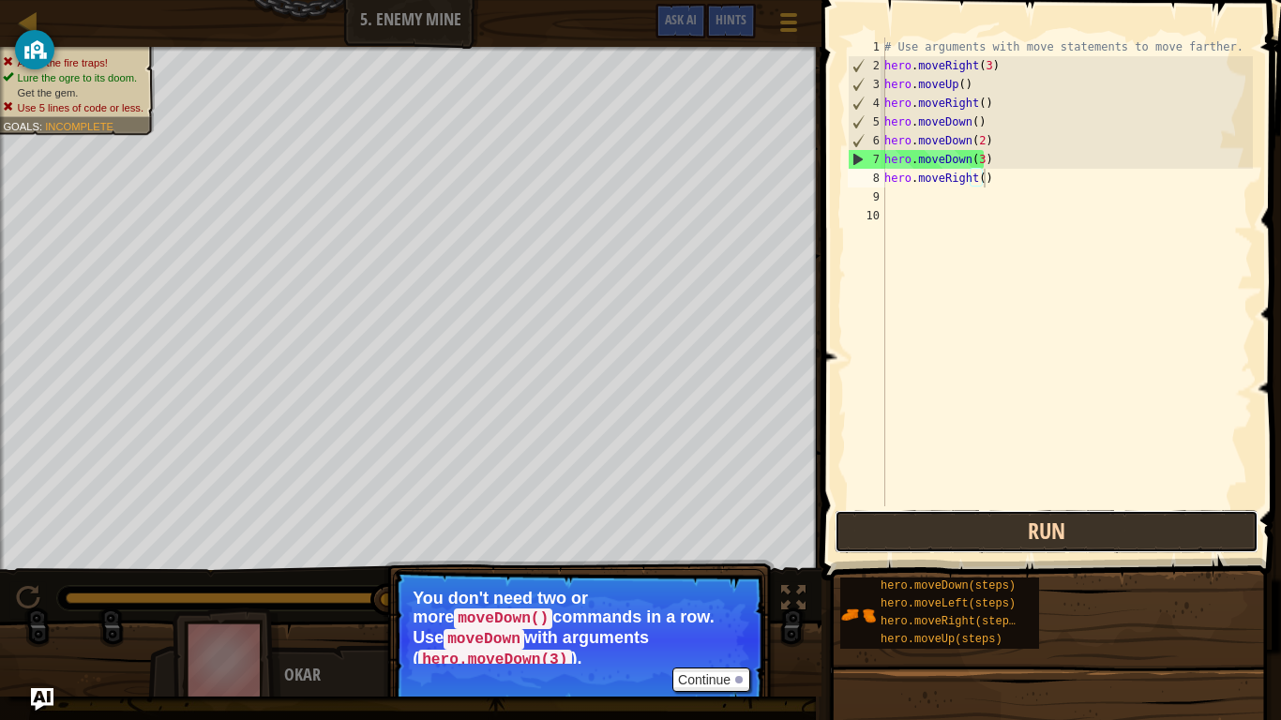
click at [853, 517] on button "Run" at bounding box center [1046, 531] width 424 height 43
click at [1108, 541] on button "Run" at bounding box center [1046, 531] width 424 height 43
type textarea "h"
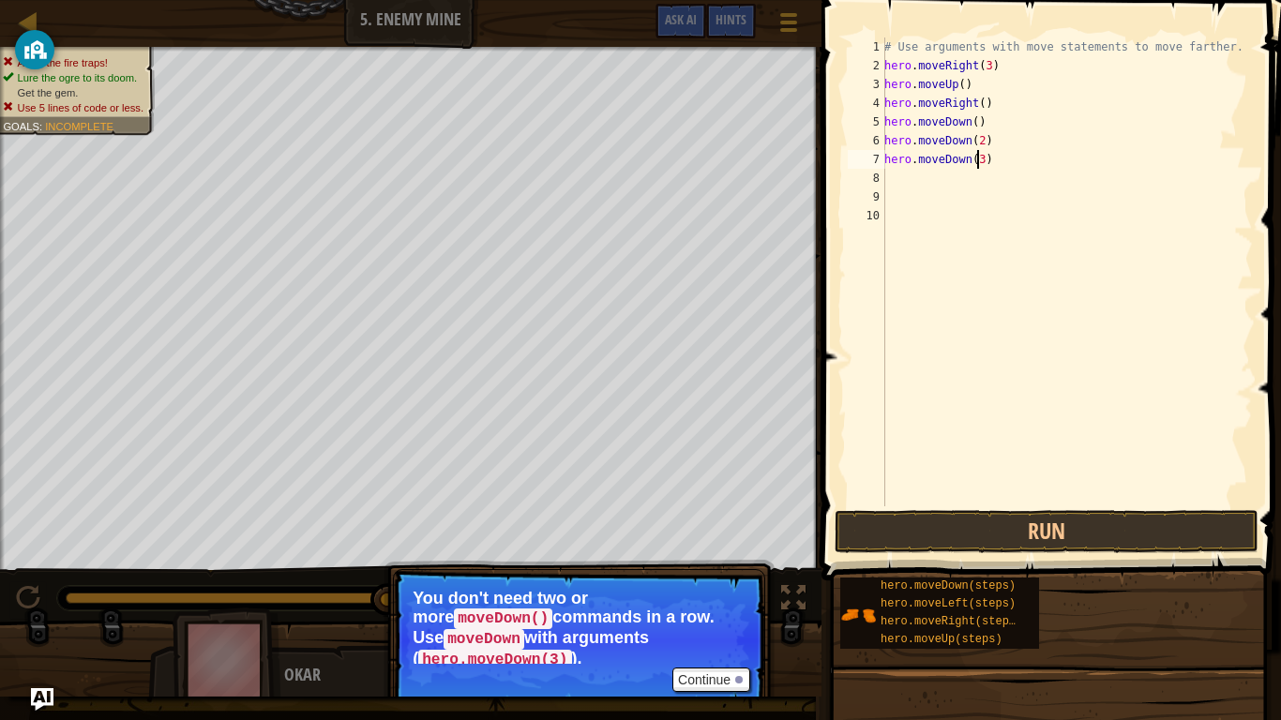
click at [977, 158] on div "# Use arguments with move statements to move farther. hero . moveRight ( 3 ) he…" at bounding box center [1066, 291] width 372 height 506
click at [974, 142] on div "# Use arguments with move statements to move farther. hero . moveRight ( 3 ) he…" at bounding box center [1066, 291] width 372 height 506
click at [989, 156] on div "# Use arguments with move statements to move farther. hero . moveRight ( 3 ) he…" at bounding box center [1066, 291] width 372 height 506
type textarea "h"
click at [981, 141] on div "# Use arguments with move statements to move farther. hero . moveRight ( 3 ) he…" at bounding box center [1066, 291] width 372 height 506
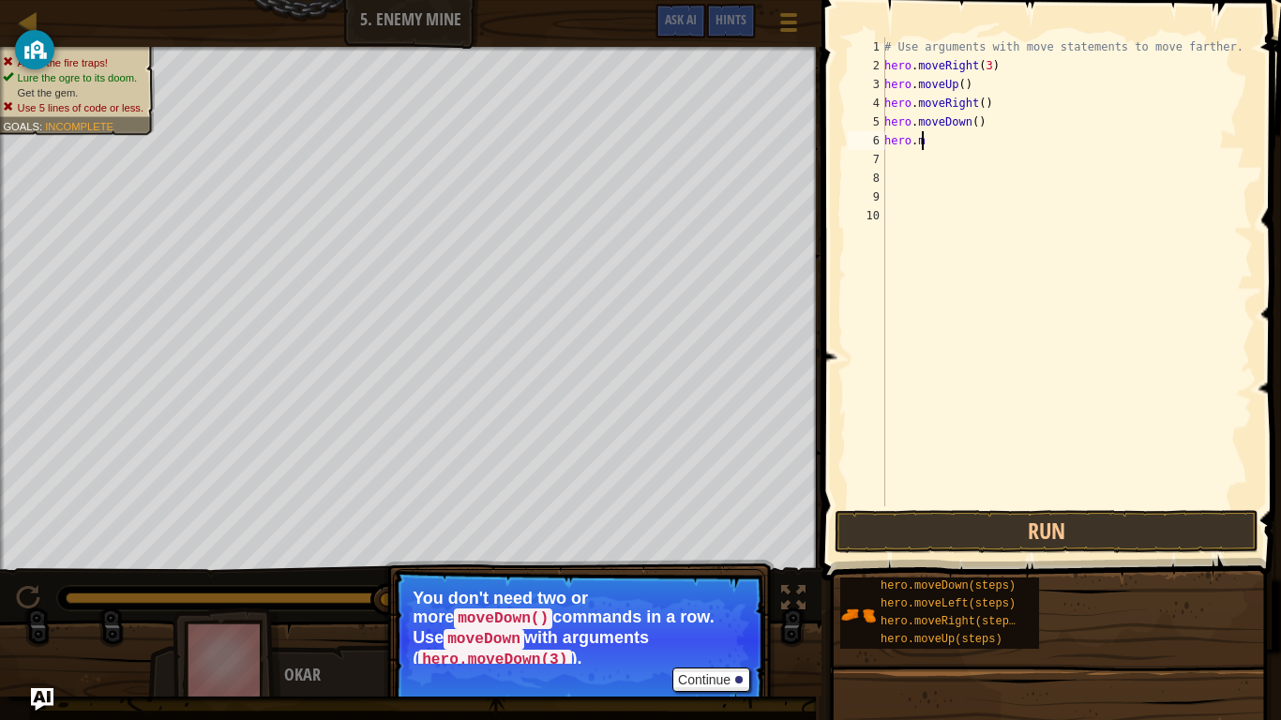
type textarea "h"
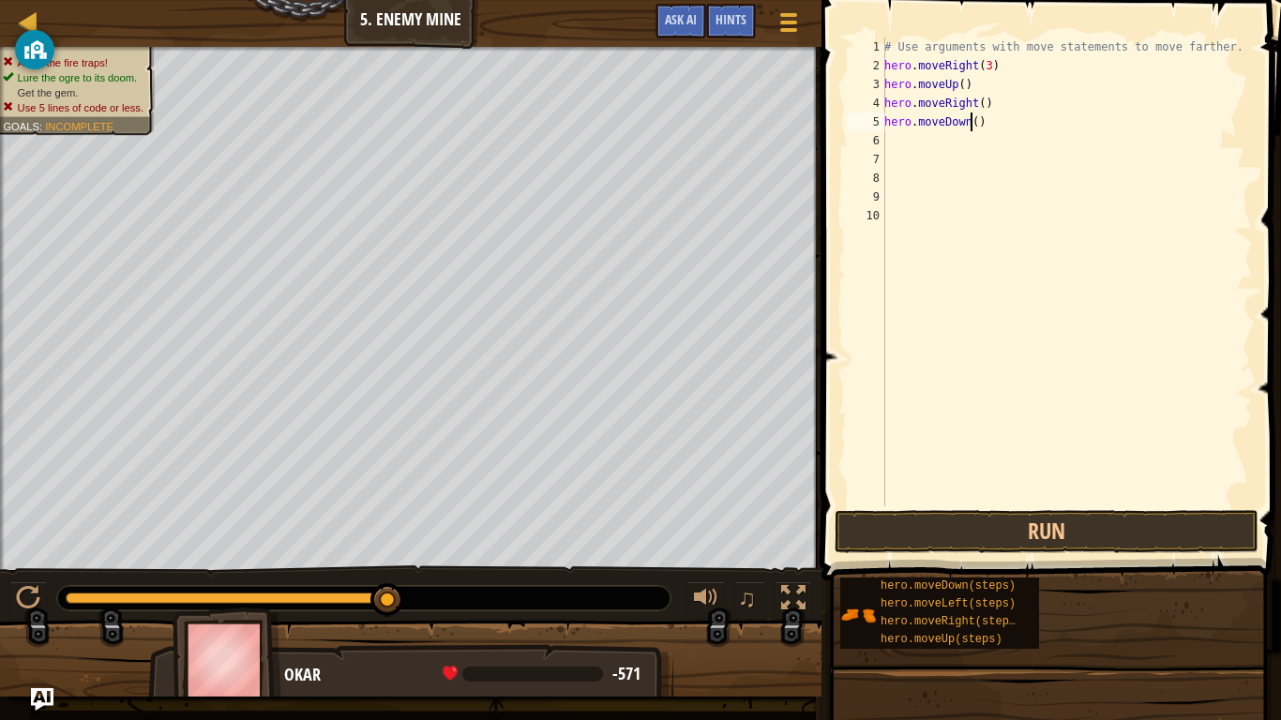
click at [970, 126] on div "# Use arguments with move statements to move farther. hero . moveRight ( 3 ) he…" at bounding box center [1066, 291] width 372 height 506
type textarea "hero.moveDown(3)"
click at [961, 535] on button "Run" at bounding box center [1046, 531] width 424 height 43
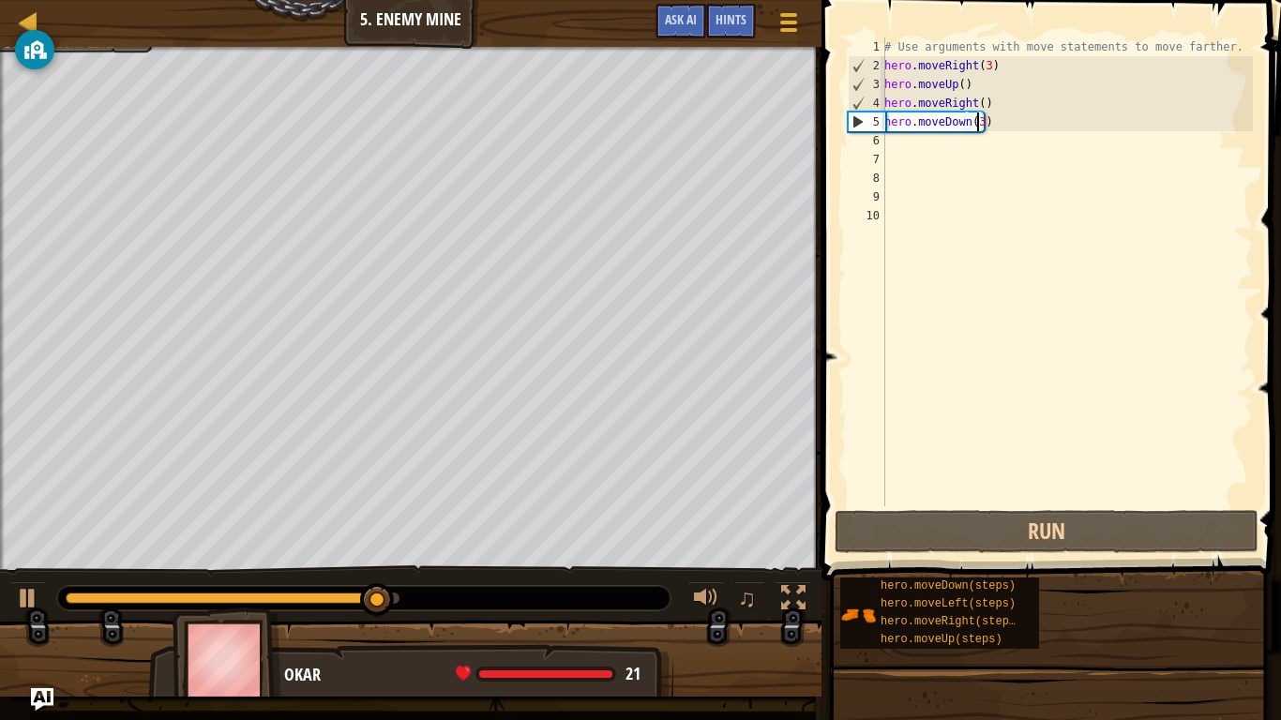
click at [894, 147] on div "# Use arguments with move statements to move farther. hero . moveRight ( 3 ) he…" at bounding box center [1066, 291] width 372 height 506
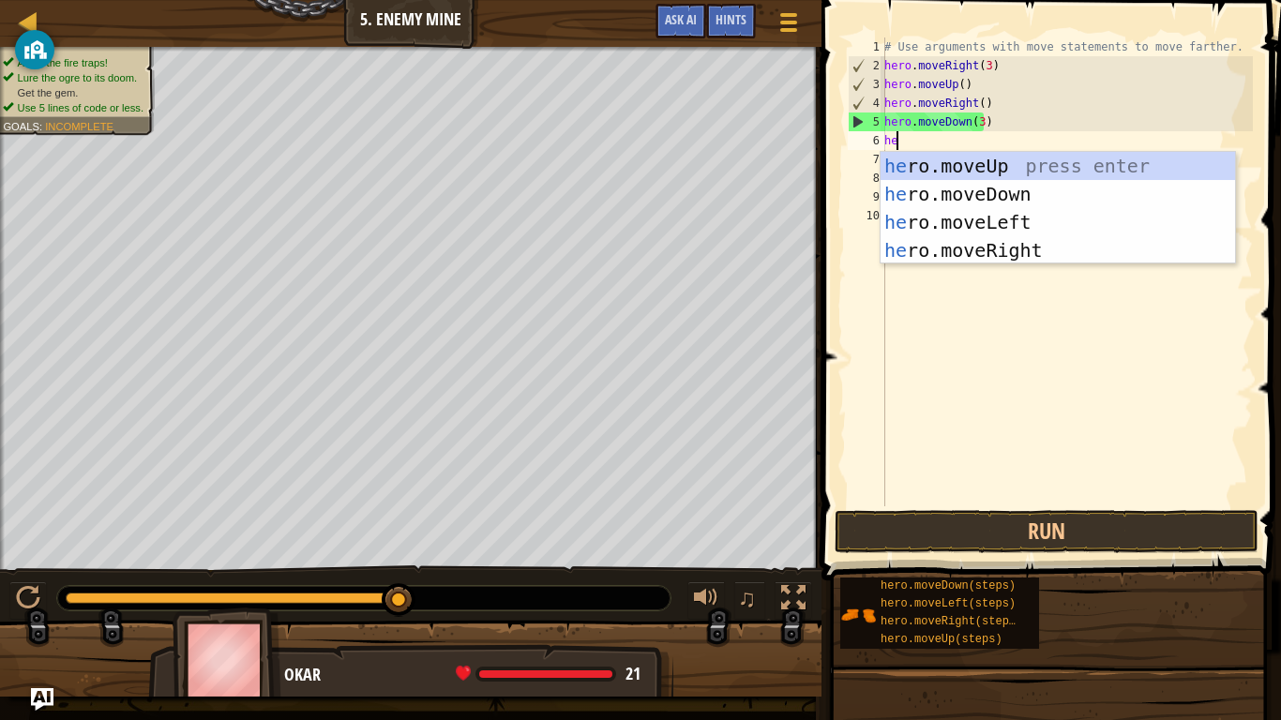
type textarea "her"
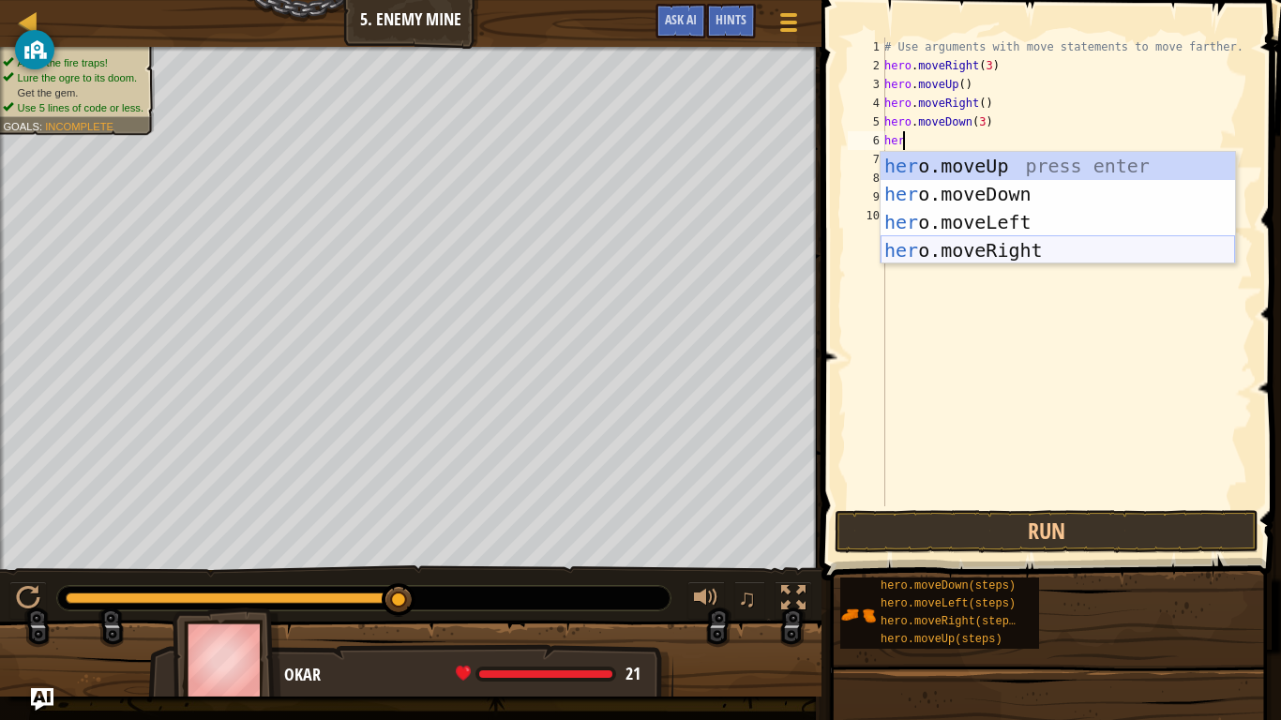
click at [986, 244] on div "her o.moveUp press enter her o.moveDown press enter her o.moveLeft press enter …" at bounding box center [1057, 236] width 354 height 169
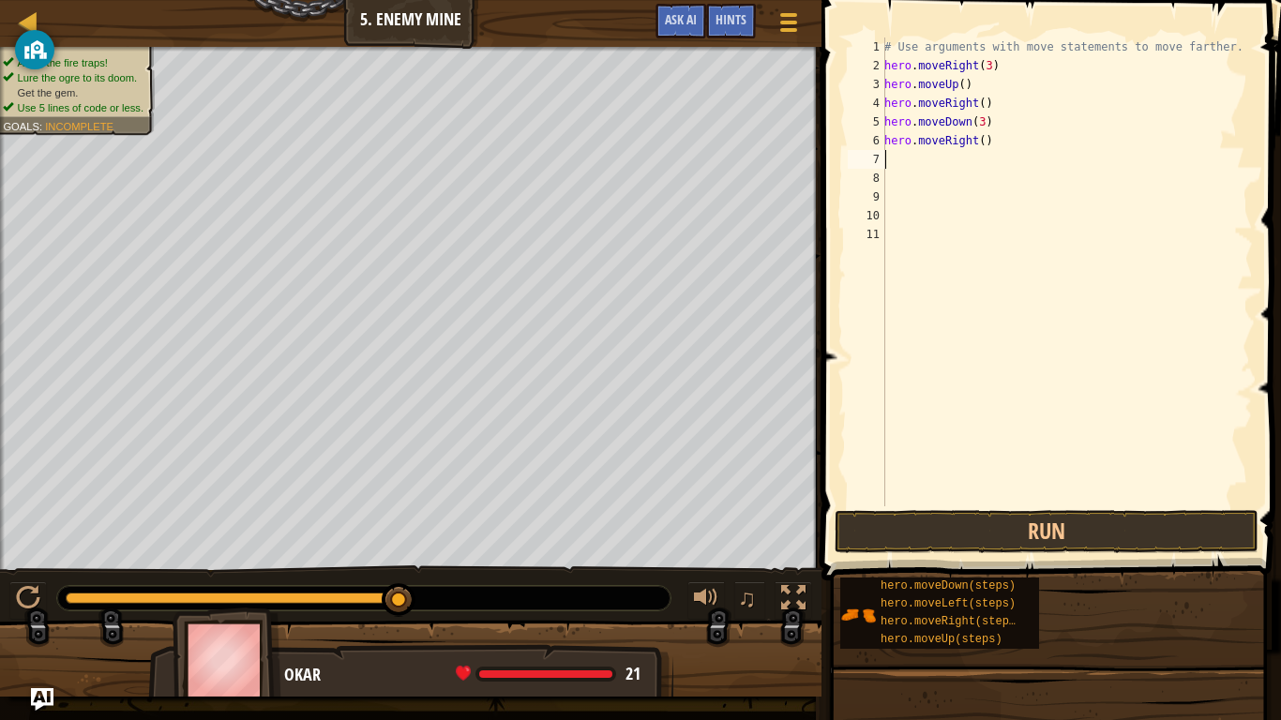
scroll to position [8, 0]
click at [986, 526] on button "Run" at bounding box center [1046, 531] width 424 height 43
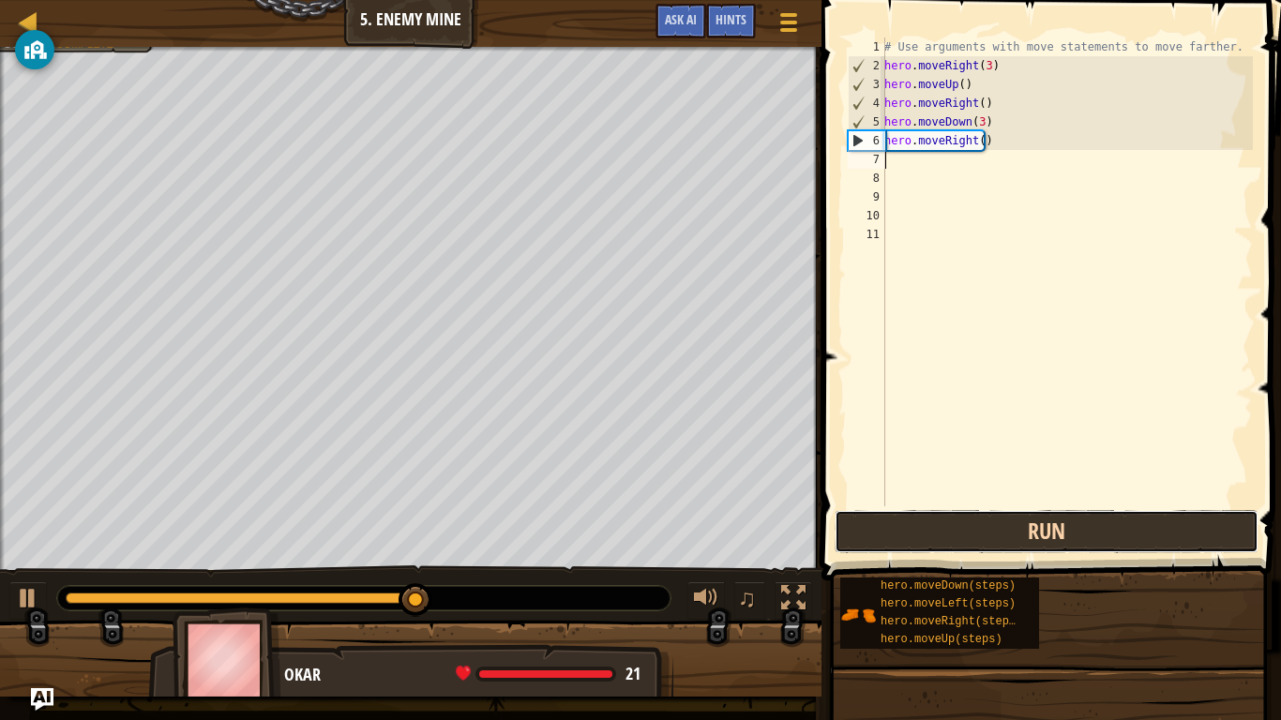
click at [987, 531] on button "Run" at bounding box center [1046, 531] width 424 height 43
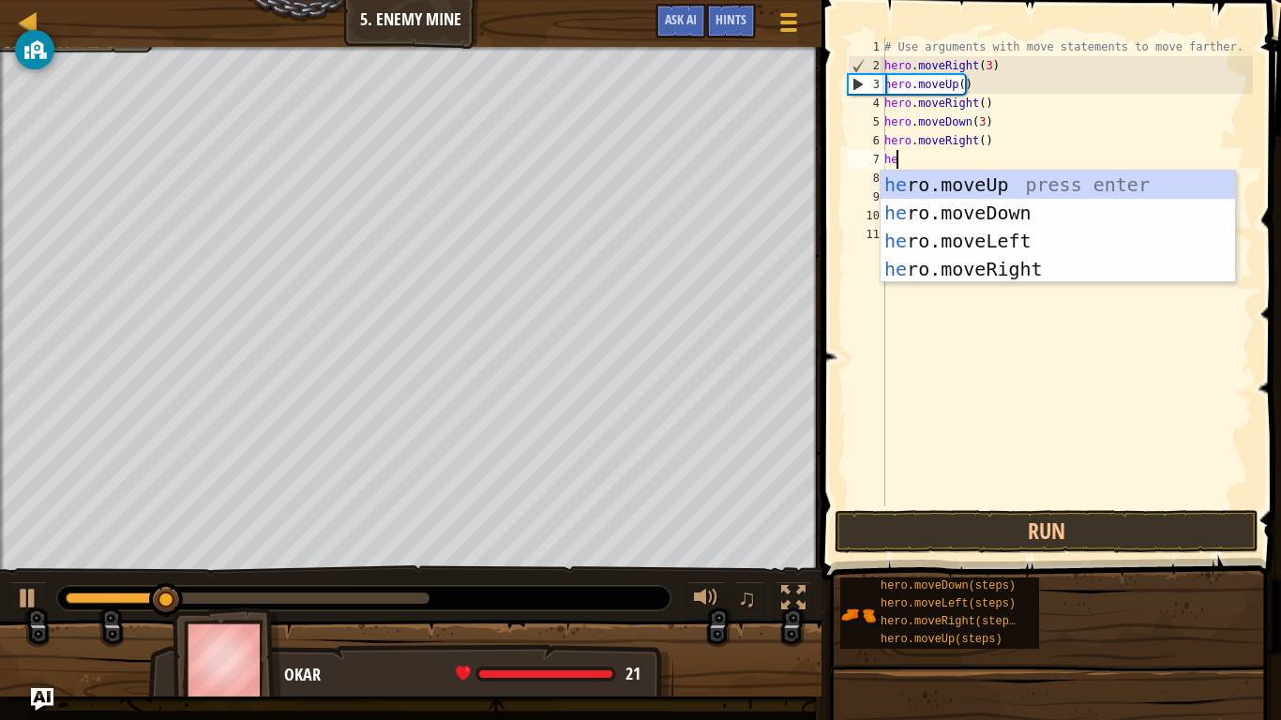
type textarea "her"
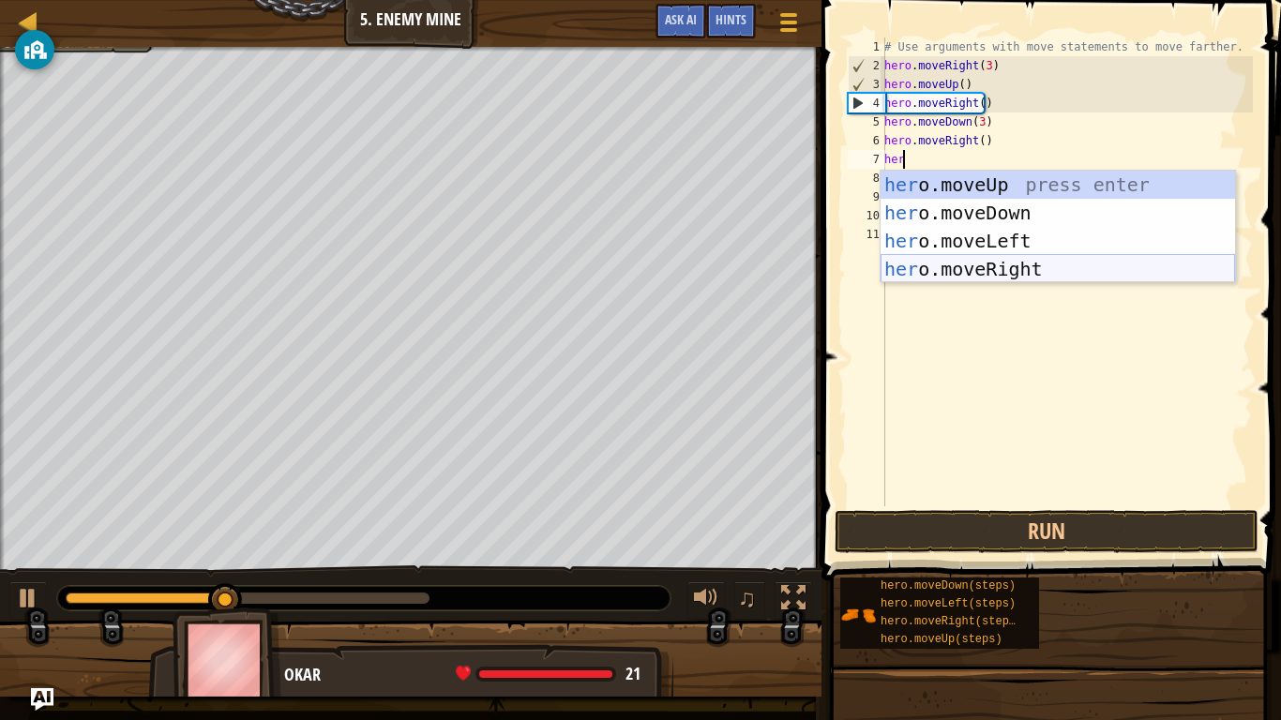
click at [943, 263] on div "her o.moveUp press enter her o.moveDown press enter her o.moveLeft press enter …" at bounding box center [1057, 255] width 354 height 169
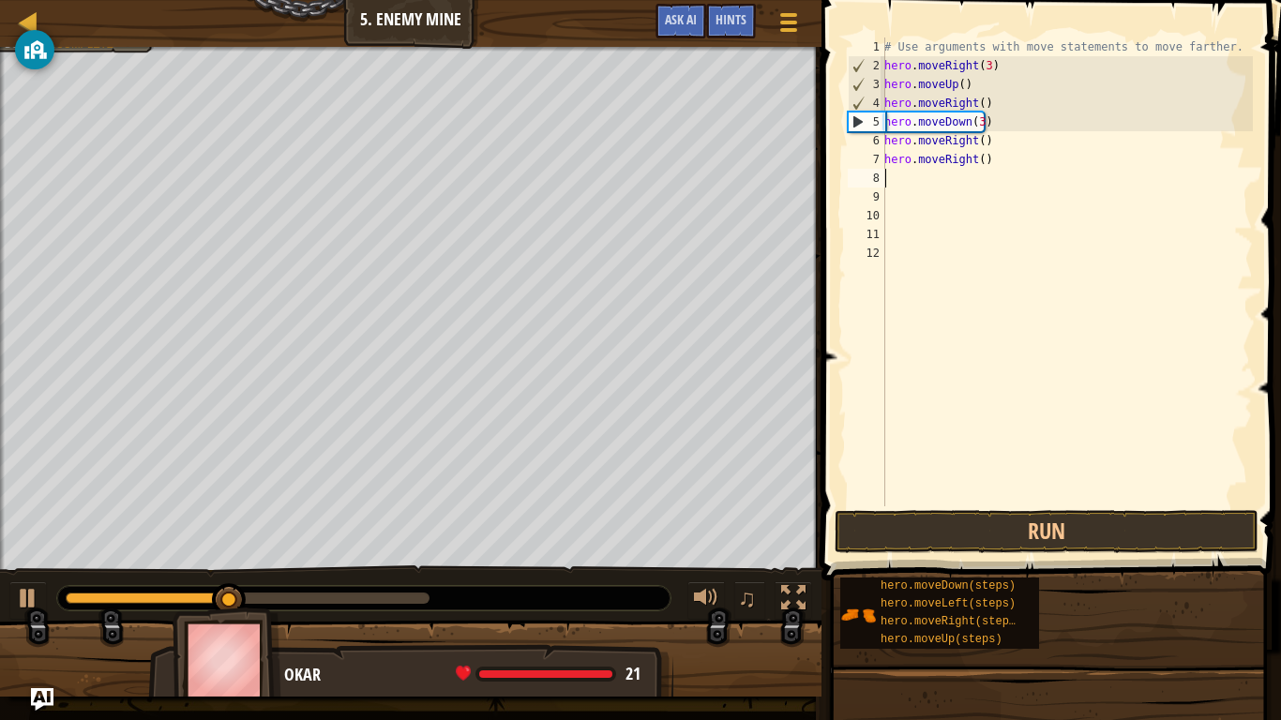
scroll to position [8, 0]
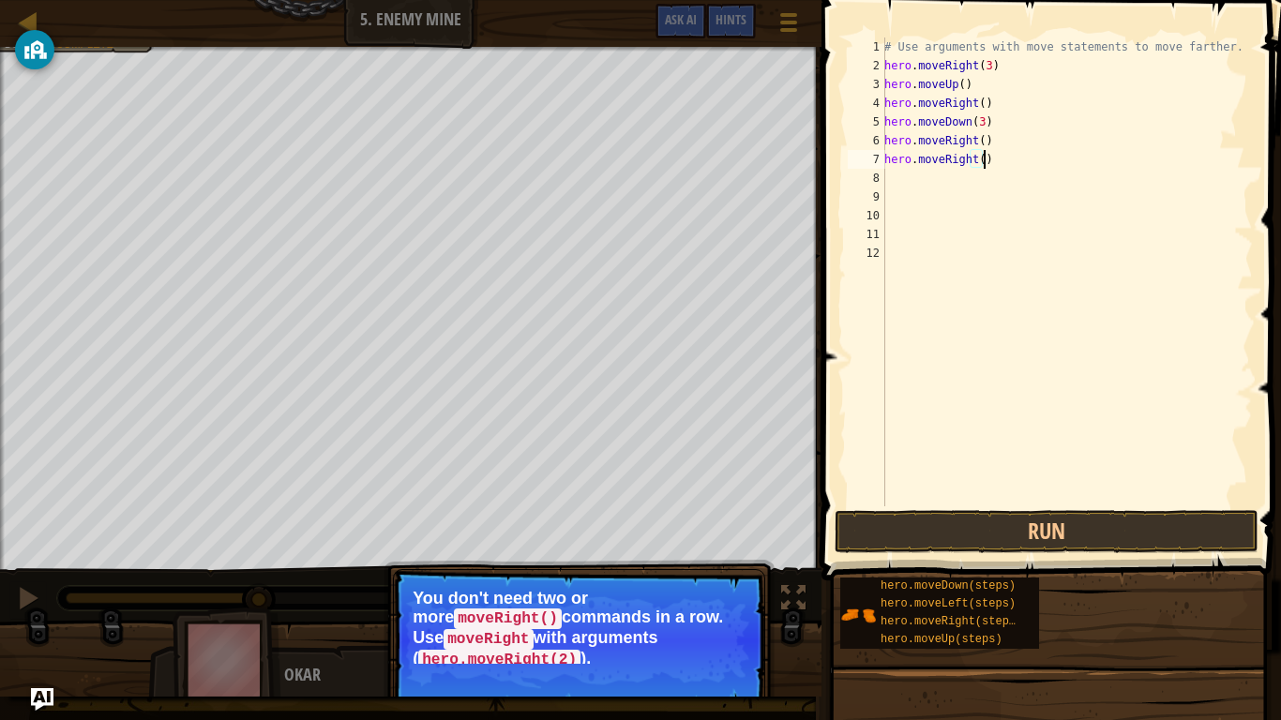
click at [989, 165] on div "# Use arguments with move statements to move farther. hero . moveRight ( 3 ) he…" at bounding box center [1066, 291] width 372 height 506
type textarea "h"
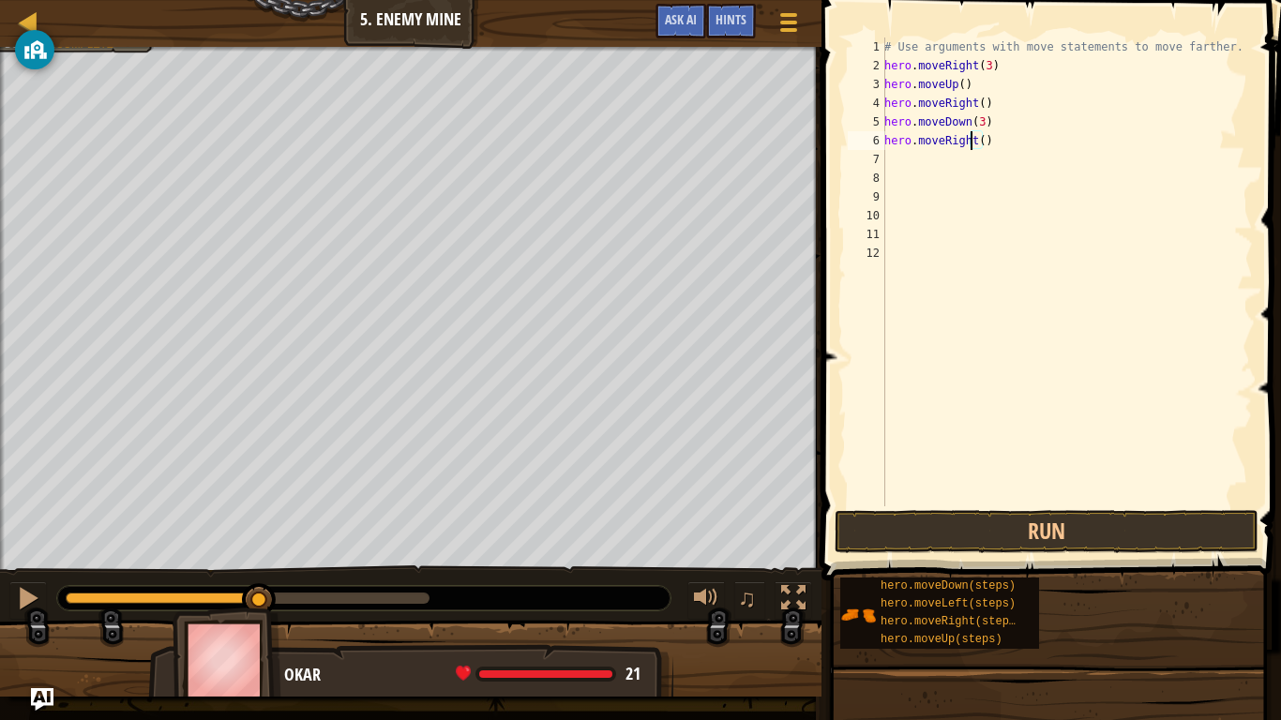
click at [972, 143] on div "# Use arguments with move statements to move farther. hero . moveRight ( 3 ) he…" at bounding box center [1066, 291] width 372 height 506
click at [979, 139] on div "# Use arguments with move statements to move farther. hero . moveRight ( 3 ) he…" at bounding box center [1066, 291] width 372 height 506
click at [992, 140] on div "# Use arguments with move statements to move farther. hero . moveRight ( 3 ) he…" at bounding box center [1066, 291] width 372 height 506
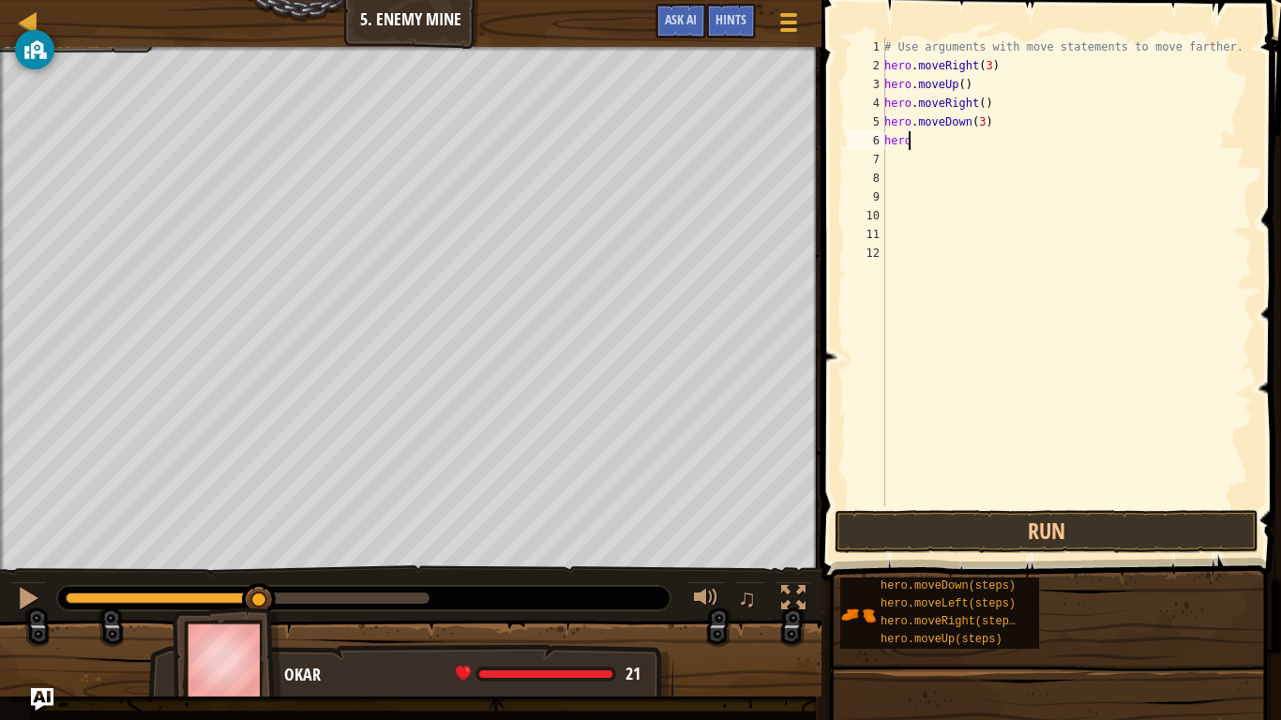
type textarea "h"
click at [929, 536] on button "Run" at bounding box center [1046, 531] width 424 height 43
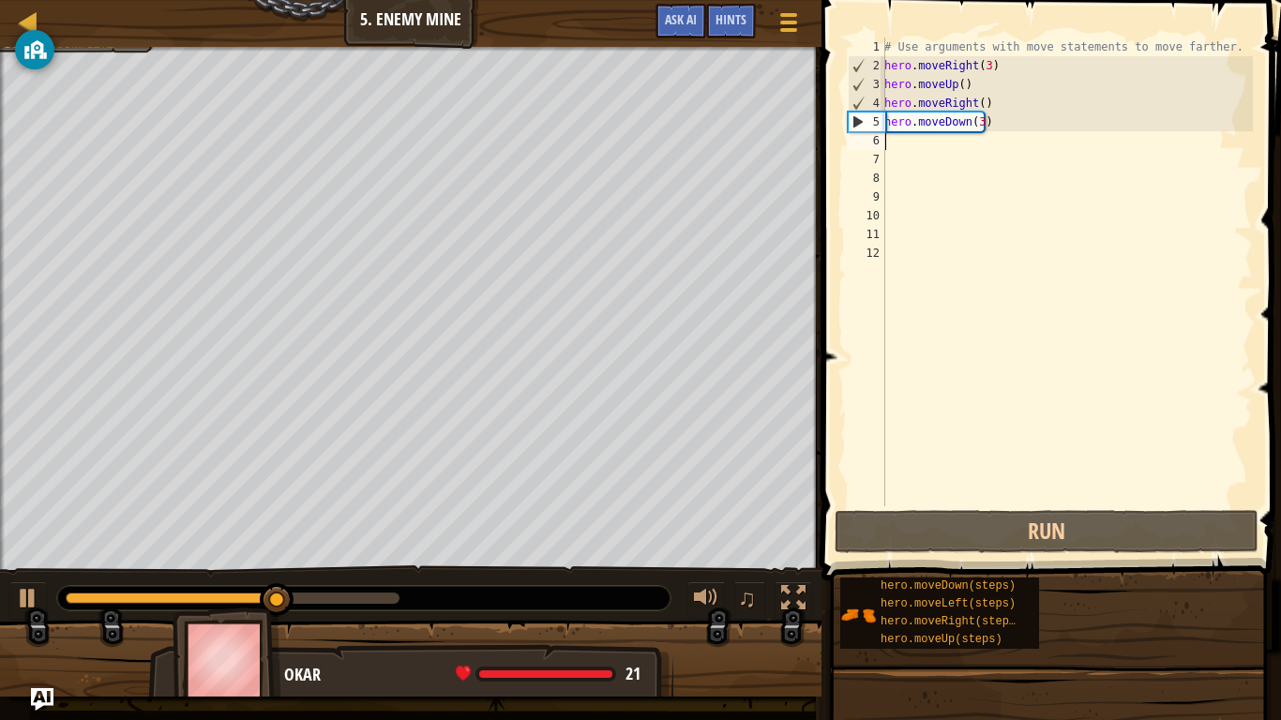
click at [887, 145] on div "# Use arguments with move statements to move farther. hero . moveRight ( 3 ) he…" at bounding box center [1066, 291] width 372 height 506
click at [983, 68] on div "# Use arguments with move statements to move farther. hero . moveRight ( 3 ) he…" at bounding box center [1066, 291] width 372 height 506
type textarea "hero.moveRight(3)"
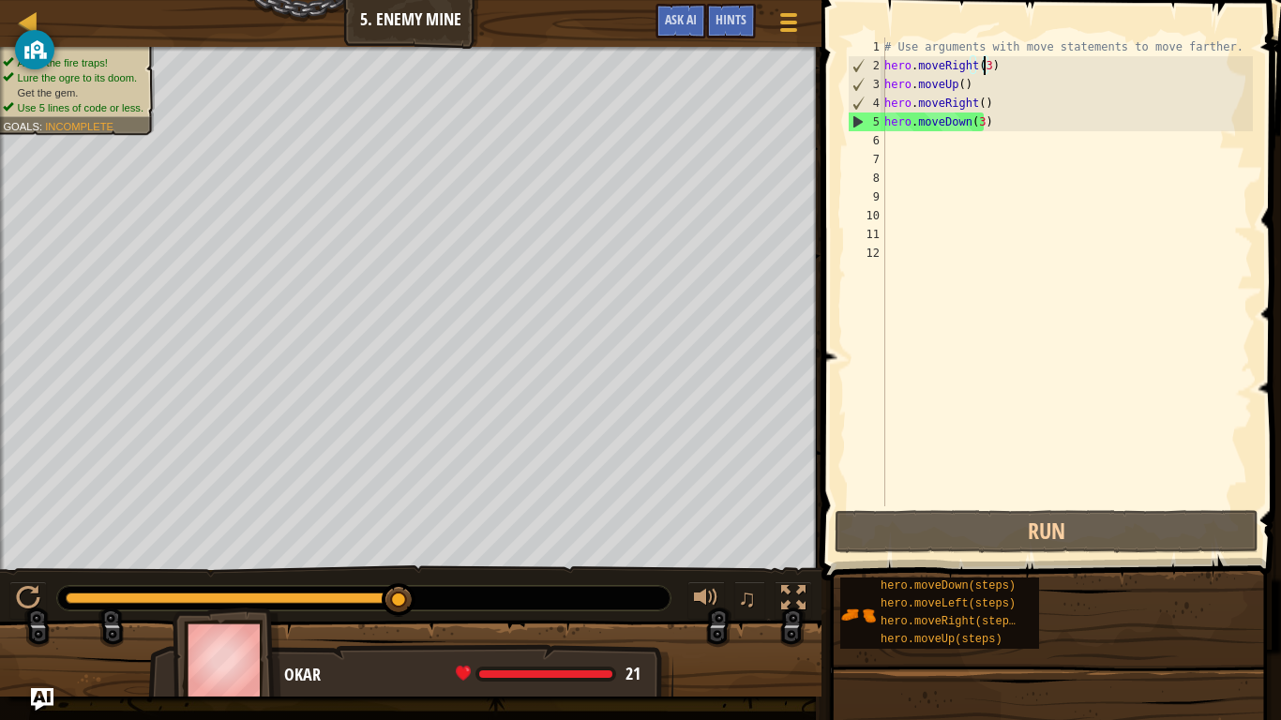
click at [996, 186] on div "# Use arguments with move statements to move farther. hero . moveRight ( 3 ) he…" at bounding box center [1066, 291] width 372 height 506
click at [889, 146] on div "# Use arguments with move statements to move farther. hero . moveRight ( 3 ) he…" at bounding box center [1066, 291] width 372 height 506
click at [974, 110] on div "# Use arguments with move statements to move farther. hero . moveRight ( 3 ) he…" at bounding box center [1066, 291] width 372 height 506
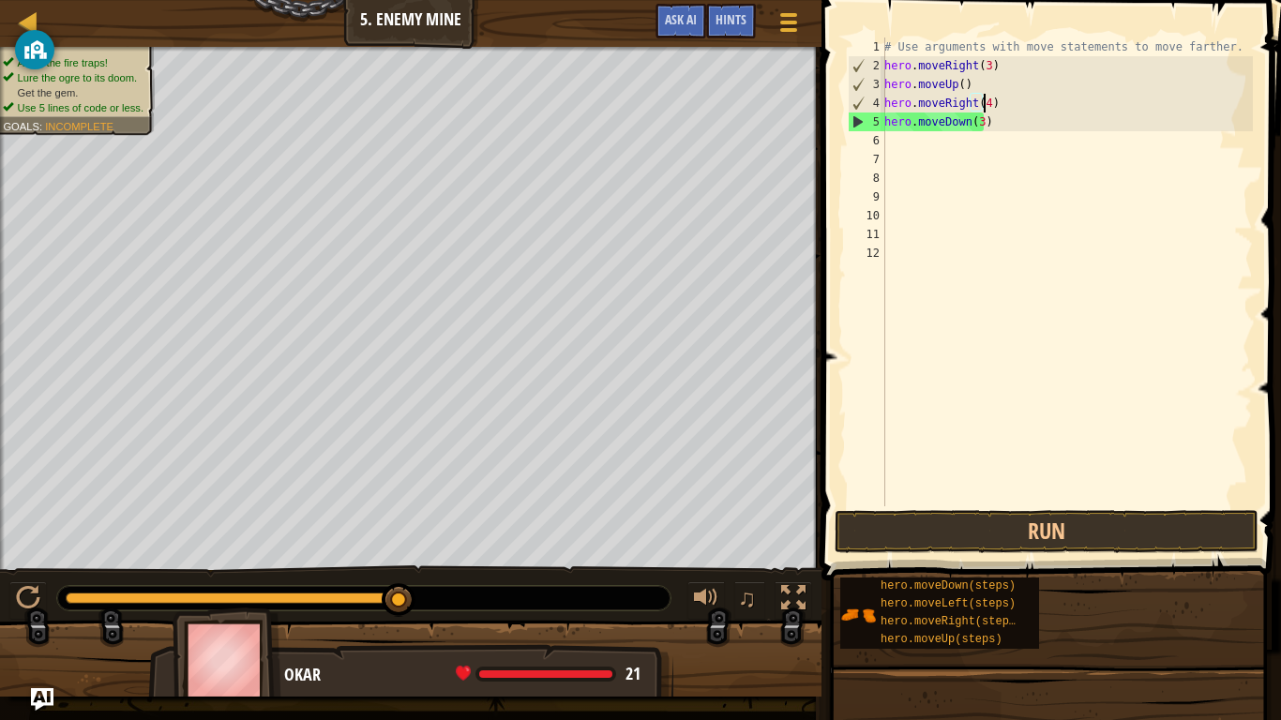
scroll to position [8, 8]
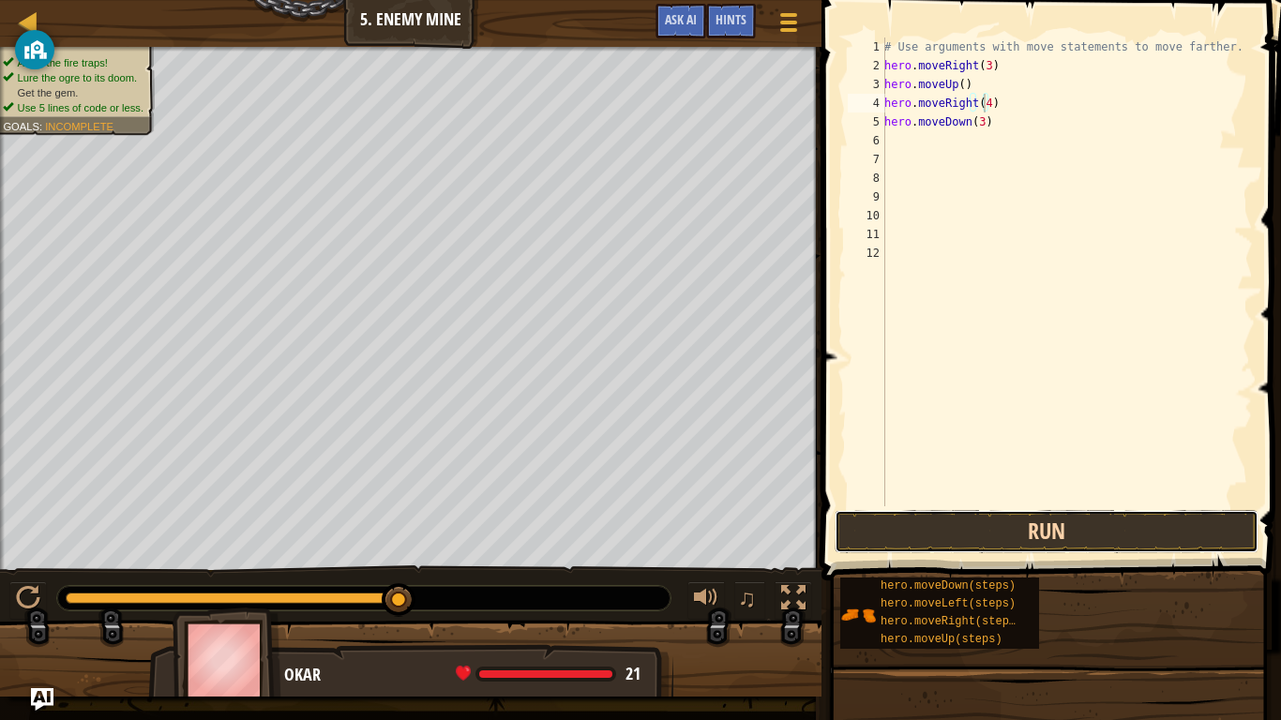
click at [966, 528] on button "Run" at bounding box center [1046, 531] width 424 height 43
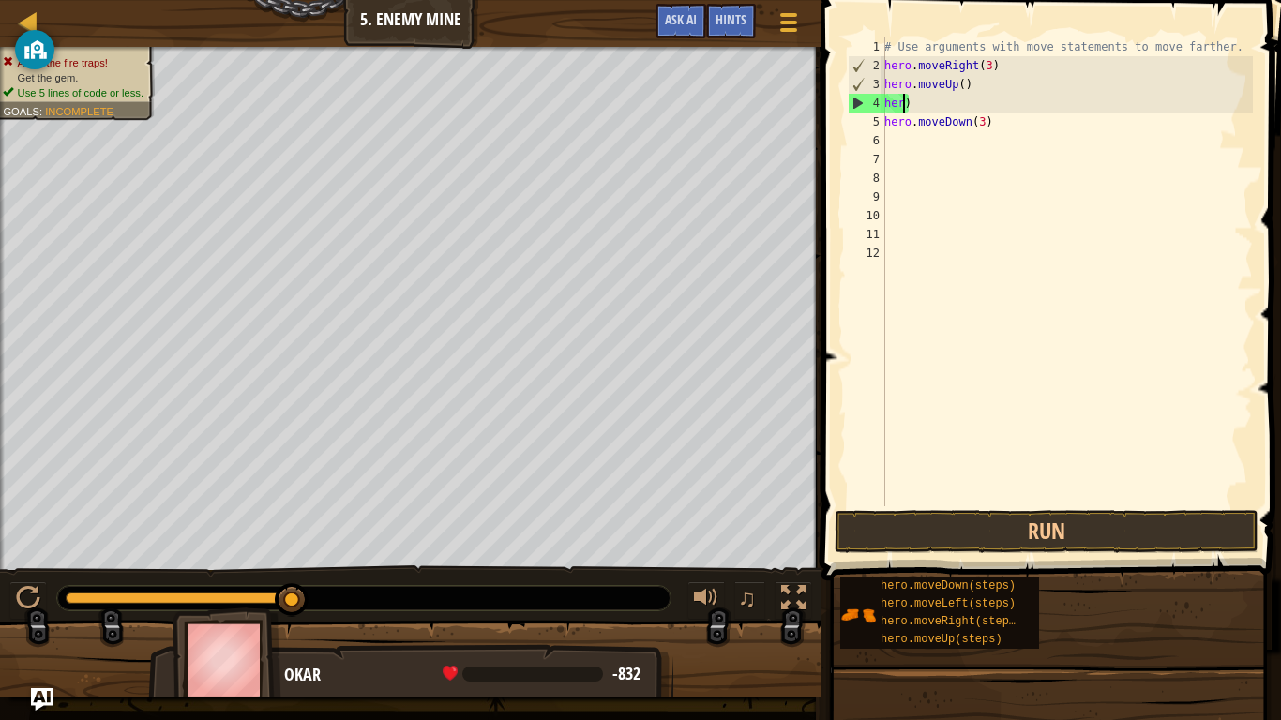
scroll to position [8, 0]
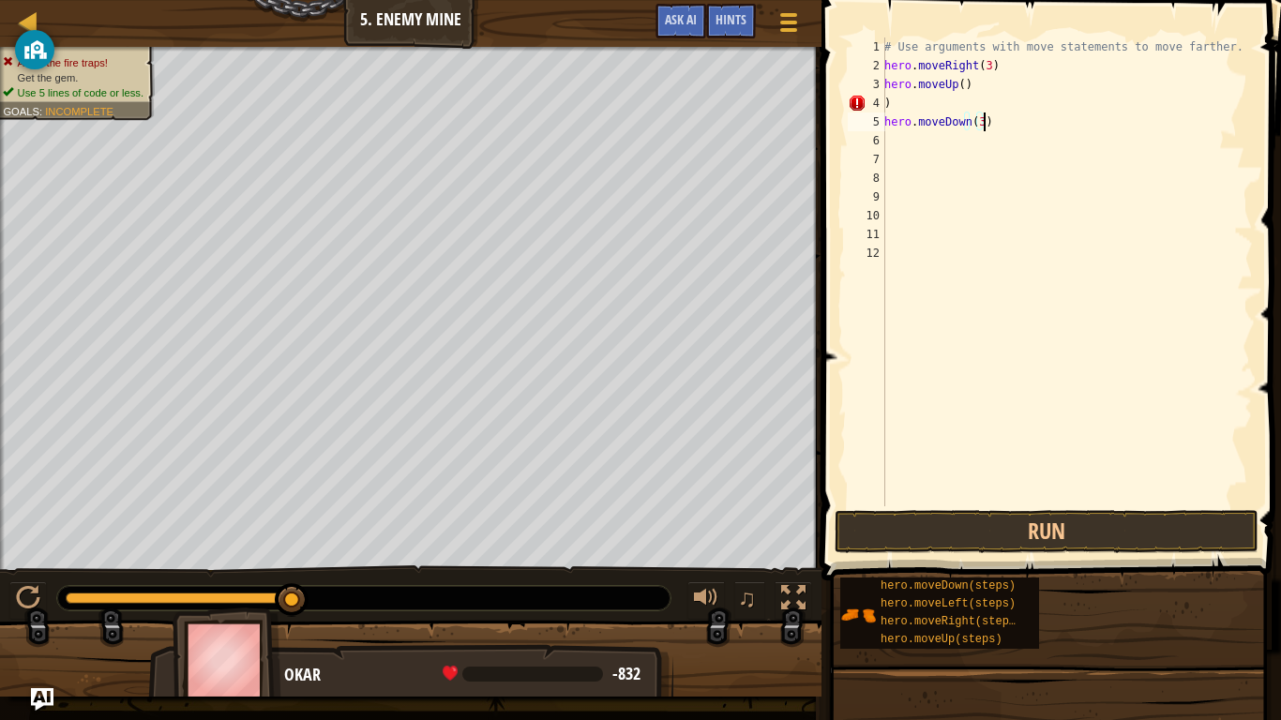
click at [1008, 120] on div "# Use arguments with move statements to move farther. hero . moveRight ( 3 ) he…" at bounding box center [1066, 291] width 372 height 506
type textarea "h"
click at [896, 110] on div "# Use arguments with move statements to move farther. hero . moveRight ( 3 ) he…" at bounding box center [1066, 291] width 372 height 506
type textarea ")"
type textarea "h"
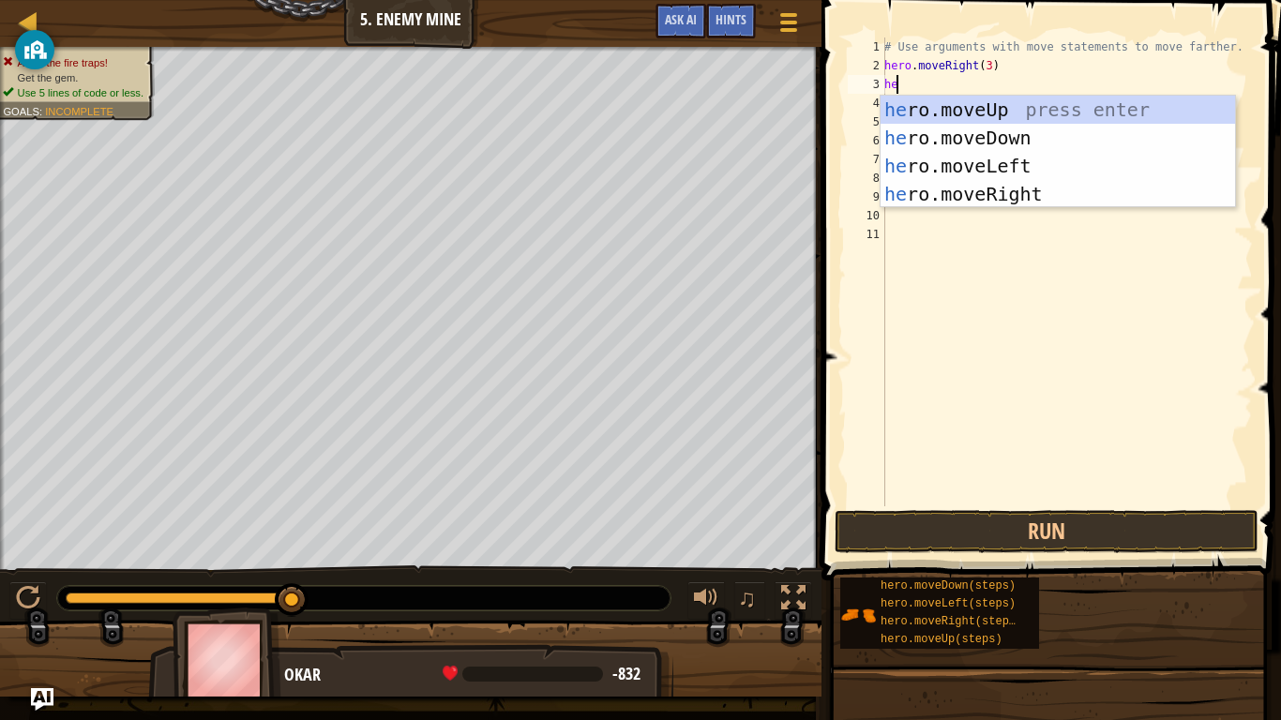
type textarea "her"
drag, startPoint x: 896, startPoint y: 110, endPoint x: 1005, endPoint y: 87, distance: 111.1
click at [1005, 87] on div "# Use arguments with move statements to move farther. hero . moveRight ( 3 ) her" at bounding box center [1066, 291] width 372 height 506
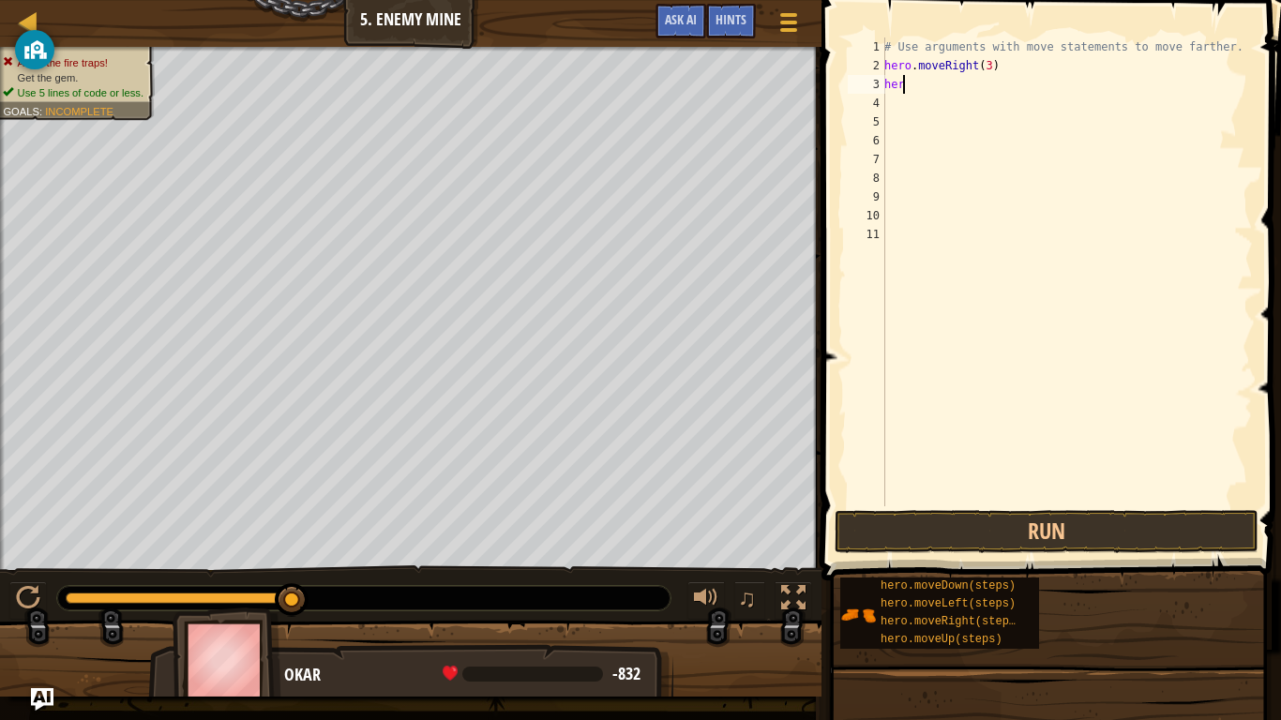
type textarea "hero"
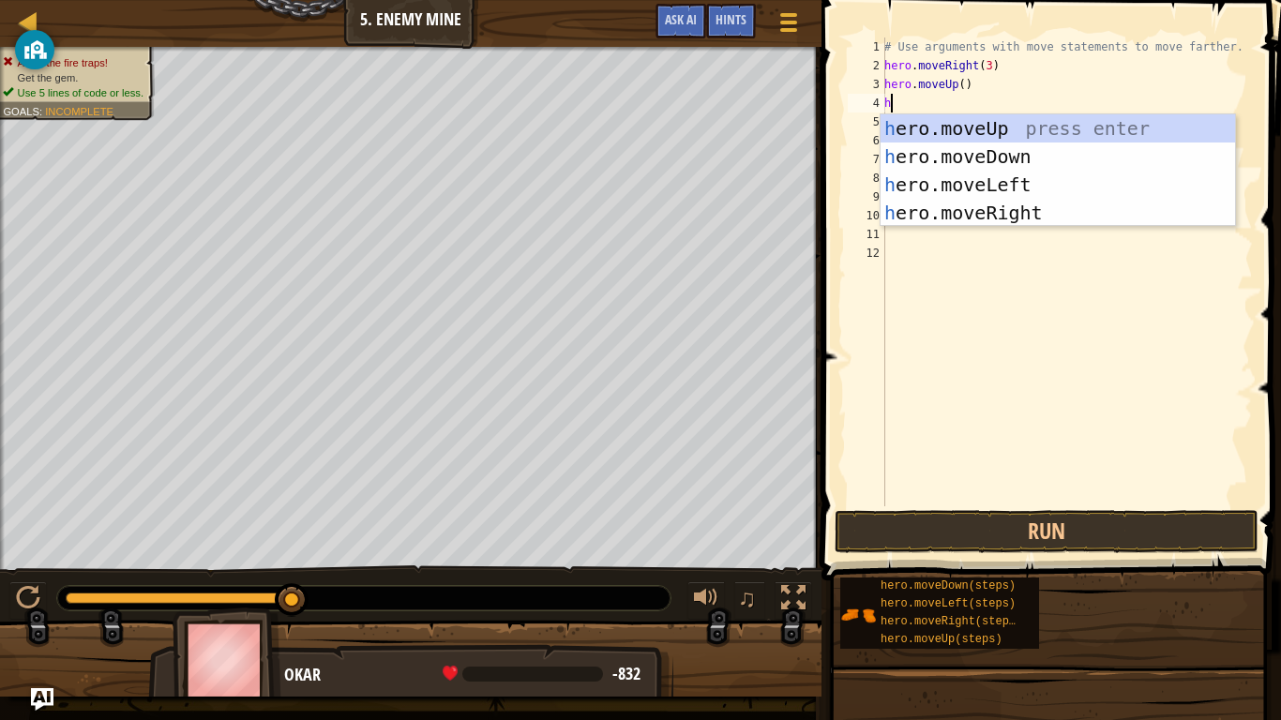
type textarea "her"
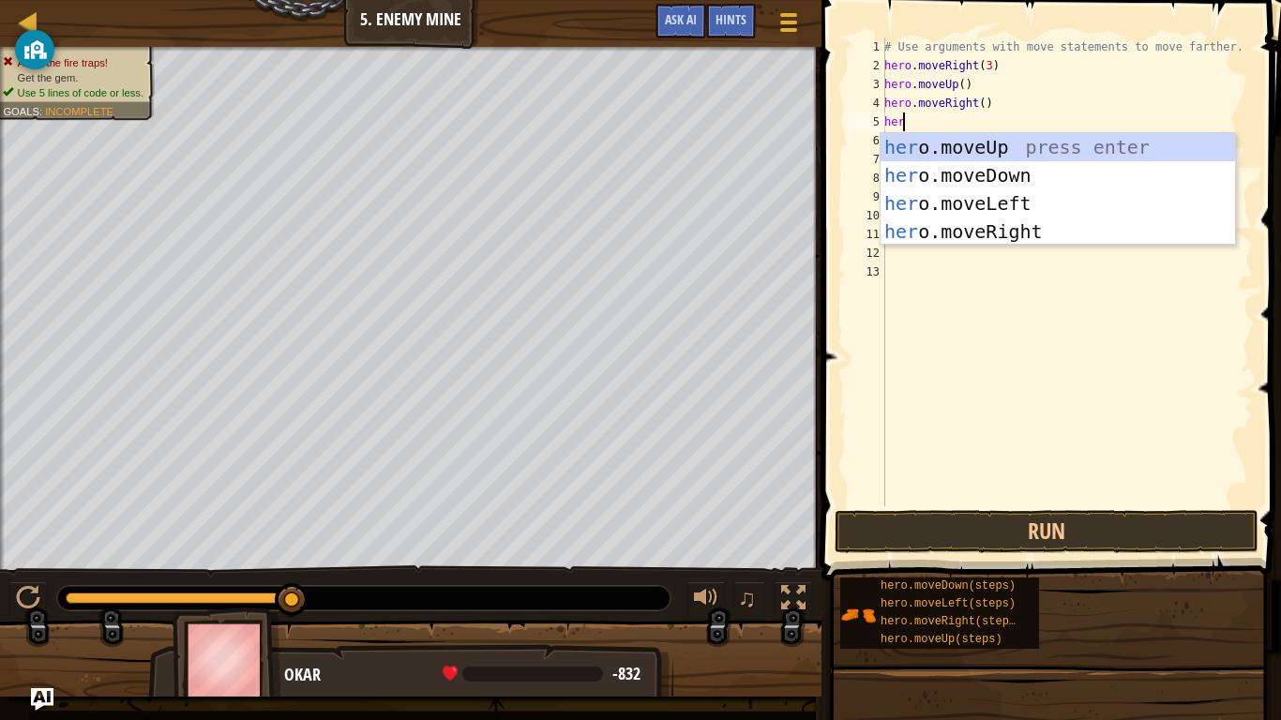
scroll to position [8, 1]
type textarea "hero"
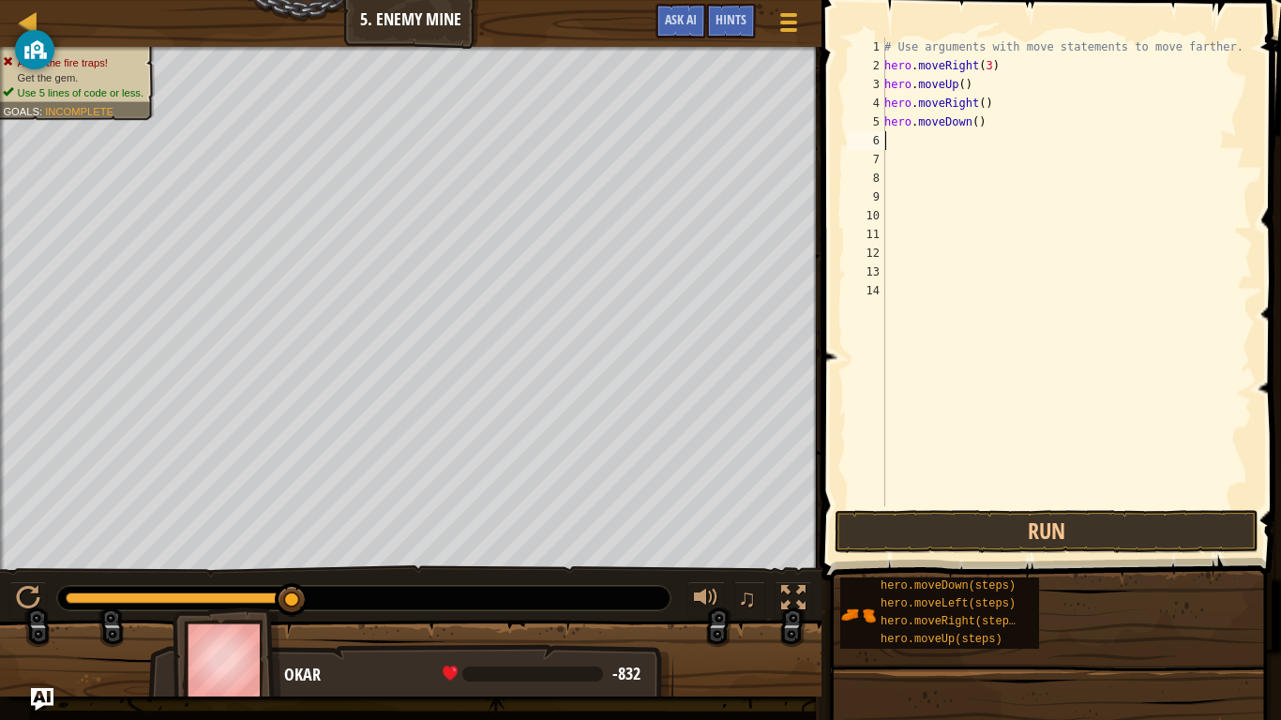
scroll to position [8, 0]
click at [969, 121] on div "# Use arguments with move statements to move farther. hero . moveRight ( 3 ) he…" at bounding box center [1066, 291] width 372 height 506
type textarea "hero.moveDown(3)"
click at [900, 144] on div "# Use arguments with move statements to move farther. hero . moveRight ( 3 ) he…" at bounding box center [1066, 291] width 372 height 506
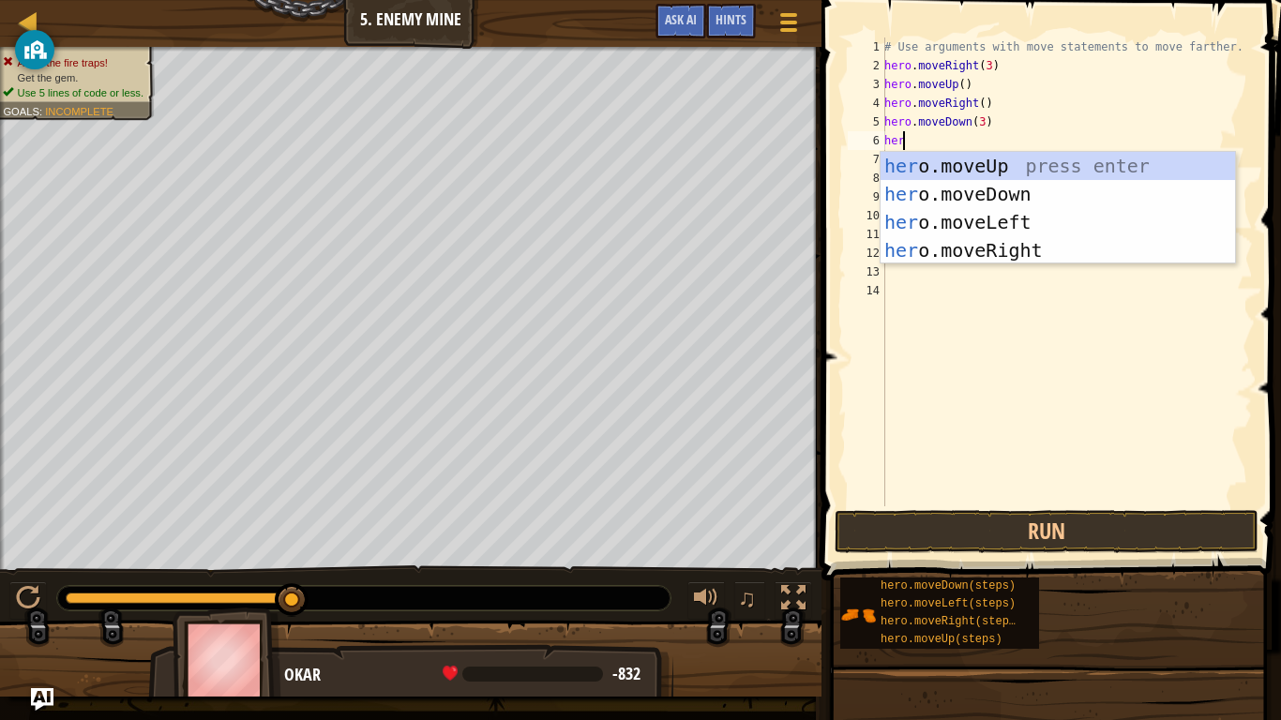
scroll to position [8, 1]
type textarea "hero"
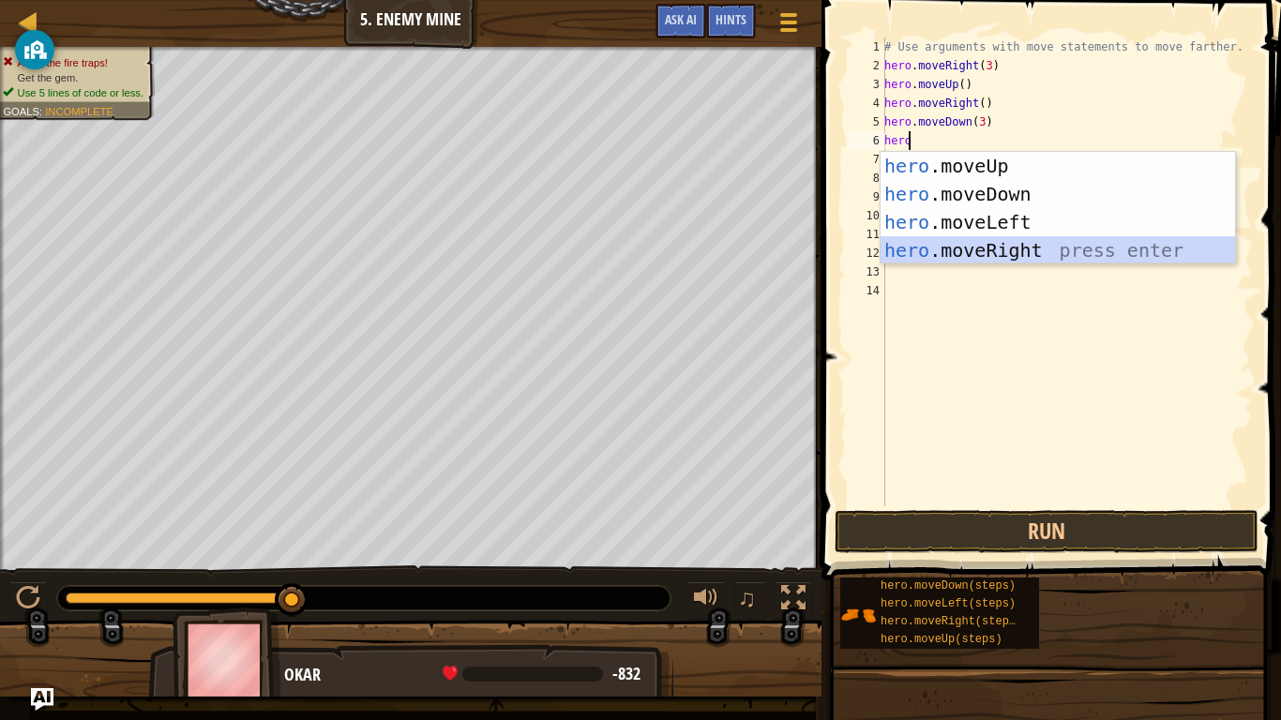
click at [907, 246] on div "hero .moveUp press enter hero .moveDown press enter hero .moveLeft press enter …" at bounding box center [1057, 236] width 354 height 169
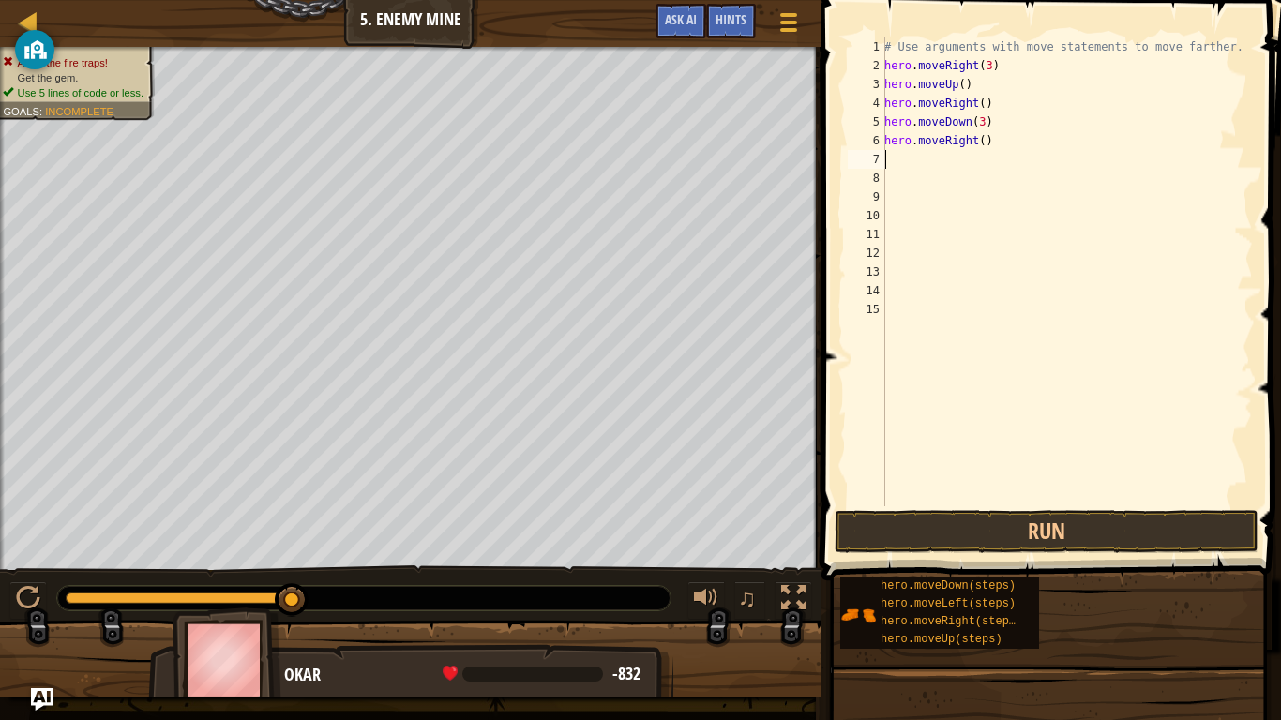
click at [981, 142] on div "# Use arguments with move statements to move farther. hero . moveRight ( 3 ) he…" at bounding box center [1066, 291] width 372 height 506
click at [973, 137] on div "# Use arguments with move statements to move farther. hero . moveRight ( 3 ) he…" at bounding box center [1066, 291] width 372 height 506
type textarea "hero.moveRight(2)"
click at [953, 518] on button "Run" at bounding box center [1046, 531] width 424 height 43
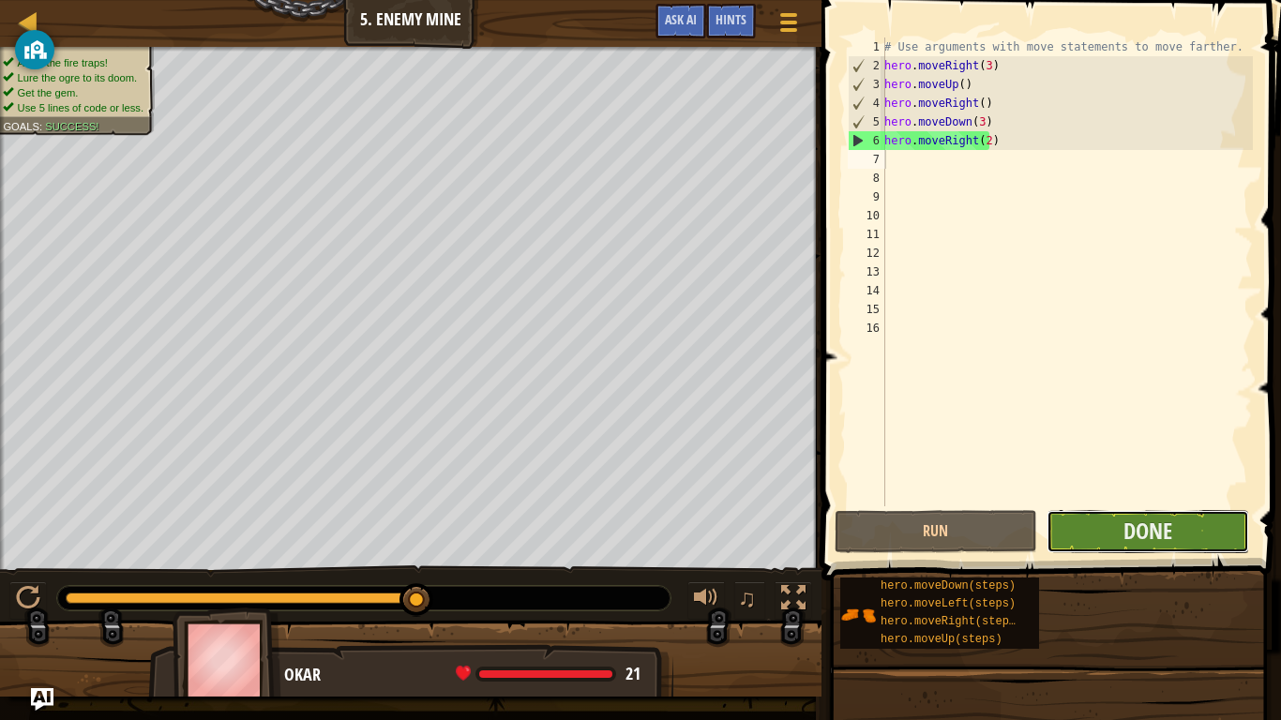
click at [1070, 519] on button "Done" at bounding box center [1147, 531] width 203 height 43
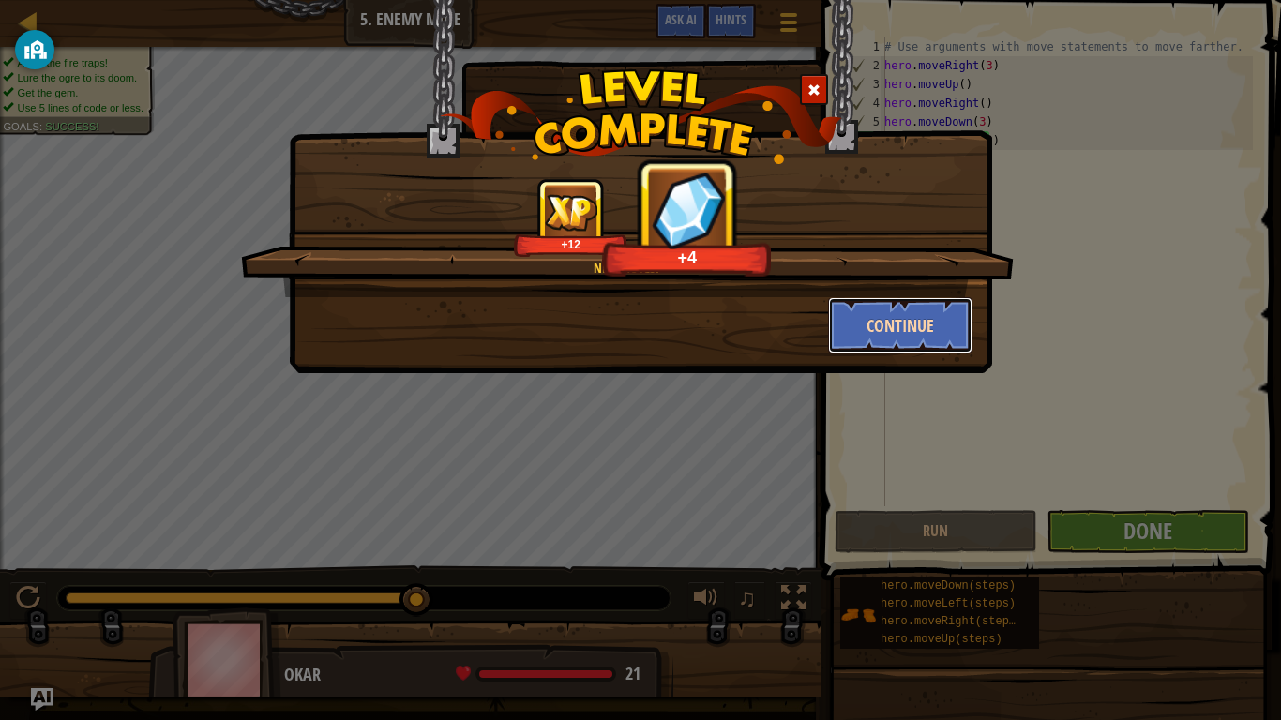
click at [929, 332] on button "Continue" at bounding box center [900, 325] width 145 height 56
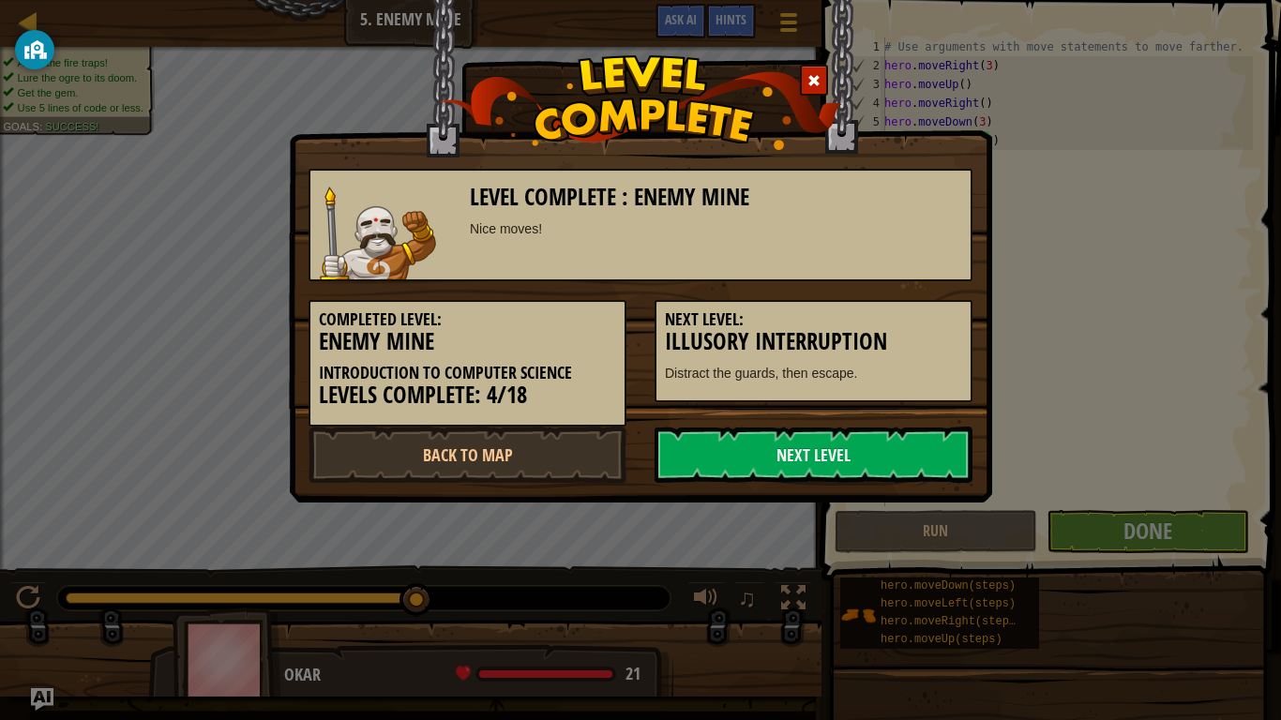
click at [1229, 306] on div "Level Complete : Enemy Mine Nice moves! Completed Level: Enemy Mine Introductio…" at bounding box center [640, 360] width 1281 height 720
